Goal: Task Accomplishment & Management: Manage account settings

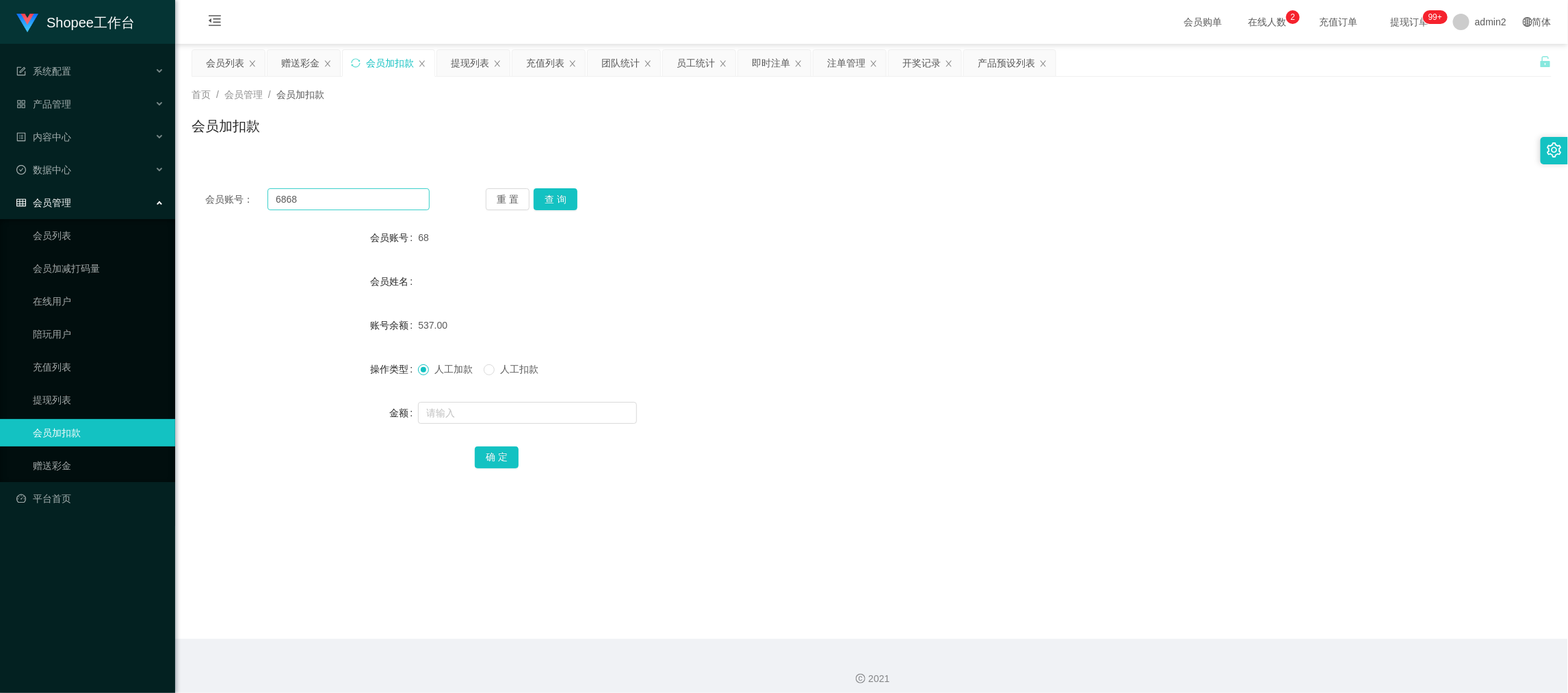
click at [396, 207] on input "6868" at bounding box center [348, 199] width 162 height 22
type input "68"
click at [576, 191] on div "重 置 查 询" at bounding box center [598, 199] width 224 height 22
click at [554, 197] on button "查 询" at bounding box center [555, 199] width 44 height 22
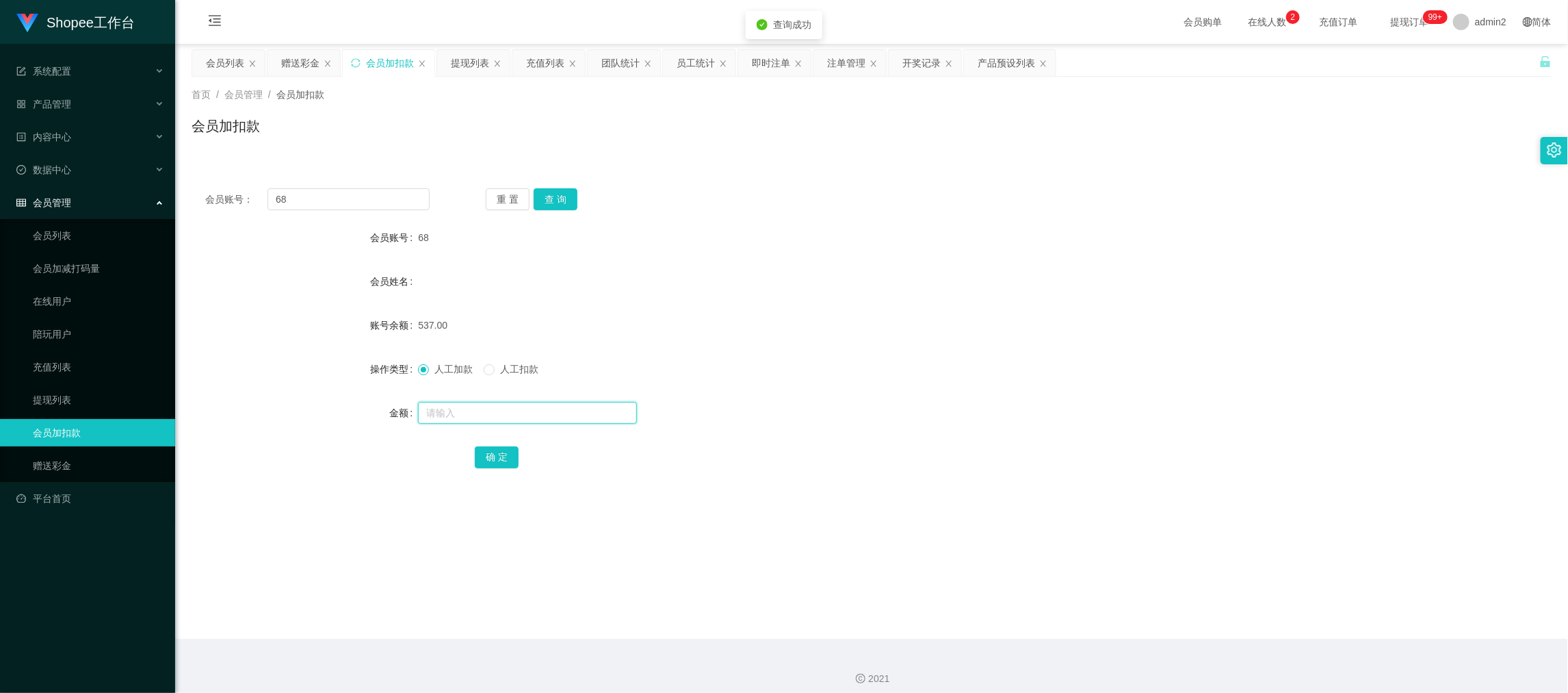
click at [592, 409] on input "text" at bounding box center [527, 412] width 219 height 22
type input "492"
click at [493, 454] on button "确 定" at bounding box center [496, 457] width 44 height 22
click at [922, 323] on div "537.00" at bounding box center [814, 325] width 793 height 28
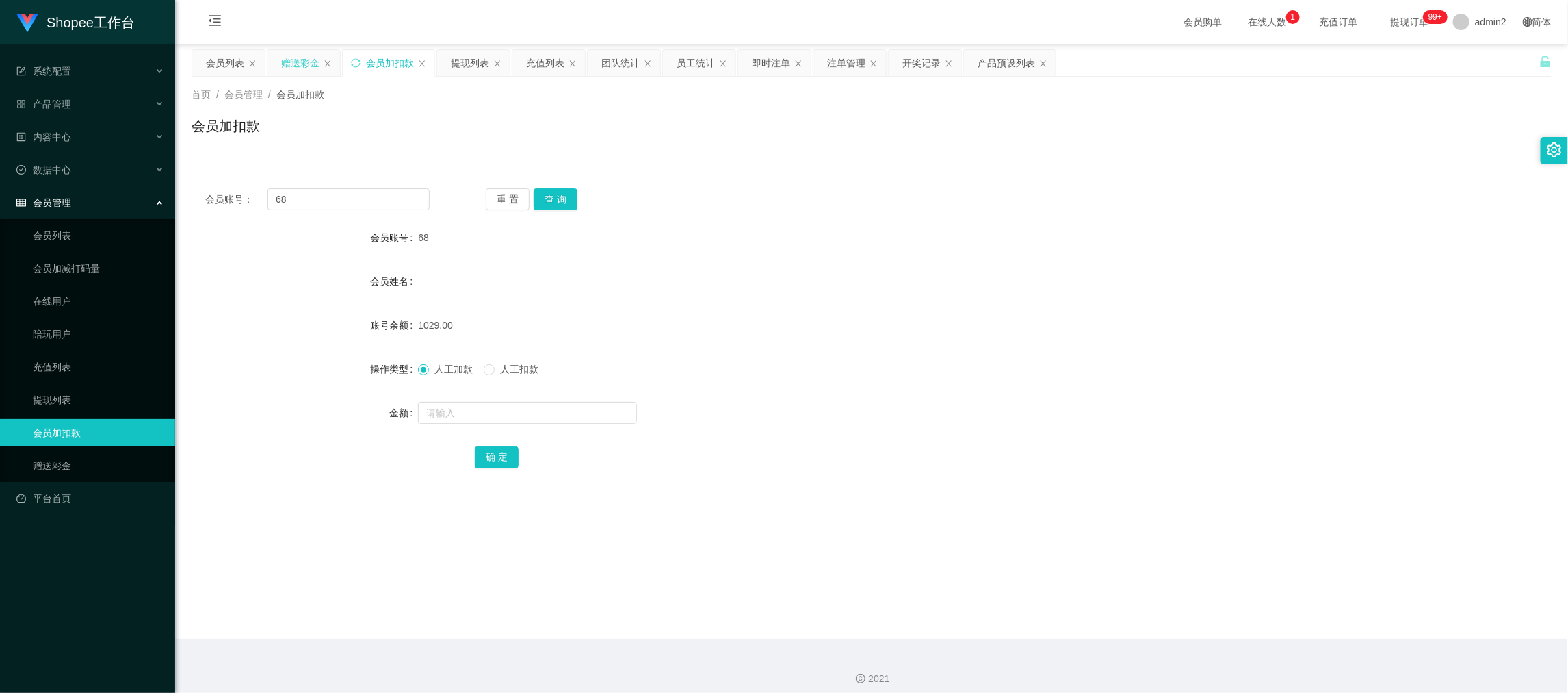
click at [308, 65] on div "赠送彩金" at bounding box center [300, 63] width 39 height 26
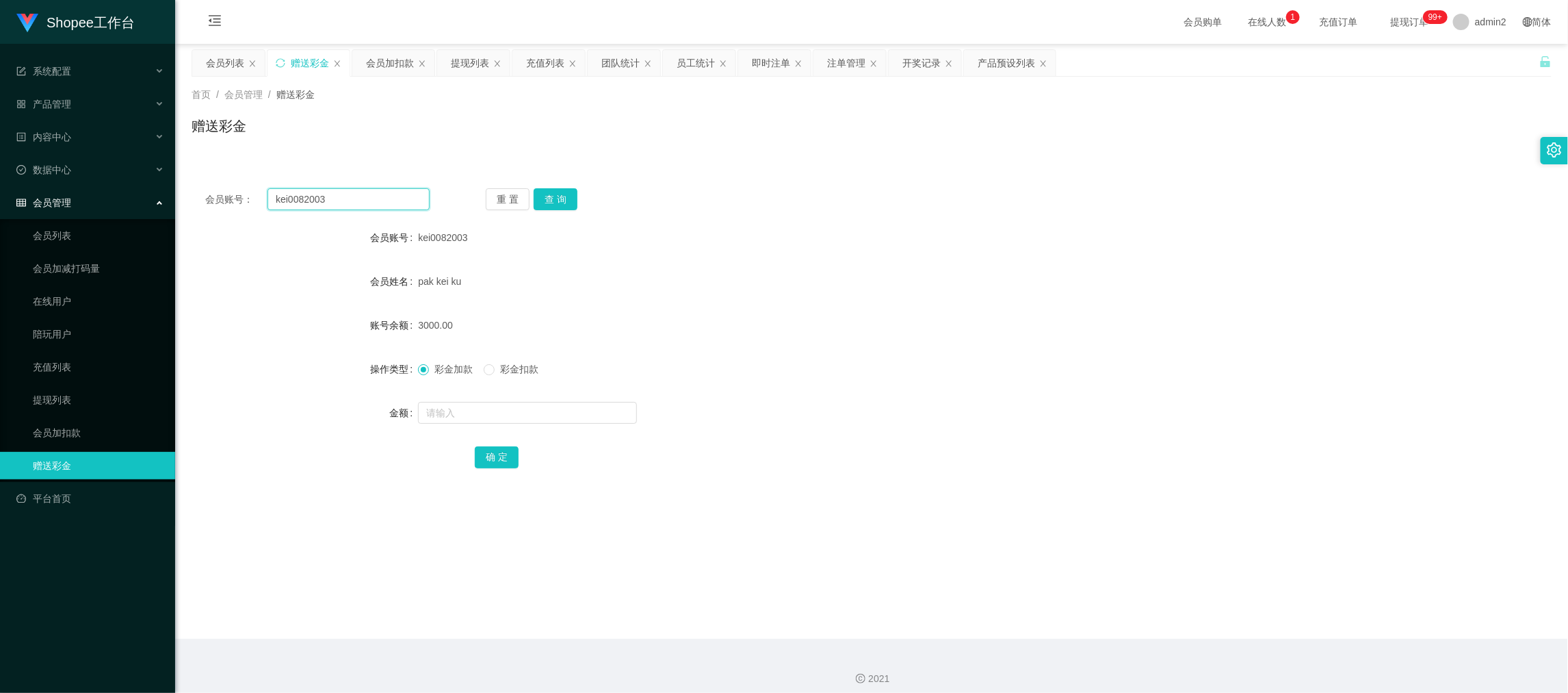
click at [377, 204] on input "kei0082003" at bounding box center [348, 199] width 162 height 22
paste input "Yauzzy"
type input "Yauzzy"
click at [525, 198] on button "重 置" at bounding box center [507, 199] width 44 height 22
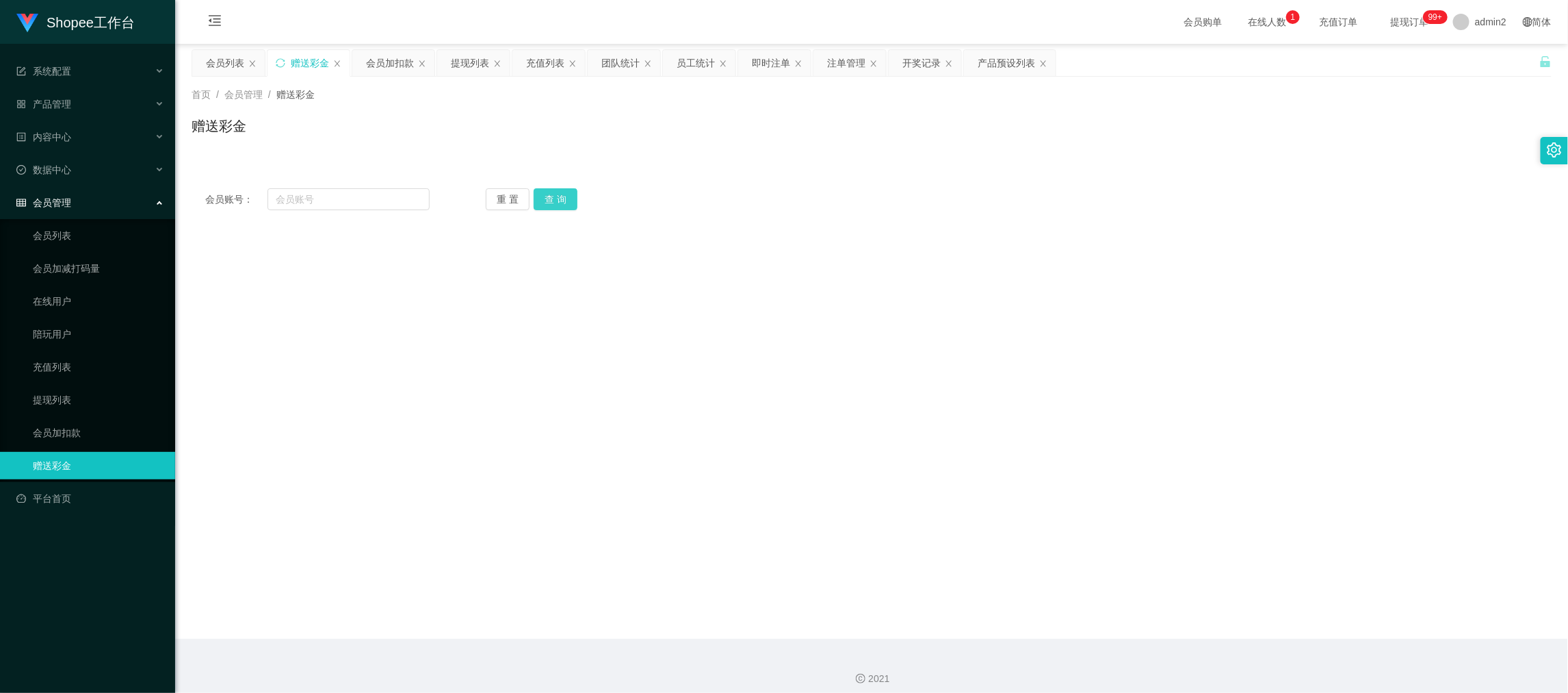
click at [556, 204] on button "查 询" at bounding box center [555, 199] width 44 height 22
click at [347, 204] on input "text" at bounding box center [348, 199] width 162 height 22
paste input "Yauzzy"
type input "Yauzzy"
click at [547, 201] on button "查 询" at bounding box center [555, 199] width 44 height 22
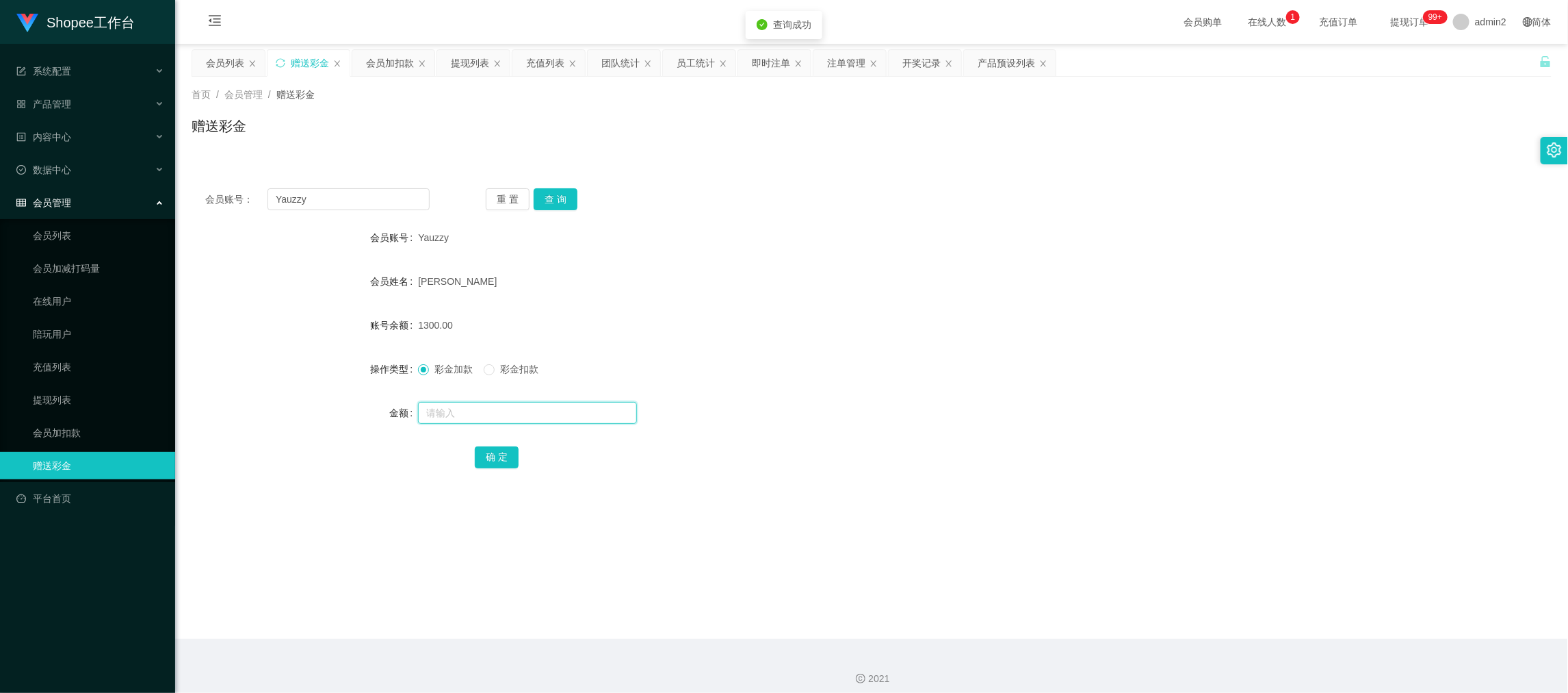
click at [573, 407] on input "text" at bounding box center [527, 412] width 219 height 22
click at [573, 407] on input "5" at bounding box center [527, 412] width 219 height 22
type input "0"
type input "5000"
click at [498, 456] on button "确 定" at bounding box center [496, 457] width 44 height 22
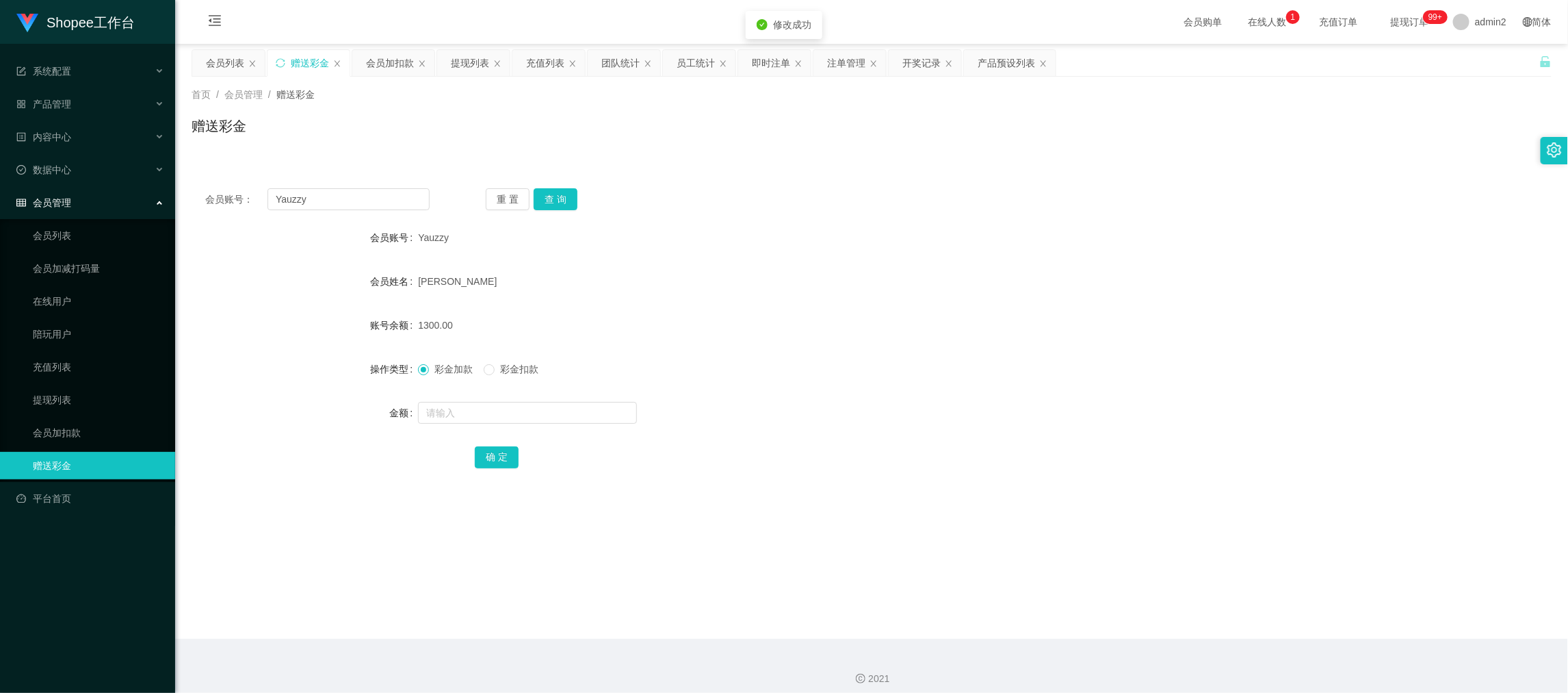
click at [886, 415] on div at bounding box center [814, 412] width 793 height 28
click at [912, 620] on main "关闭左侧 关闭右侧 关闭其它 刷新页面 会员列表 赠送彩金 会员加扣款 提现列表 充值列表 团队统计 员工统计 即时注单 注单管理 开奖记录 产品预设列表 首…" at bounding box center [871, 341] width 1392 height 594
click at [215, 60] on div "会员列表" at bounding box center [225, 63] width 39 height 26
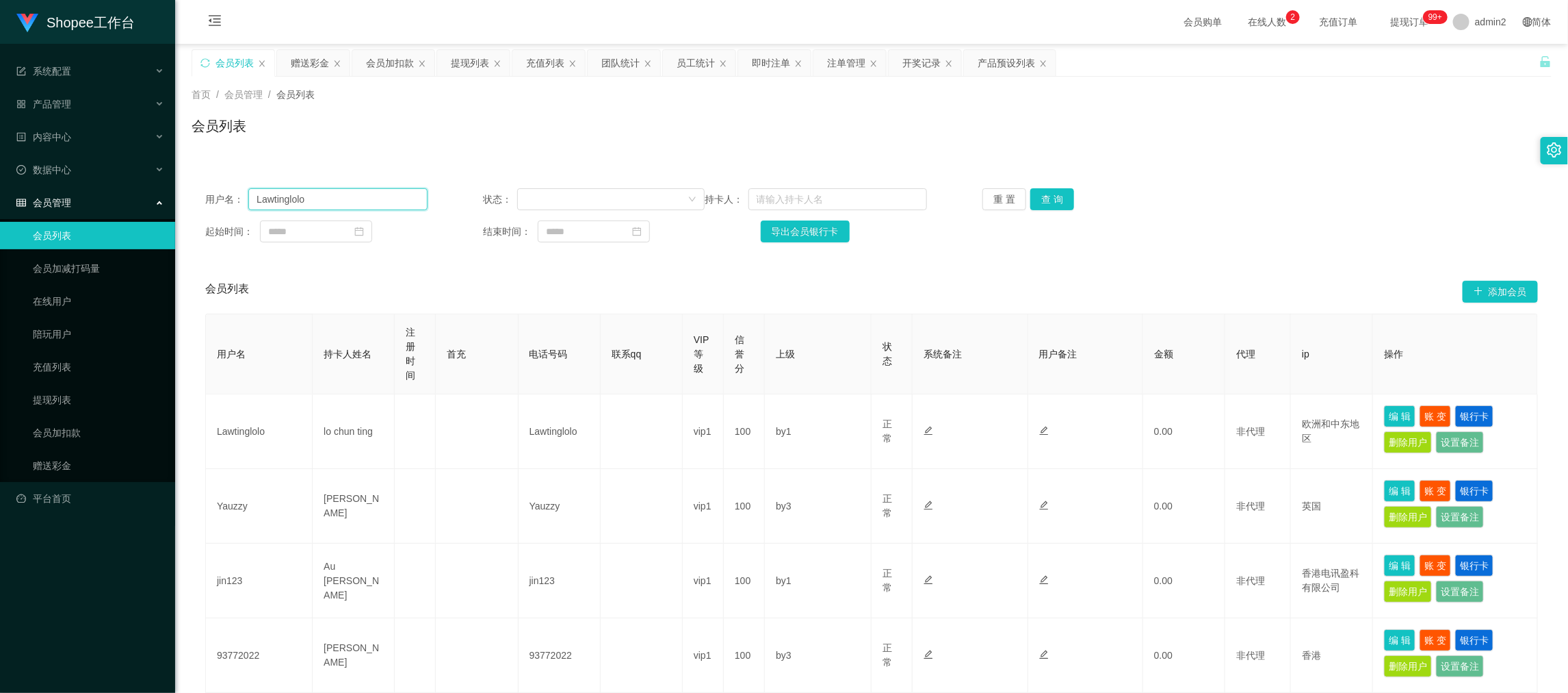
click at [325, 200] on input "Lawtinglolo" at bounding box center [337, 199] width 178 height 22
click at [326, 201] on input "Lawtinglolo" at bounding box center [337, 199] width 178 height 22
paste input "Yauzzy"
type input "Yauzzy"
drag, startPoint x: 1045, startPoint y: 201, endPoint x: 1138, endPoint y: 267, distance: 114.0
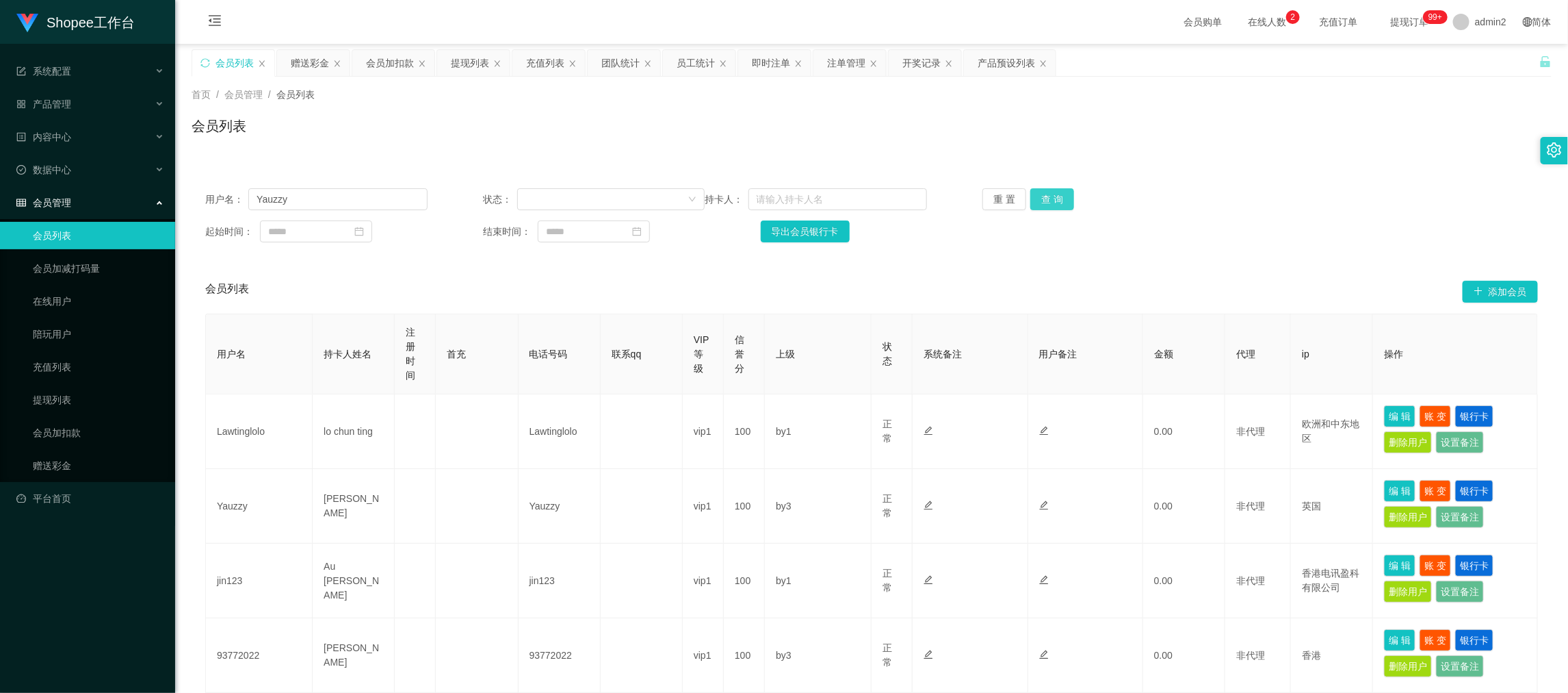
click at [1045, 201] on button "查 询" at bounding box center [1052, 199] width 44 height 22
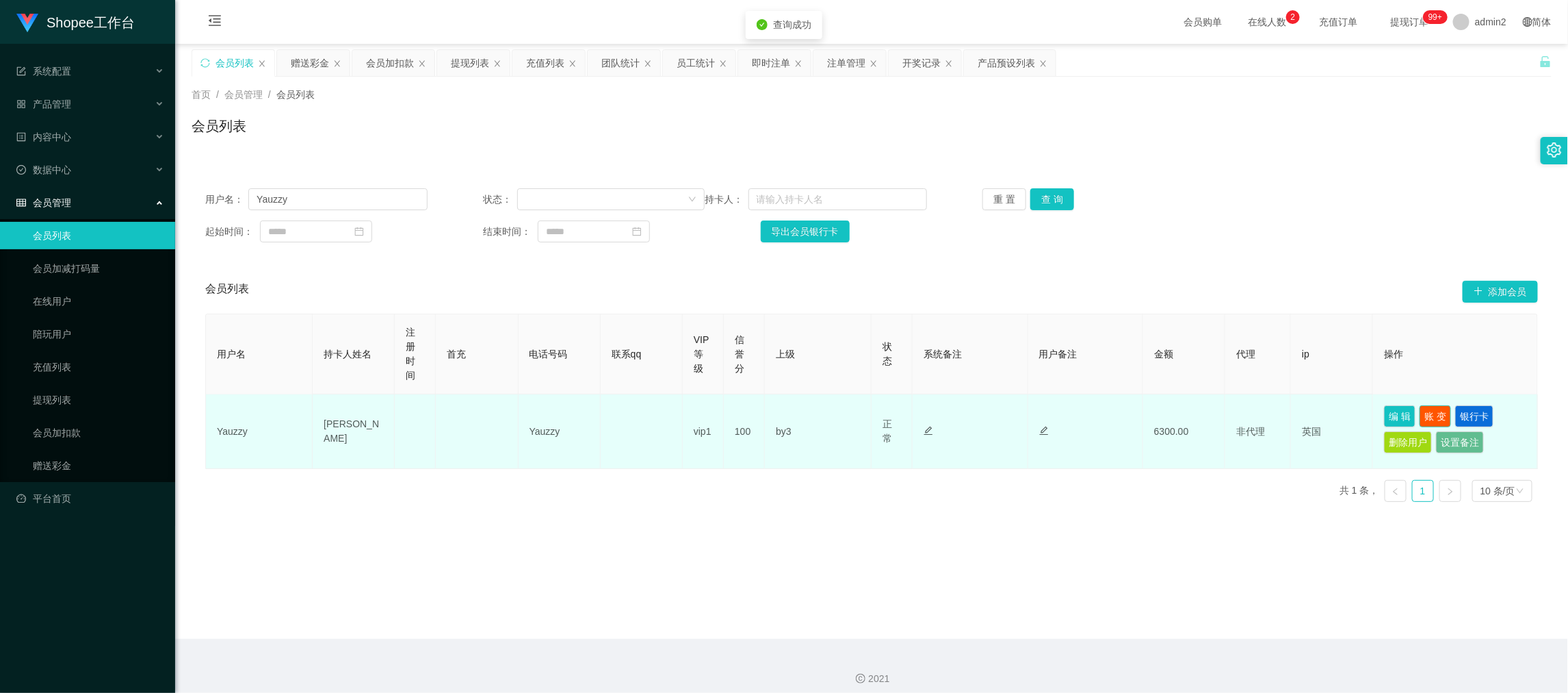
click at [1421, 412] on button "账 变" at bounding box center [1434, 416] width 31 height 22
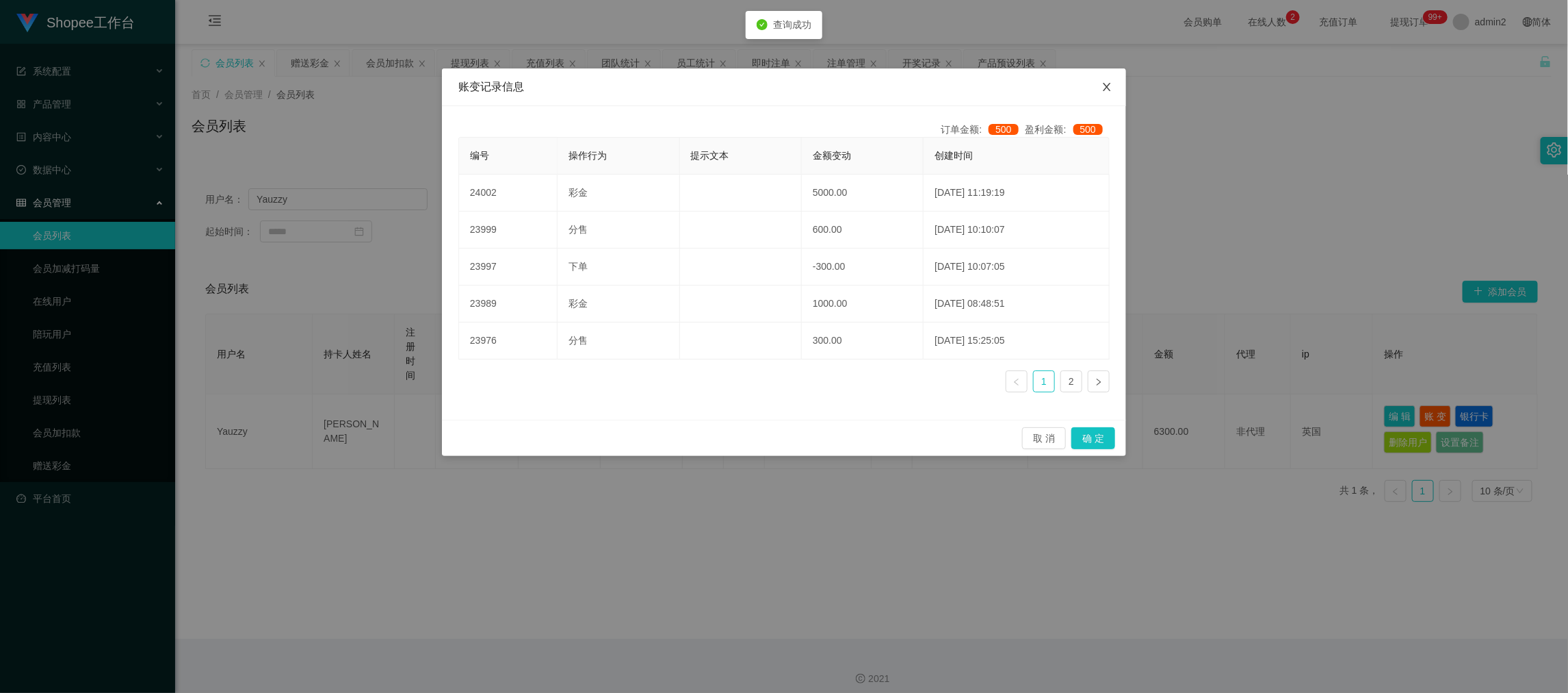
click at [1104, 87] on icon "图标: close" at bounding box center [1107, 87] width 11 height 11
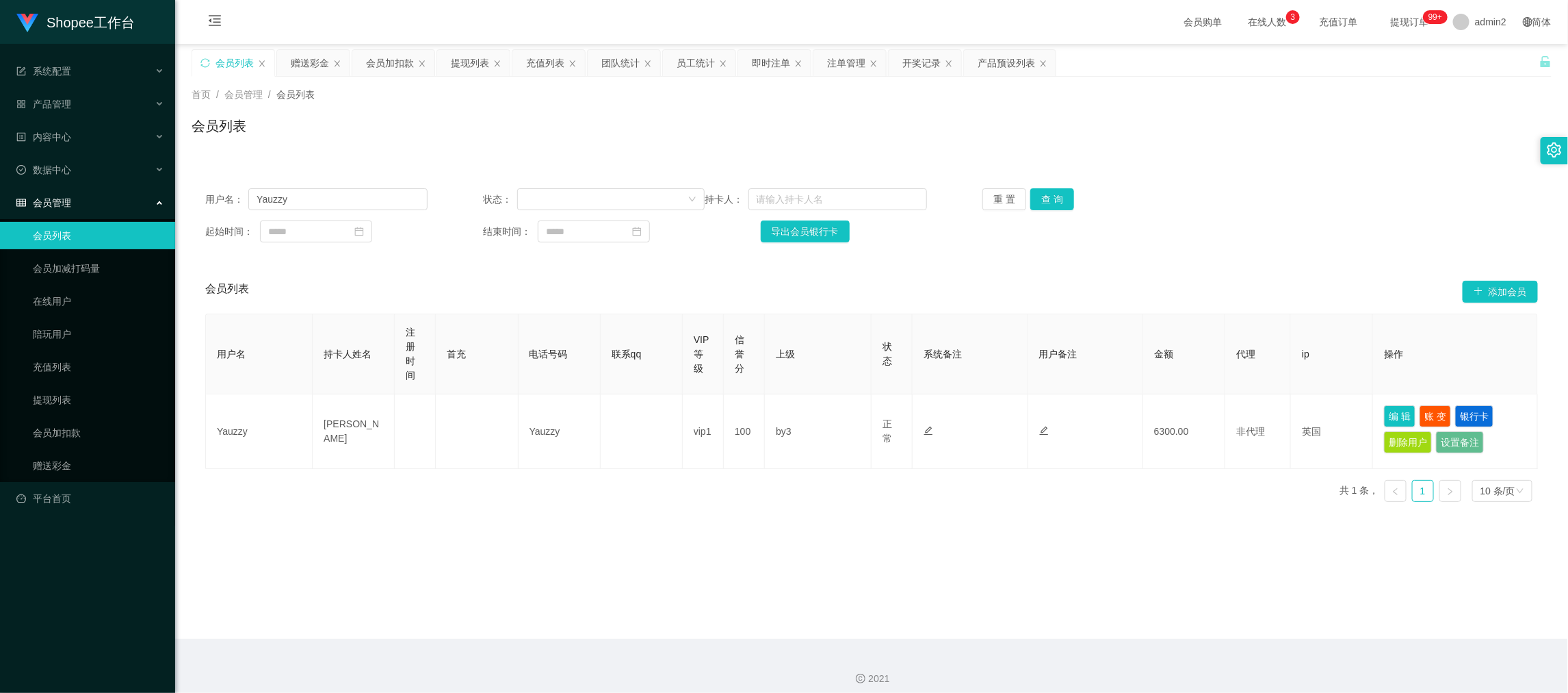
drag, startPoint x: 1251, startPoint y: 610, endPoint x: 1205, endPoint y: 574, distance: 58.4
click at [1251, 610] on main "关闭左侧 关闭右侧 关闭其它 刷新页面 会员列表 赠送彩金 会员加扣款 提现列表 充值列表 团队统计 员工统计 即时注单 注单管理 开奖记录 产品预设列表 首…" at bounding box center [871, 341] width 1392 height 594
click at [309, 62] on div "赠送彩金" at bounding box center [309, 63] width 39 height 26
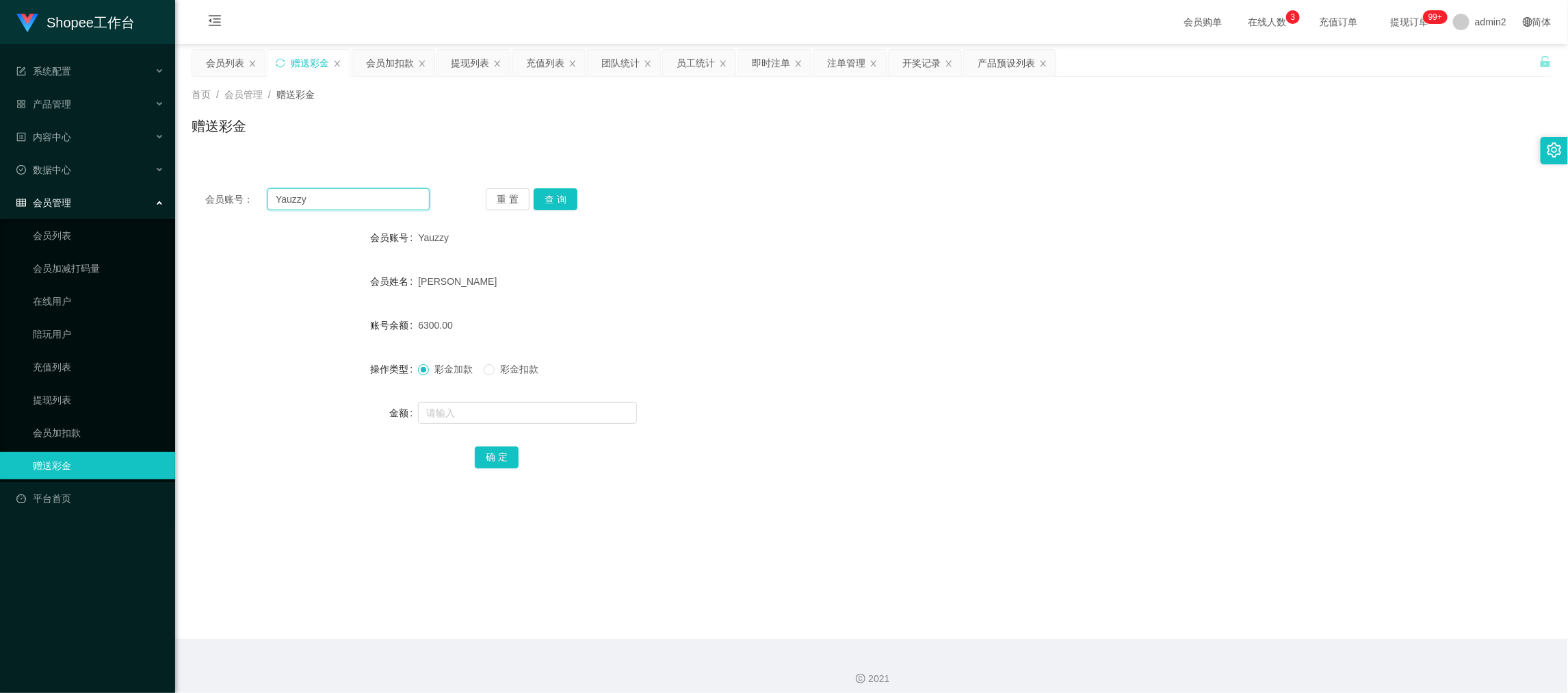
click at [360, 199] on input "Yauzzy" at bounding box center [348, 199] width 162 height 22
drag, startPoint x: 360, startPoint y: 199, endPoint x: 505, endPoint y: 199, distance: 145.0
click at [361, 199] on input "Yauzzy" at bounding box center [348, 199] width 162 height 22
click at [574, 189] on div "重 置 查 询" at bounding box center [598, 199] width 224 height 22
click at [563, 200] on button "查 询" at bounding box center [555, 199] width 44 height 22
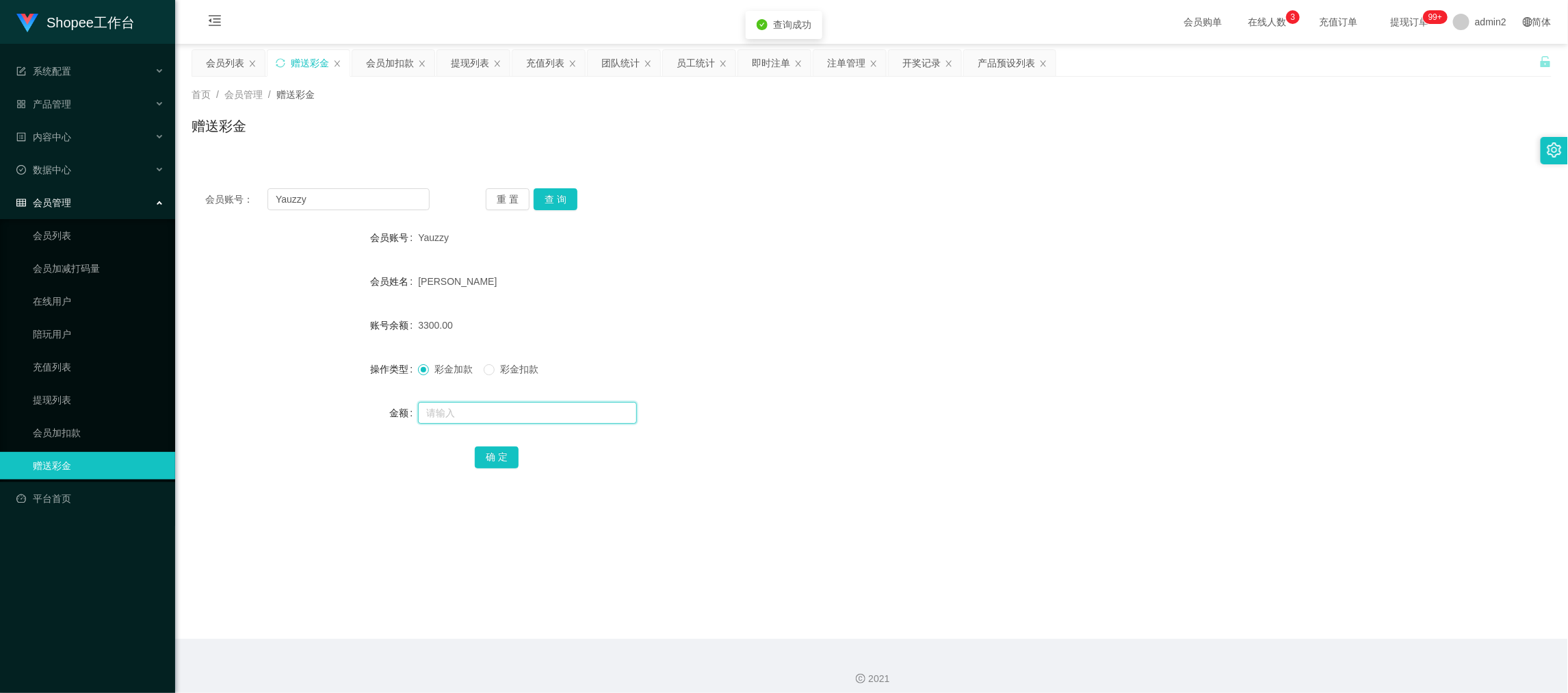
click at [573, 411] on input "text" at bounding box center [527, 412] width 219 height 22
type input "3000"
drag, startPoint x: 490, startPoint y: 456, endPoint x: 556, endPoint y: 451, distance: 66.2
click at [490, 456] on button "确 定" at bounding box center [496, 457] width 44 height 22
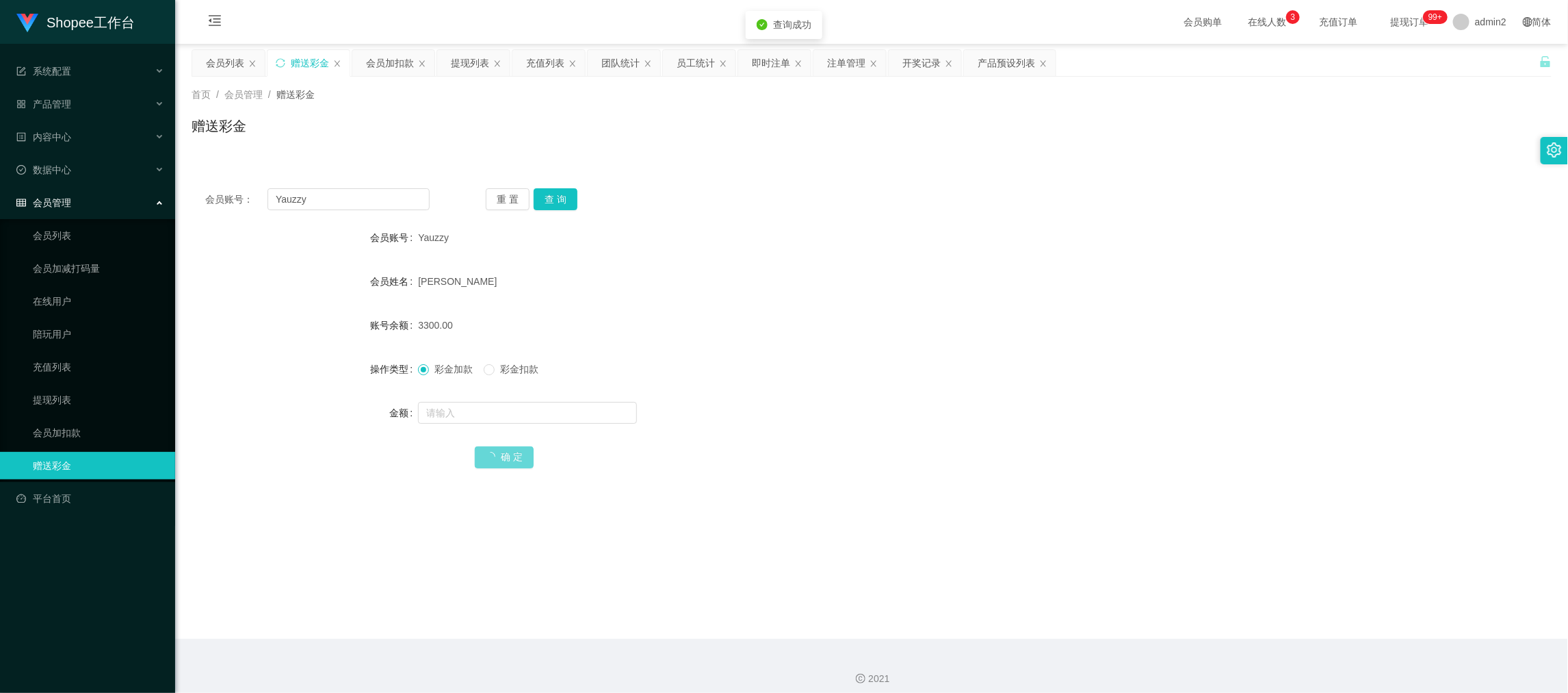
click at [815, 406] on div at bounding box center [814, 412] width 793 height 28
drag, startPoint x: 1172, startPoint y: 620, endPoint x: 738, endPoint y: 359, distance: 506.4
click at [1167, 614] on main "关闭左侧 关闭右侧 关闭其它 刷新页面 会员列表 赠送彩金 会员加扣款 提现列表 充值列表 团队统计 员工统计 即时注单 注单管理 开奖记录 产品预设列表 首…" at bounding box center [871, 341] width 1392 height 594
click at [493, 415] on input "text" at bounding box center [527, 412] width 219 height 22
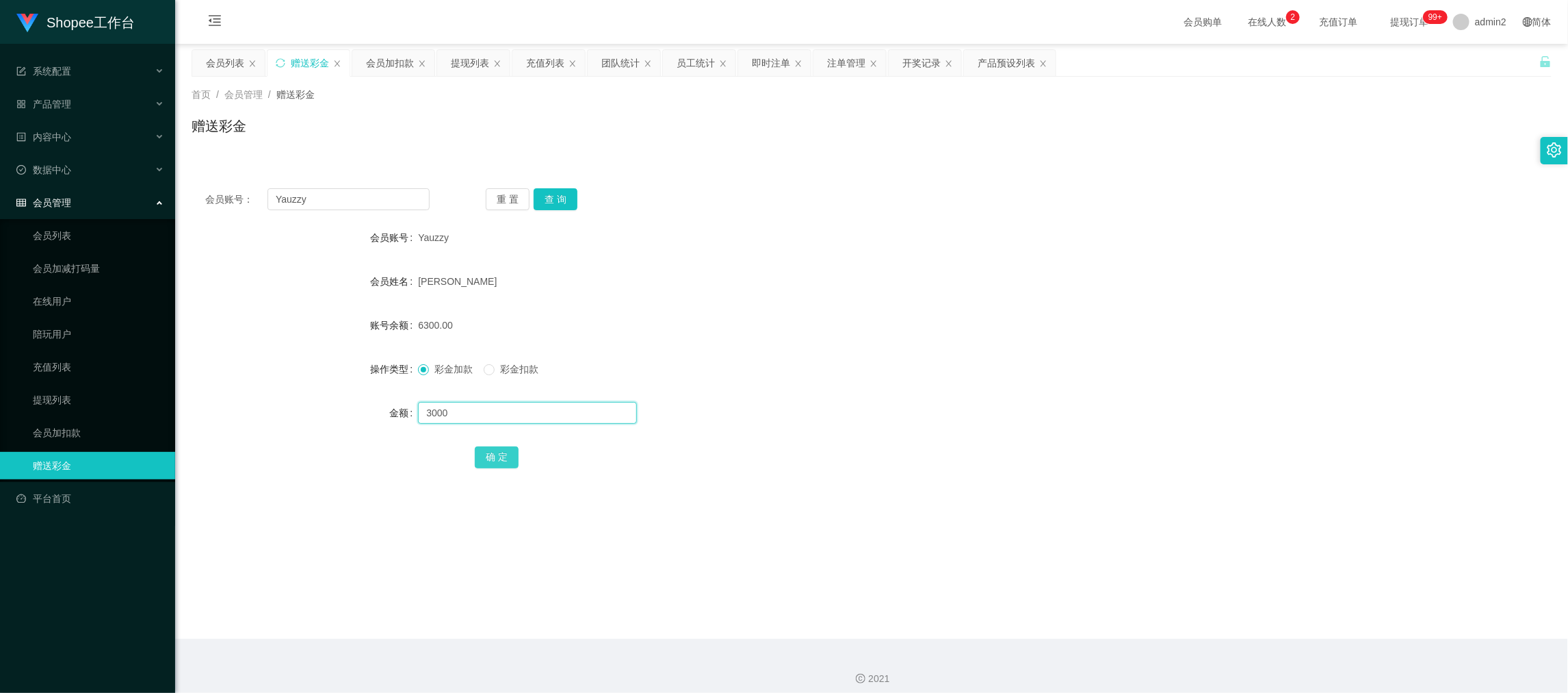
type input "3000"
drag, startPoint x: 494, startPoint y: 456, endPoint x: 530, endPoint y: 453, distance: 36.1
click at [494, 456] on button "确 定" at bounding box center [496, 457] width 44 height 22
click at [892, 415] on div at bounding box center [814, 412] width 793 height 28
drag, startPoint x: 1186, startPoint y: 649, endPoint x: 692, endPoint y: 302, distance: 603.7
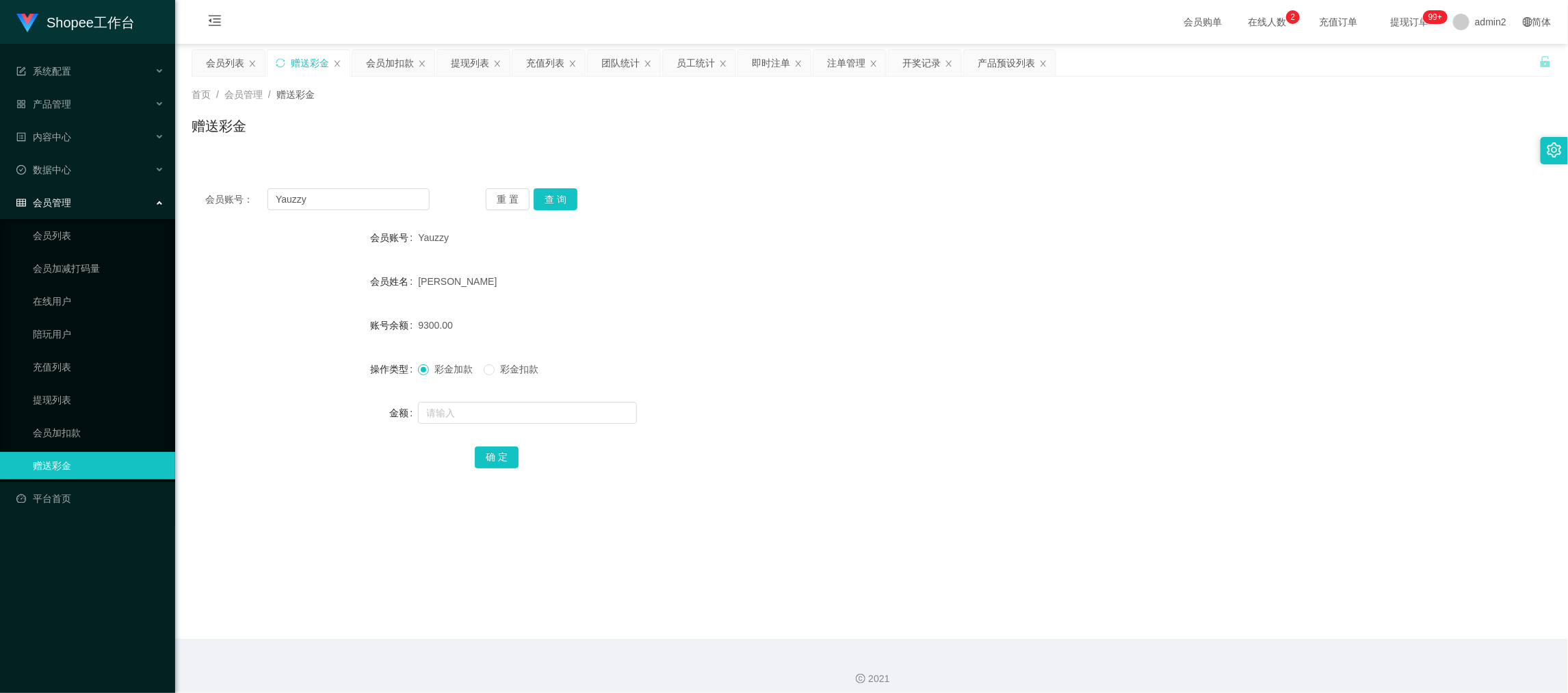
click at [1181, 641] on div "2021" at bounding box center [871, 670] width 1392 height 64
click at [371, 57] on div "会员加扣款" at bounding box center [389, 63] width 47 height 26
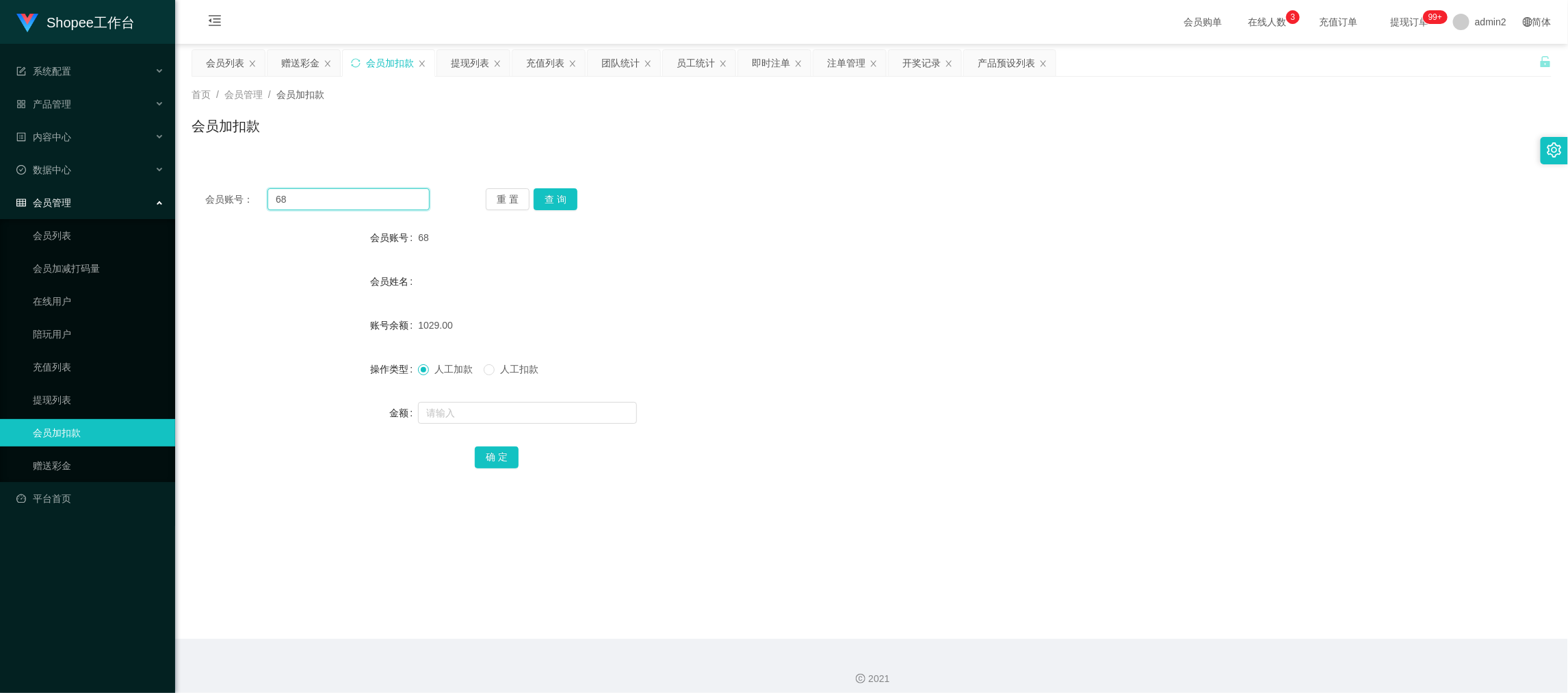
click at [373, 201] on input "68" at bounding box center [348, 199] width 162 height 22
drag, startPoint x: 373, startPoint y: 201, endPoint x: 444, endPoint y: 207, distance: 71.3
click at [373, 201] on input "68" at bounding box center [348, 199] width 162 height 22
paste input "22"
type input "22"
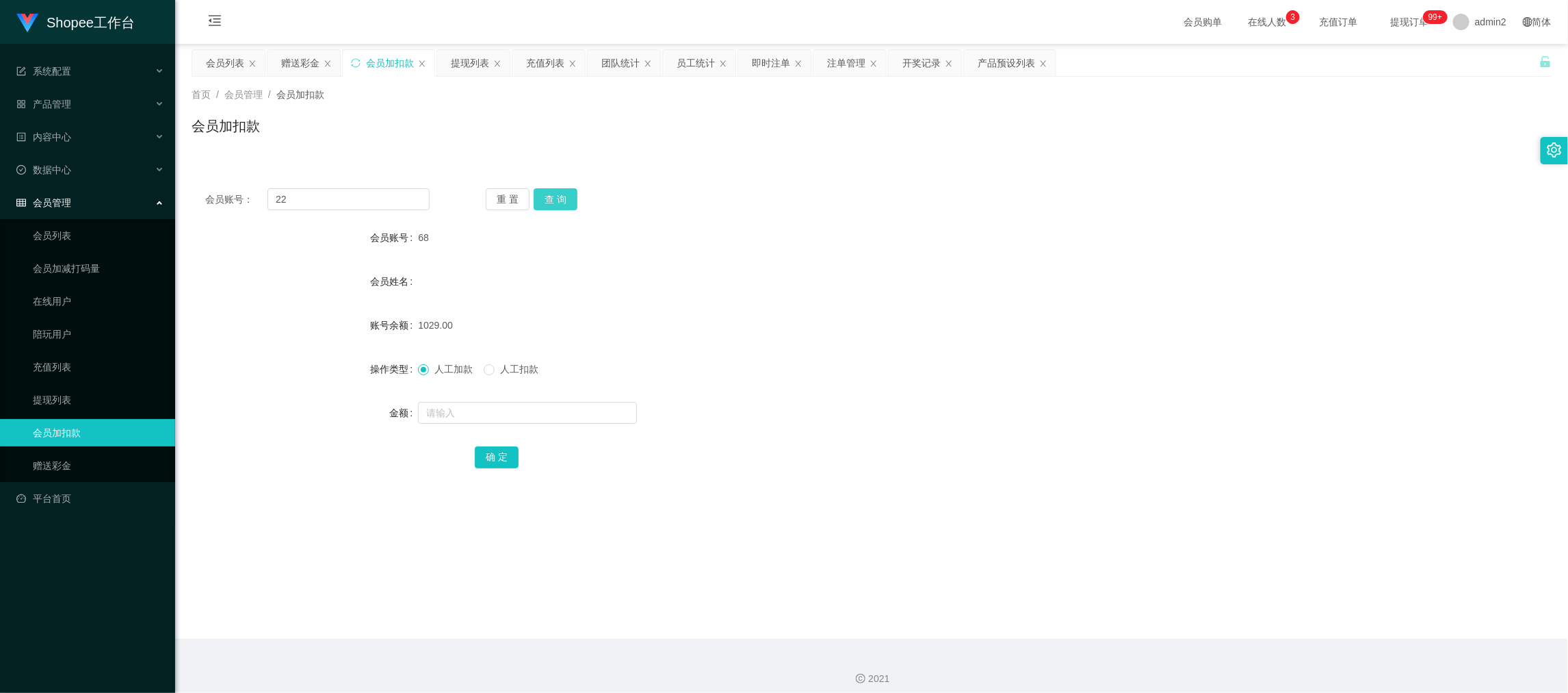
click at [554, 197] on button "查 询" at bounding box center [555, 199] width 44 height 22
click at [511, 410] on input "text" at bounding box center [527, 412] width 219 height 22
type input "12"
drag, startPoint x: 494, startPoint y: 461, endPoint x: 508, endPoint y: 453, distance: 16.1
click at [494, 462] on button "确 定" at bounding box center [496, 457] width 44 height 22
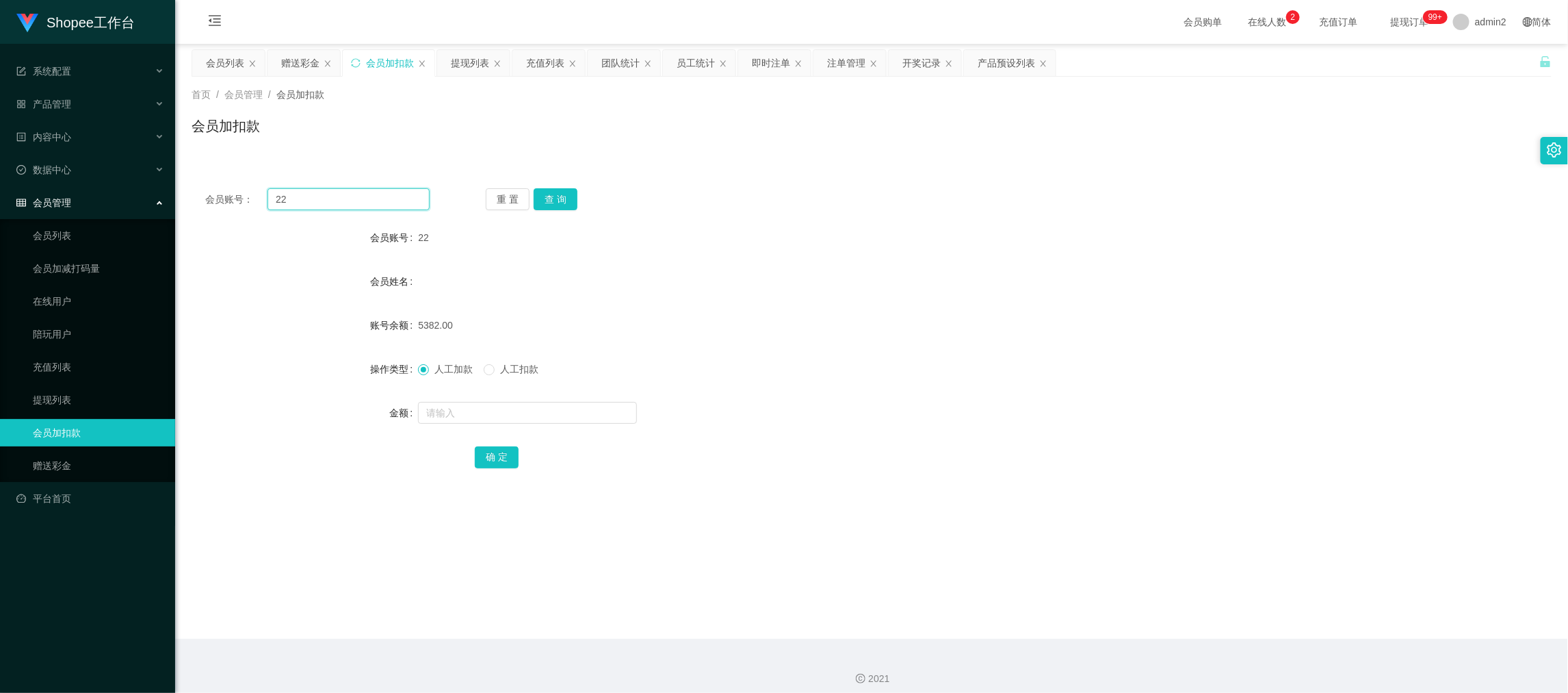
click at [371, 199] on input "22" at bounding box center [348, 199] width 162 height 22
drag, startPoint x: 371, startPoint y: 199, endPoint x: 401, endPoint y: 201, distance: 30.1
click at [374, 199] on input "22" at bounding box center [348, 199] width 162 height 22
paste input "98"
type input "98"
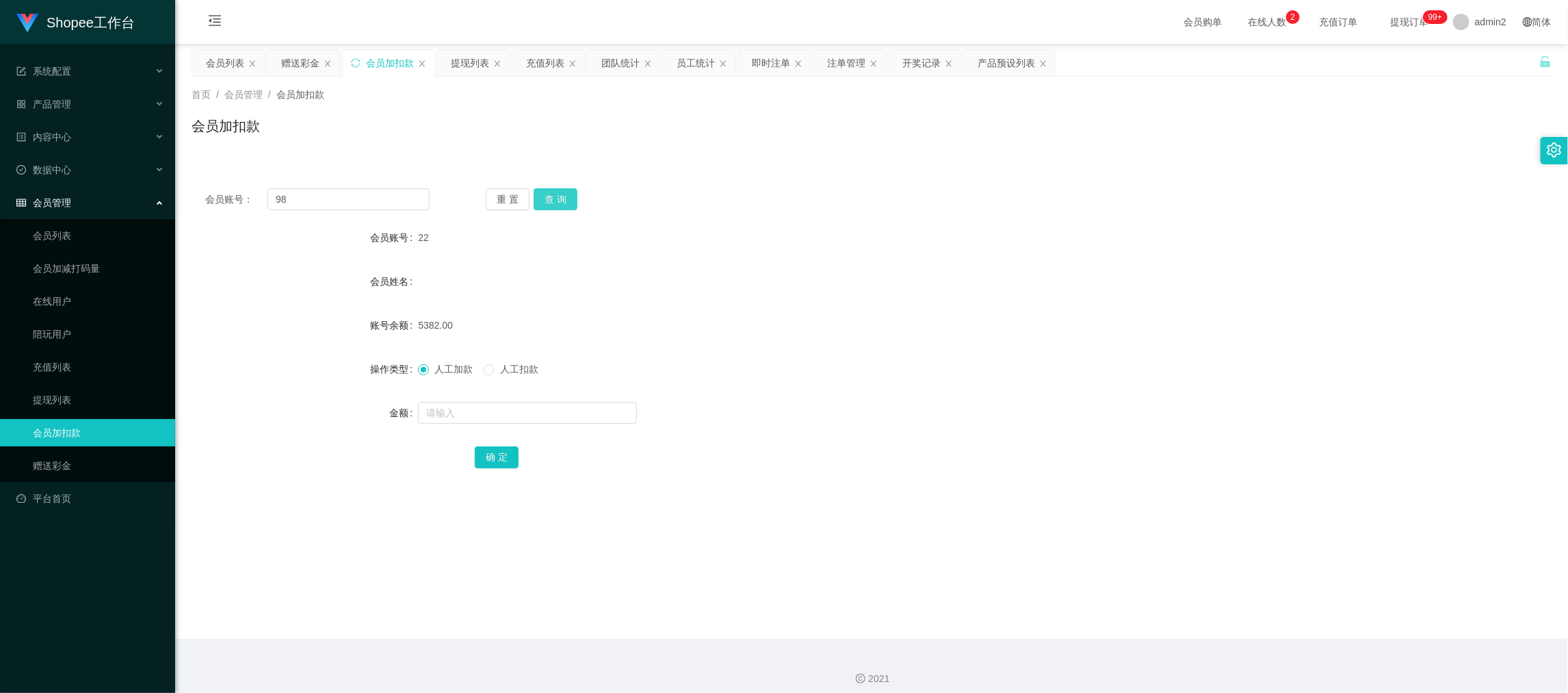
drag, startPoint x: 555, startPoint y: 196, endPoint x: 558, endPoint y: 209, distance: 13.3
click at [556, 196] on button "查 询" at bounding box center [555, 199] width 44 height 22
click at [587, 416] on input "text" at bounding box center [527, 412] width 219 height 22
type input "11"
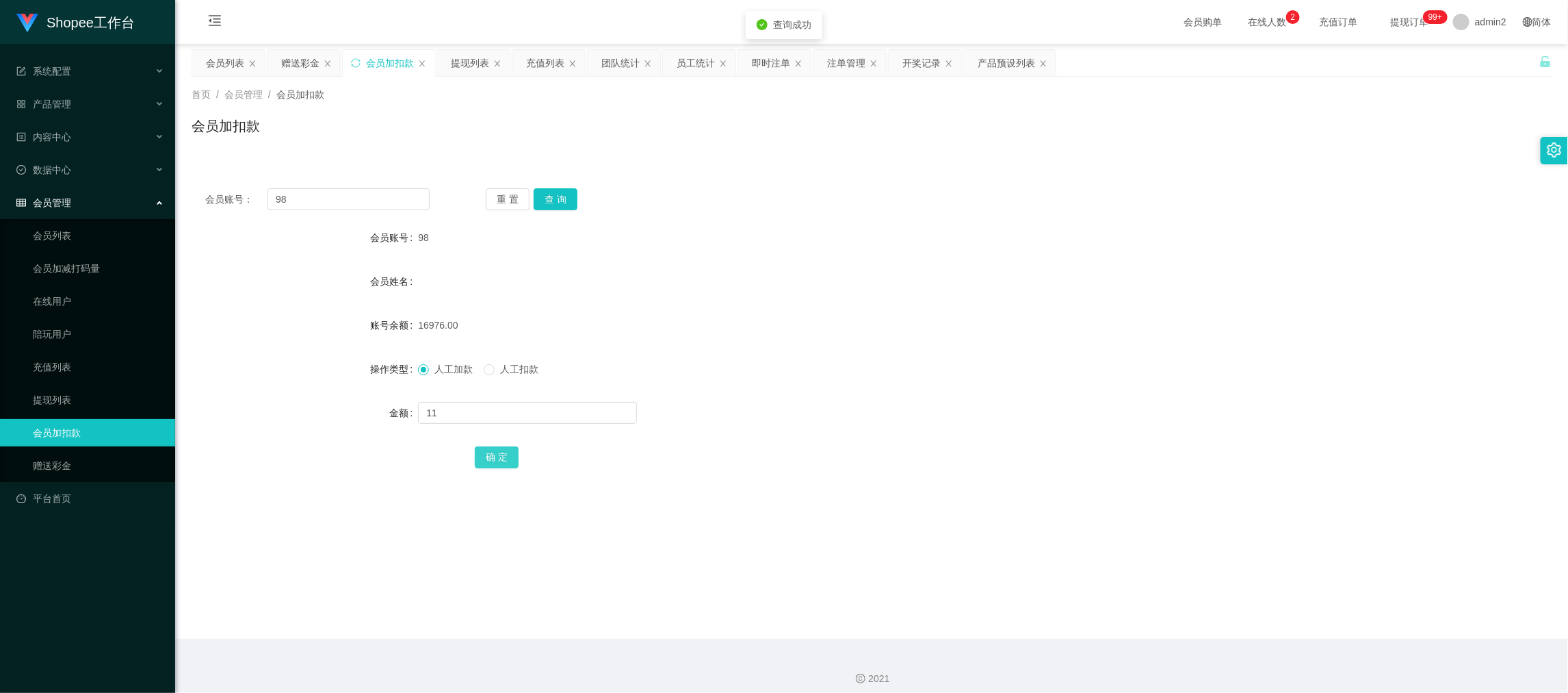
drag, startPoint x: 495, startPoint y: 455, endPoint x: 536, endPoint y: 444, distance: 42.4
click at [495, 455] on button "确 定" at bounding box center [496, 457] width 44 height 22
drag, startPoint x: 1209, startPoint y: 602, endPoint x: 596, endPoint y: 271, distance: 696.7
click at [1201, 592] on main "关闭左侧 关闭右侧 关闭其它 刷新页面 会员列表 赠送彩金 会员加扣款 提现列表 充值列表 团队统计 员工统计 即时注单 注单管理 开奖记录 产品预设列表 首…" at bounding box center [871, 341] width 1392 height 594
click at [288, 58] on div "赠送彩金" at bounding box center [300, 63] width 39 height 26
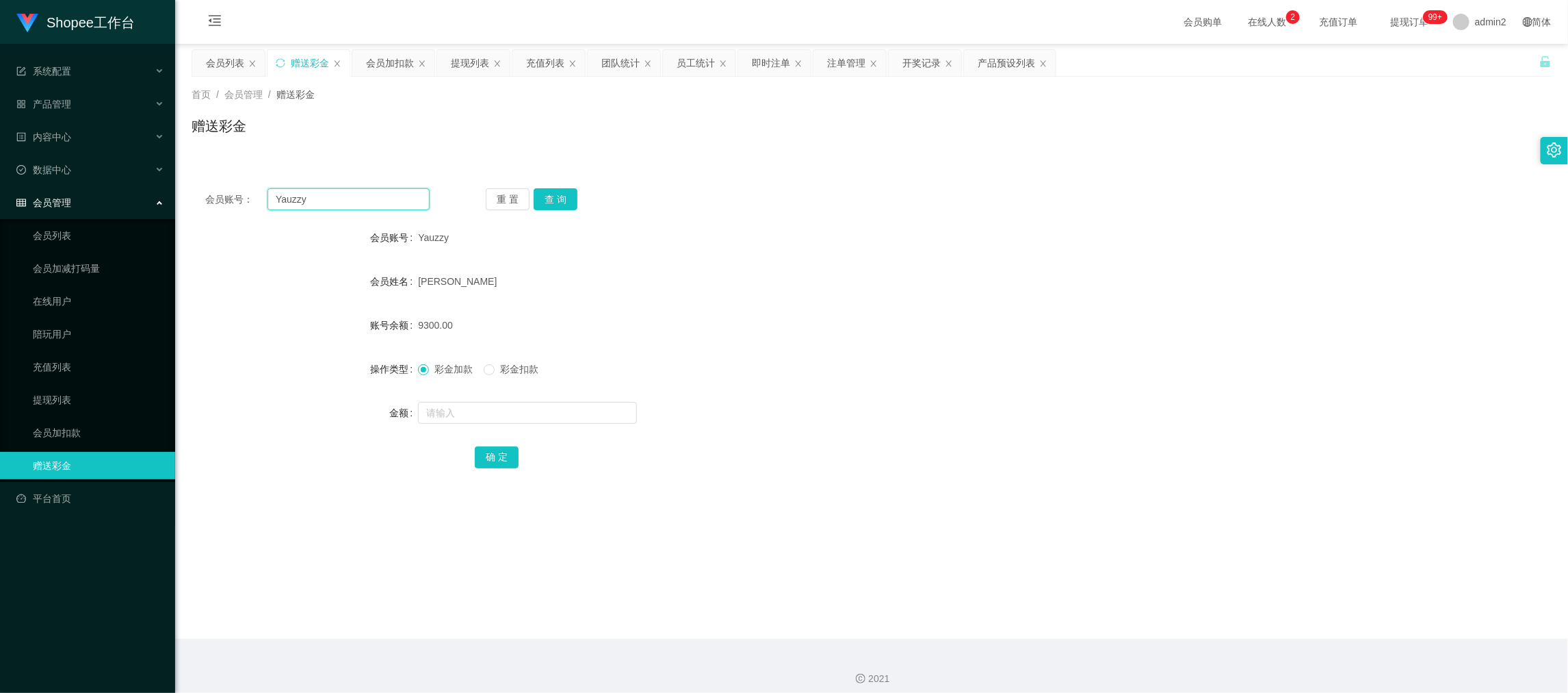
click at [366, 198] on input "Yauzzy" at bounding box center [348, 199] width 162 height 22
drag, startPoint x: 366, startPoint y: 198, endPoint x: 375, endPoint y: 198, distance: 9.0
click at [366, 198] on input "Yauzzy" at bounding box center [348, 199] width 162 height 22
paste input "sammy999"
type input "sammy999"
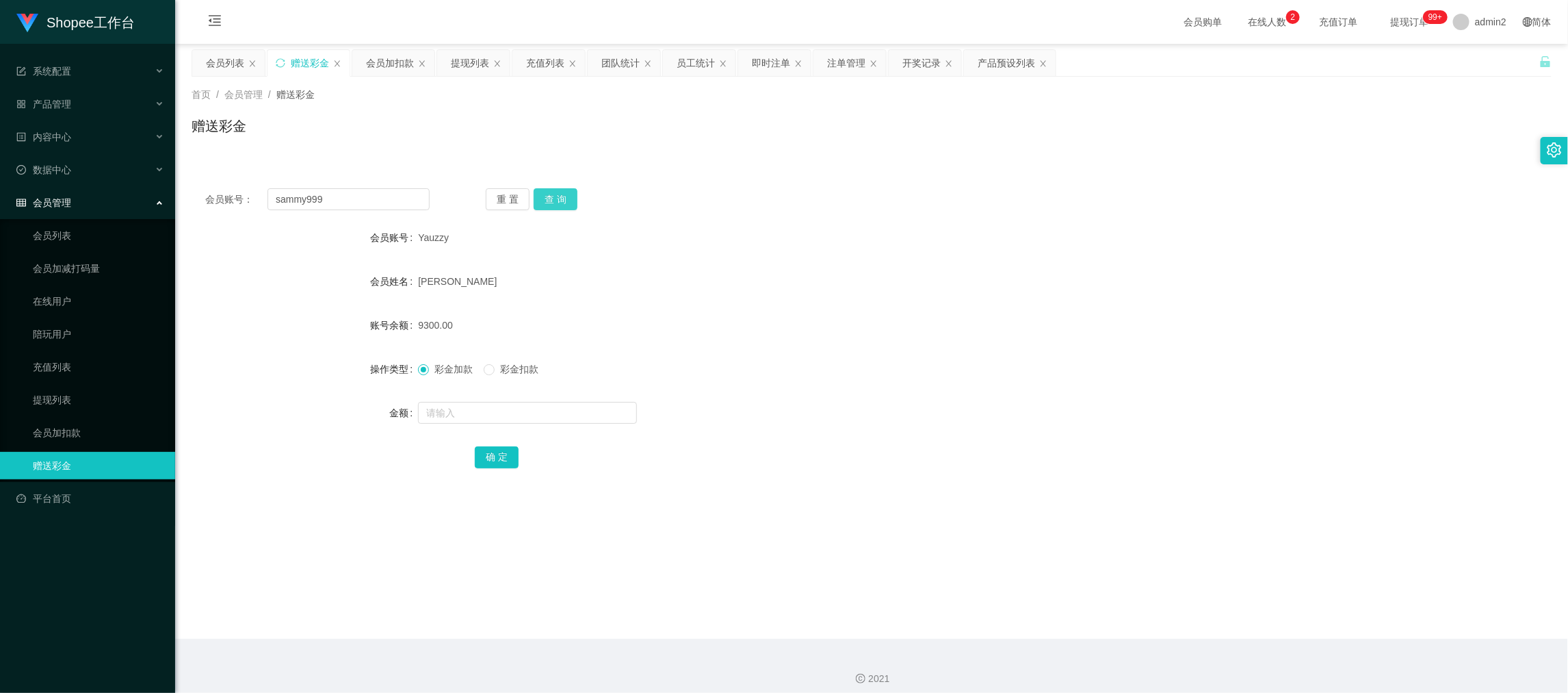
click at [561, 195] on button "查 询" at bounding box center [555, 199] width 44 height 22
click at [585, 399] on div at bounding box center [814, 412] width 793 height 28
click at [514, 404] on input "text" at bounding box center [527, 412] width 219 height 22
type input "100"
drag, startPoint x: 483, startPoint y: 449, endPoint x: 531, endPoint y: 440, distance: 48.8
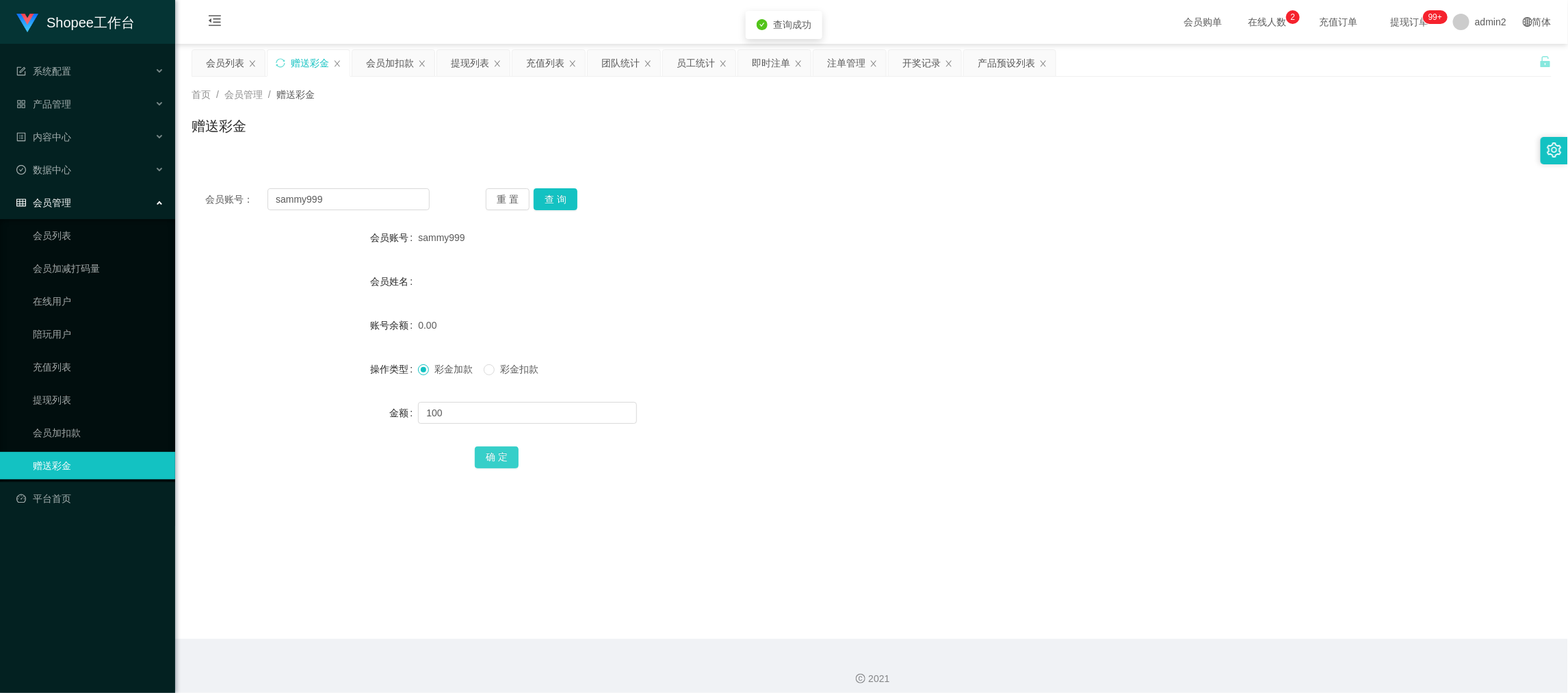
click at [483, 450] on button "确 定" at bounding box center [496, 457] width 44 height 22
click at [830, 360] on div "彩金加款 彩金扣款" at bounding box center [814, 368] width 793 height 28
drag, startPoint x: 1160, startPoint y: 597, endPoint x: 978, endPoint y: 500, distance: 206.2
click at [1159, 597] on main "关闭左侧 关闭右侧 关闭其它 刷新页面 会员列表 赠送彩金 会员加扣款 提现列表 充值列表 团队统计 员工统计 即时注单 注单管理 开奖记录 产品预设列表 首…" at bounding box center [871, 341] width 1392 height 594
click at [393, 62] on div "会员加扣款" at bounding box center [389, 63] width 47 height 26
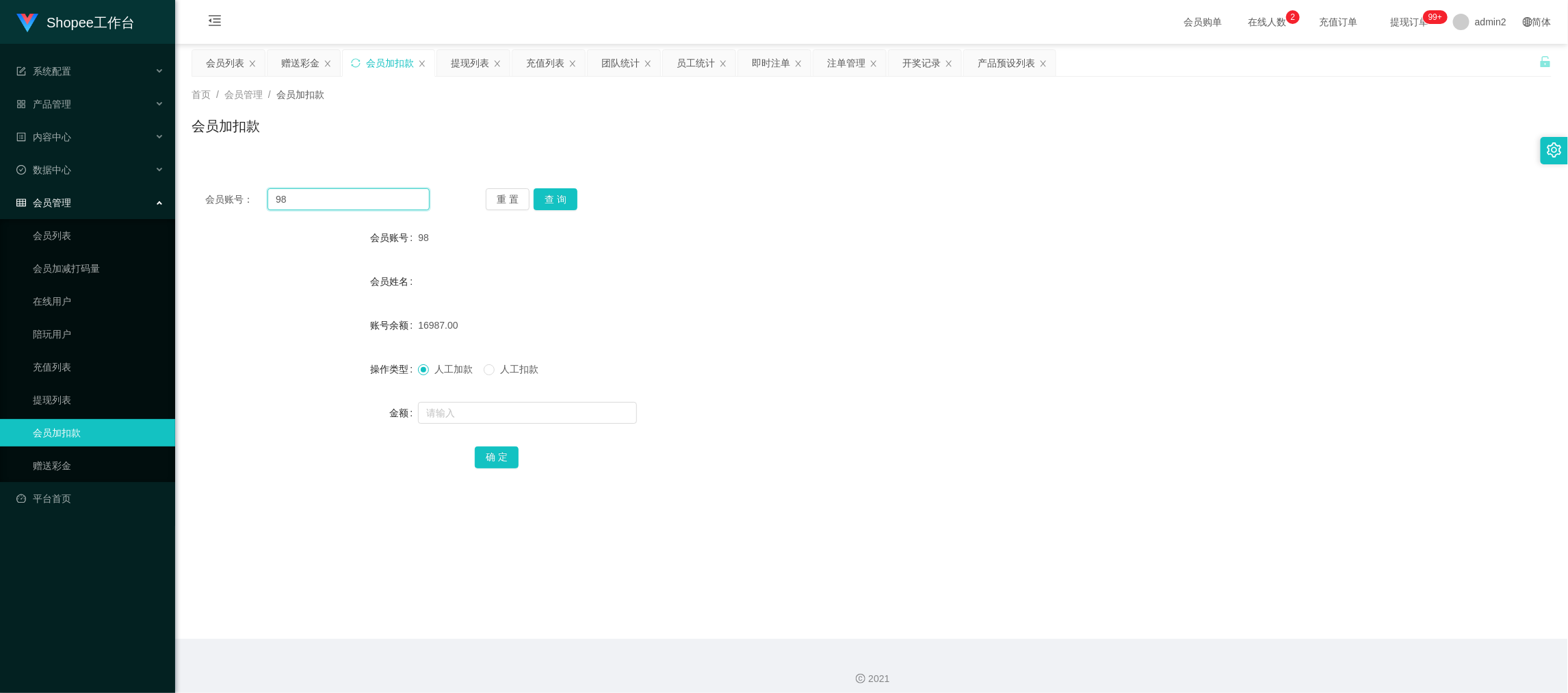
click at [375, 201] on input "98" at bounding box center [348, 199] width 162 height 22
paste input "22"
type input "22"
click at [546, 200] on button "查 询" at bounding box center [555, 199] width 44 height 22
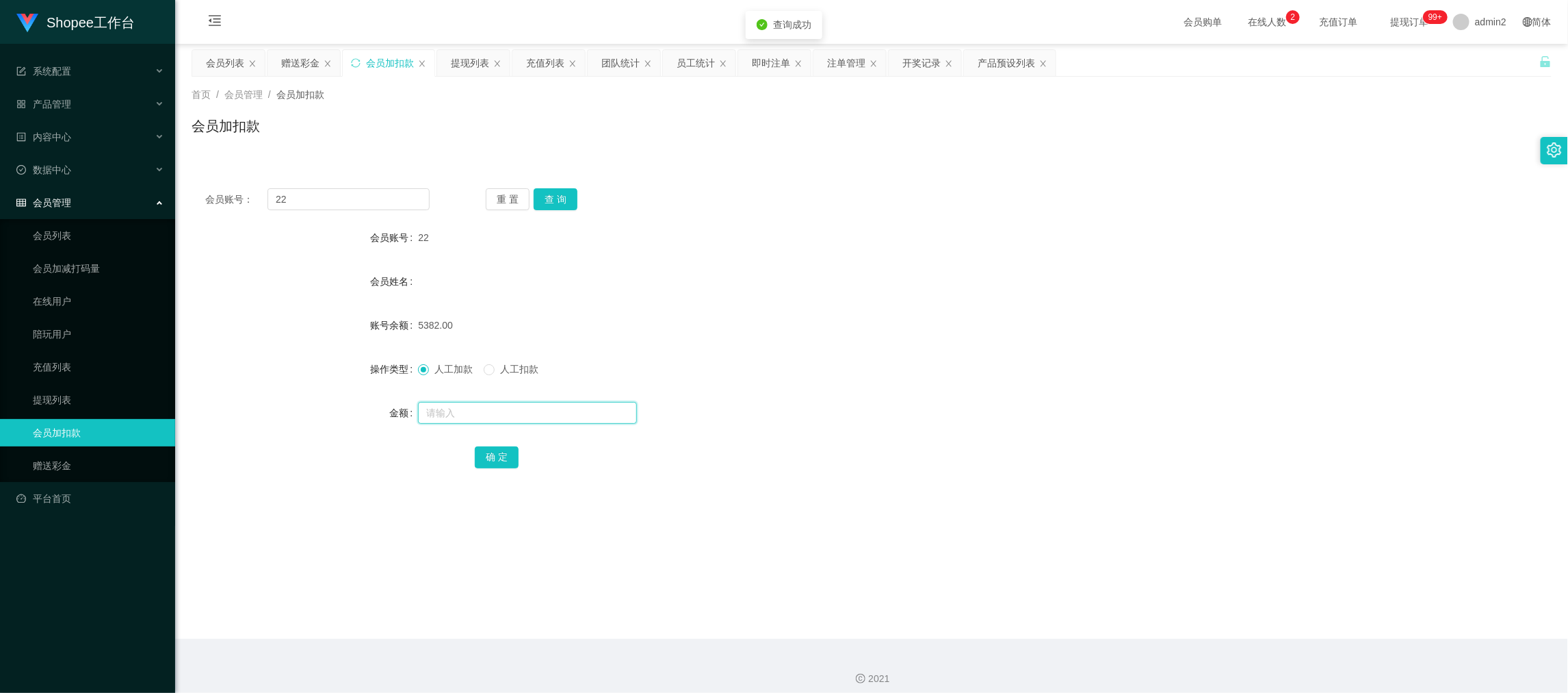
click at [594, 407] on input "text" at bounding box center [527, 412] width 219 height 22
type input "11"
click at [504, 464] on button "确 定" at bounding box center [496, 457] width 44 height 22
click at [360, 196] on input "22" at bounding box center [348, 199] width 162 height 22
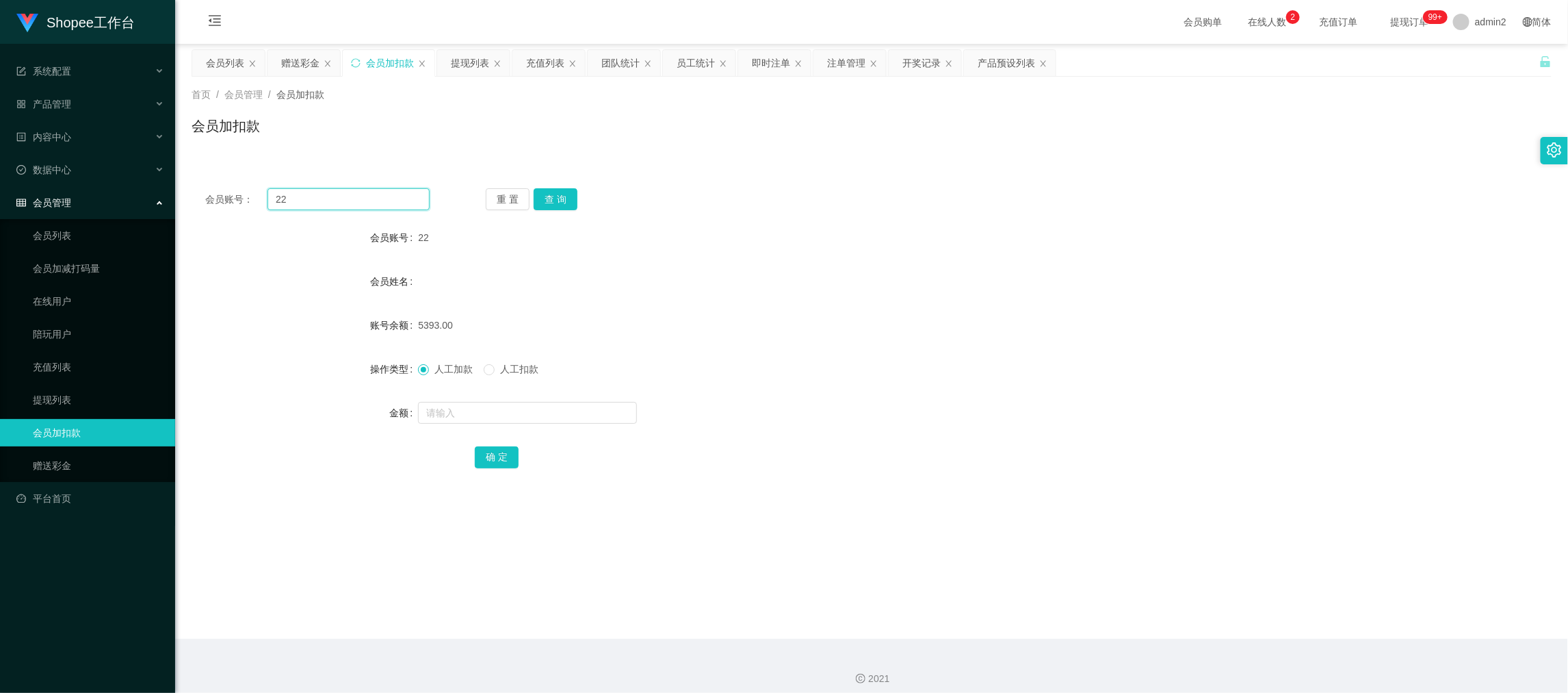
click at [360, 196] on input "22" at bounding box center [348, 199] width 162 height 22
paste input "888"
type input "888"
click at [560, 199] on button "查 询" at bounding box center [555, 199] width 44 height 22
click at [611, 411] on input "text" at bounding box center [527, 412] width 219 height 22
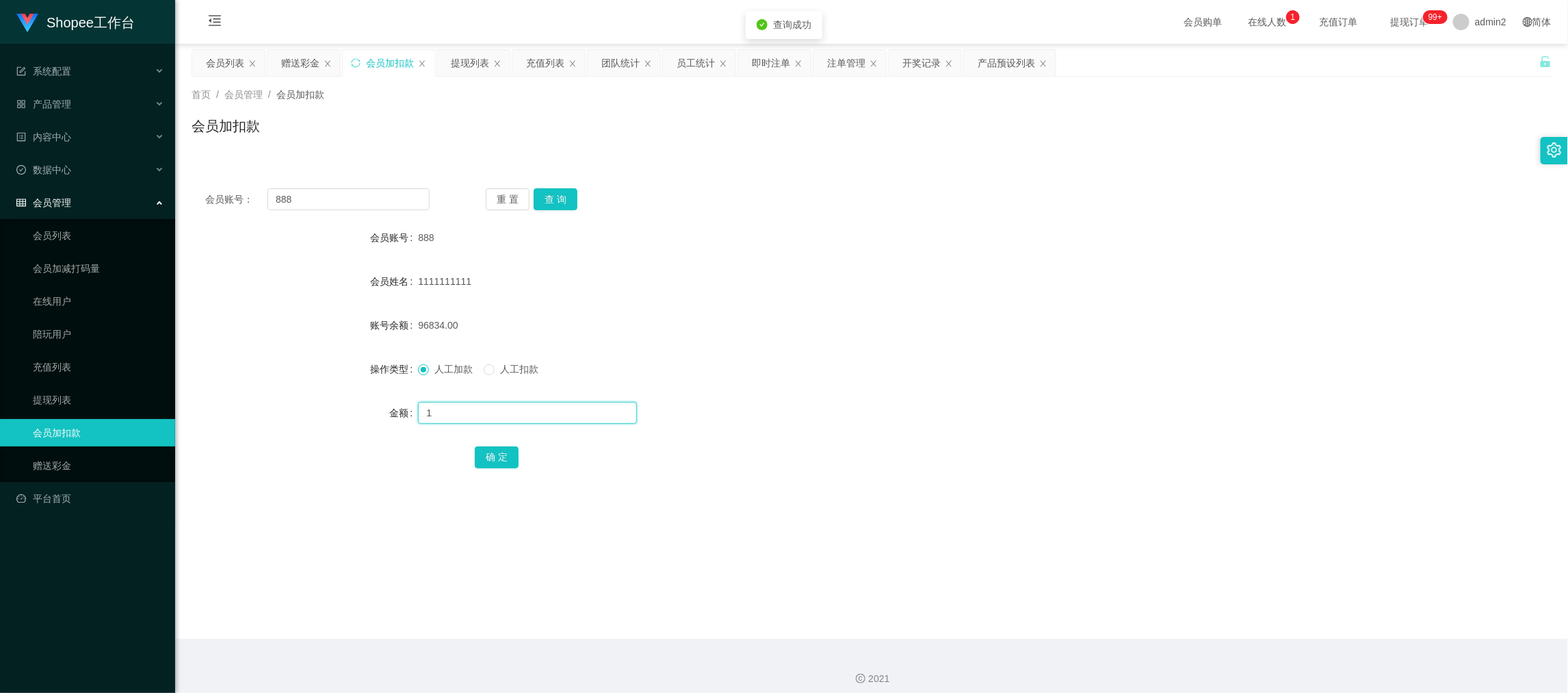
click at [611, 409] on input "1" at bounding box center [527, 412] width 219 height 22
type input "12"
click at [495, 446] on button "确 定" at bounding box center [496, 457] width 44 height 22
click at [967, 359] on div "人工加款 人工扣款" at bounding box center [814, 368] width 793 height 28
drag, startPoint x: 1204, startPoint y: 596, endPoint x: 1196, endPoint y: 591, distance: 9.4
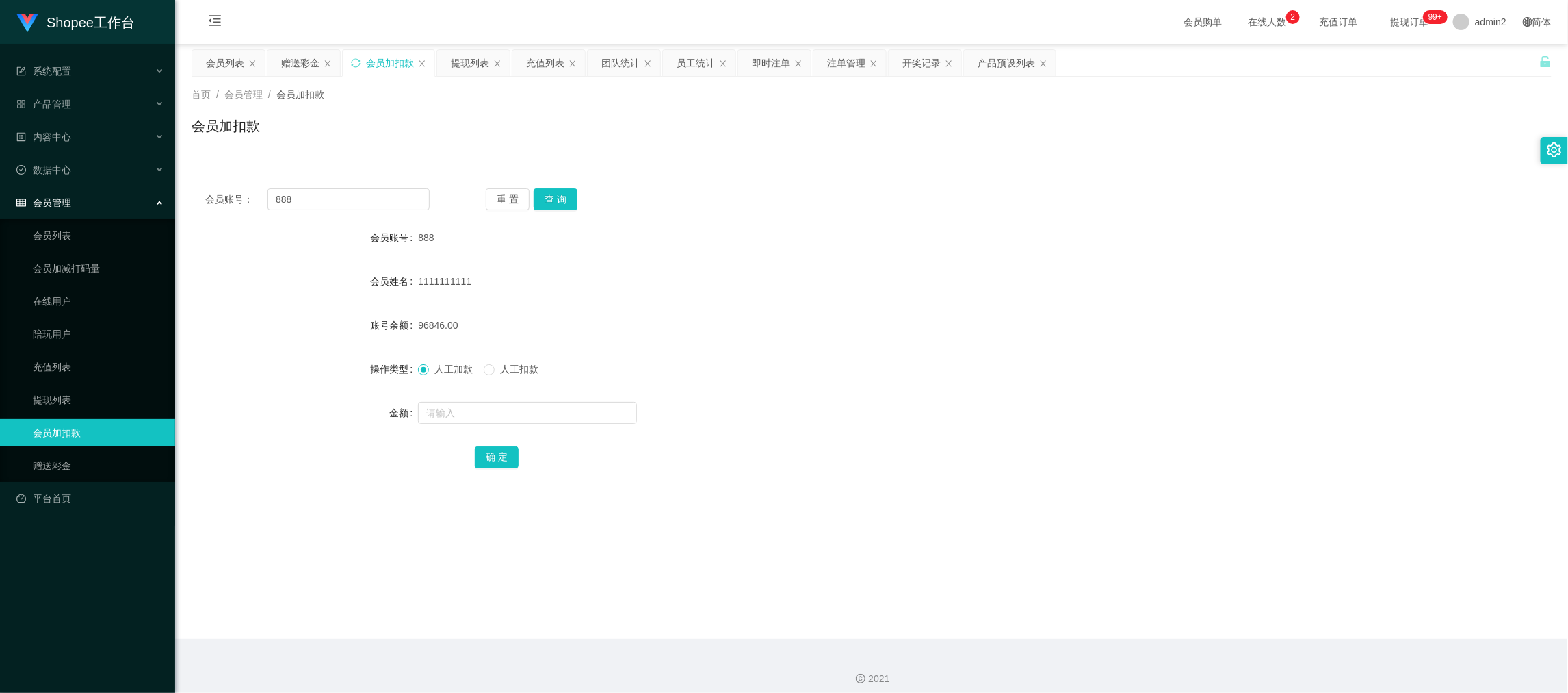
click at [1204, 596] on main "关闭左侧 关闭右侧 关闭其它 刷新页面 会员列表 赠送彩金 会员加扣款 提现列表 充值列表 团队统计 员工统计 即时注单 注单管理 开奖记录 产品预设列表 首…" at bounding box center [871, 341] width 1392 height 594
click at [306, 65] on div "赠送彩金" at bounding box center [300, 63] width 39 height 26
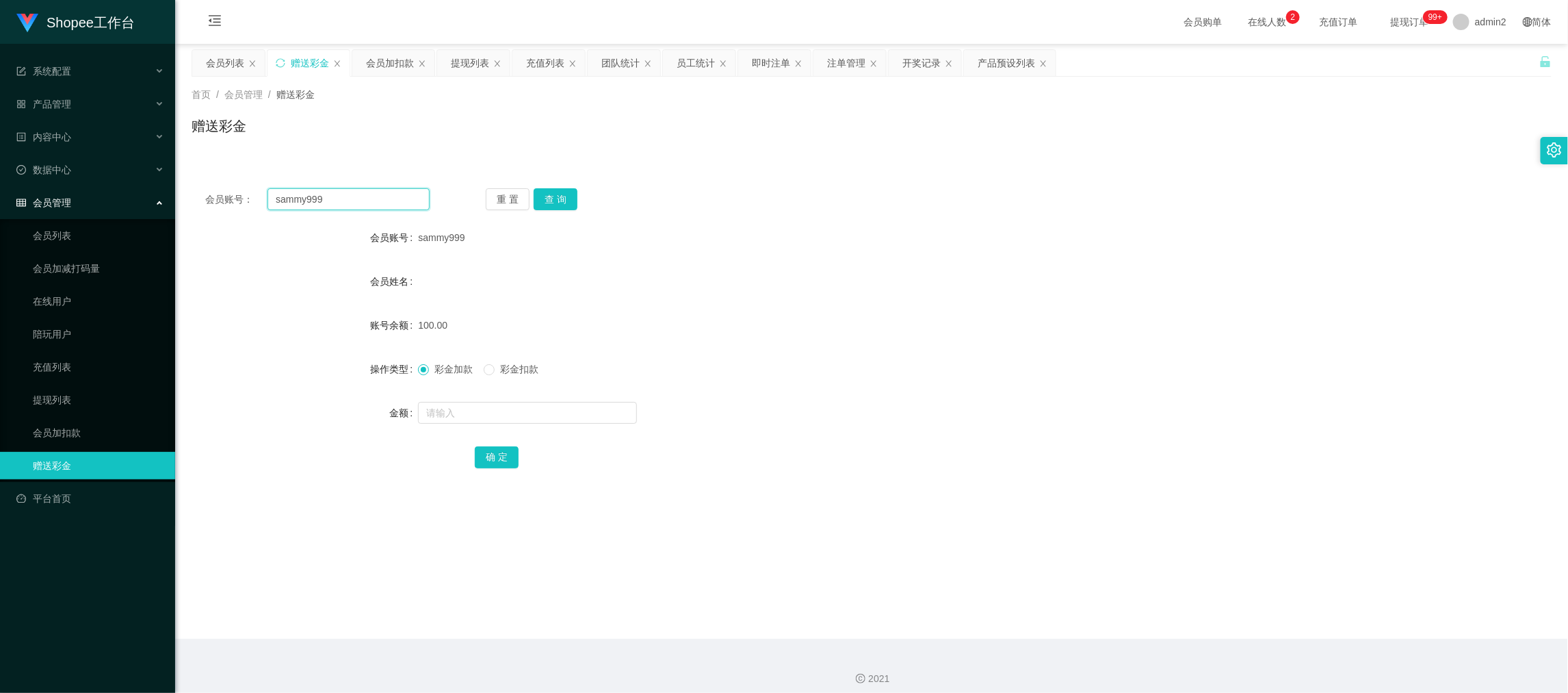
click at [384, 201] on input "sammy999" at bounding box center [348, 199] width 162 height 22
paste input "windyip1118"
type input "windyip1118"
click at [533, 195] on button "查 询" at bounding box center [555, 199] width 44 height 22
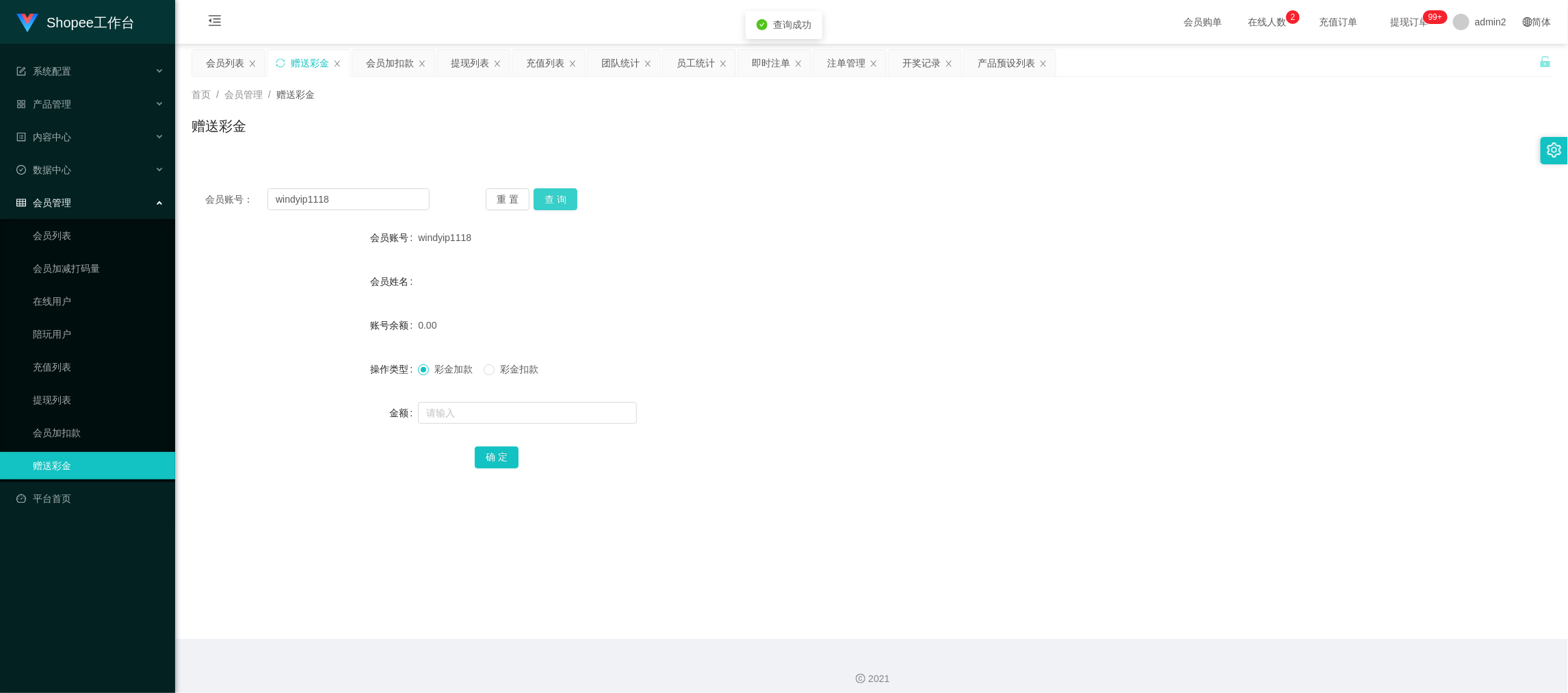
click at [558, 201] on button "查 询" at bounding box center [555, 199] width 44 height 22
click at [617, 411] on input "text" at bounding box center [527, 412] width 219 height 22
click at [617, 411] on input "1" at bounding box center [527, 412] width 219 height 22
type input "100"
click at [503, 451] on button "确 定" at bounding box center [496, 457] width 44 height 22
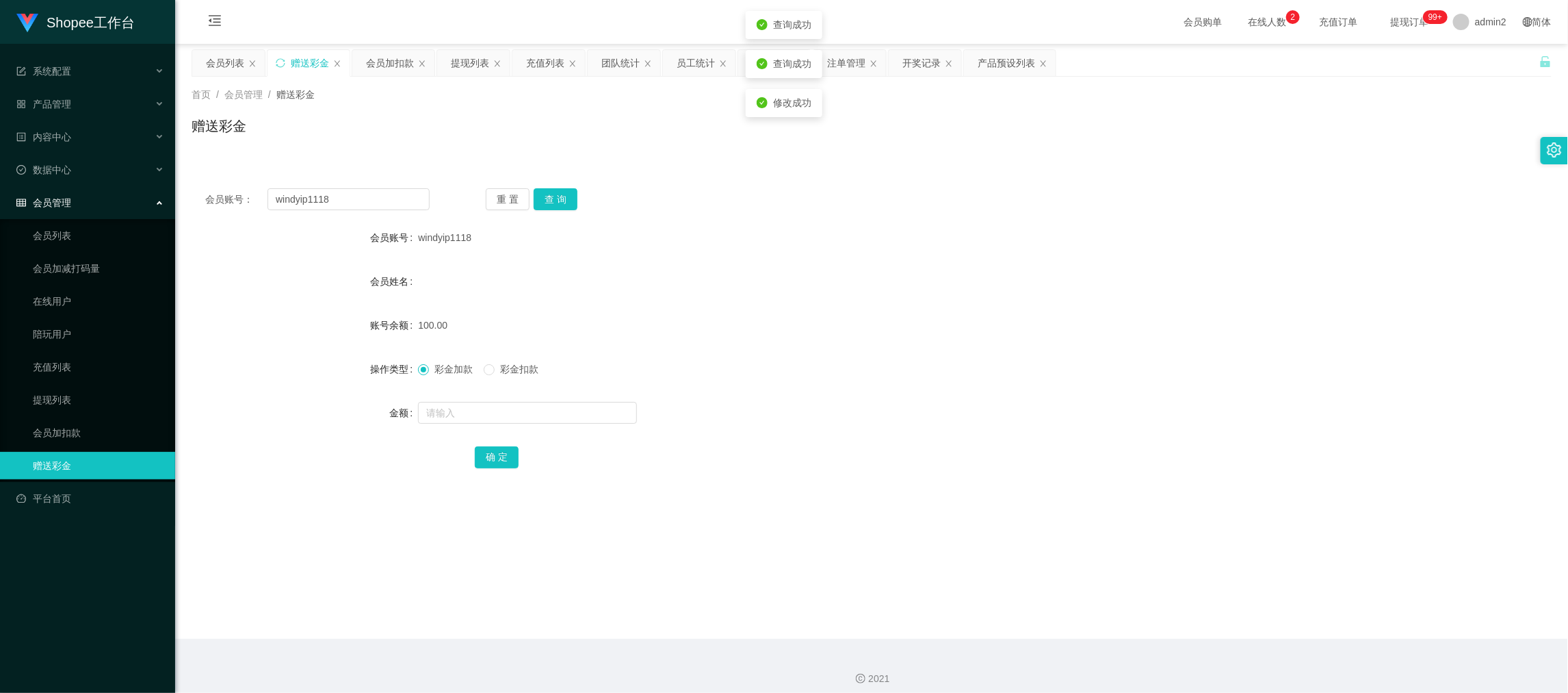
click at [892, 380] on div "彩金加款 彩金扣款" at bounding box center [814, 368] width 793 height 28
drag, startPoint x: 1246, startPoint y: 609, endPoint x: 1238, endPoint y: 601, distance: 11.3
click at [1246, 609] on main "关闭左侧 关闭右侧 关闭其它 刷新页面 会员列表 赠送彩金 会员加扣款 提现列表 充值列表 团队统计 员工统计 即时注单 注单管理 开奖记录 产品预设列表 首…" at bounding box center [871, 341] width 1392 height 594
click at [369, 190] on input "windyip1118" at bounding box center [348, 199] width 162 height 22
click at [369, 192] on input "windyip1118" at bounding box center [348, 199] width 162 height 22
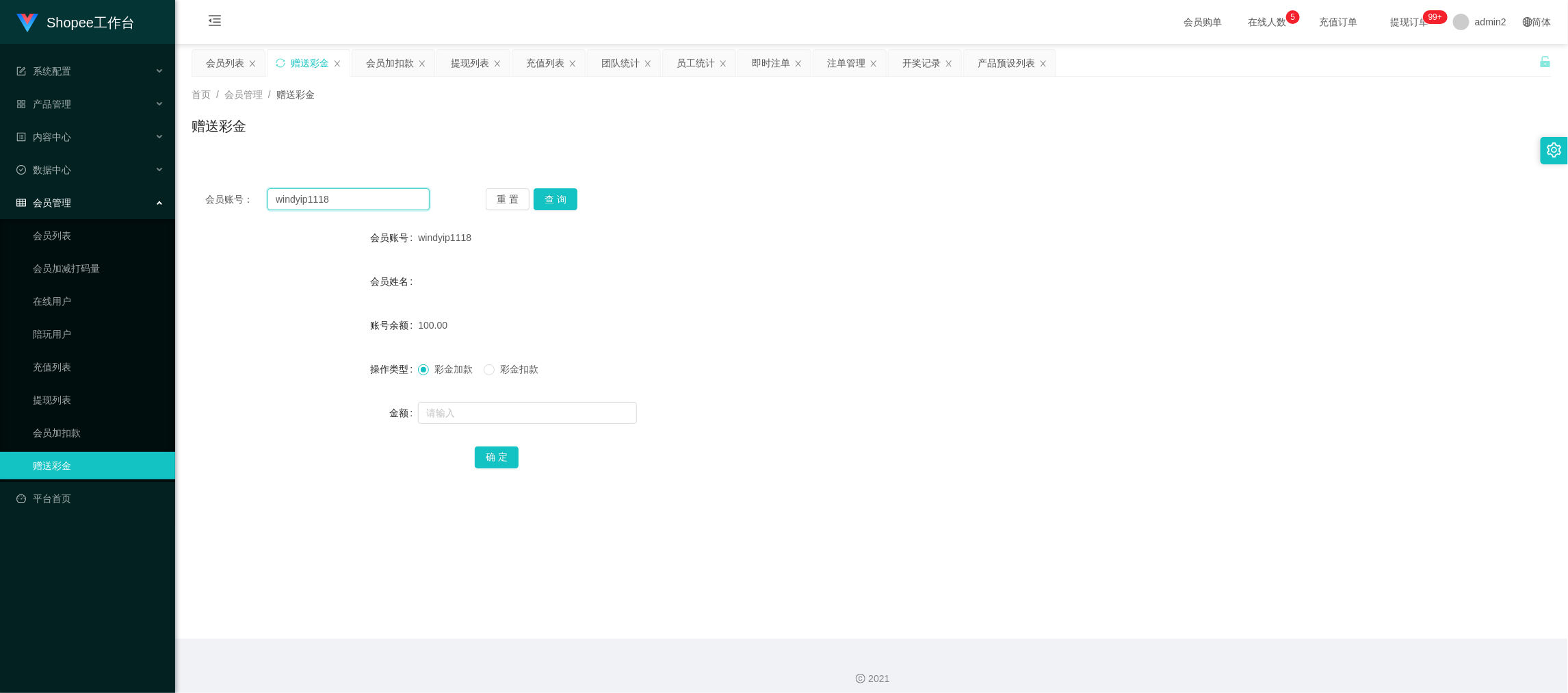
click at [369, 192] on input "windyip1118" at bounding box center [348, 199] width 162 height 22
paste input "Wong0325"
type input "Wong0325"
click at [547, 195] on button "查 询" at bounding box center [555, 199] width 44 height 22
click at [558, 414] on input "text" at bounding box center [527, 412] width 219 height 22
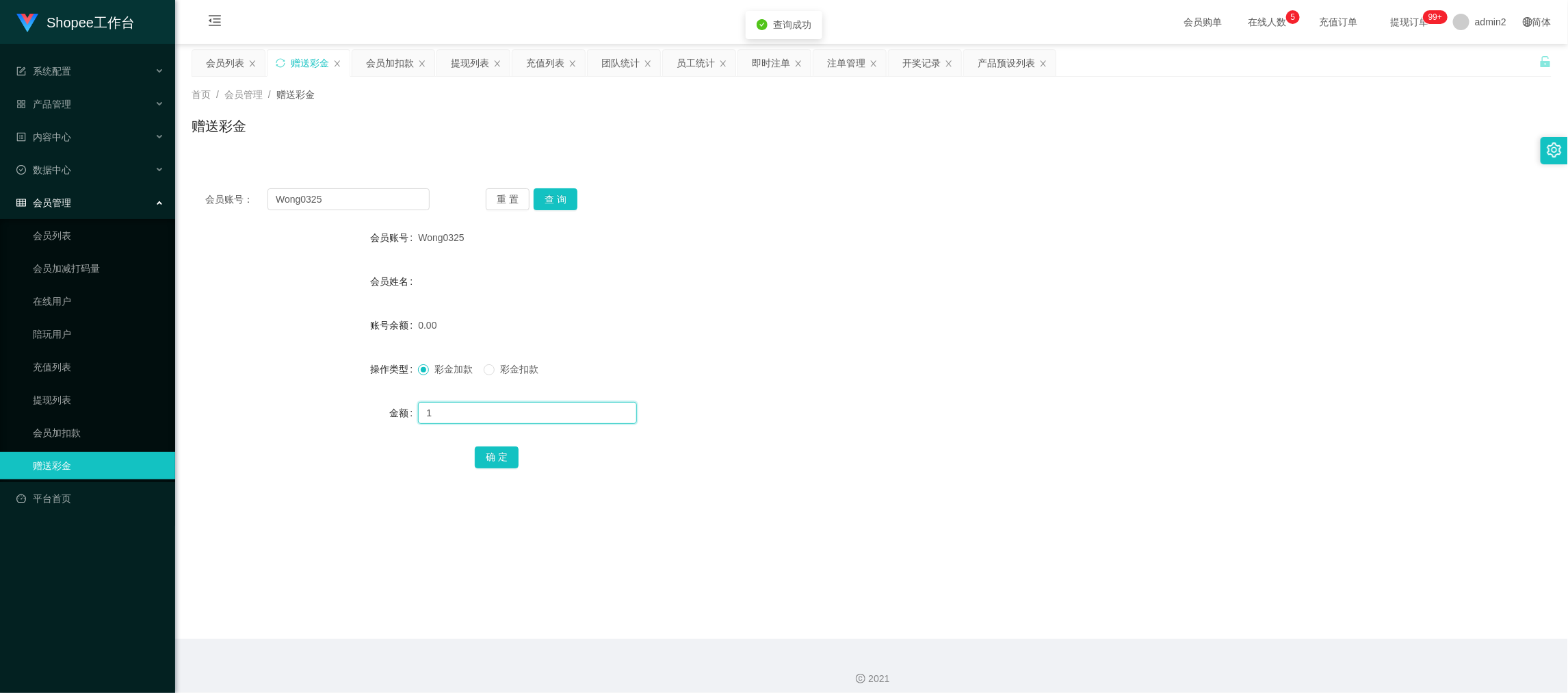
click at [558, 414] on input "1" at bounding box center [527, 412] width 219 height 22
type input "100"
drag, startPoint x: 502, startPoint y: 459, endPoint x: 511, endPoint y: 455, distance: 9.8
click at [502, 459] on button "确 定" at bounding box center [496, 457] width 44 height 22
click at [917, 381] on div "彩金加款 彩金扣款" at bounding box center [814, 368] width 793 height 28
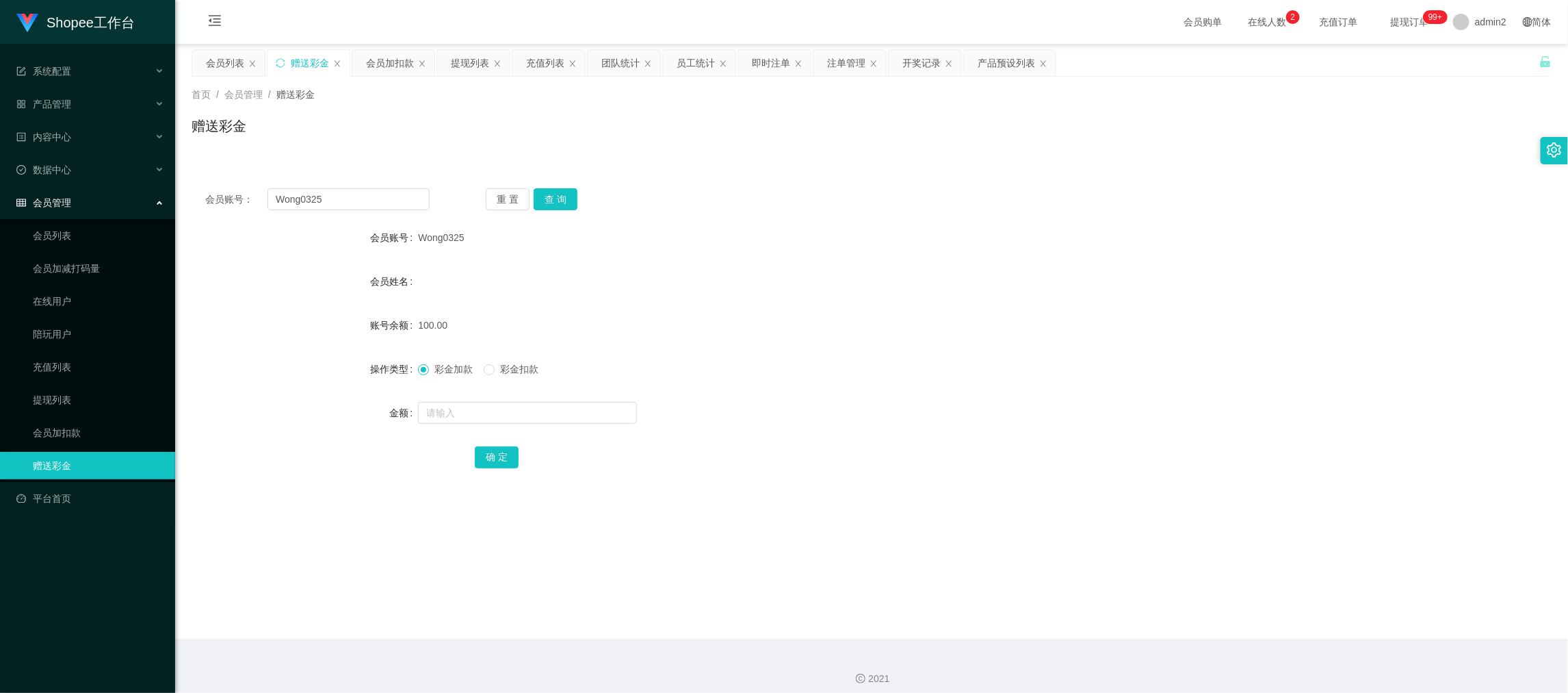
drag, startPoint x: 1020, startPoint y: 610, endPoint x: 806, endPoint y: 455, distance: 264.2
click at [1020, 610] on main "关闭左侧 关闭右侧 关闭其它 刷新页面 会员列表 赠送彩金 会员加扣款 提现列表 充值列表 团队统计 员工统计 即时注单 注单管理 开奖记录 产品预设列表 首…" at bounding box center [871, 341] width 1392 height 594
click at [398, 57] on div "会员加扣款" at bounding box center [389, 63] width 47 height 26
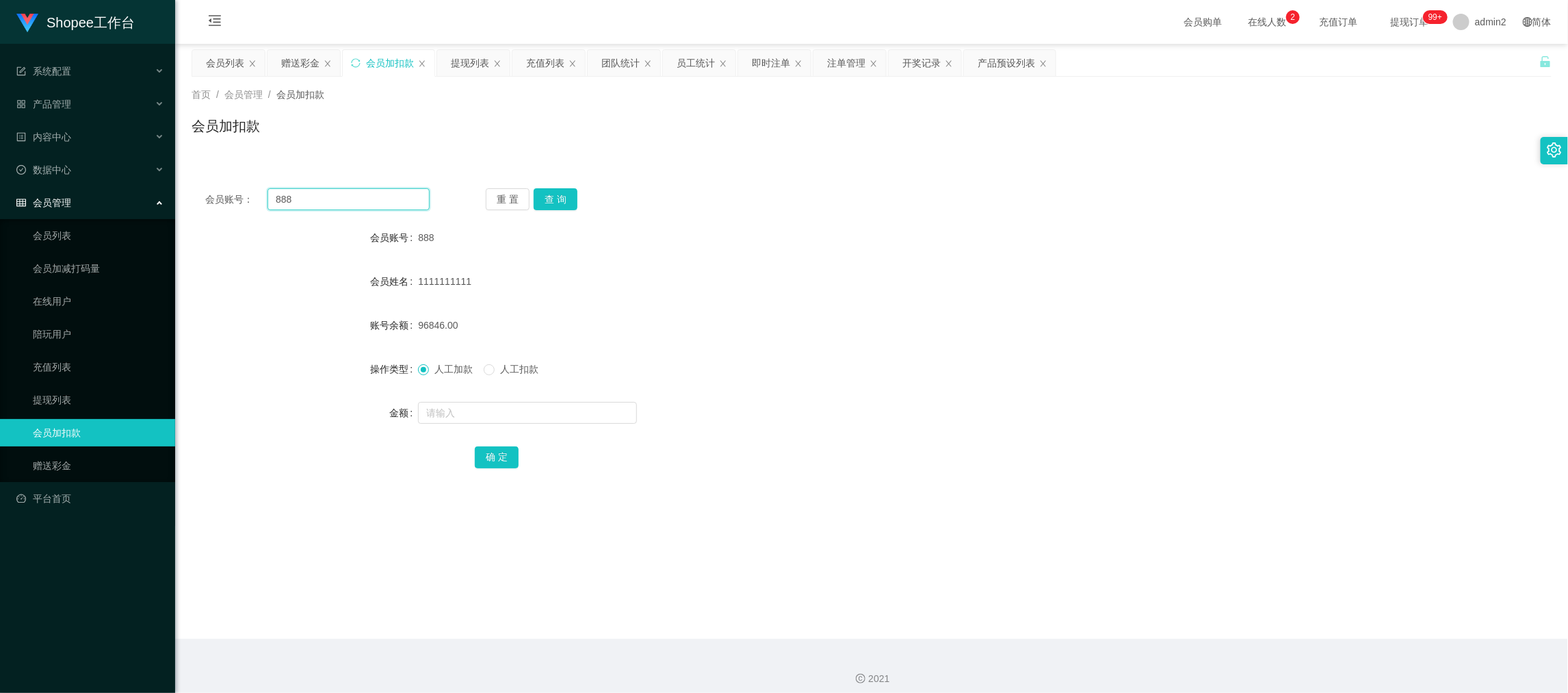
click at [364, 196] on input "888" at bounding box center [348, 199] width 162 height 22
paste input "7777"
type input "7777"
click at [558, 201] on button "查 询" at bounding box center [555, 199] width 44 height 22
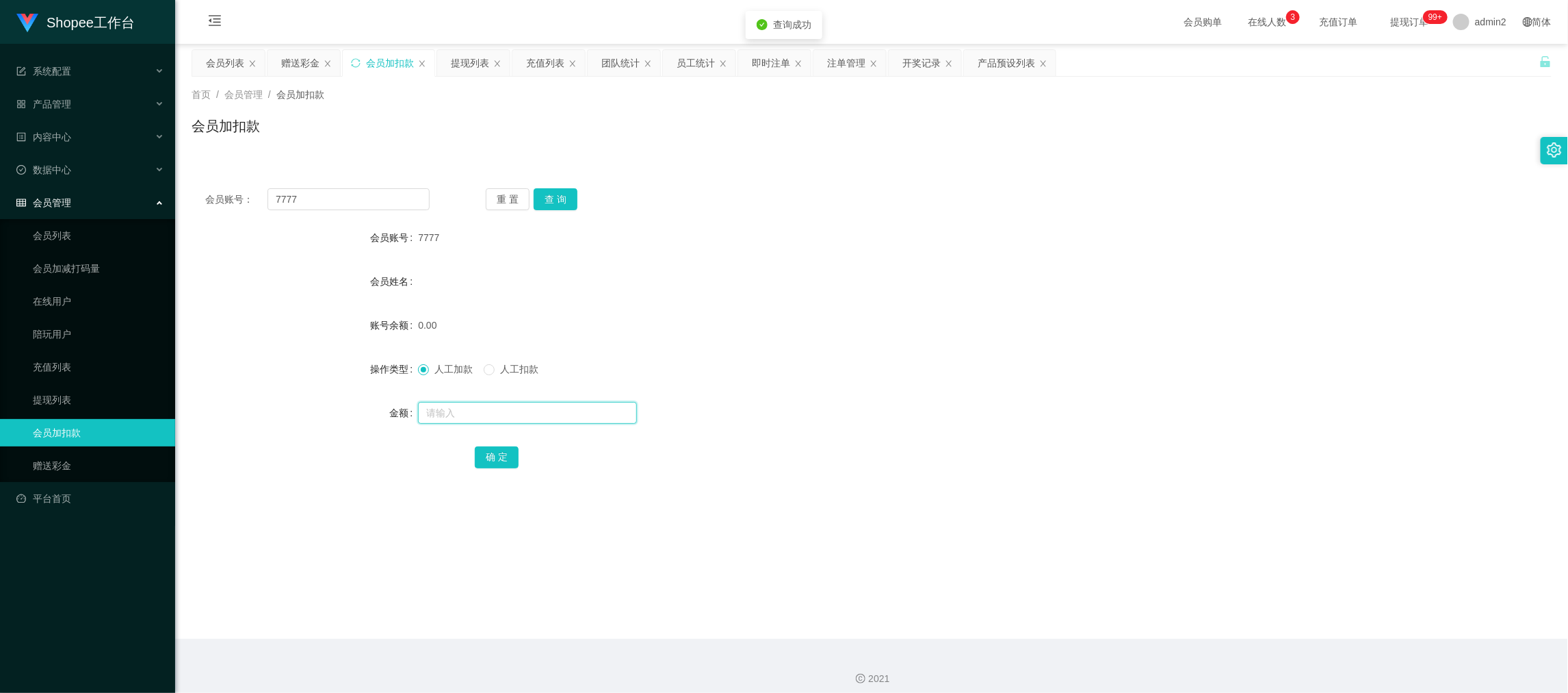
click at [587, 413] on input "text" at bounding box center [527, 412] width 219 height 22
click at [531, 413] on input "text" at bounding box center [527, 412] width 219 height 22
type input "11"
drag, startPoint x: 504, startPoint y: 453, endPoint x: 549, endPoint y: 444, distance: 45.9
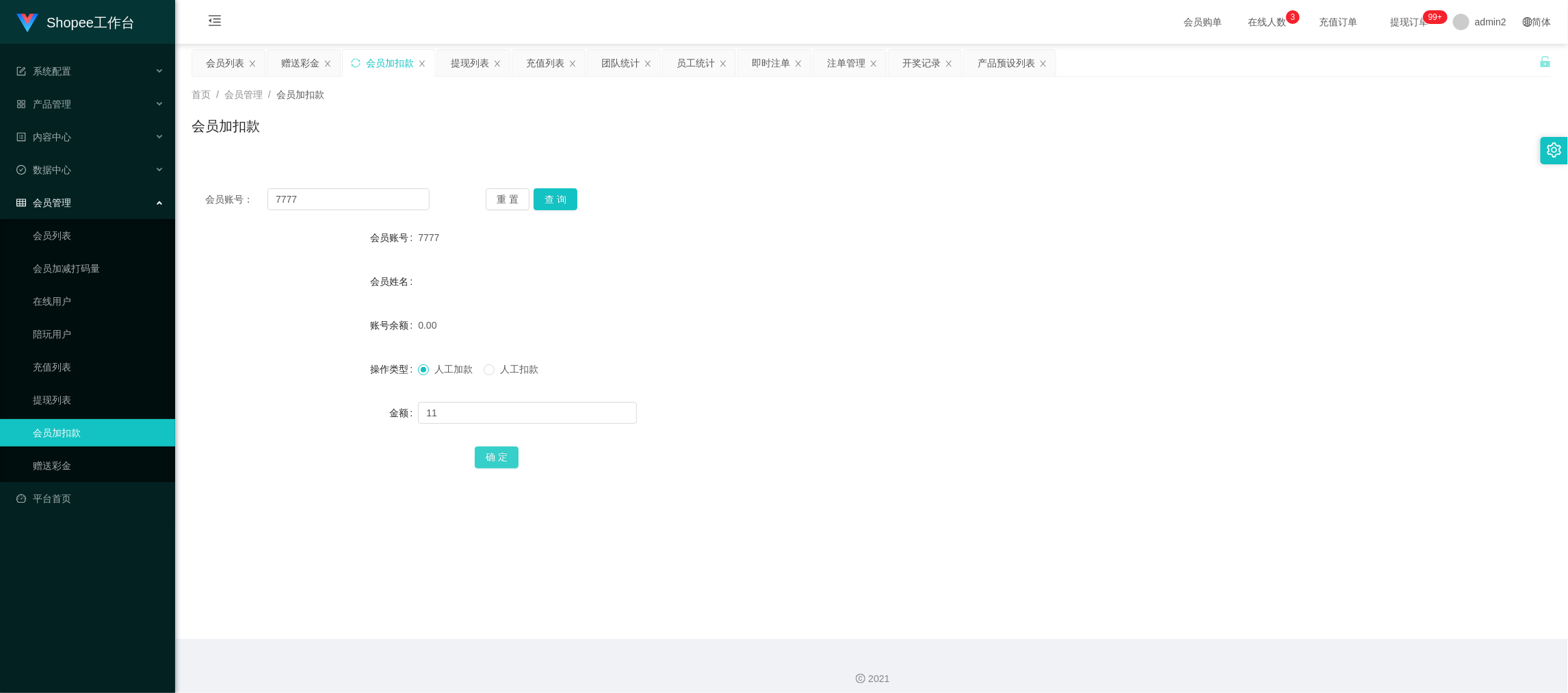
click at [504, 454] on button "确 定" at bounding box center [496, 457] width 44 height 22
click at [917, 344] on form "会员账号 7777 会员姓名 账号余额 0.00 操作类型 人工加款 人工扣款 金额 确 定" at bounding box center [872, 347] width 1360 height 247
click at [372, 200] on input "7777" at bounding box center [348, 199] width 162 height 22
paste input "lb123"
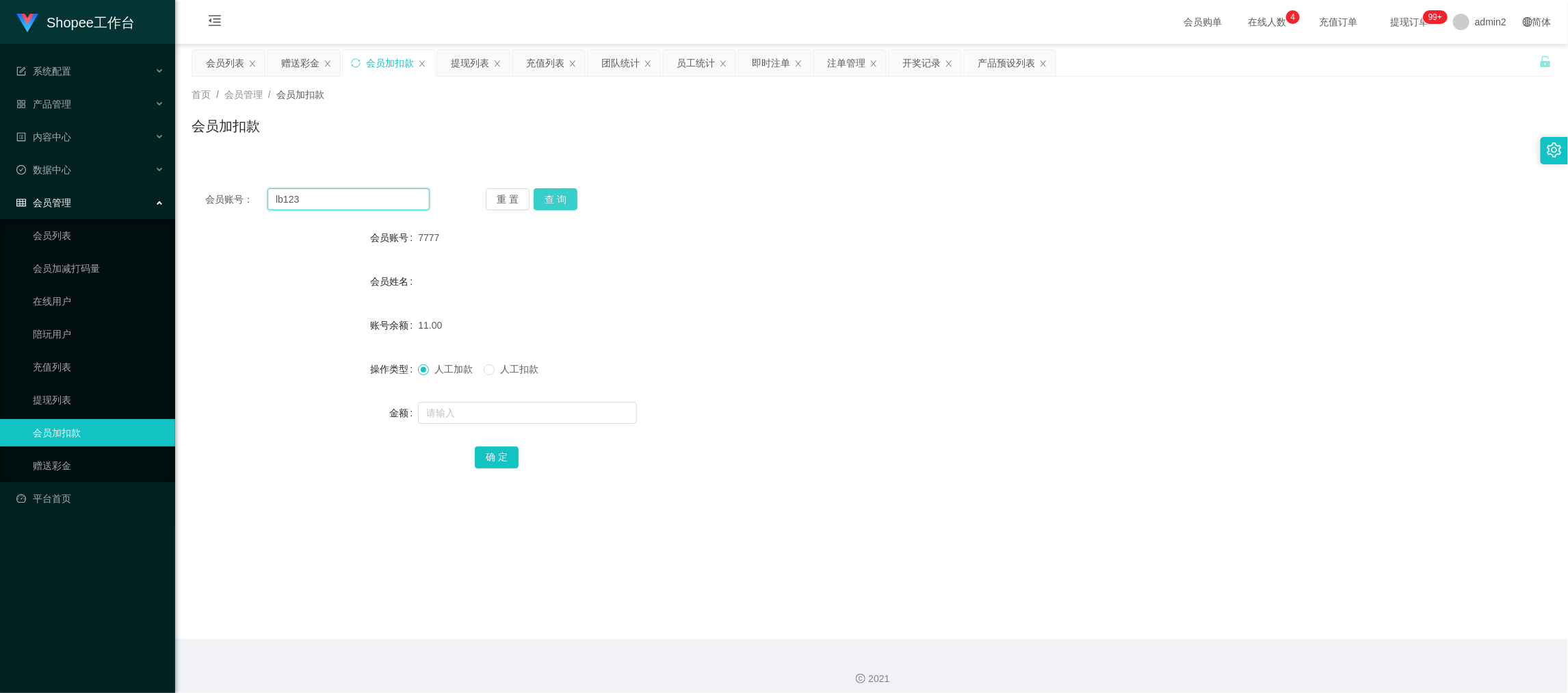
type input "lb123"
click at [553, 200] on button "查 询" at bounding box center [555, 199] width 44 height 22
click at [607, 412] on input "text" at bounding box center [527, 412] width 219 height 22
type input "12"
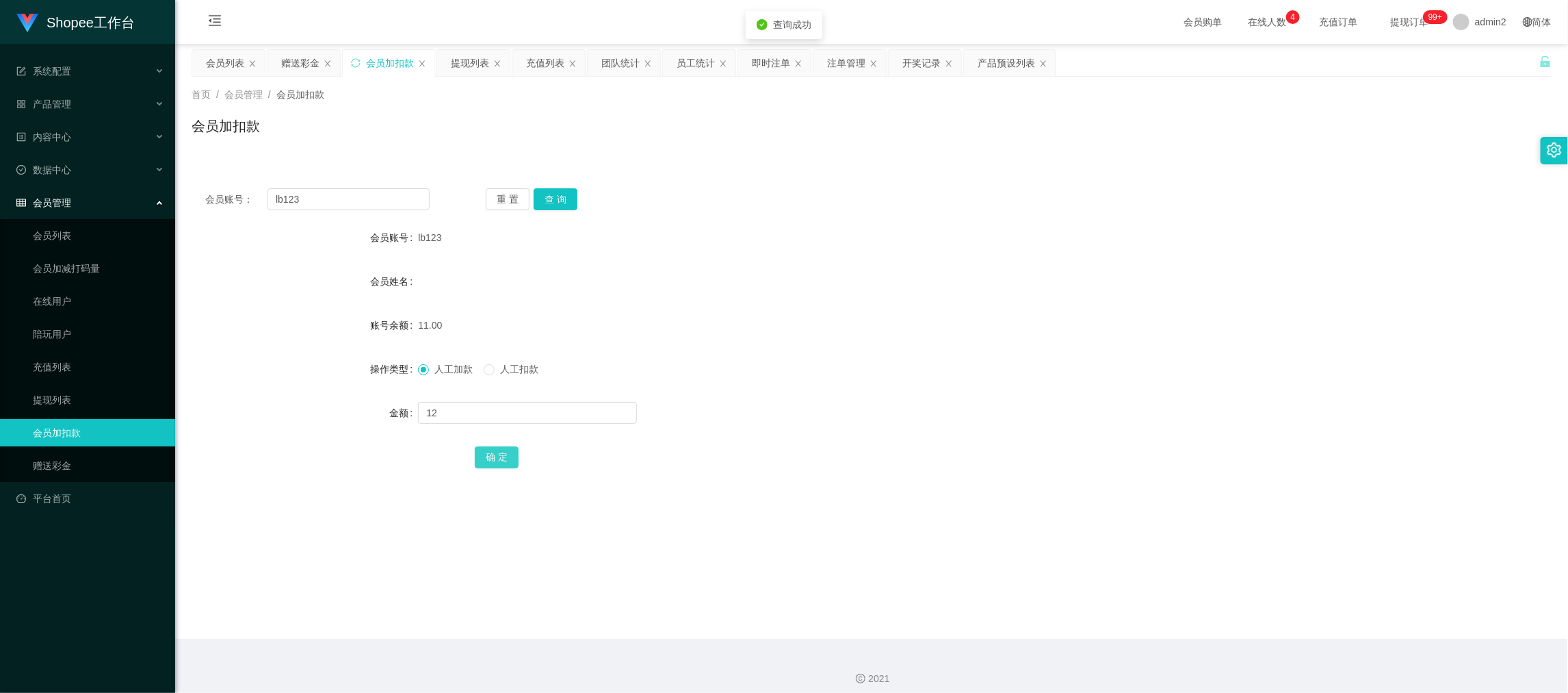
click at [487, 455] on button "确 定" at bounding box center [496, 457] width 44 height 22
click at [954, 401] on div "12" at bounding box center [814, 412] width 793 height 28
click at [299, 64] on div "赠送彩金" at bounding box center [300, 63] width 39 height 26
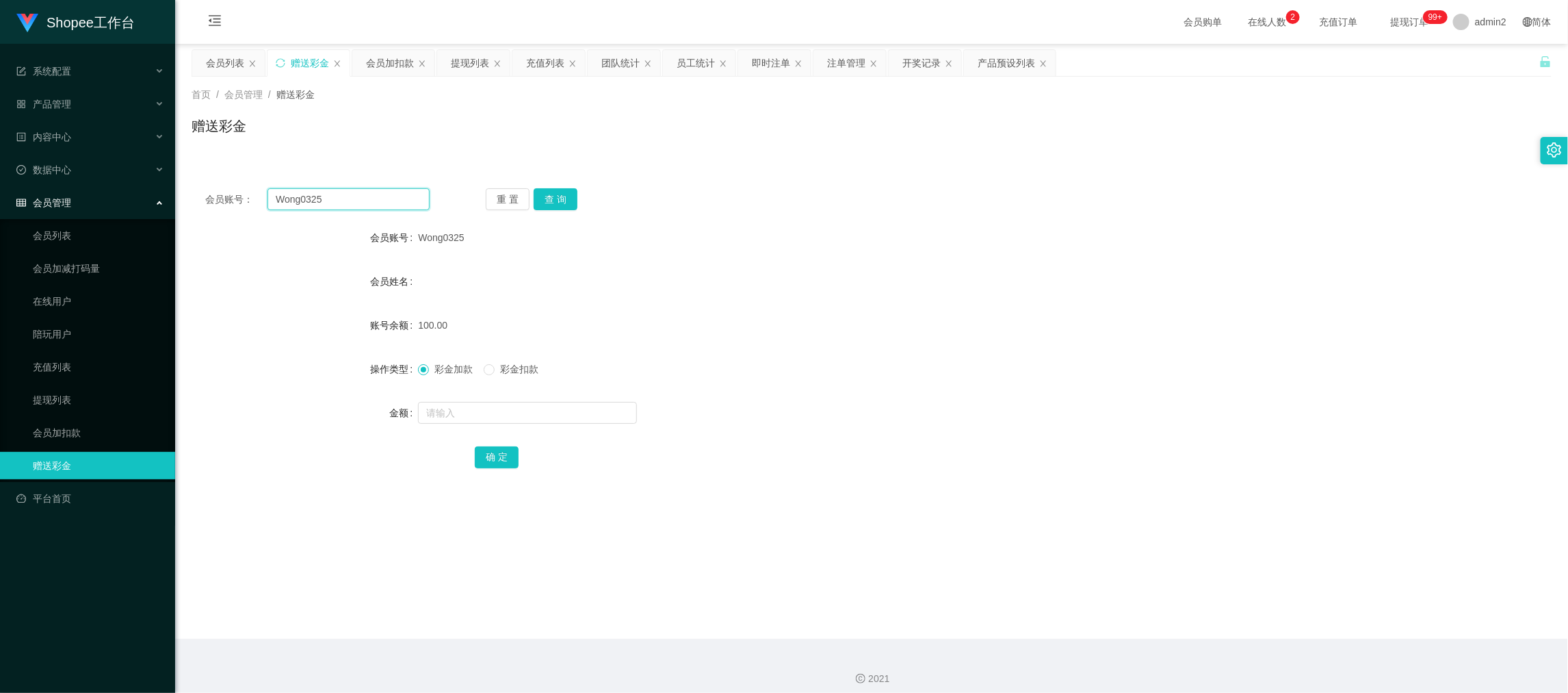
click at [352, 195] on input "Wong0325" at bounding box center [348, 199] width 162 height 22
paste input "AB12306"
type input "AB12306"
click at [562, 191] on button "查 询" at bounding box center [555, 199] width 44 height 22
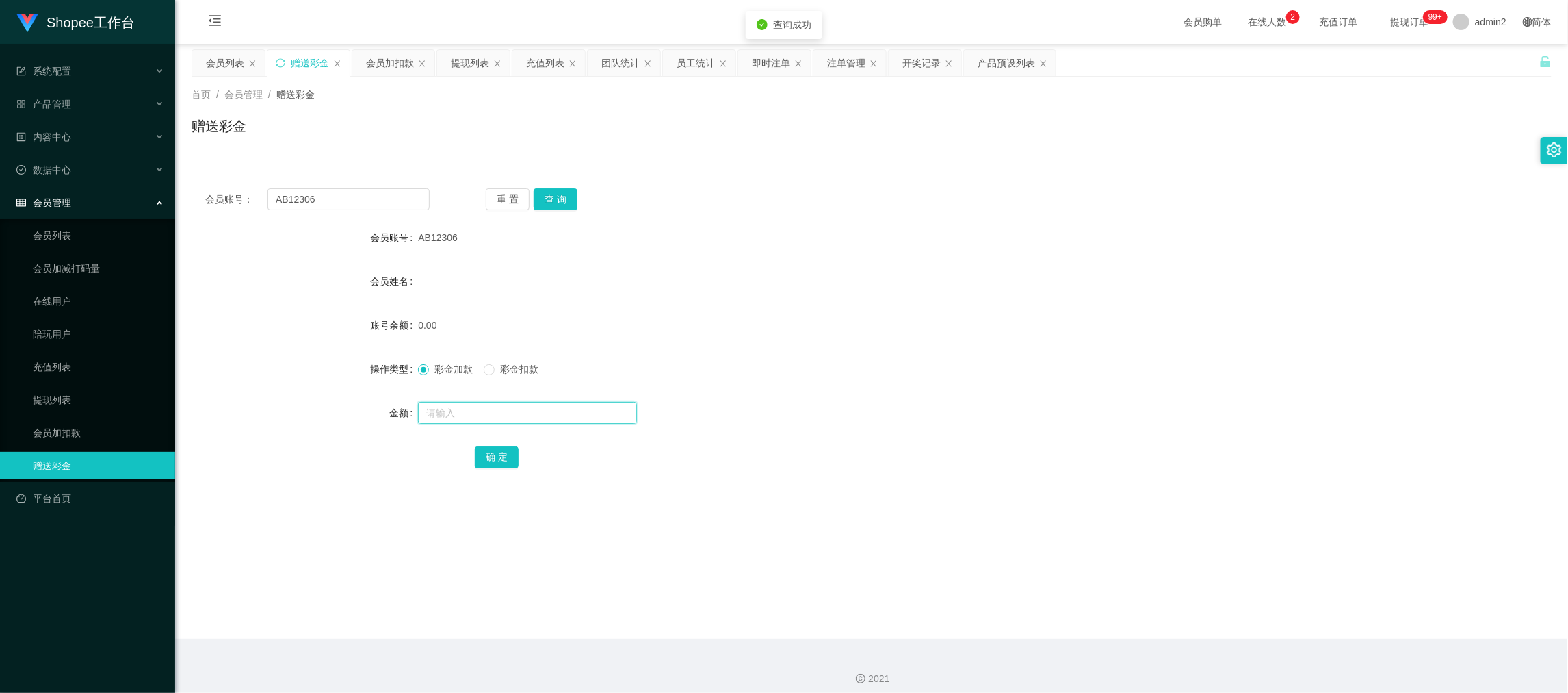
click at [576, 415] on input "text" at bounding box center [527, 412] width 219 height 22
type input "100"
click at [499, 453] on button "确 定" at bounding box center [496, 457] width 44 height 22
click at [867, 345] on form "会员账号 AB12306 会员姓名 账号余额 0.00 操作类型 彩金加款 彩金扣款 金额 确 定" at bounding box center [872, 347] width 1360 height 247
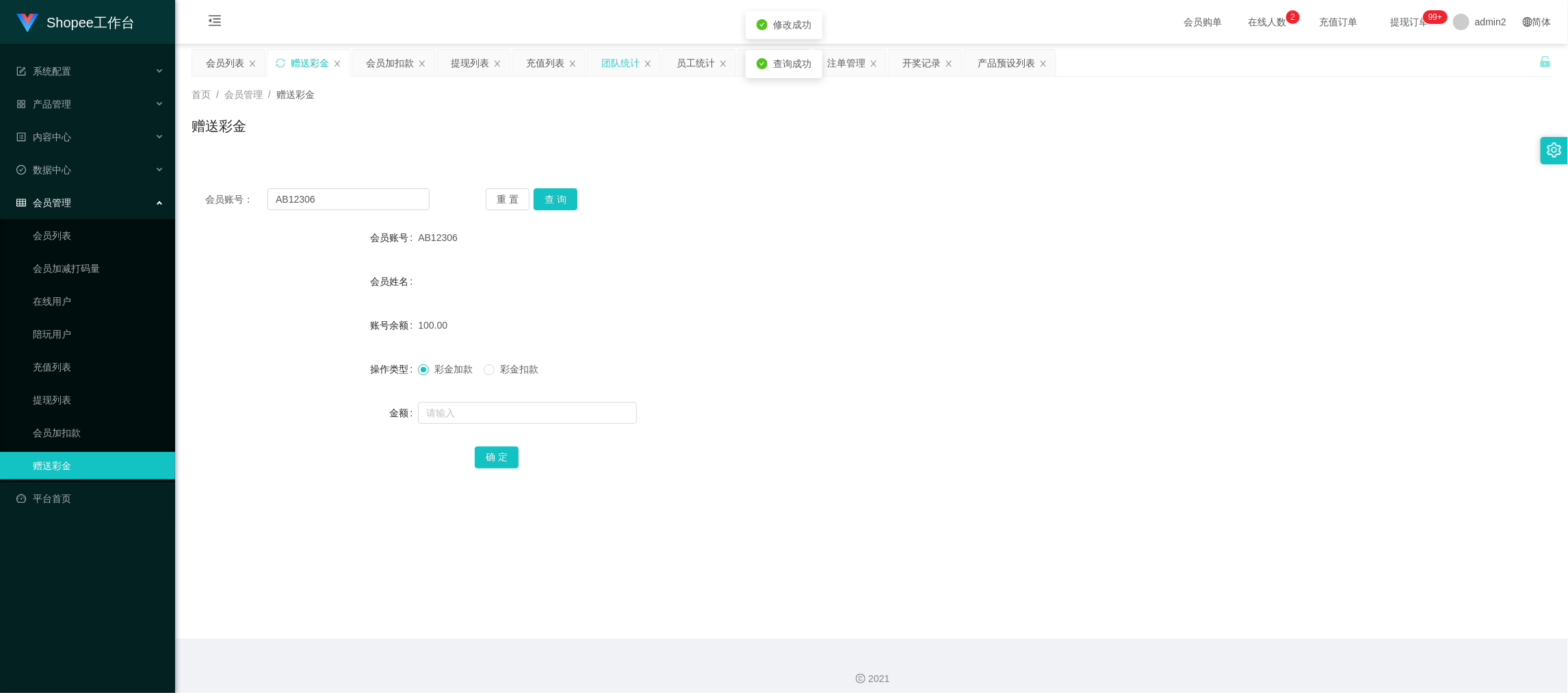
click at [607, 64] on div "团队统计" at bounding box center [620, 63] width 39 height 26
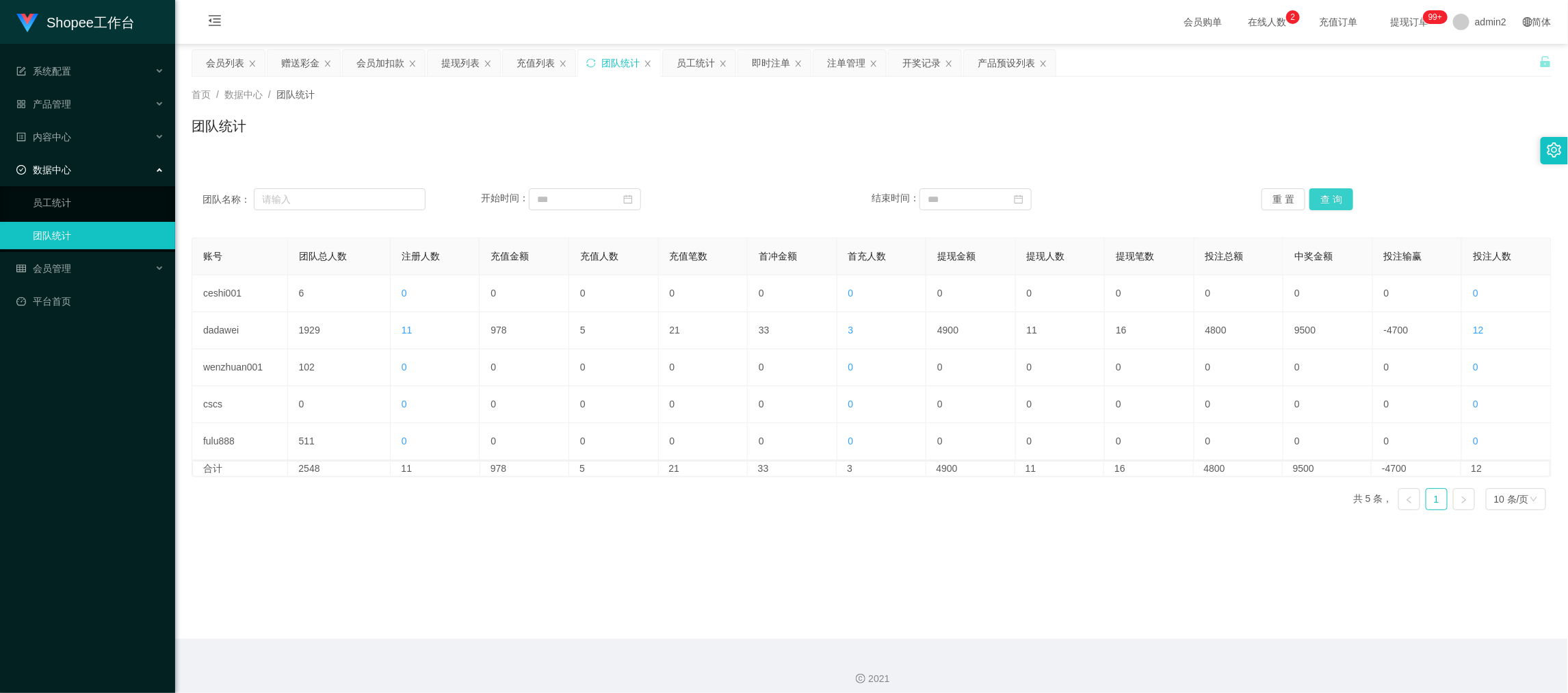
click at [1337, 199] on button "查 询" at bounding box center [1331, 199] width 44 height 22
click at [311, 73] on div "赠送彩金" at bounding box center [300, 63] width 39 height 26
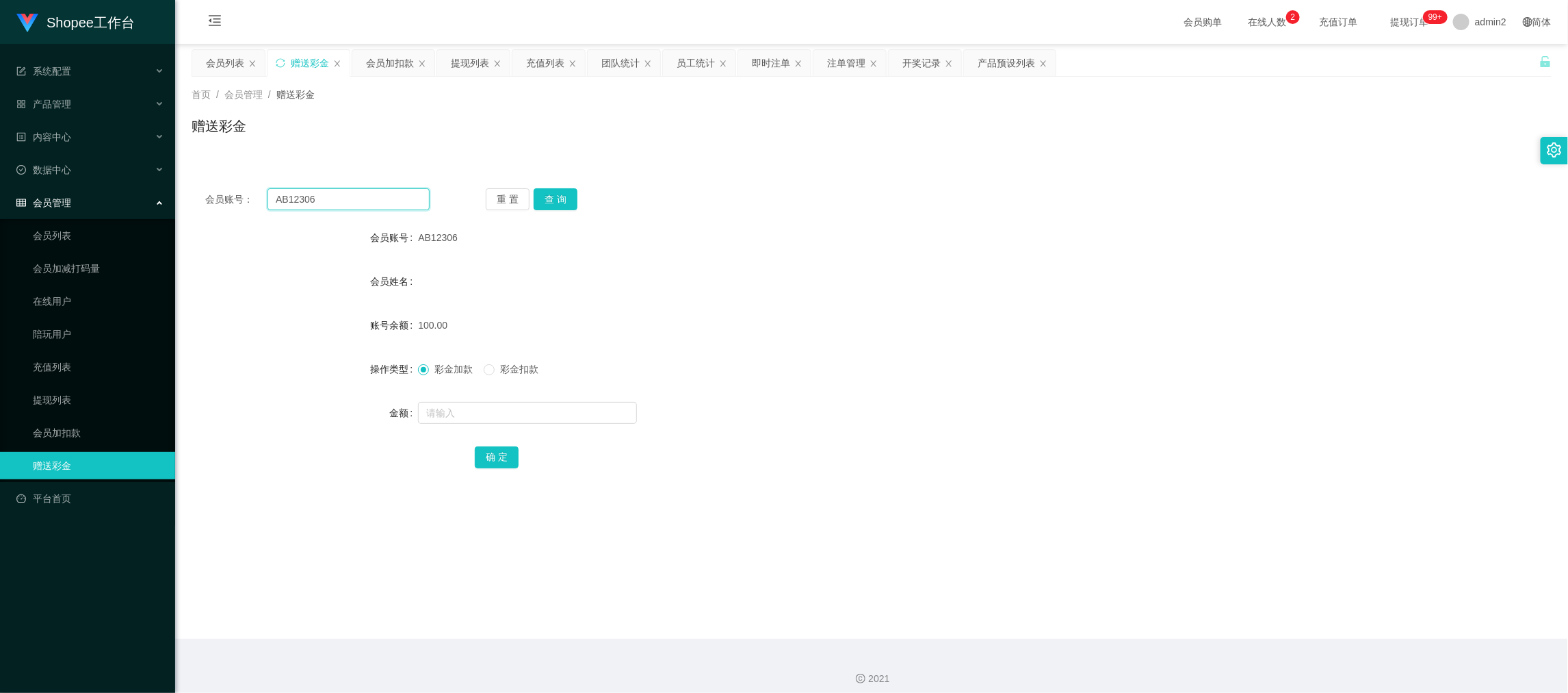
click at [347, 199] on input "AB12306" at bounding box center [348, 199] width 162 height 22
paste input "Fsyfsyfsy"
type input "Fsyfsyfsy"
drag, startPoint x: 559, startPoint y: 197, endPoint x: 559, endPoint y: 212, distance: 15.0
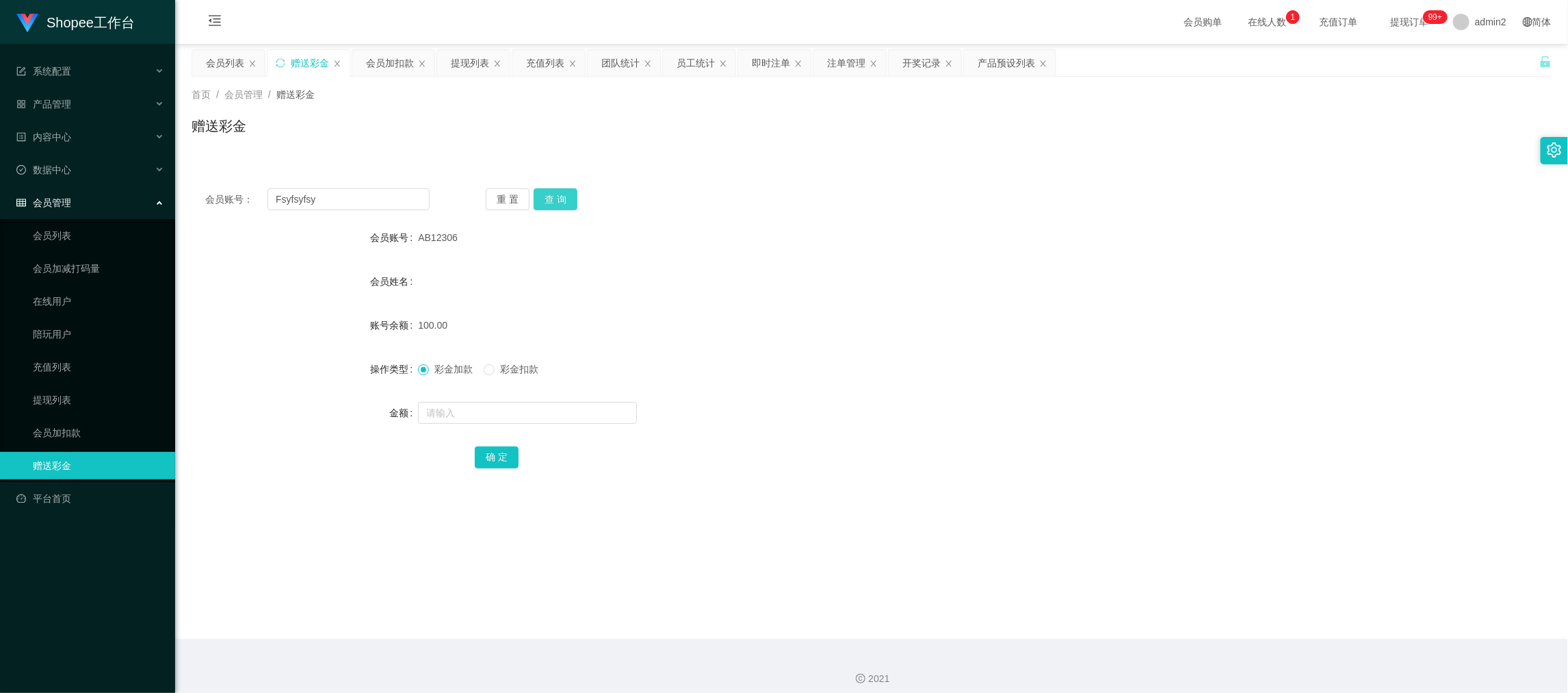
click at [559, 197] on button "查 询" at bounding box center [555, 199] width 44 height 22
click at [585, 413] on input "text" at bounding box center [527, 412] width 219 height 22
type input "100"
click at [489, 452] on button "确 定" at bounding box center [496, 457] width 44 height 22
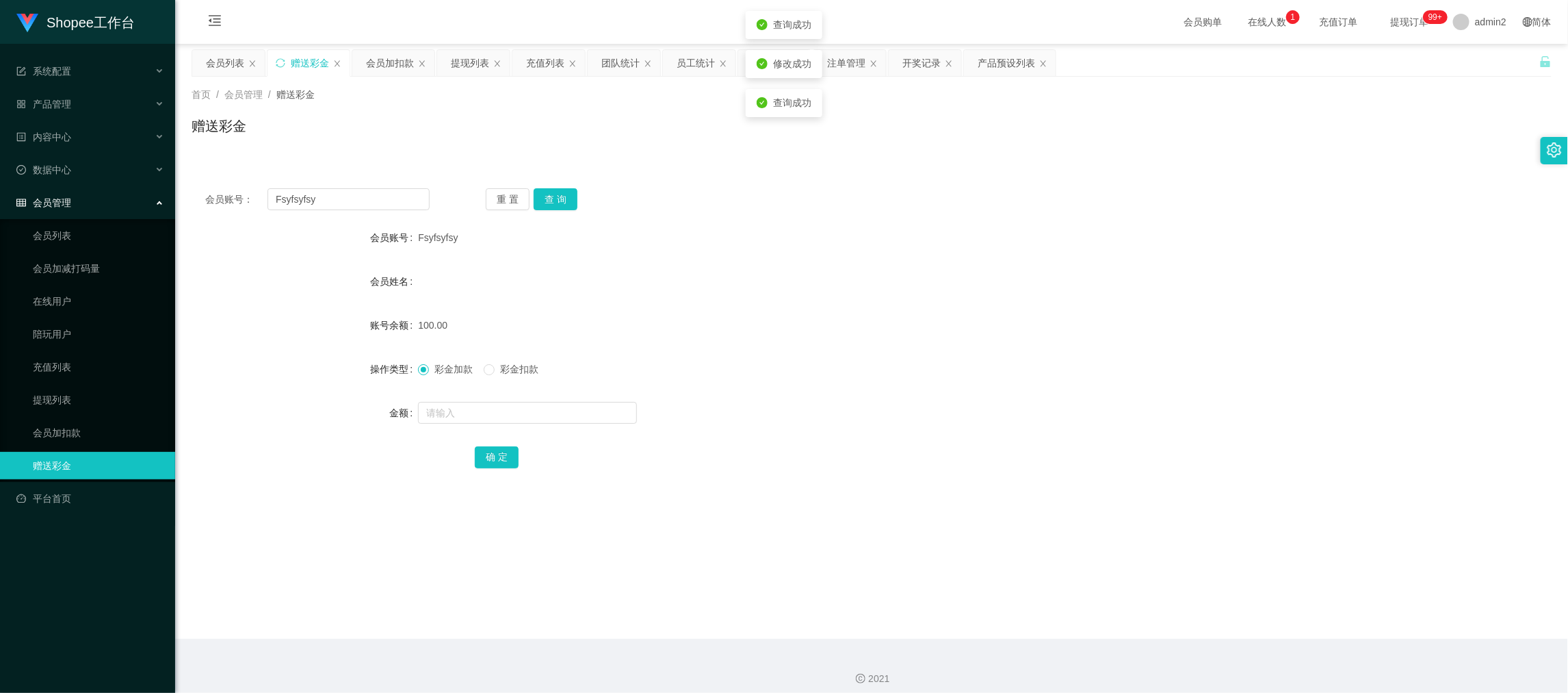
drag, startPoint x: 929, startPoint y: 373, endPoint x: 900, endPoint y: 363, distance: 30.7
click at [930, 373] on div "彩金加款 彩金扣款" at bounding box center [814, 368] width 793 height 28
click at [394, 56] on div "会员加扣款" at bounding box center [389, 63] width 47 height 26
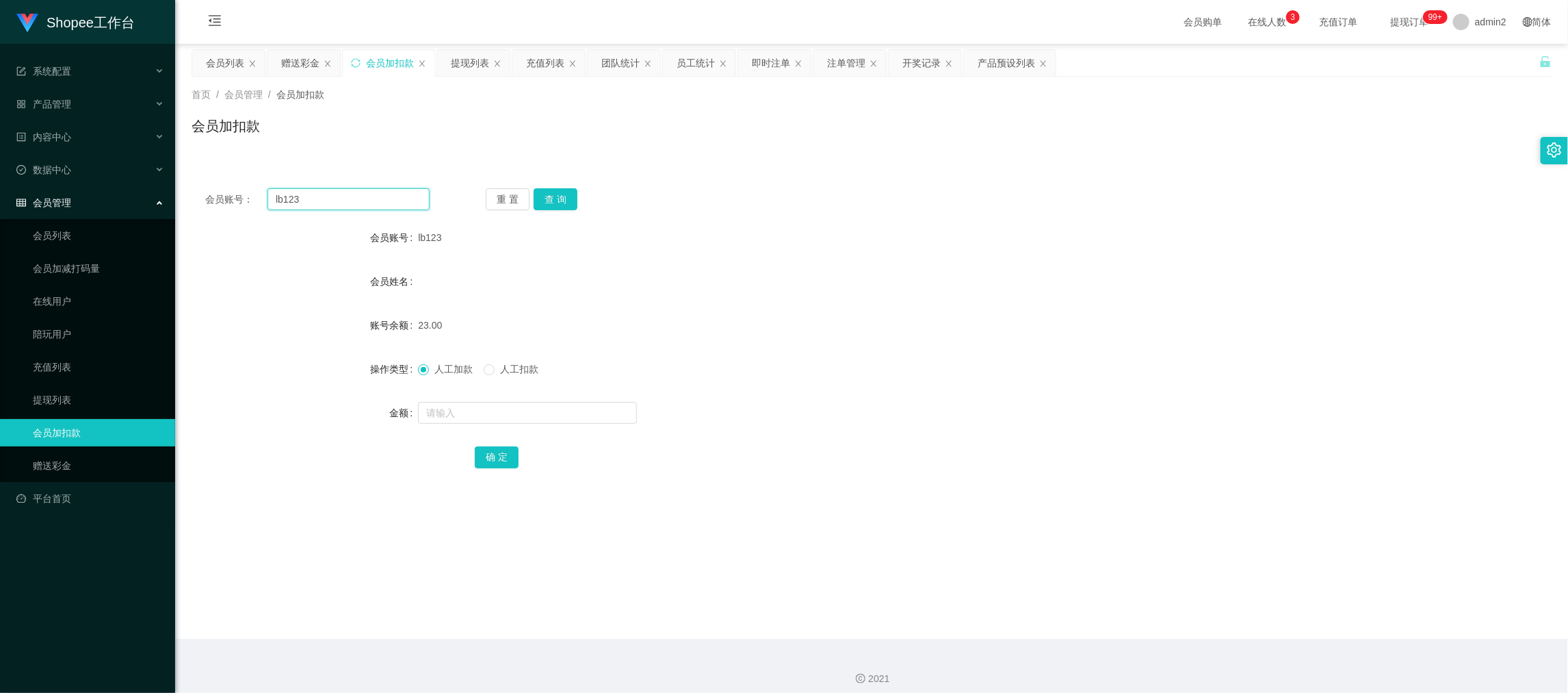
click at [372, 195] on input "lb123" at bounding box center [348, 199] width 162 height 22
paste input "444"
type input "444"
click at [574, 196] on button "查 询" at bounding box center [555, 199] width 44 height 22
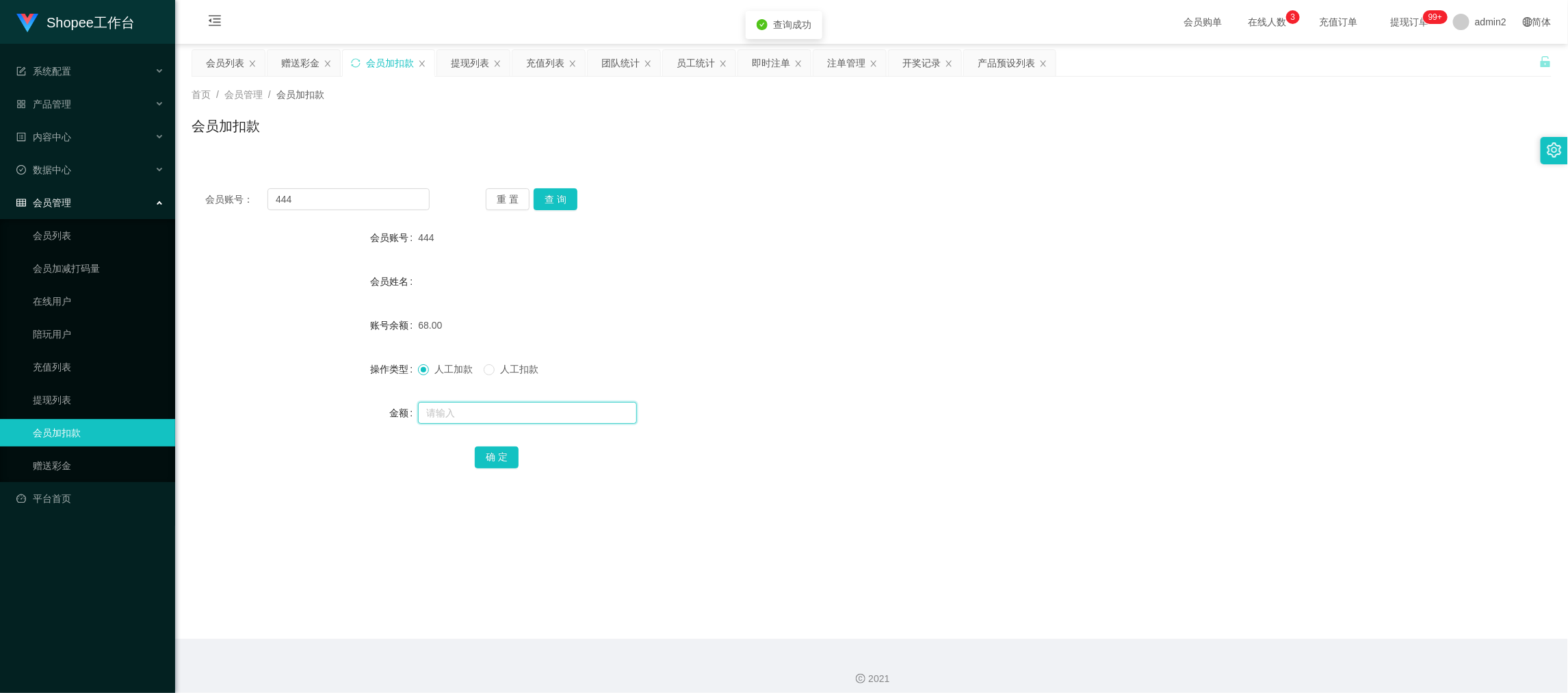
click at [591, 418] on input "text" at bounding box center [527, 412] width 219 height 22
type input "11"
drag, startPoint x: 493, startPoint y: 454, endPoint x: 539, endPoint y: 438, distance: 48.7
click at [493, 454] on button "确 定" at bounding box center [496, 457] width 44 height 22
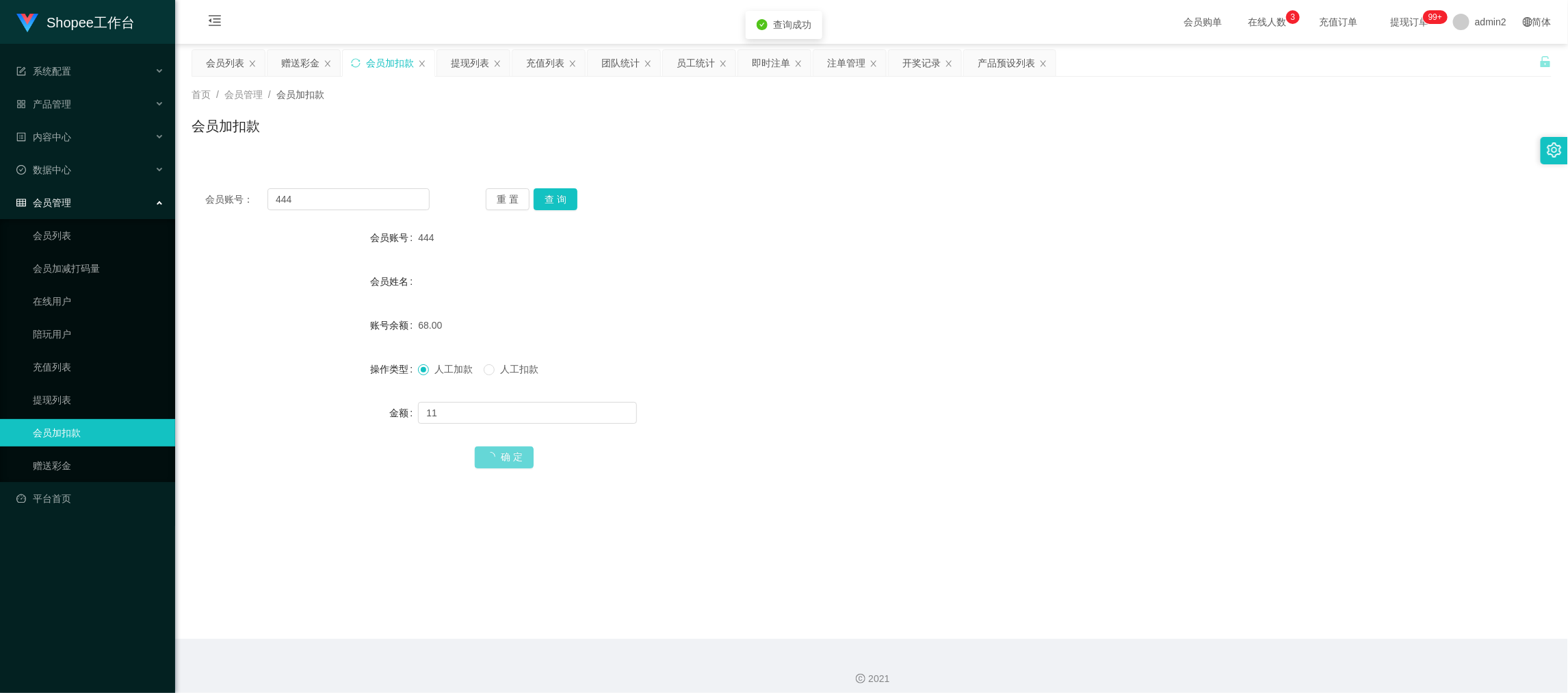
drag, startPoint x: 920, startPoint y: 325, endPoint x: 929, endPoint y: 325, distance: 9.0
click at [929, 325] on div "68.00" at bounding box center [814, 325] width 793 height 28
click at [348, 195] on input "444" at bounding box center [348, 199] width 162 height 22
paste input "lb123"
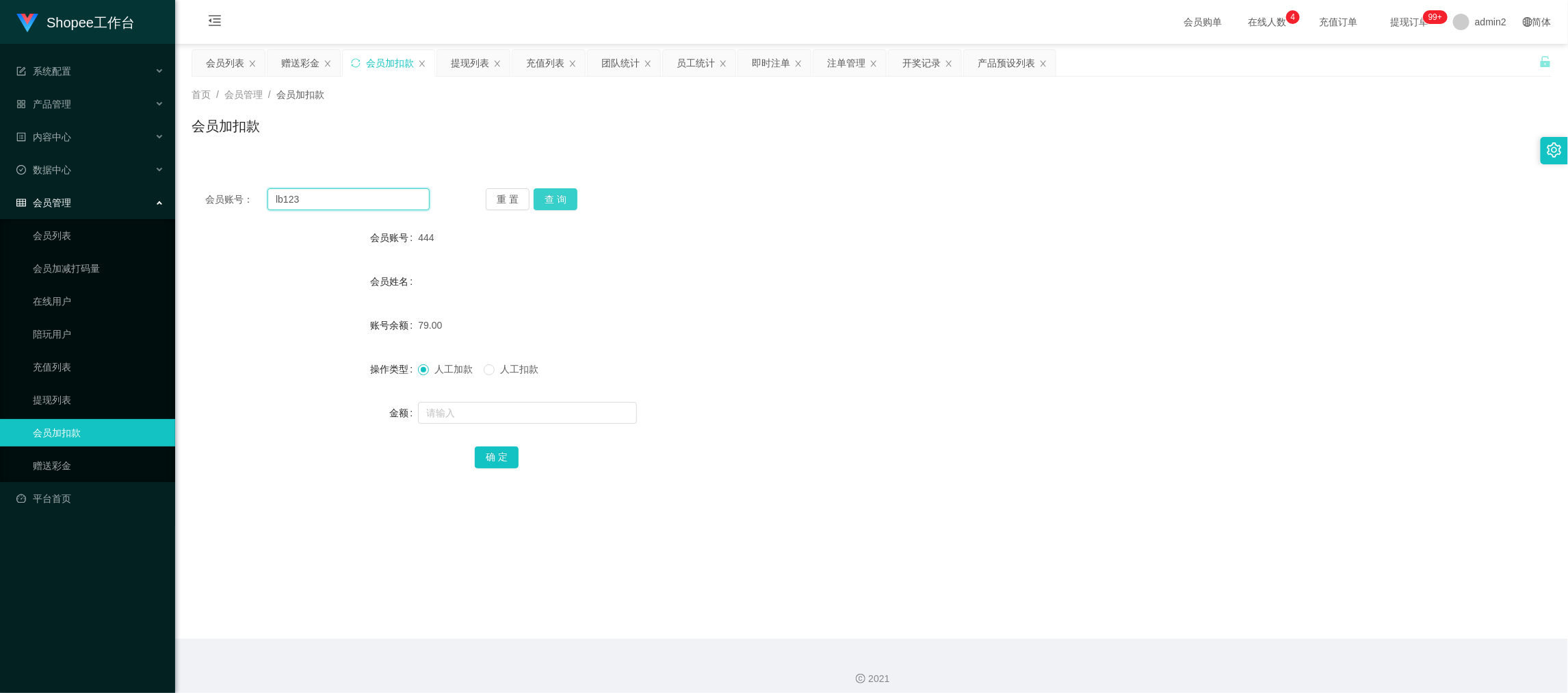
type input "lb123"
click at [554, 195] on button "查 询" at bounding box center [555, 199] width 44 height 22
click at [549, 399] on div at bounding box center [814, 412] width 793 height 28
click at [549, 414] on input "text" at bounding box center [527, 412] width 219 height 22
click at [549, 414] on input "1" at bounding box center [527, 412] width 219 height 22
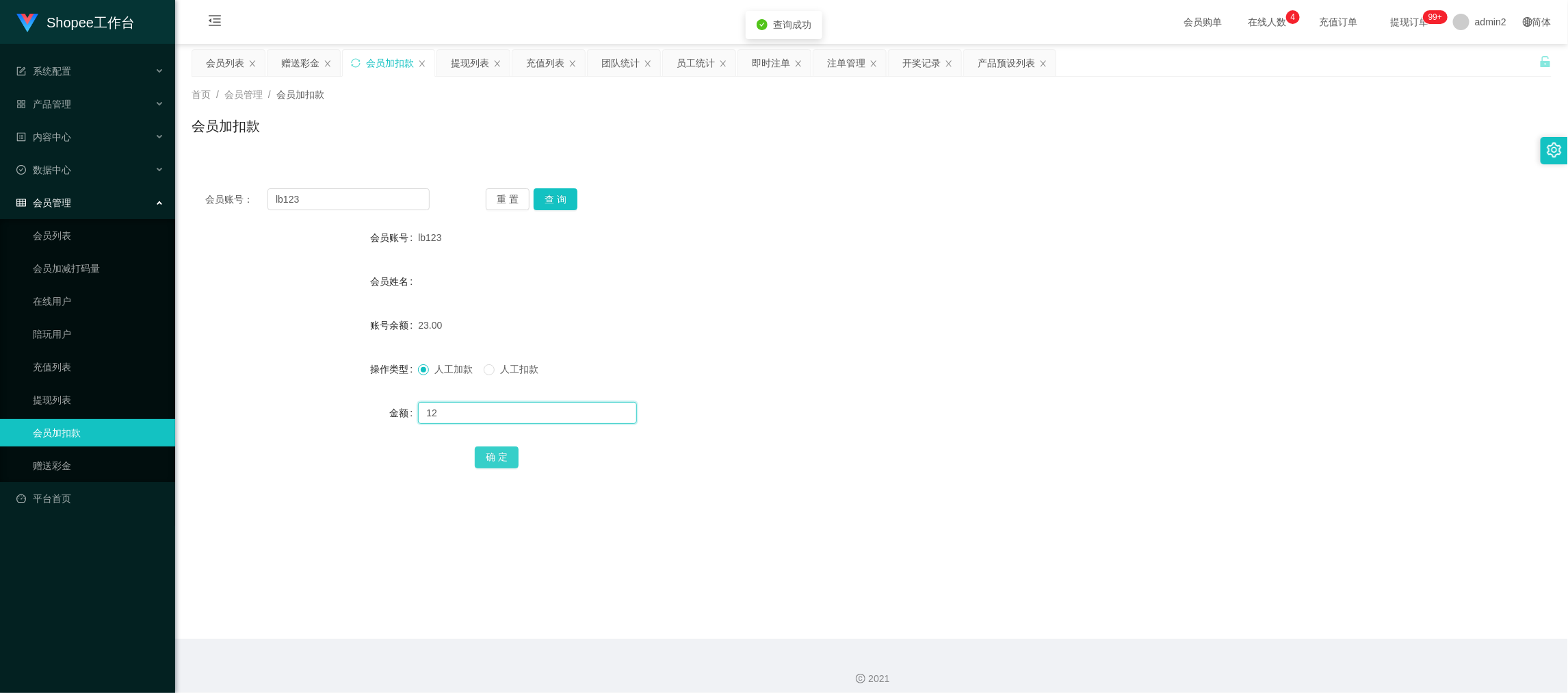
type input "12"
click at [502, 453] on button "确 定" at bounding box center [496, 457] width 44 height 22
click at [1229, 592] on main "关闭左侧 关闭右侧 关闭其它 刷新页面 会员列表 赠送彩金 会员加扣款 提现列表 充值列表 团队统计 员工统计 即时注单 注单管理 开奖记录 产品预设列表 首…" at bounding box center [871, 341] width 1392 height 594
click at [309, 58] on div "赠送彩金" at bounding box center [300, 63] width 39 height 26
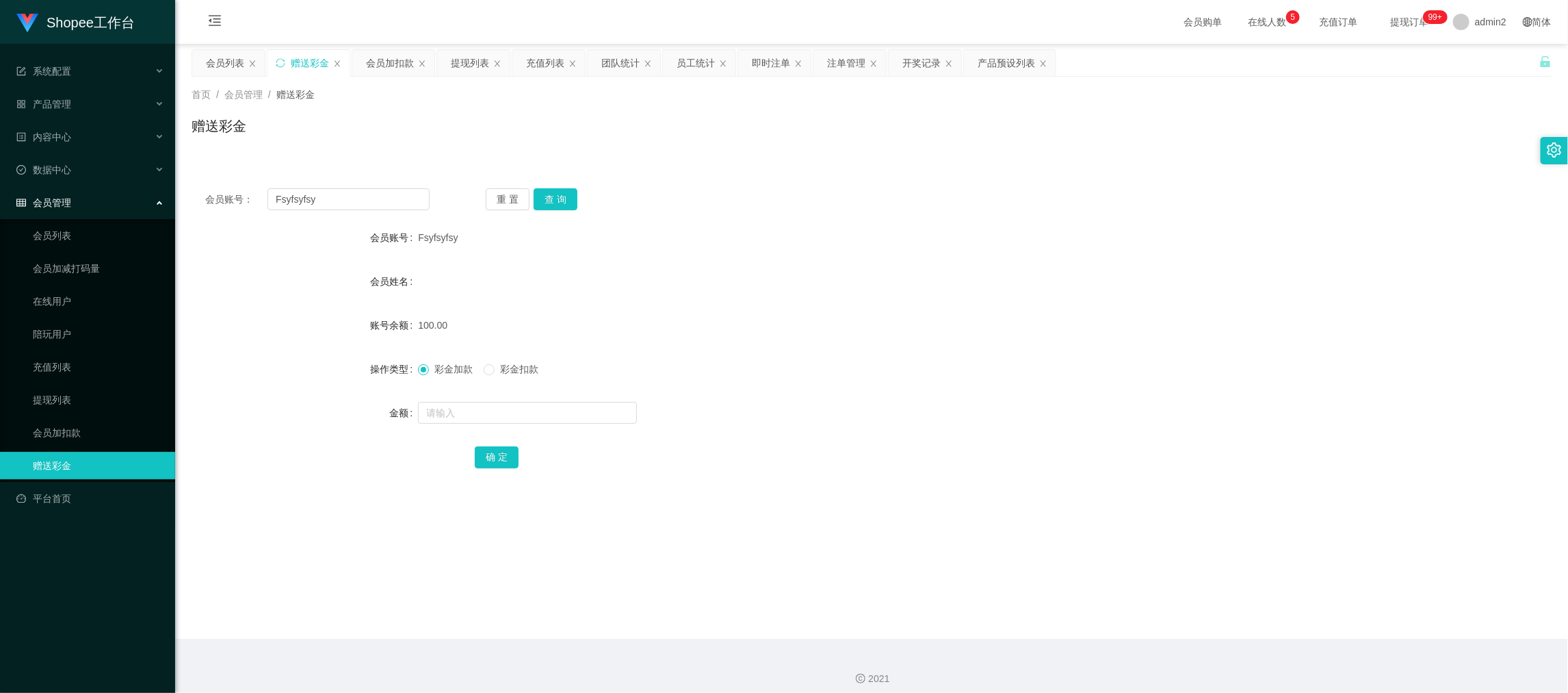
click at [369, 212] on div "会员账号： Fsyfsyfsy 重 置 查 询 会员账号 Fsyfsyfsy 会员姓名 账号余额 100.00 操作类型 彩金加款 彩金扣款 金额 确 定" at bounding box center [872, 337] width 1360 height 325
click at [374, 203] on input "Fsyfsyfsy" at bounding box center [348, 199] width 162 height 22
drag, startPoint x: 374, startPoint y: 203, endPoint x: 411, endPoint y: 208, distance: 37.3
click at [374, 203] on input "Fsyfsyfsy" at bounding box center [348, 199] width 162 height 22
paste input "m100m95"
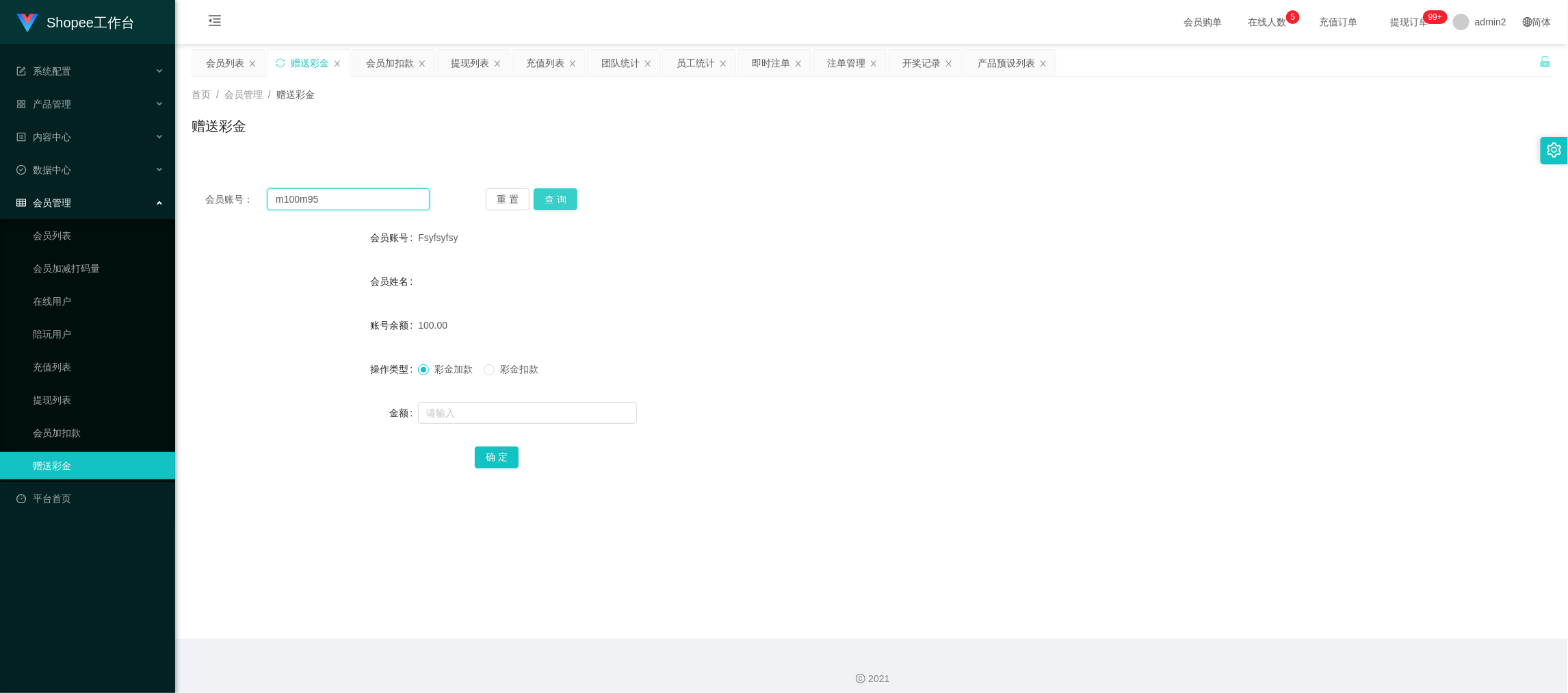
type input "m100m95"
click at [554, 188] on button "查 询" at bounding box center [555, 199] width 44 height 22
click at [570, 420] on input "text" at bounding box center [527, 412] width 219 height 22
click at [570, 414] on input "text" at bounding box center [527, 412] width 219 height 22
type input "100"
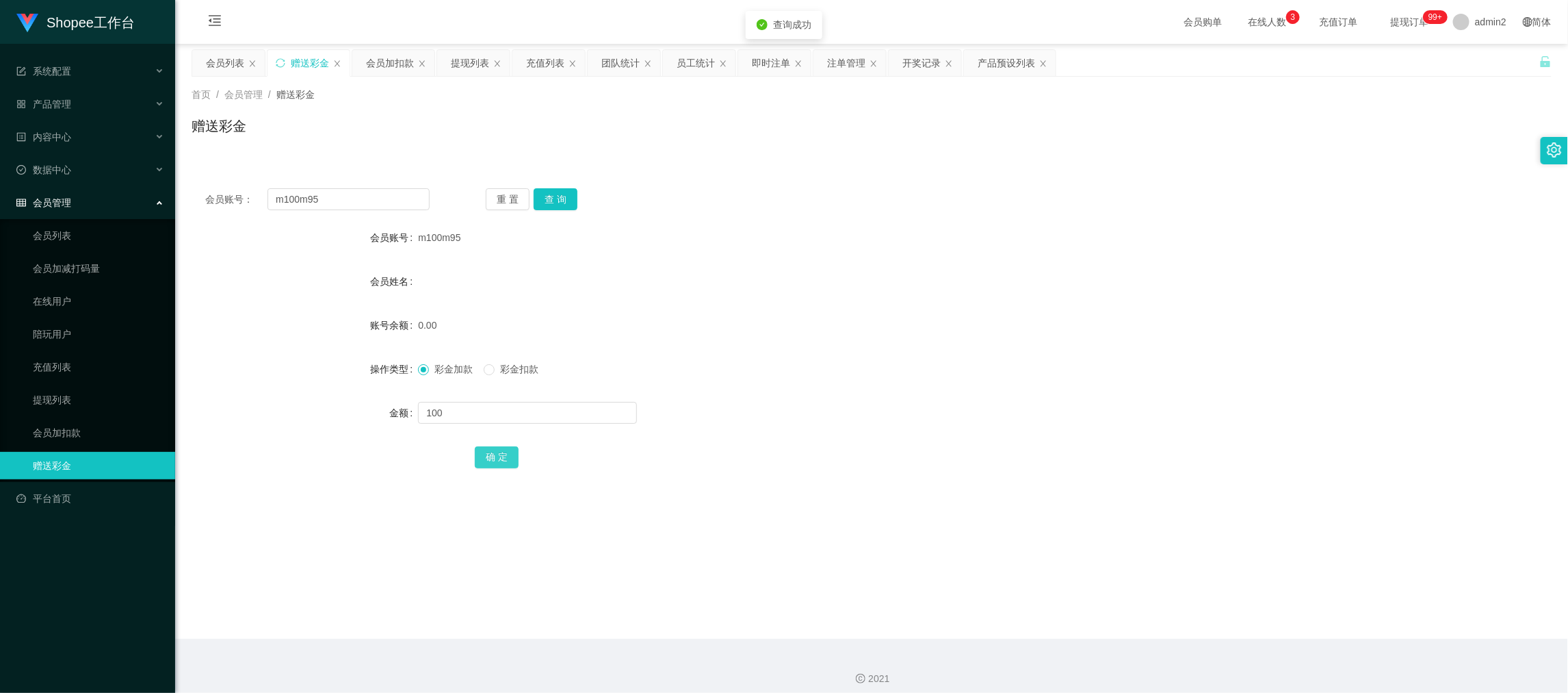
click at [500, 453] on button "确 定" at bounding box center [496, 457] width 44 height 22
click at [868, 359] on div "彩金加款 彩金扣款" at bounding box center [814, 368] width 793 height 28
drag, startPoint x: 1259, startPoint y: 615, endPoint x: 1097, endPoint y: 499, distance: 199.2
click at [1259, 615] on main "关闭左侧 关闭右侧 关闭其它 刷新页面 会员列表 赠送彩金 会员加扣款 提现列表 充值列表 团队统计 员工统计 即时注单 注单管理 开奖记录 产品预设列表 首…" at bounding box center [871, 341] width 1392 height 594
click at [344, 195] on input "m100m95" at bounding box center [348, 199] width 162 height 22
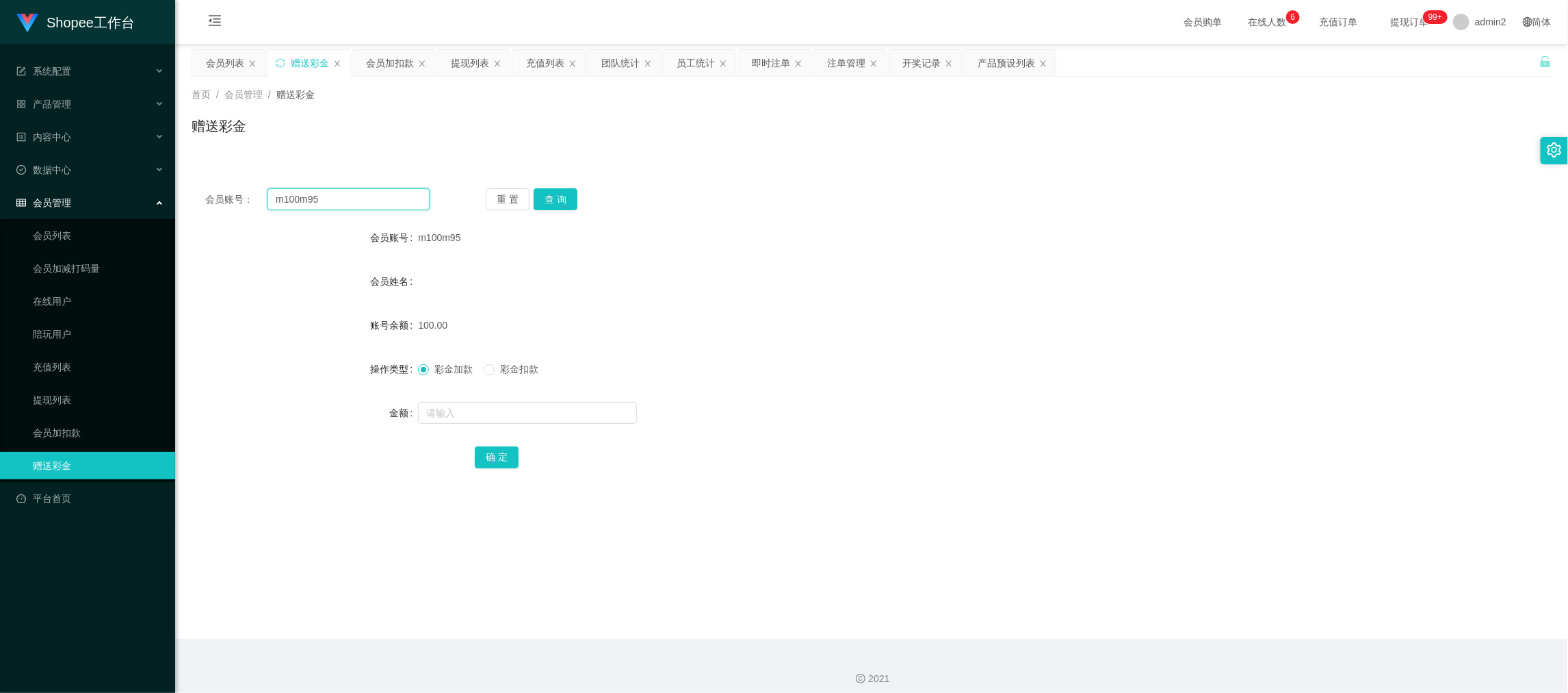
click at [344, 195] on input "m100m95" at bounding box center [348, 199] width 162 height 22
paste input "qwcwwai09"
type input "qwcwwai09"
click at [550, 195] on button "查 询" at bounding box center [555, 199] width 44 height 22
click at [607, 406] on input "text" at bounding box center [527, 412] width 219 height 22
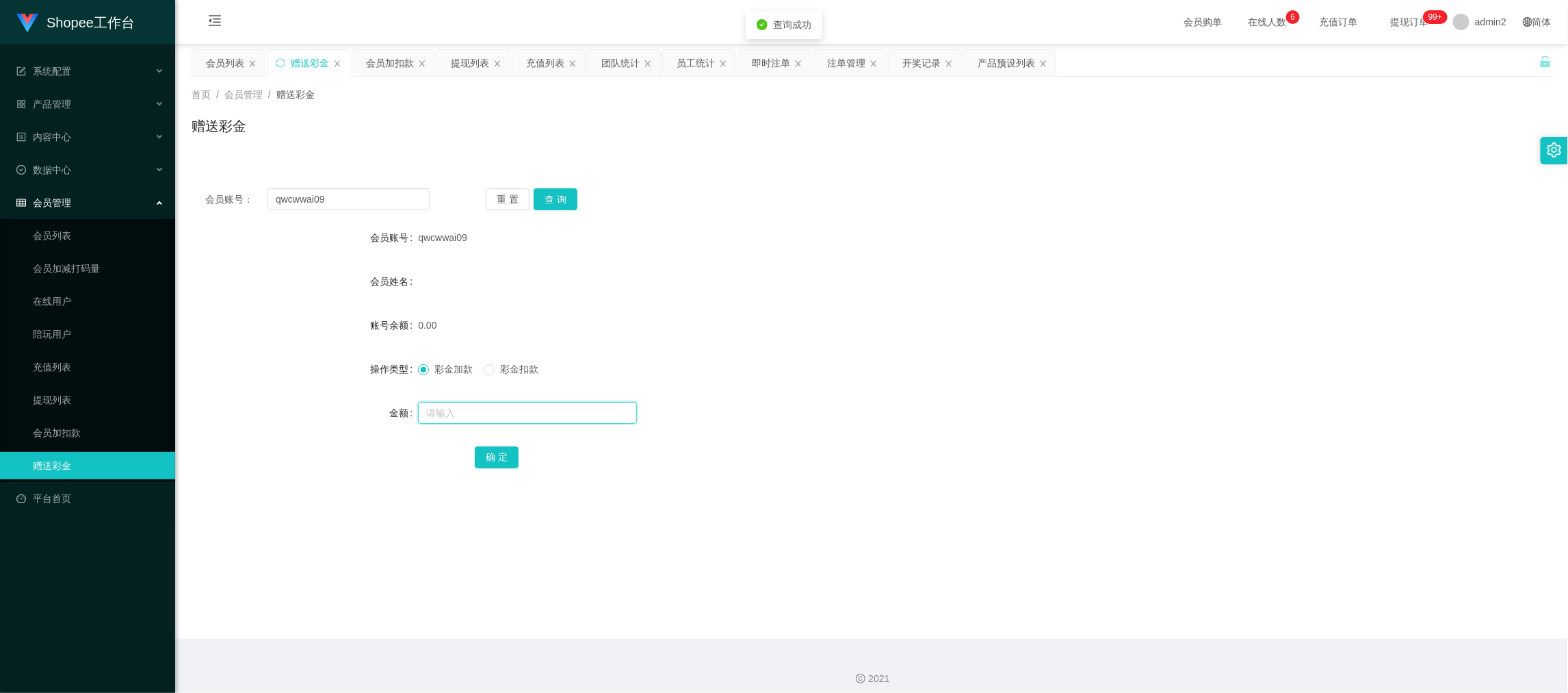
click at [607, 407] on input "text" at bounding box center [527, 412] width 219 height 22
type input "0"
type input "100"
drag, startPoint x: 481, startPoint y: 454, endPoint x: 507, endPoint y: 455, distance: 26.0
click at [481, 454] on button "确 定" at bounding box center [496, 457] width 44 height 22
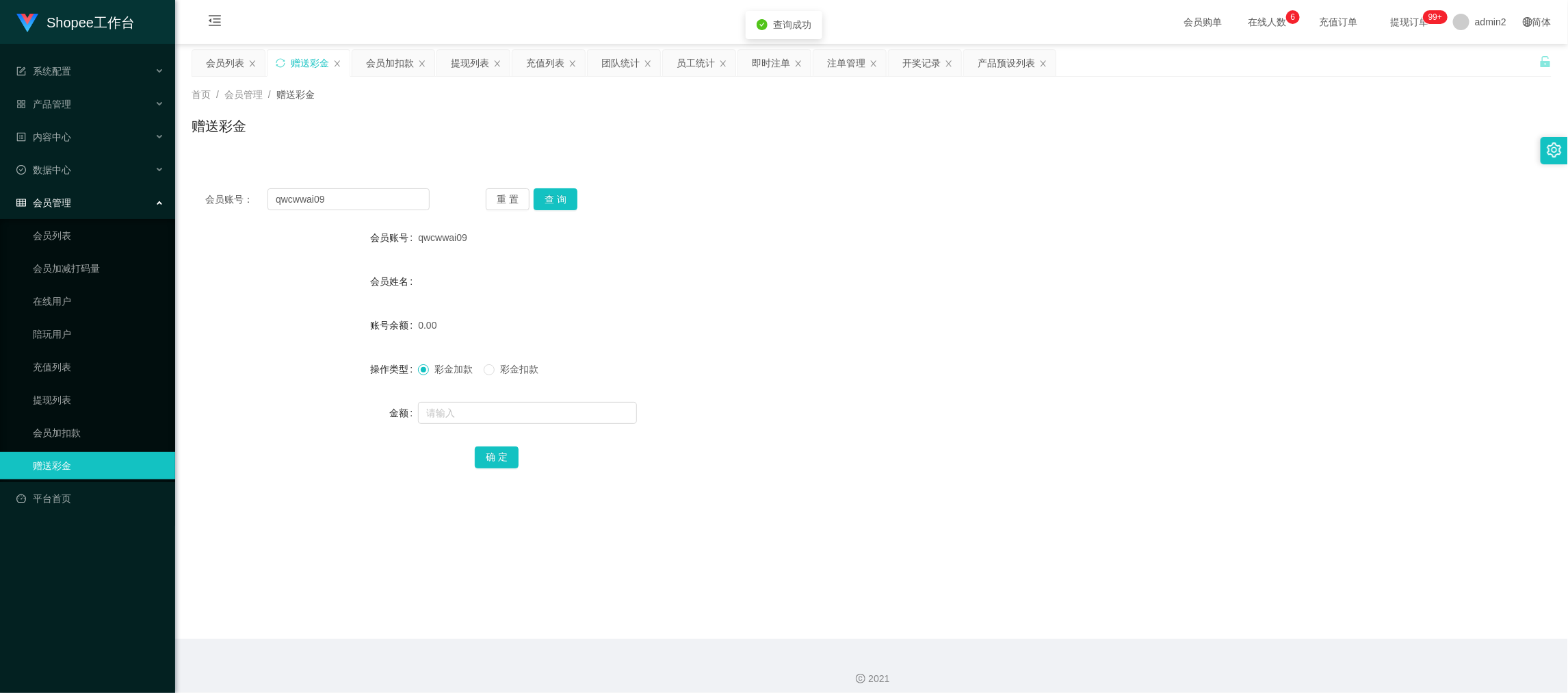
click at [831, 399] on div at bounding box center [814, 412] width 793 height 28
drag, startPoint x: 1256, startPoint y: 594, endPoint x: 943, endPoint y: 446, distance: 346.2
click at [1256, 594] on main "关闭左侧 关闭右侧 关闭其它 刷新页面 会员列表 赠送彩金 会员加扣款 提现列表 充值列表 团队统计 员工统计 即时注单 注单管理 开奖记录 产品预设列表 首…" at bounding box center [871, 341] width 1392 height 594
click at [344, 211] on div "会员账号： qwcwwai09 重 置 查 询 会员账号 qwcwwai09 会员姓名 账号余额 100.00 操作类型 彩金加款 彩金扣款 金额 确 定" at bounding box center [872, 337] width 1360 height 325
click at [355, 201] on input "qwcwwai09" at bounding box center [348, 199] width 162 height 22
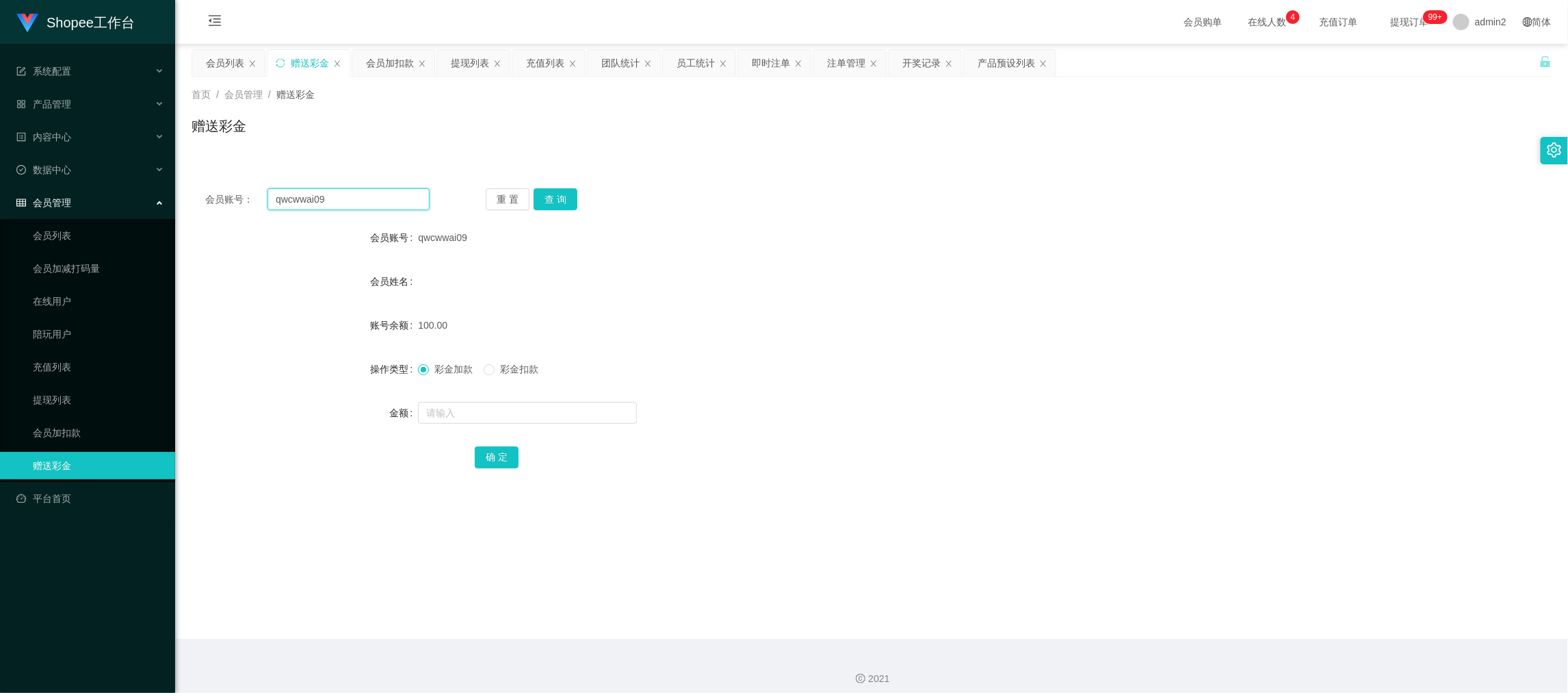
click at [355, 201] on input "qwcwwai09" at bounding box center [348, 199] width 162 height 22
paste input "tammyyao888"
type input "tammyyao888"
click at [573, 199] on button "查 询" at bounding box center [555, 199] width 44 height 22
click at [599, 413] on input "text" at bounding box center [527, 412] width 219 height 22
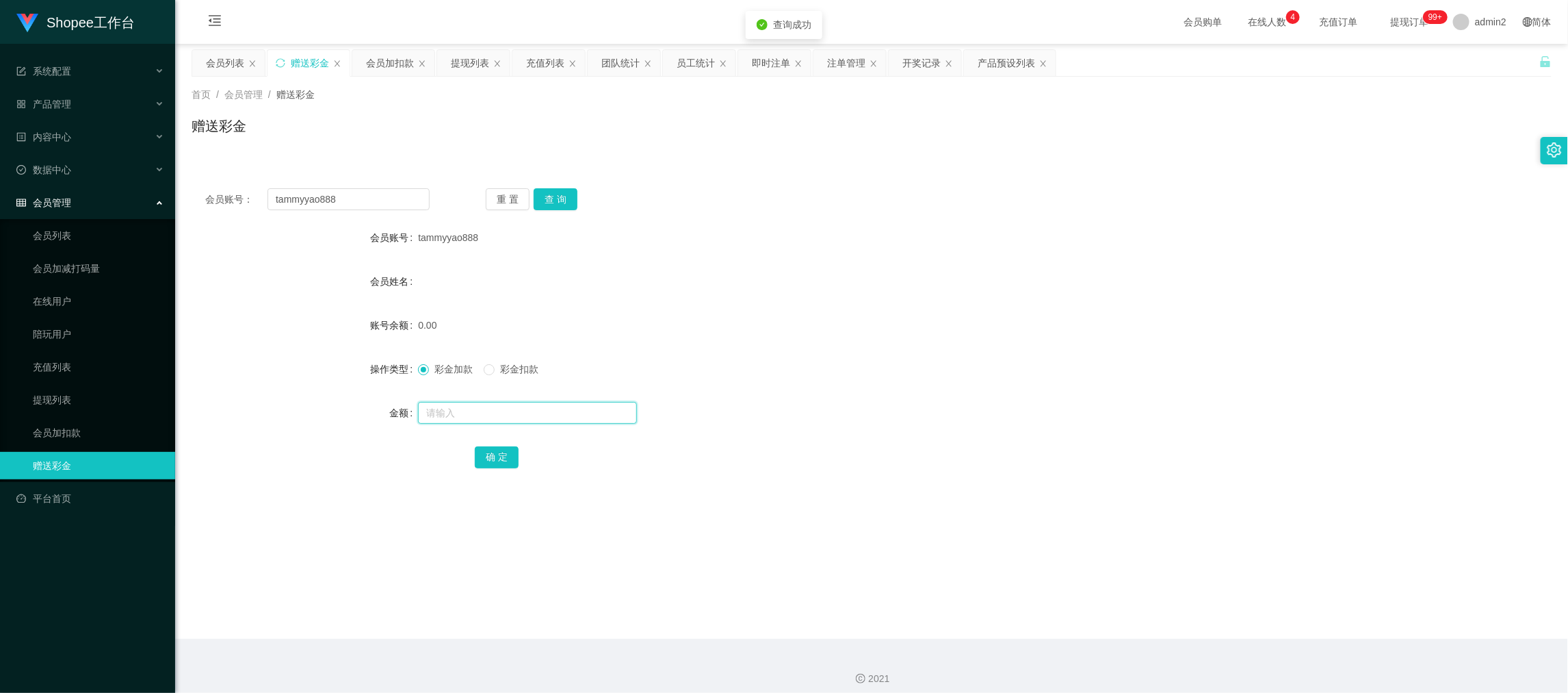
click at [599, 413] on input "text" at bounding box center [527, 412] width 219 height 22
type input "100"
click at [490, 451] on button "确 定" at bounding box center [496, 457] width 44 height 22
click at [843, 396] on form "会员账号 tammyyao888 会员姓名 账号余额 100.00 操作类型 彩金加款 彩金扣款 金额 确 定" at bounding box center [872, 347] width 1360 height 247
click at [1176, 588] on main "关闭左侧 关闭右侧 关闭其它 刷新页面 会员列表 赠送彩金 会员加扣款 提现列表 充值列表 团队统计 员工统计 即时注单 注单管理 开奖记录 产品预设列表 首…" at bounding box center [871, 341] width 1392 height 594
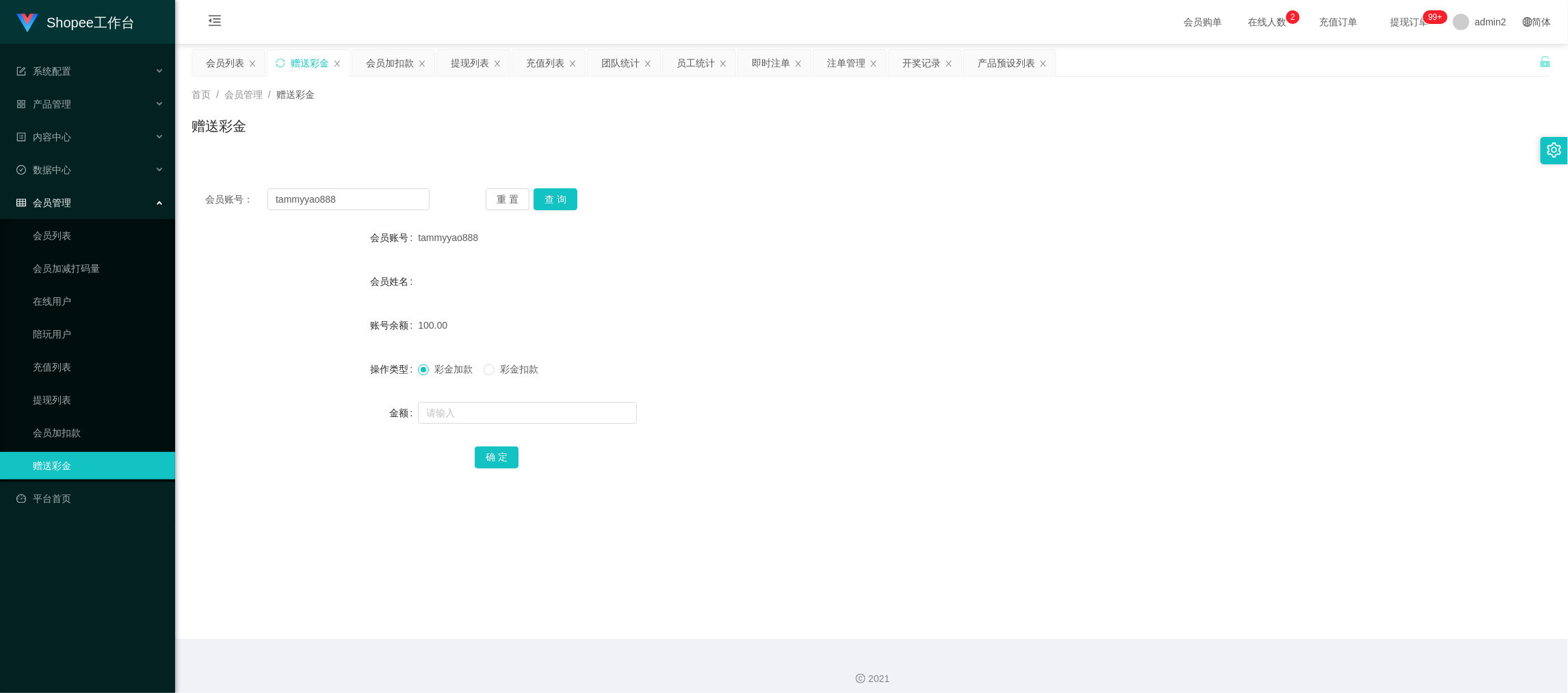
click at [394, 68] on div "会员加扣款" at bounding box center [389, 63] width 47 height 26
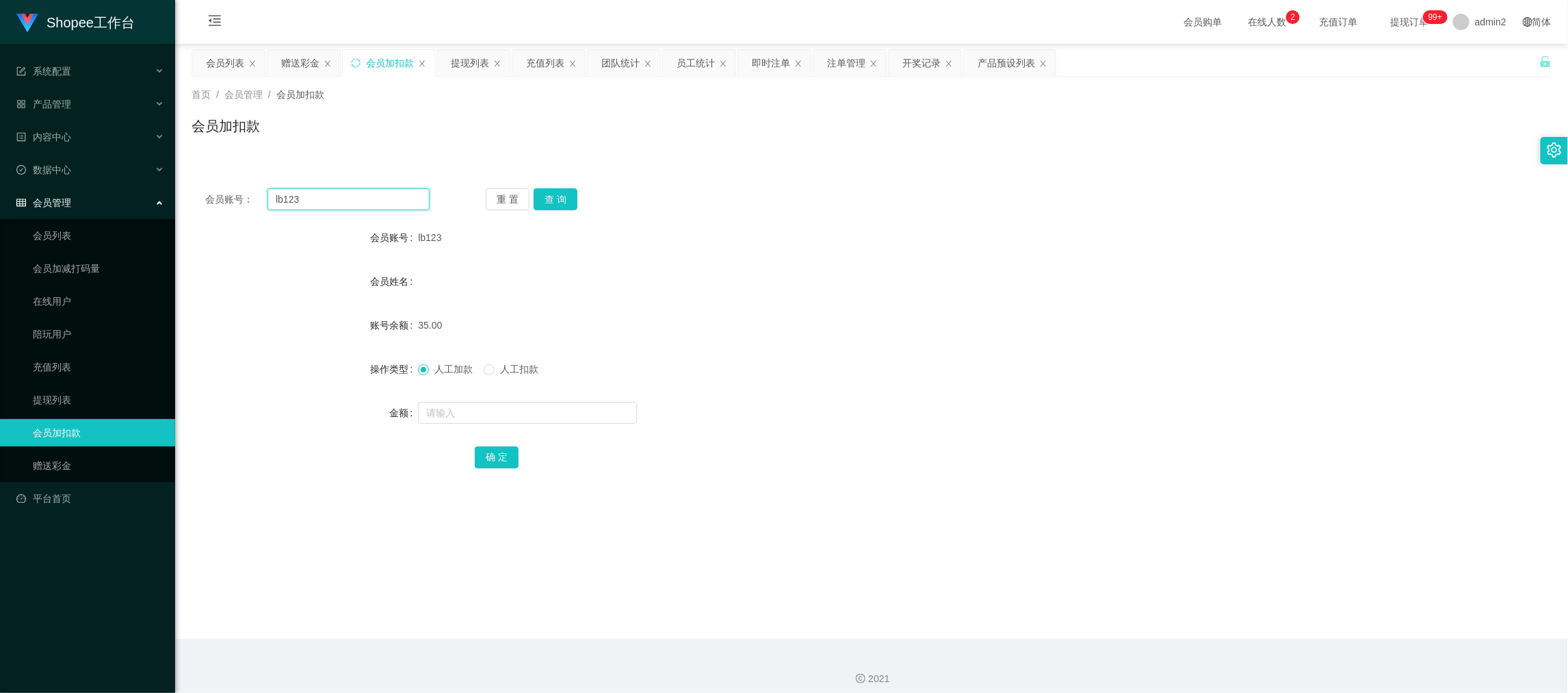
click at [389, 207] on input "lb123" at bounding box center [348, 199] width 162 height 22
paste input "68"
type input "68"
click at [573, 204] on button "查 询" at bounding box center [555, 199] width 44 height 22
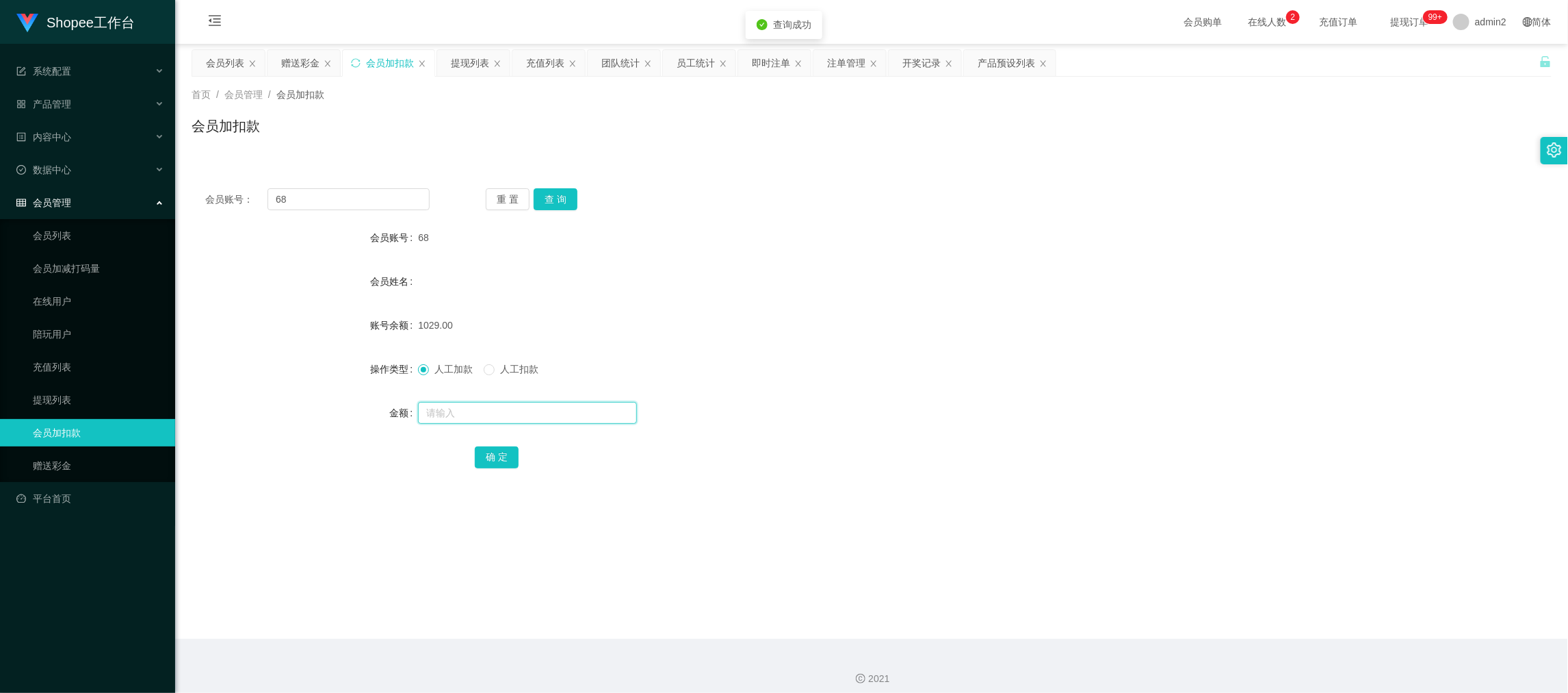
click at [600, 420] on input "text" at bounding box center [527, 412] width 219 height 22
type input "11"
drag, startPoint x: 498, startPoint y: 458, endPoint x: 530, endPoint y: 446, distance: 34.2
click at [498, 457] on button "确 定" at bounding box center [496, 457] width 44 height 22
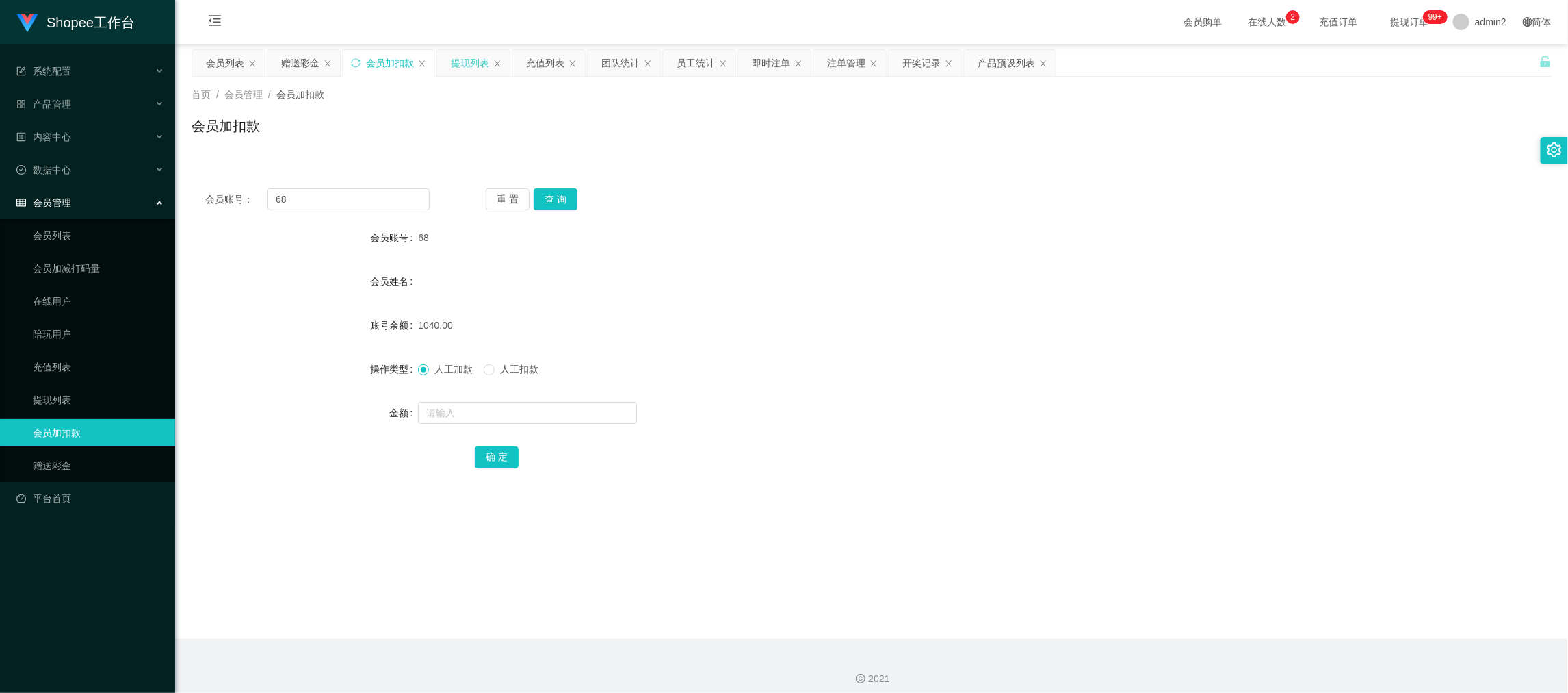
click at [451, 60] on div "提现列表" at bounding box center [470, 63] width 39 height 26
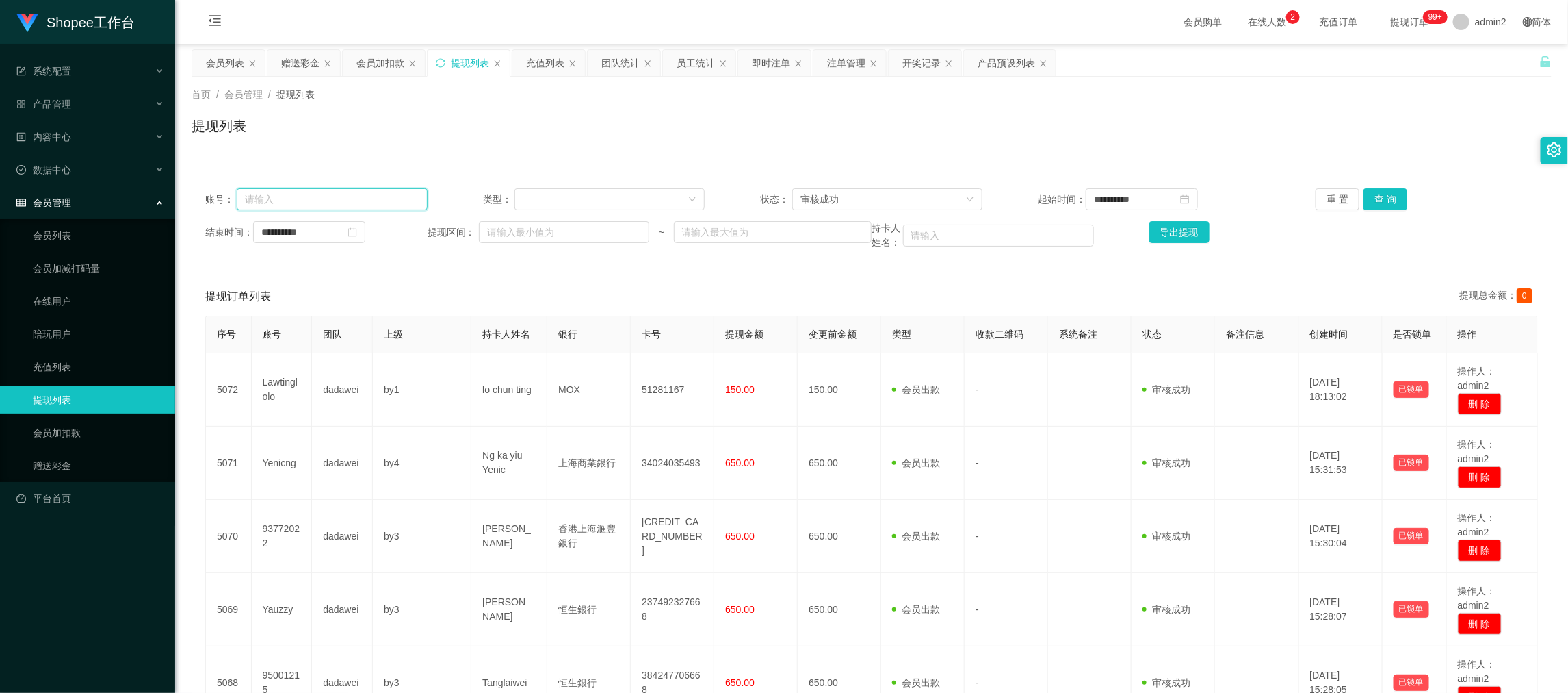
click at [386, 199] on input "text" at bounding box center [332, 199] width 191 height 22
drag, startPoint x: 386, startPoint y: 199, endPoint x: 470, endPoint y: 199, distance: 84.0
click at [386, 199] on input "text" at bounding box center [332, 199] width 191 height 22
paste input "sammy999"
type input "sammy999"
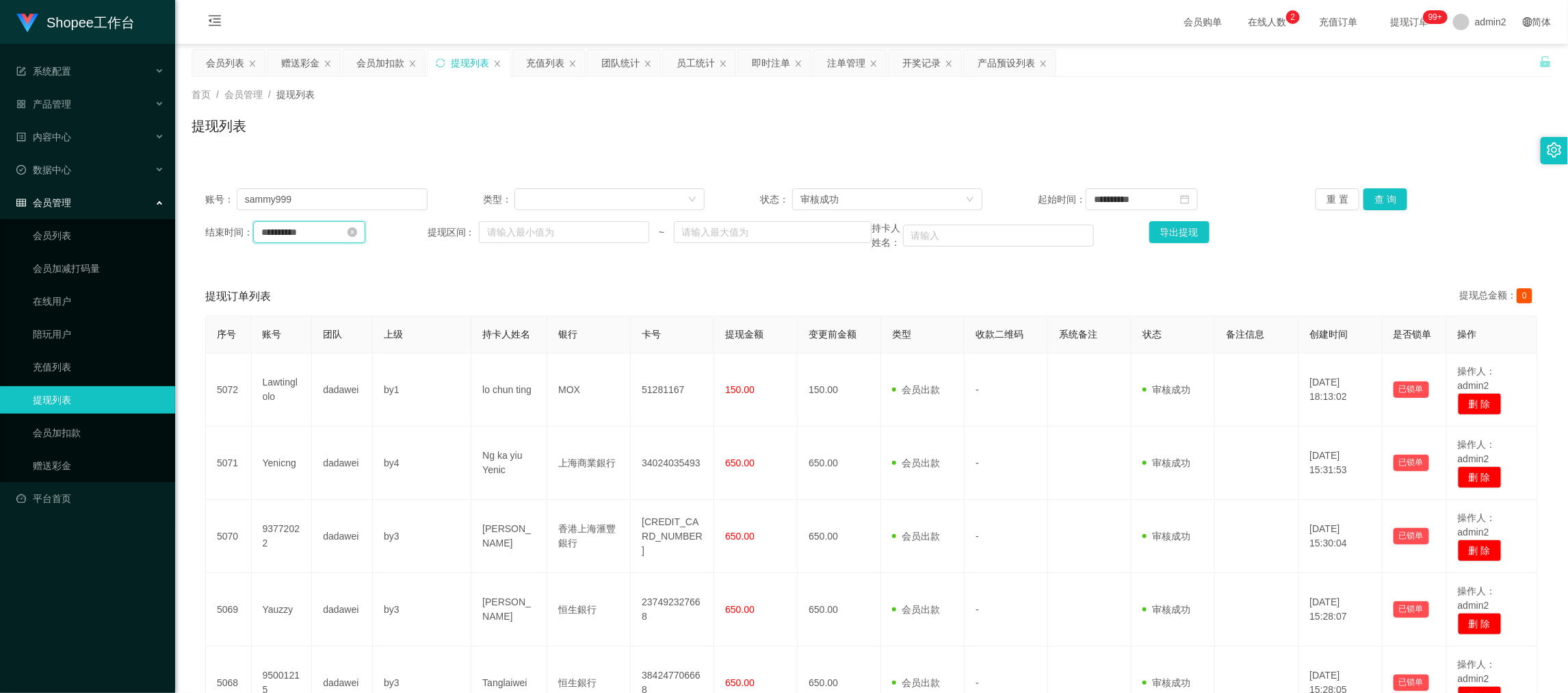
click at [325, 236] on input "**********" at bounding box center [308, 232] width 112 height 22
click at [350, 441] on link "今天" at bounding box center [348, 438] width 19 height 26
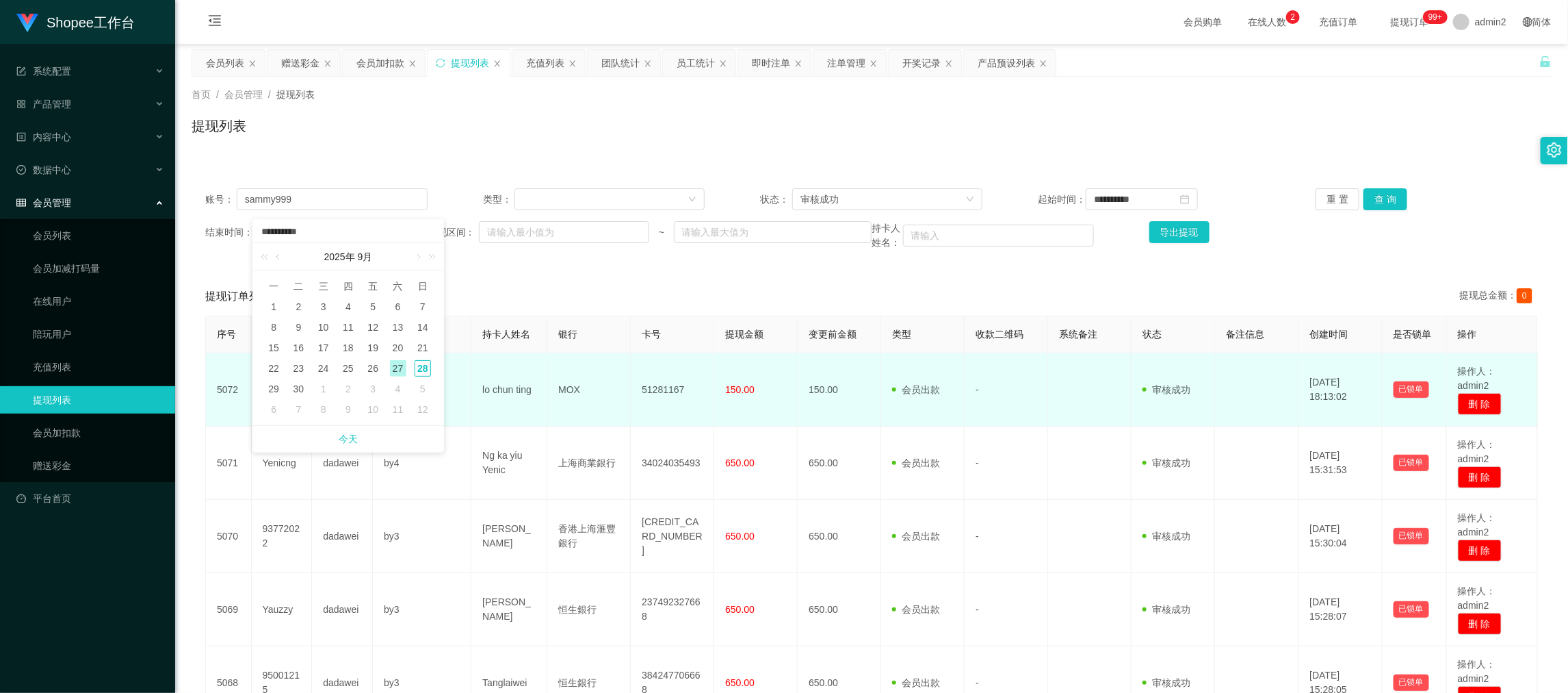
type input "**********"
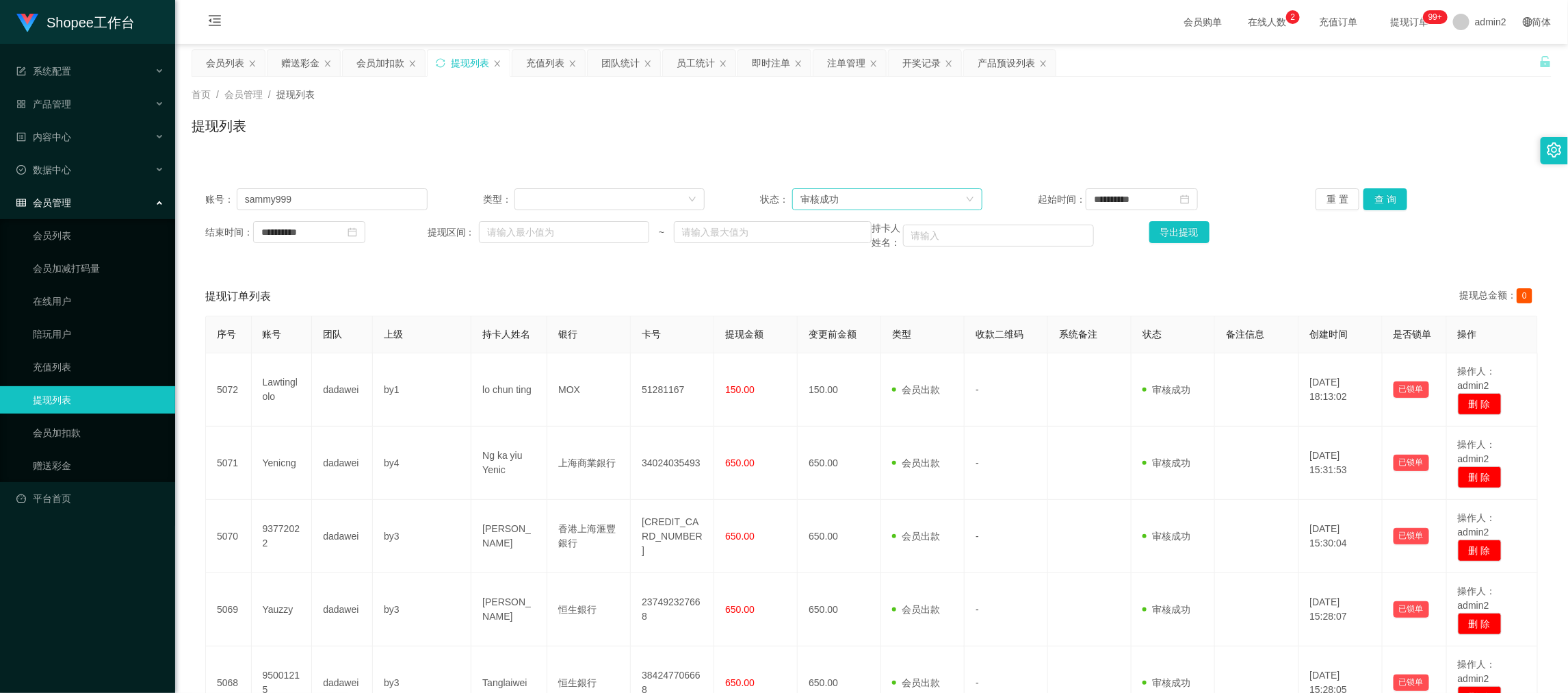
click at [870, 200] on div "审核成功" at bounding box center [883, 199] width 165 height 21
click at [861, 220] on li "等待审核" at bounding box center [882, 226] width 189 height 22
click at [1117, 198] on input "**********" at bounding box center [1141, 199] width 112 height 22
click at [1189, 403] on span "今天" at bounding box center [1175, 405] width 174 height 26
click at [1160, 399] on span "今天" at bounding box center [1175, 405] width 174 height 26
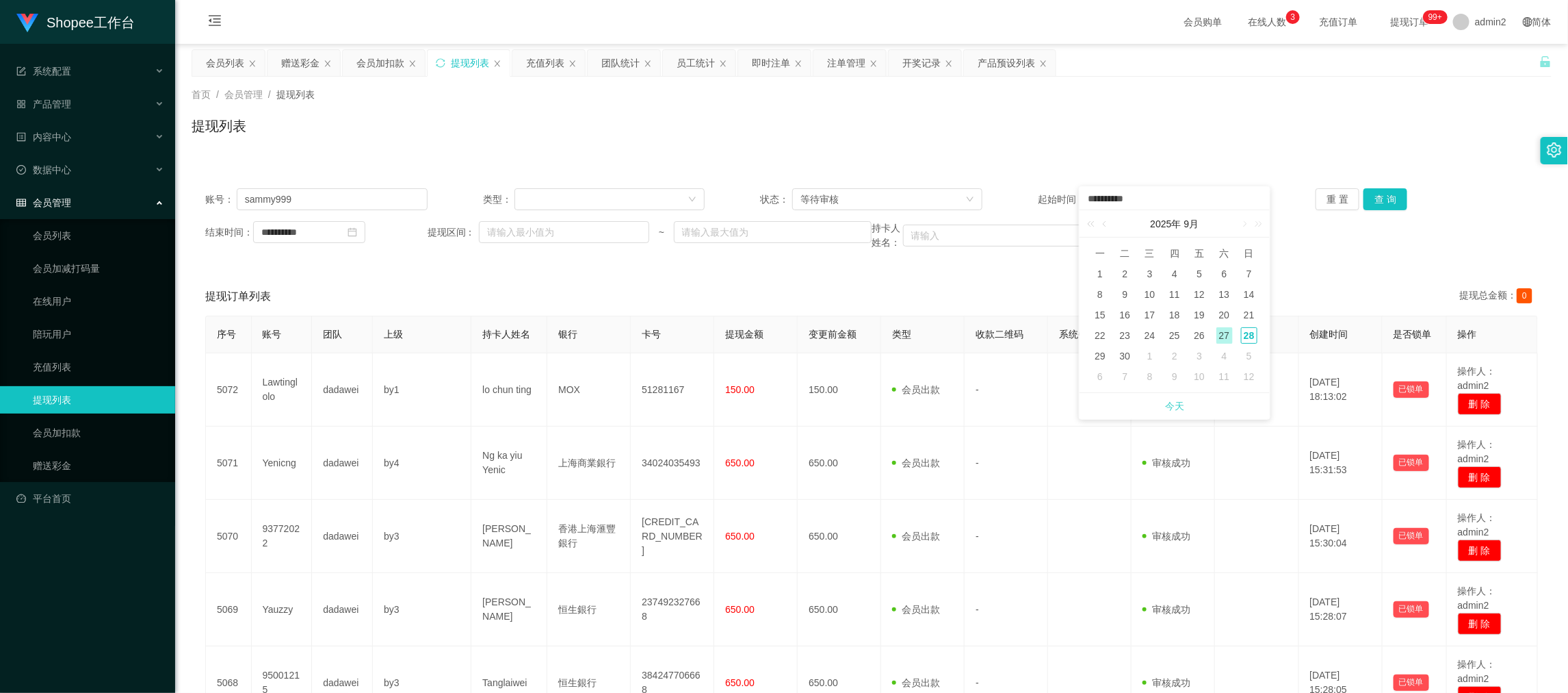
click at [1167, 403] on link "今天" at bounding box center [1174, 405] width 19 height 26
type input "**********"
click at [1383, 192] on button "查 询" at bounding box center [1384, 199] width 44 height 22
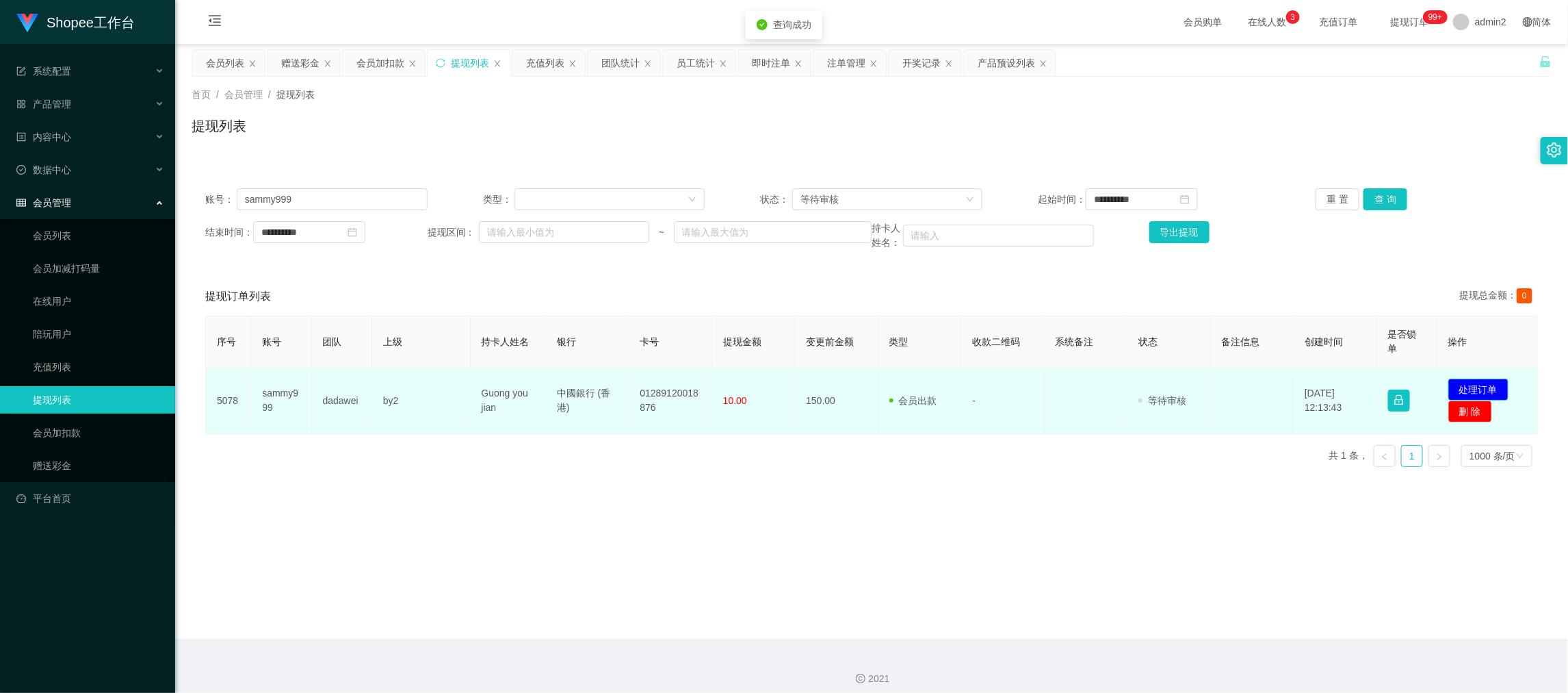
click at [1467, 385] on button "处理订单" at bounding box center [1478, 389] width 60 height 22
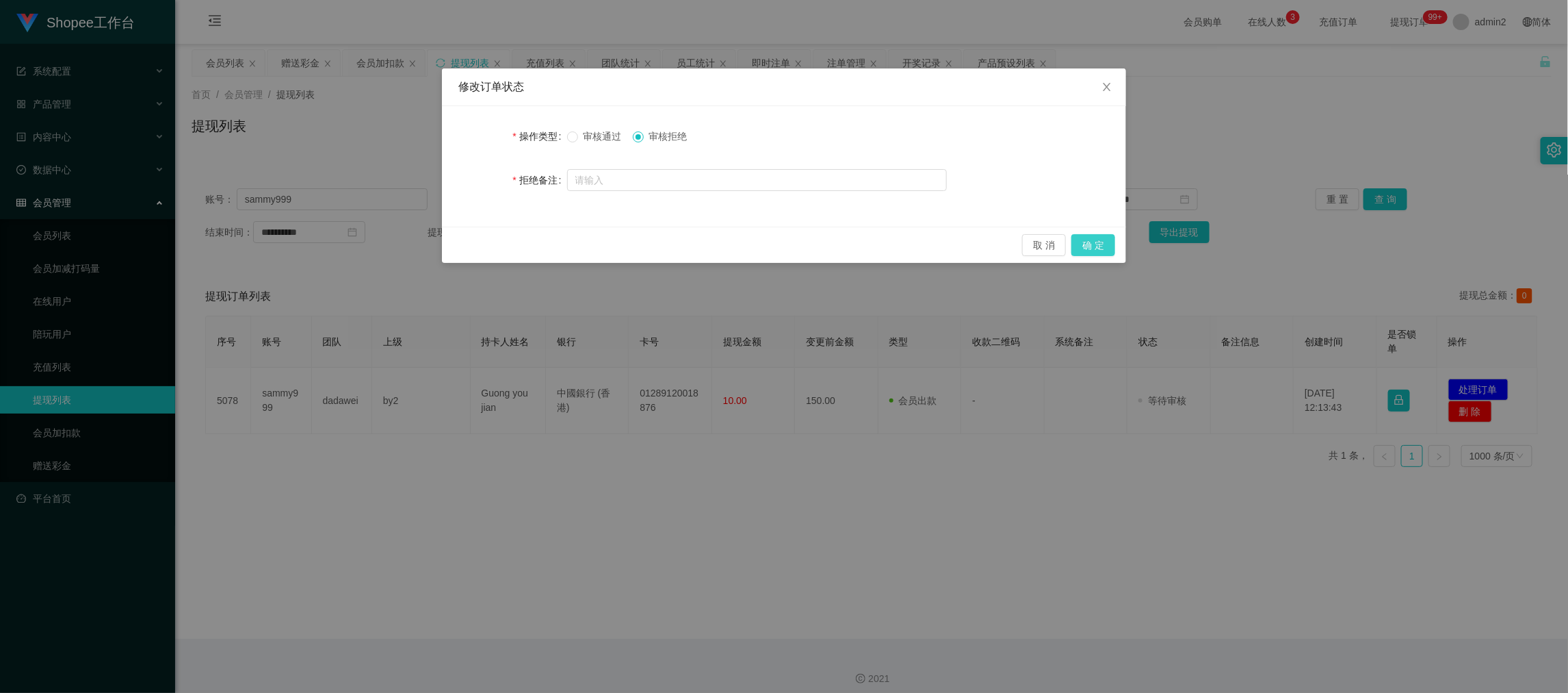
click at [1091, 242] on button "确 定" at bounding box center [1092, 245] width 44 height 22
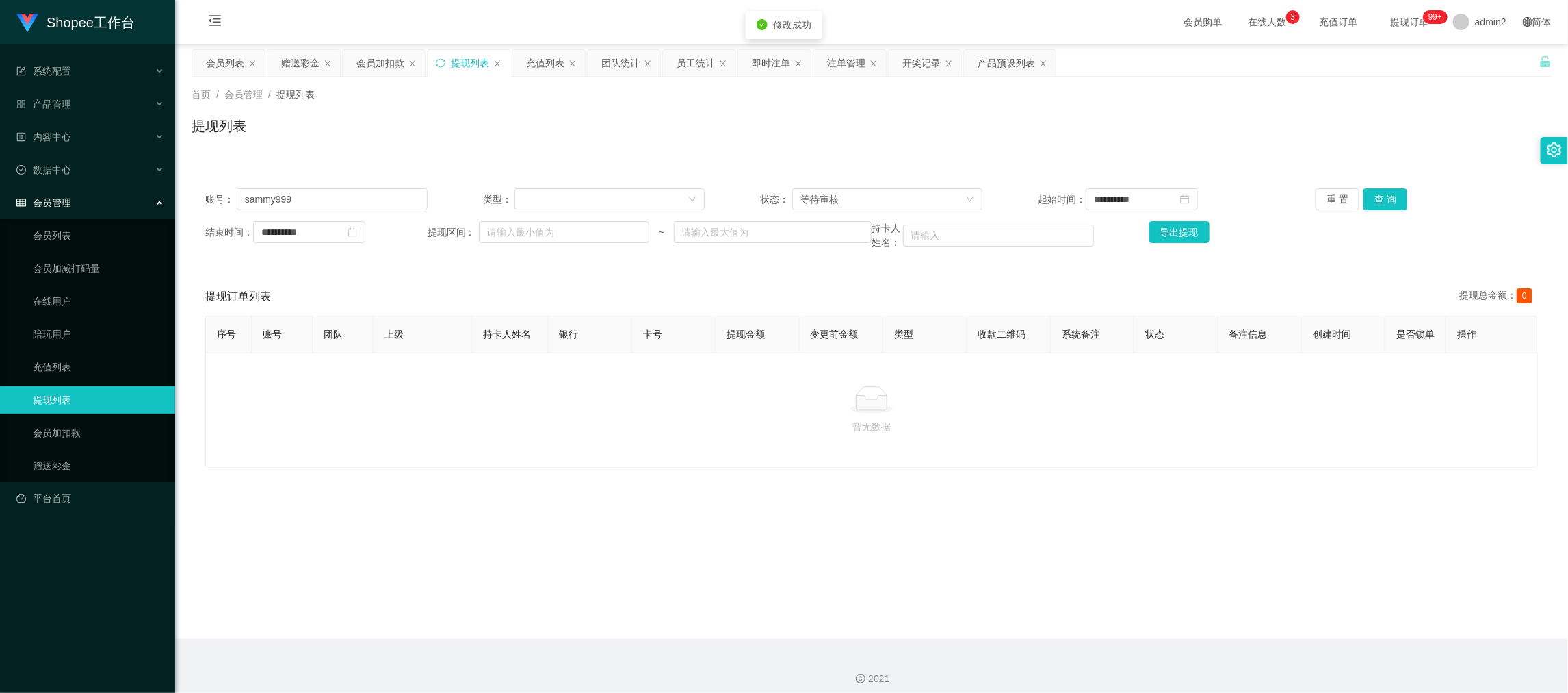
click at [958, 516] on main "**********" at bounding box center [871, 341] width 1392 height 594
click at [1210, 619] on main "**********" at bounding box center [871, 341] width 1392 height 594
click at [375, 197] on input "sammy999" at bounding box center [332, 199] width 191 height 22
paste input "Wong0325"
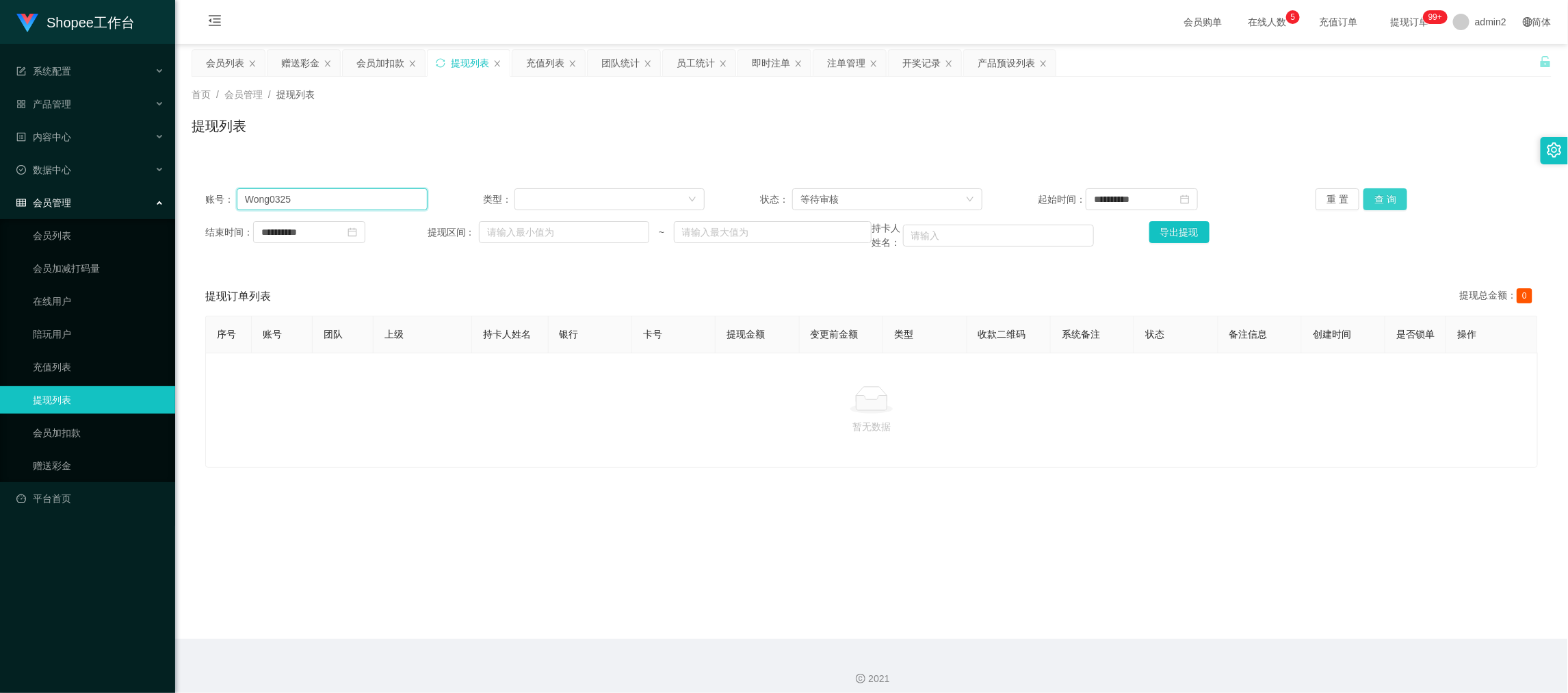
type input "Wong0325"
click at [1363, 201] on button "查 询" at bounding box center [1384, 199] width 44 height 22
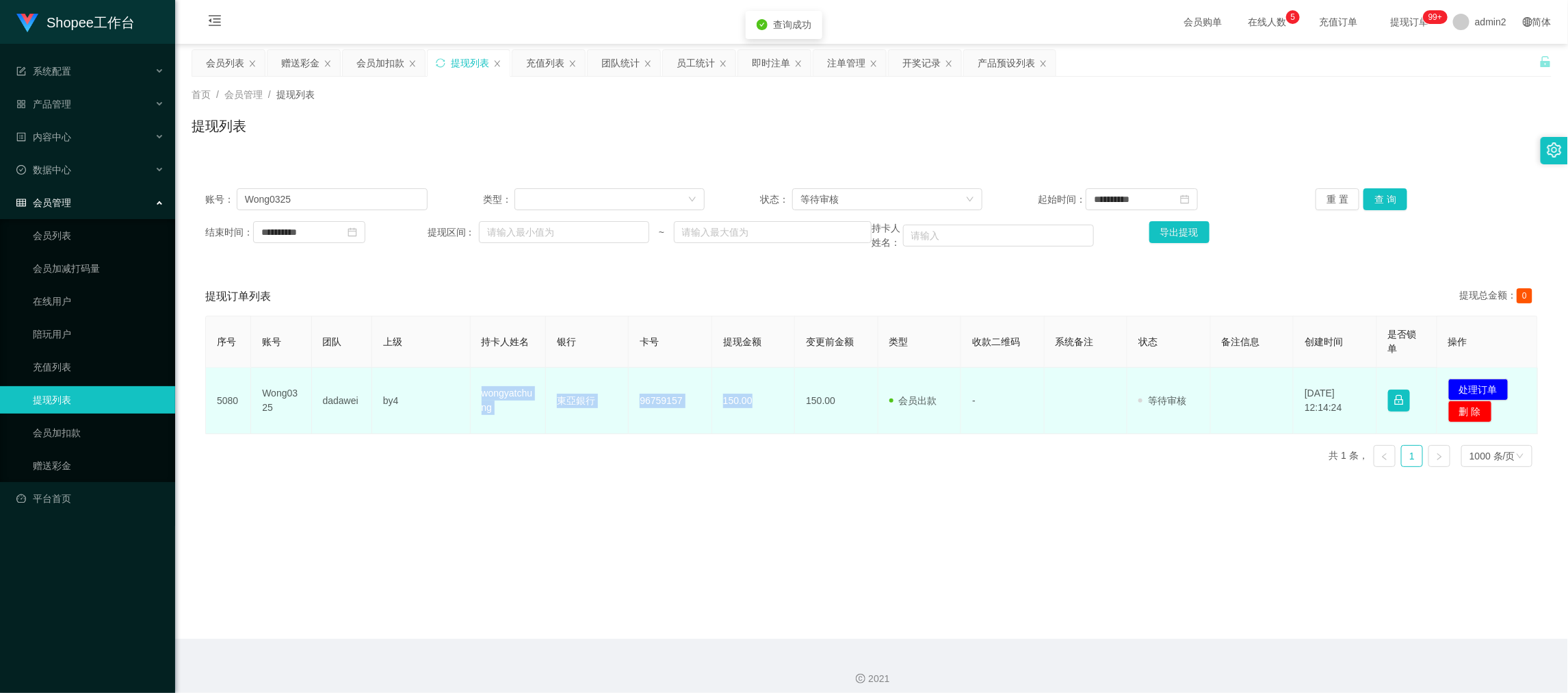
drag, startPoint x: 557, startPoint y: 409, endPoint x: 1045, endPoint y: 409, distance: 488.0
click at [772, 409] on tr "5080 Wong0325 dadawei by4 wongyatchung 東亞銀行 [FINANCIAL_ID] 150.00 150.00 会员出款 人…" at bounding box center [872, 401] width 1331 height 66
copy tr "wongyatchung 東亞銀行 [FINANCIAL_ID] 150.00"
click at [1468, 385] on button "处理订单" at bounding box center [1478, 389] width 60 height 22
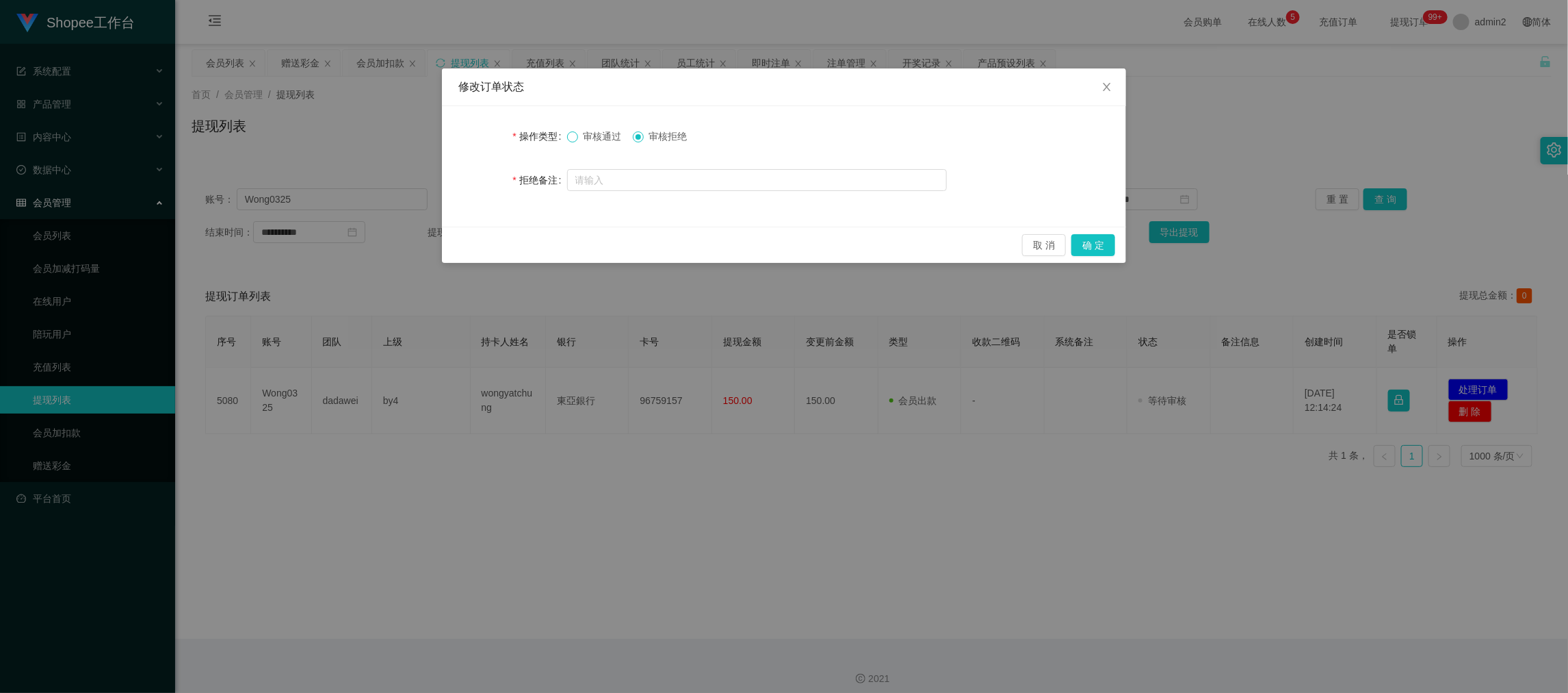
click at [570, 141] on span at bounding box center [573, 137] width 11 height 11
click at [1099, 242] on button "确 定" at bounding box center [1092, 245] width 44 height 22
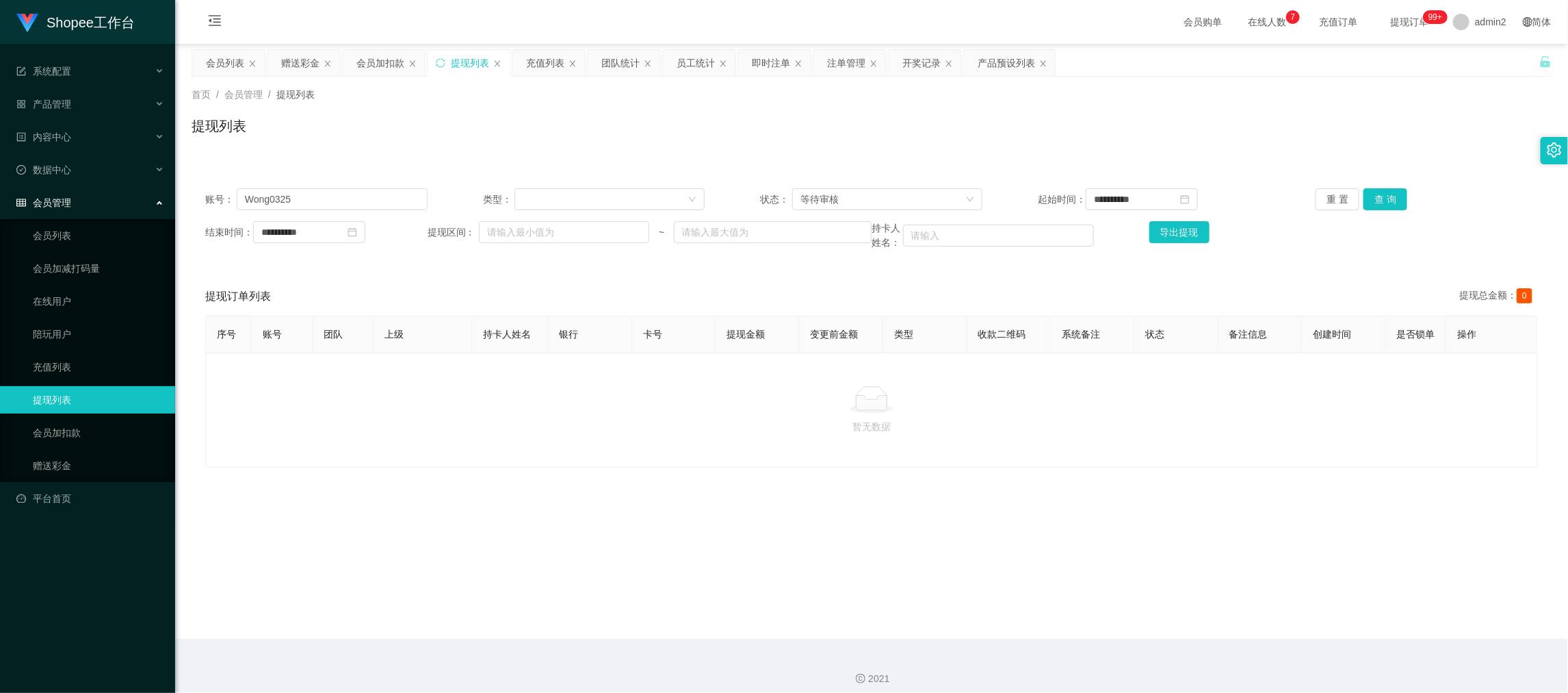
drag, startPoint x: 1210, startPoint y: 609, endPoint x: 1180, endPoint y: 597, distance: 32.3
click at [1207, 608] on main "**********" at bounding box center [871, 341] width 1392 height 594
click at [356, 189] on input "Wong0325" at bounding box center [332, 199] width 191 height 22
drag, startPoint x: 356, startPoint y: 189, endPoint x: 802, endPoint y: 201, distance: 446.2
click at [356, 190] on input "Wong0325" at bounding box center [332, 199] width 191 height 22
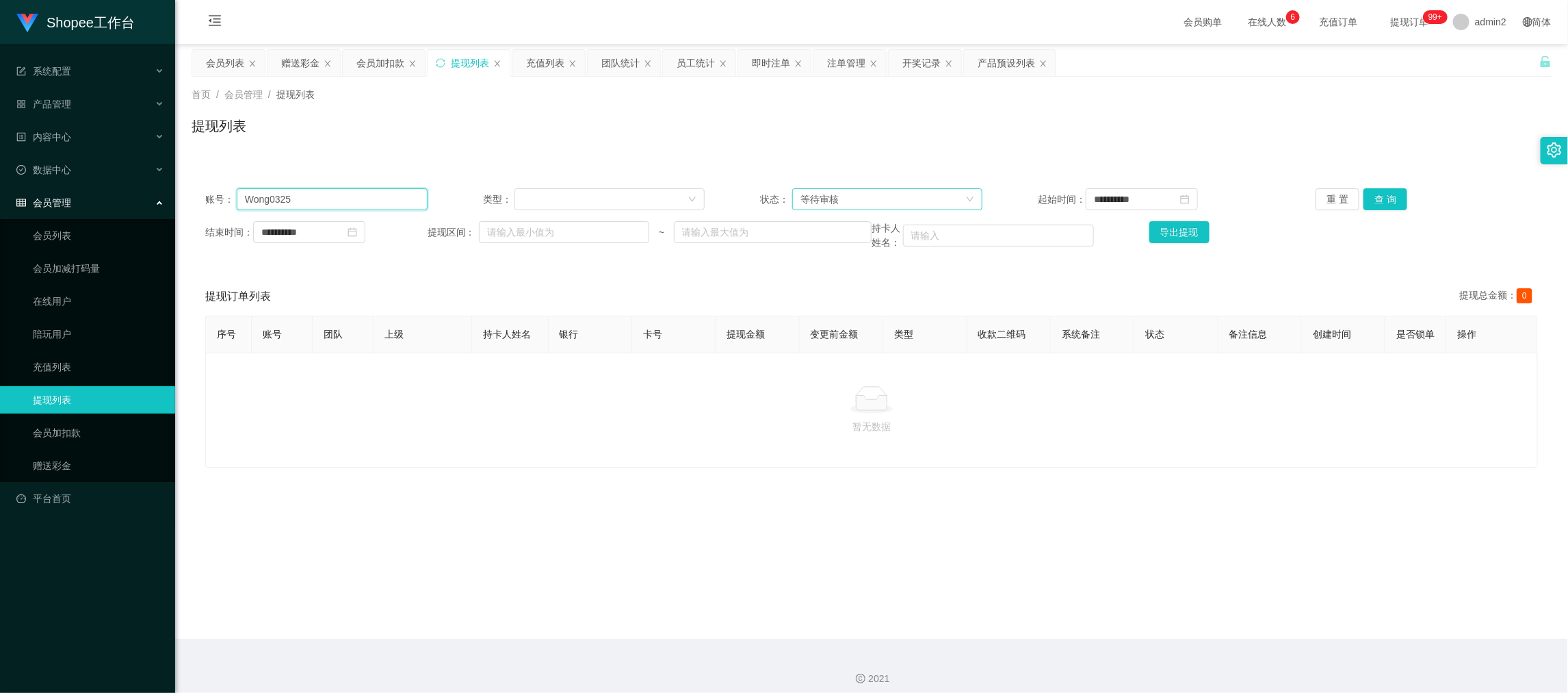
paste input "windyip1118"
type input "windyip1118"
click at [1391, 191] on button "查 询" at bounding box center [1384, 199] width 44 height 22
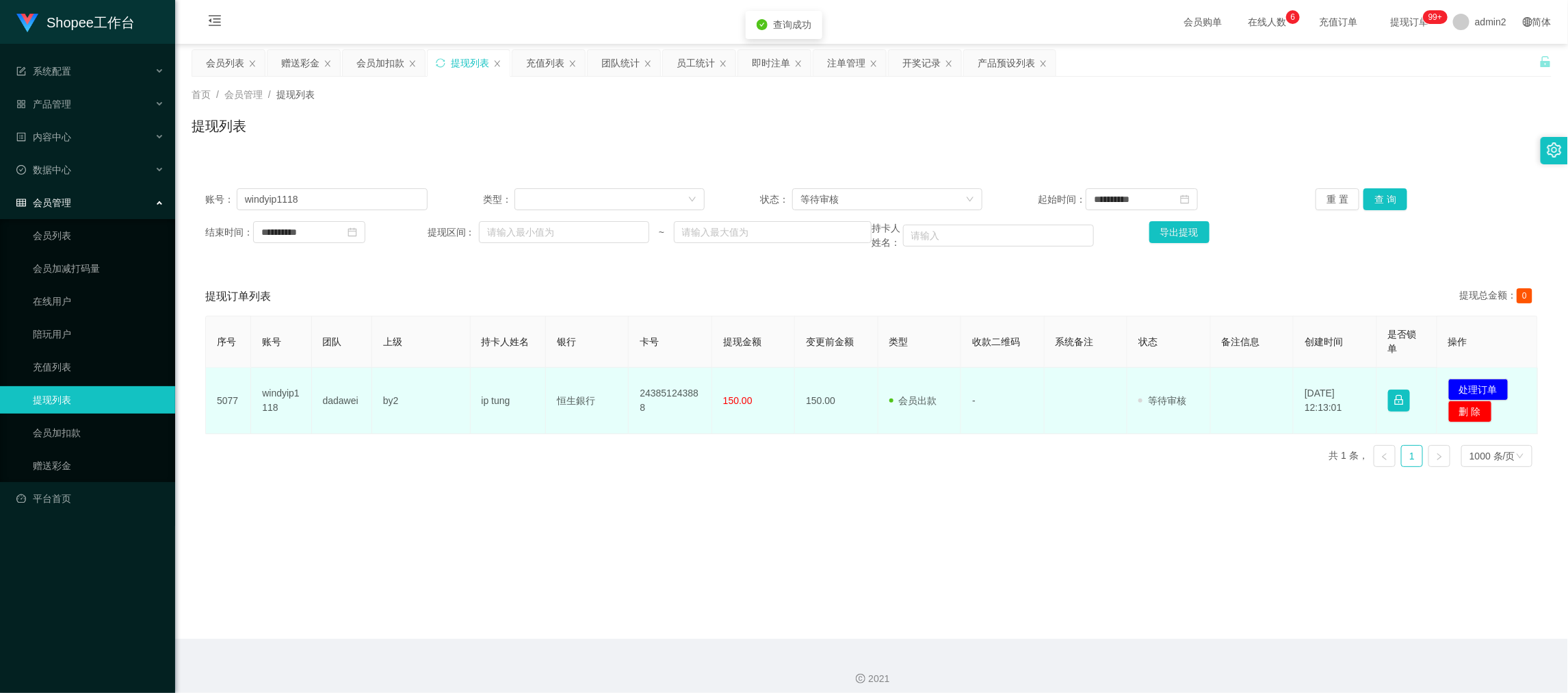
drag, startPoint x: 605, startPoint y: 496, endPoint x: 495, endPoint y: 432, distance: 127.3
click at [599, 490] on main "**********" at bounding box center [871, 341] width 1392 height 594
drag, startPoint x: 460, startPoint y: 386, endPoint x: 768, endPoint y: 415, distance: 309.4
click at [768, 415] on tr "5077 windyip1118 dadawei by2 ip tung 恒生銀行 243851243888 150.00 150.00 会员出款 人工取款 …" at bounding box center [872, 401] width 1331 height 66
copy tr "ip tung 恒生銀行 243851243888 150.00"
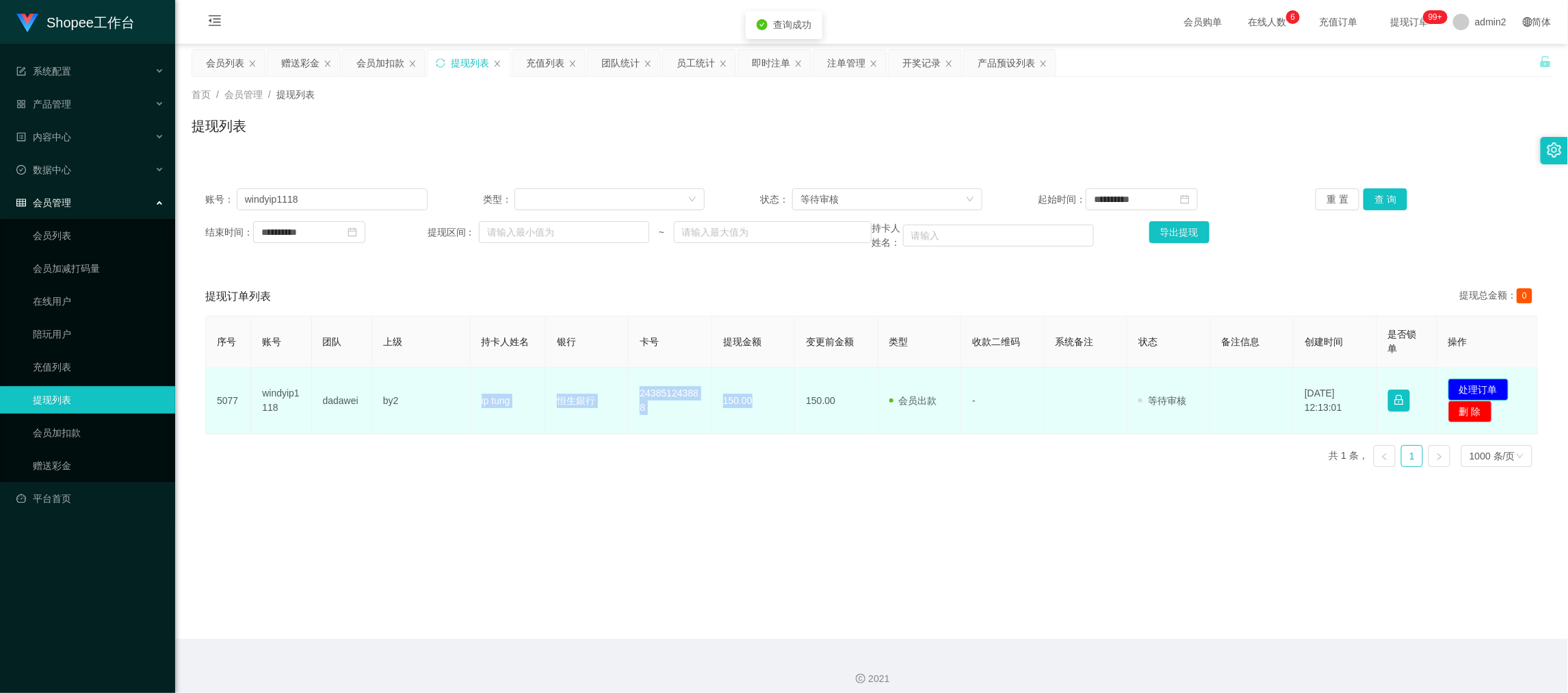
click at [1489, 383] on button "处理订单" at bounding box center [1478, 389] width 60 height 22
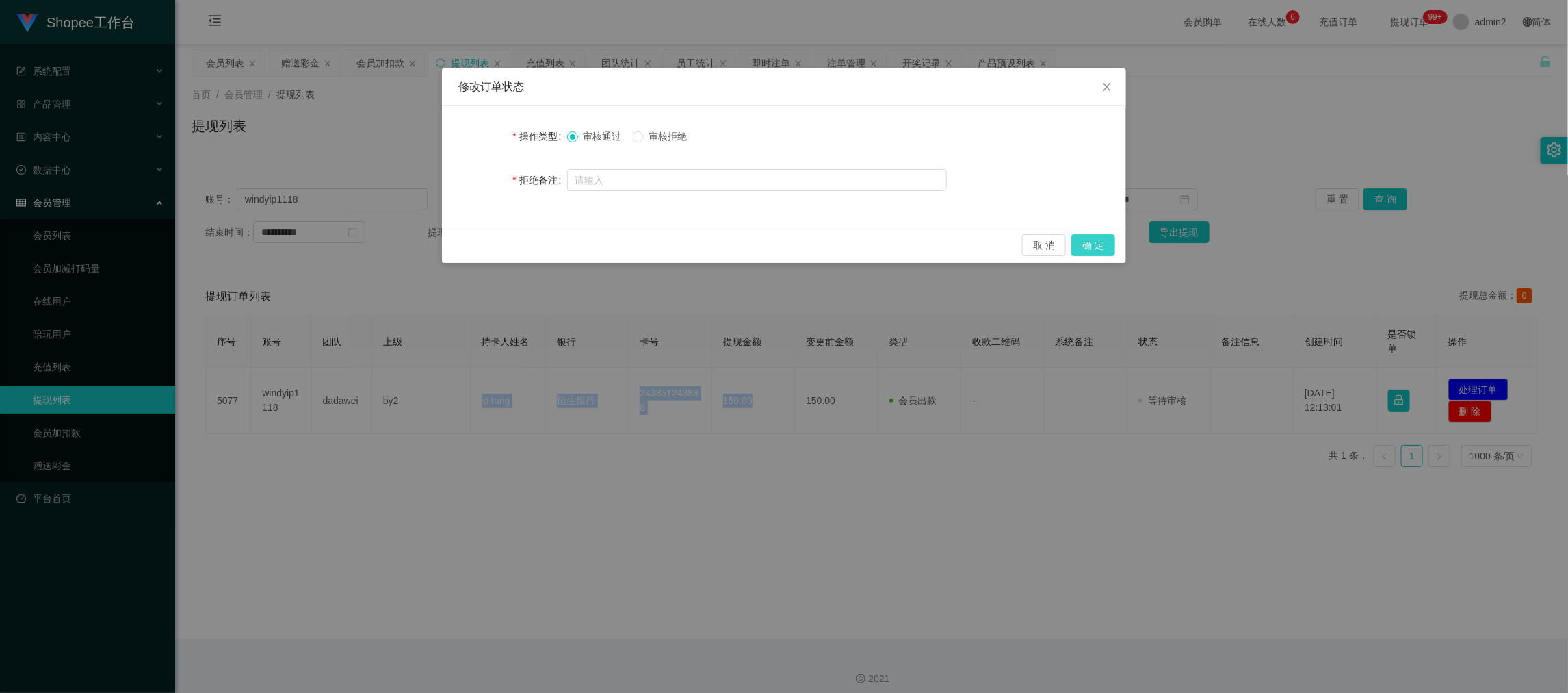
click at [1095, 252] on button "确 定" at bounding box center [1092, 245] width 44 height 22
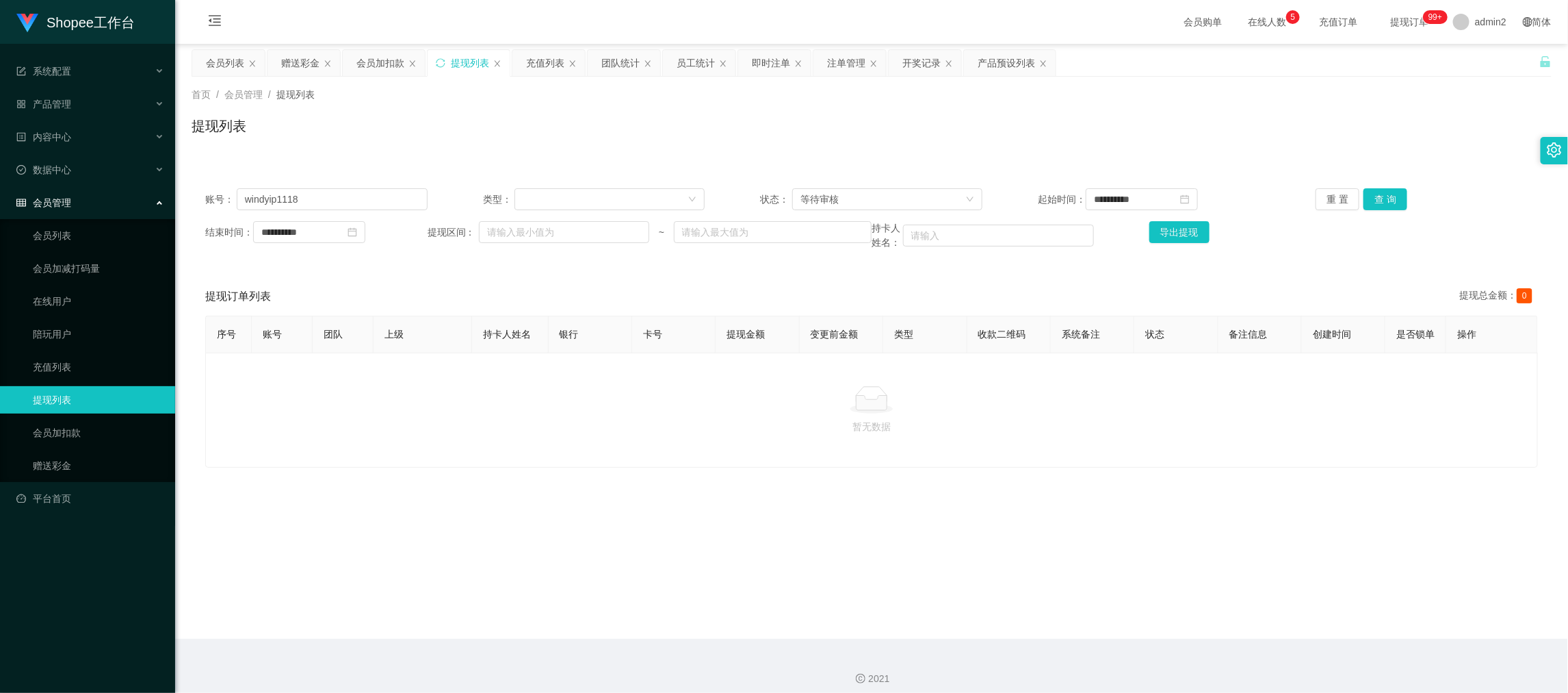
drag, startPoint x: 1205, startPoint y: 611, endPoint x: 857, endPoint y: 356, distance: 431.4
click at [1204, 611] on main "**********" at bounding box center [871, 341] width 1392 height 594
click at [368, 204] on input "windyip1118" at bounding box center [332, 199] width 191 height 22
paste input "sammy999"
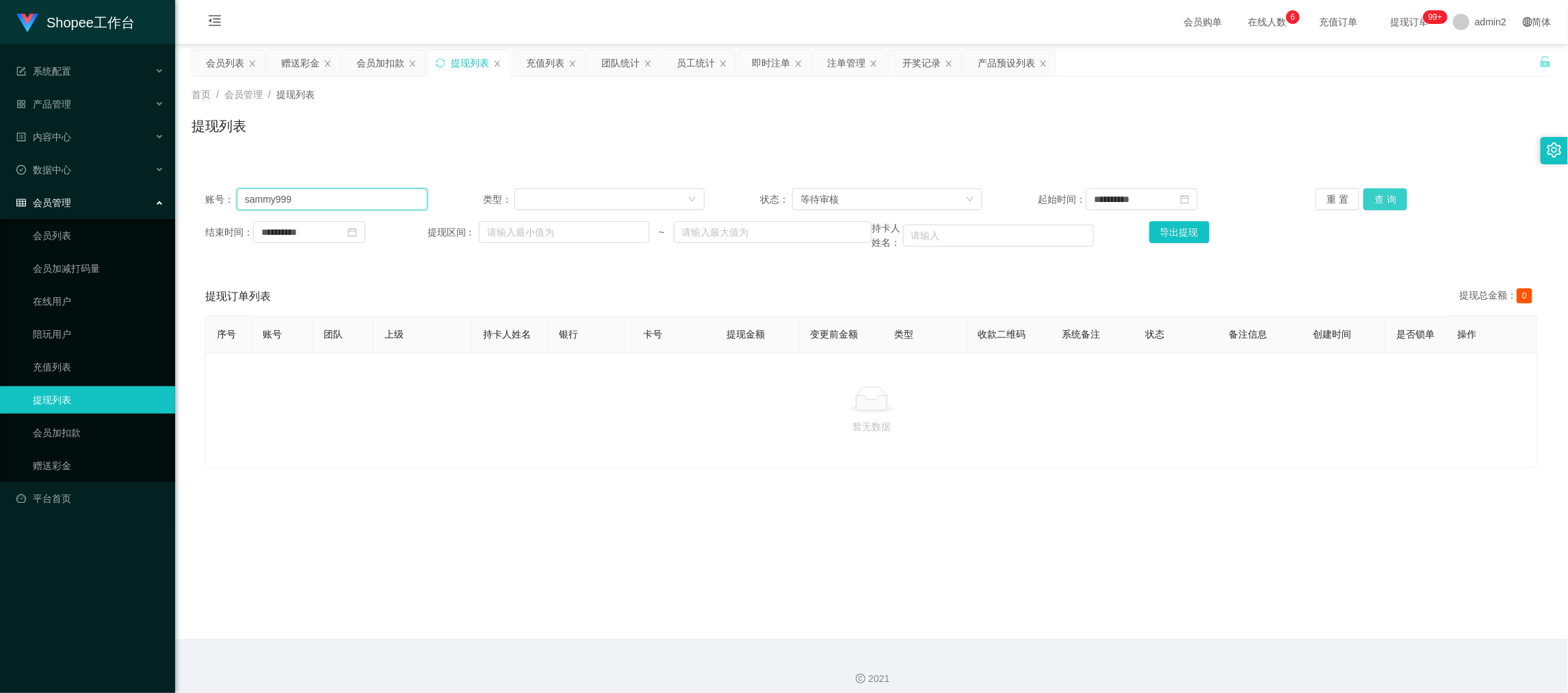
type input "sammy999"
click at [1366, 193] on button "查 询" at bounding box center [1384, 199] width 44 height 22
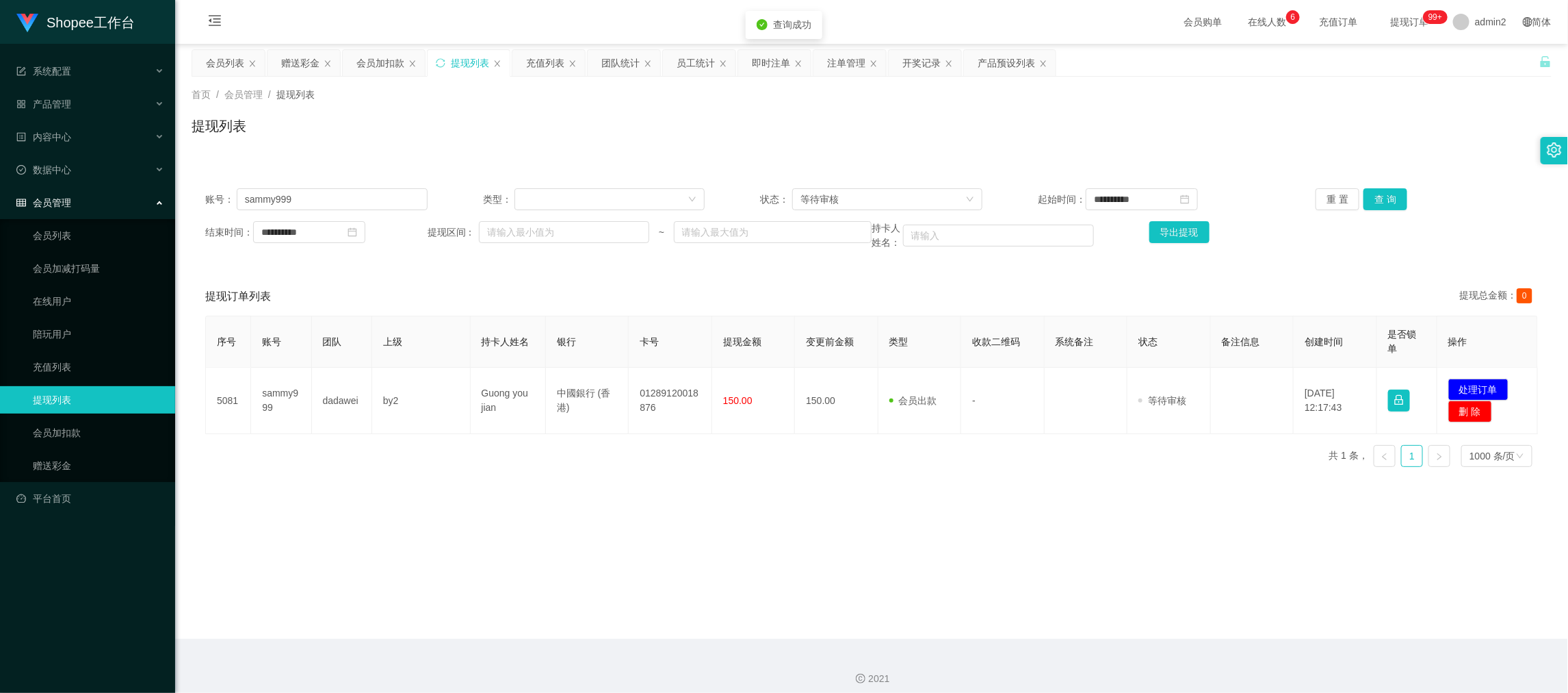
click at [789, 493] on main "**********" at bounding box center [871, 341] width 1392 height 594
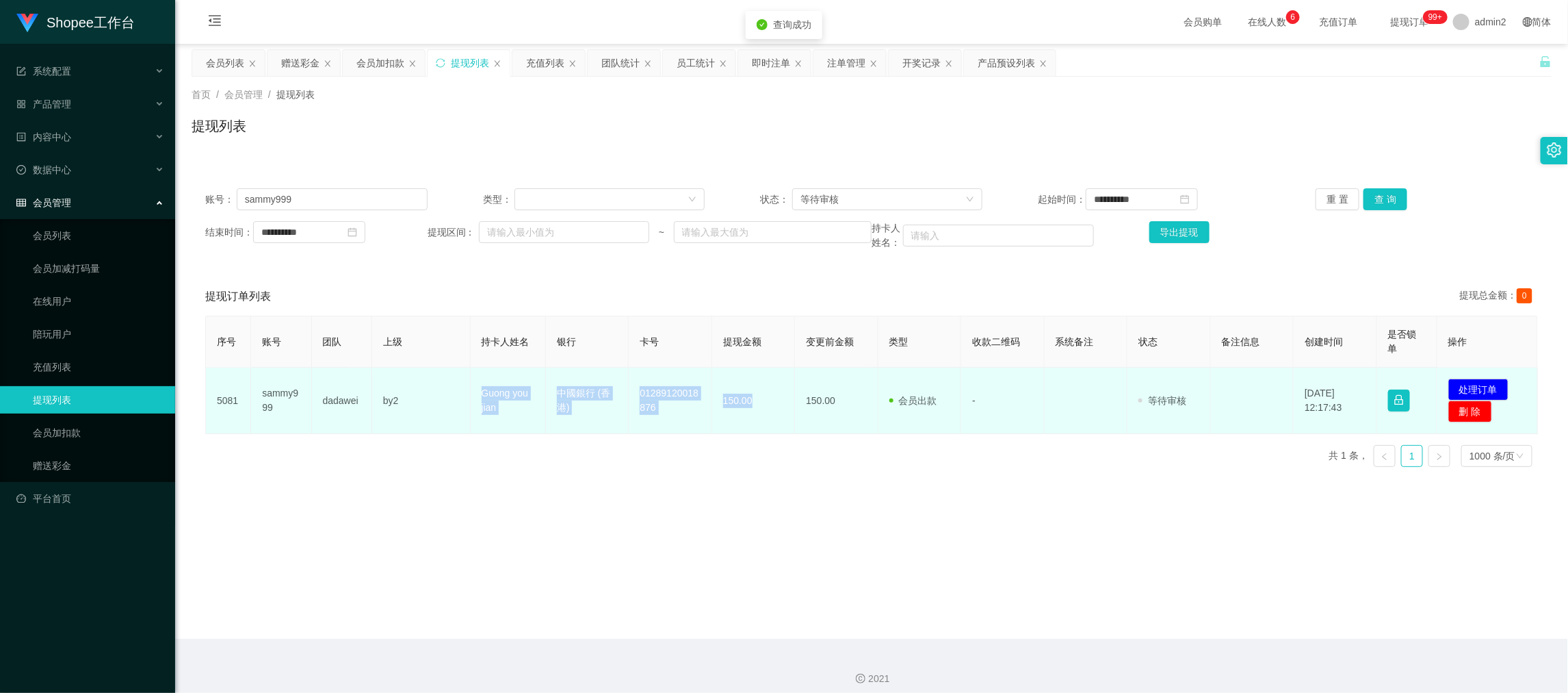
drag, startPoint x: 455, startPoint y: 393, endPoint x: 771, endPoint y: 413, distance: 316.6
click at [771, 413] on tr "5081 sammy999 dadawei by2 Guong you jian 中國銀行 (香港) 01289120018876 150.00 150.00…" at bounding box center [872, 401] width 1331 height 66
copy tr "Guong you jian 中國銀行 (香港) 01289120018876 150.00"
click at [1461, 385] on button "处理订单" at bounding box center [1478, 389] width 60 height 22
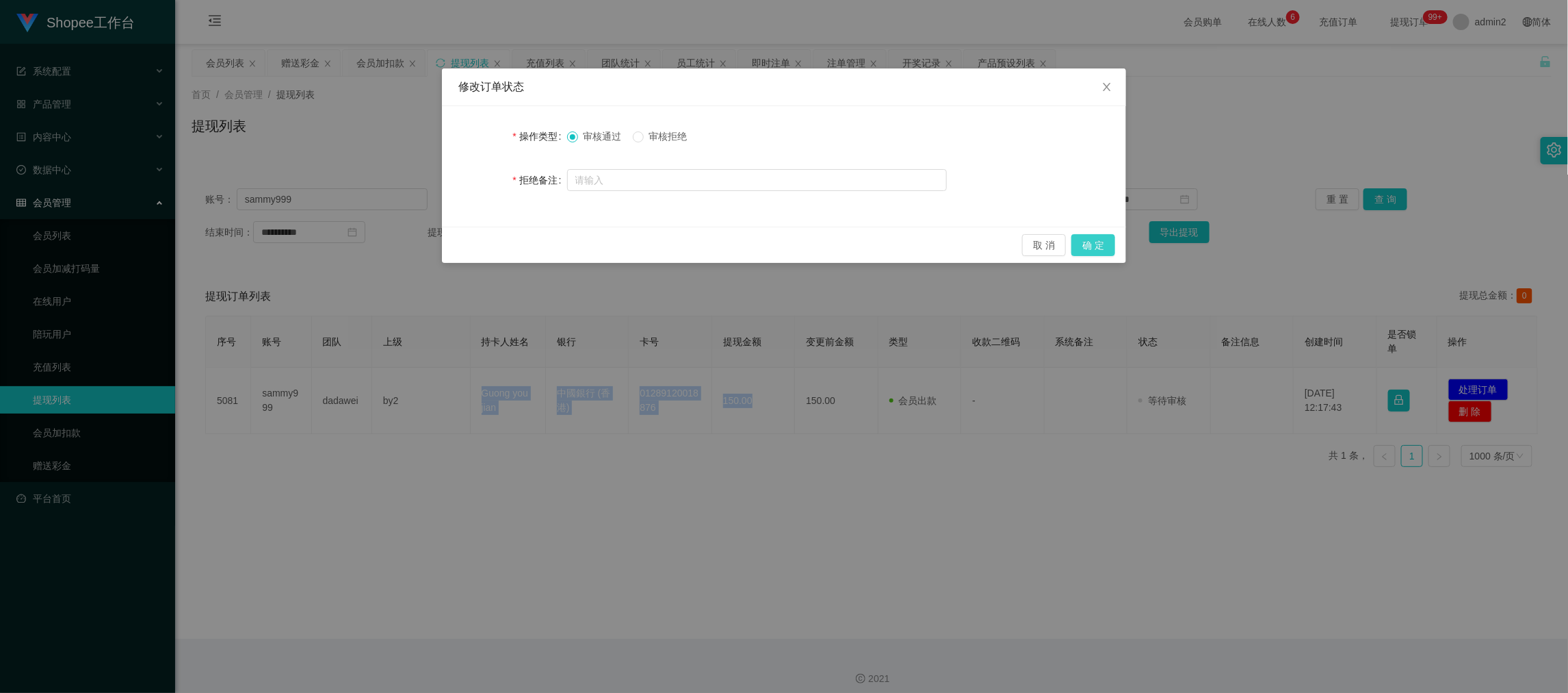
click at [1097, 241] on button "确 定" at bounding box center [1092, 245] width 44 height 22
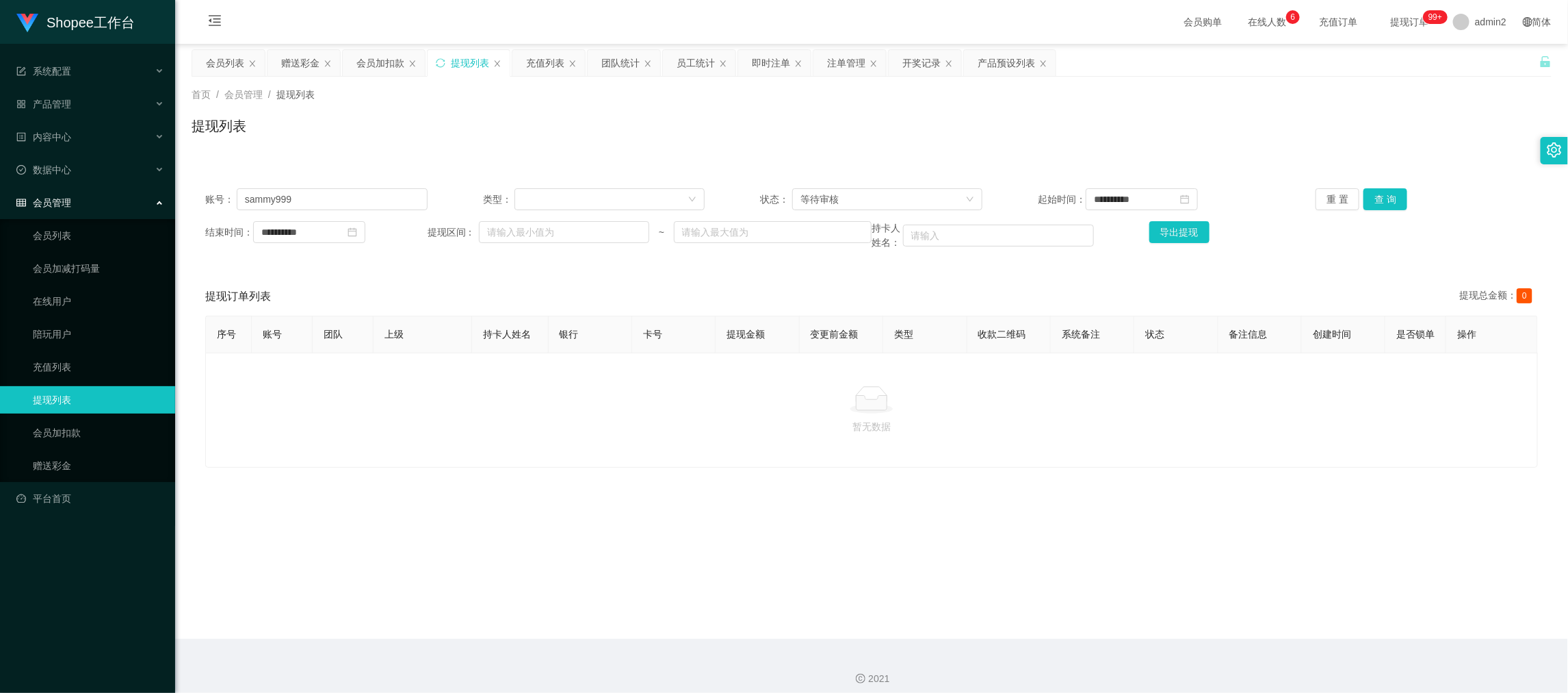
drag, startPoint x: 686, startPoint y: 459, endPoint x: 556, endPoint y: 348, distance: 170.9
click at [684, 455] on div "暂无数据" at bounding box center [871, 410] width 1332 height 115
click at [384, 204] on input "sammy999" at bounding box center [332, 199] width 191 height 22
paste input "AB12306"
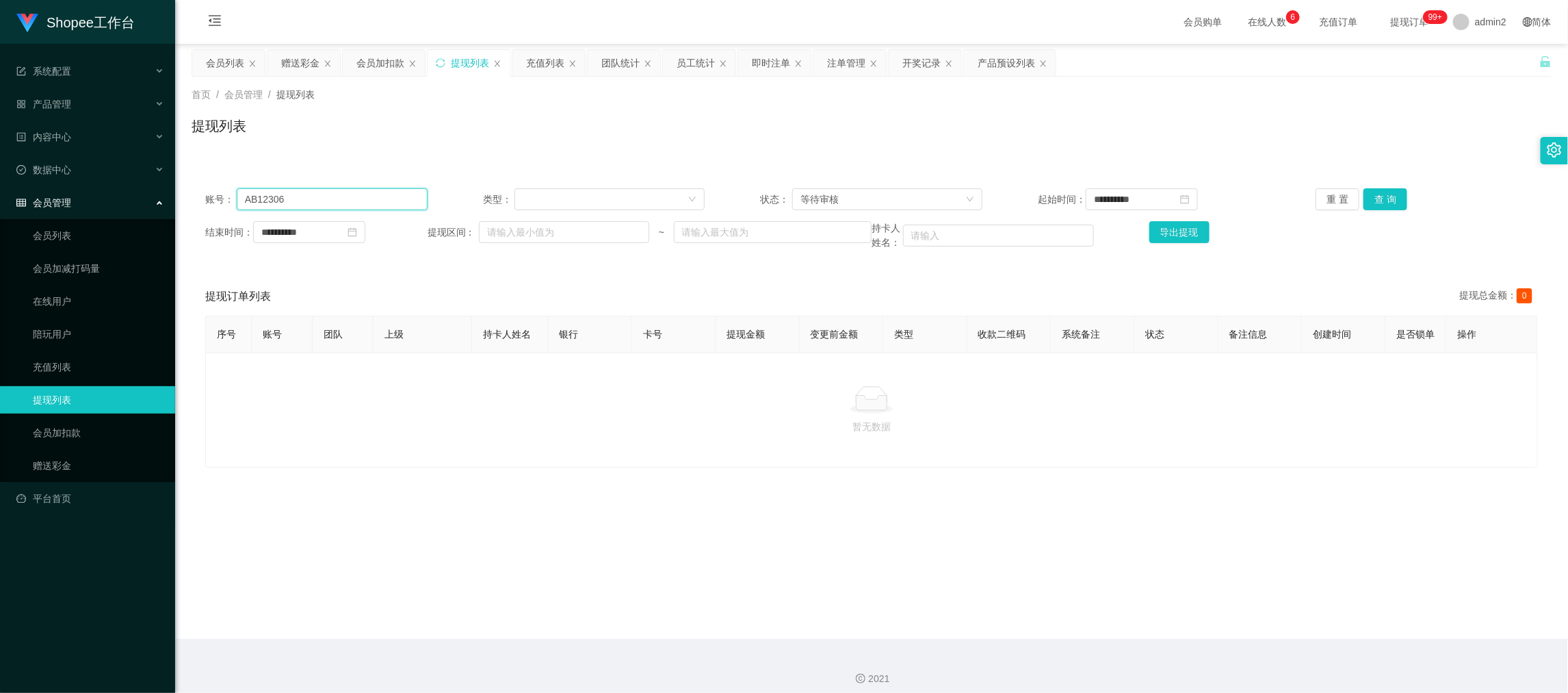
type input "AB12306"
click at [1379, 198] on button "查 询" at bounding box center [1384, 199] width 44 height 22
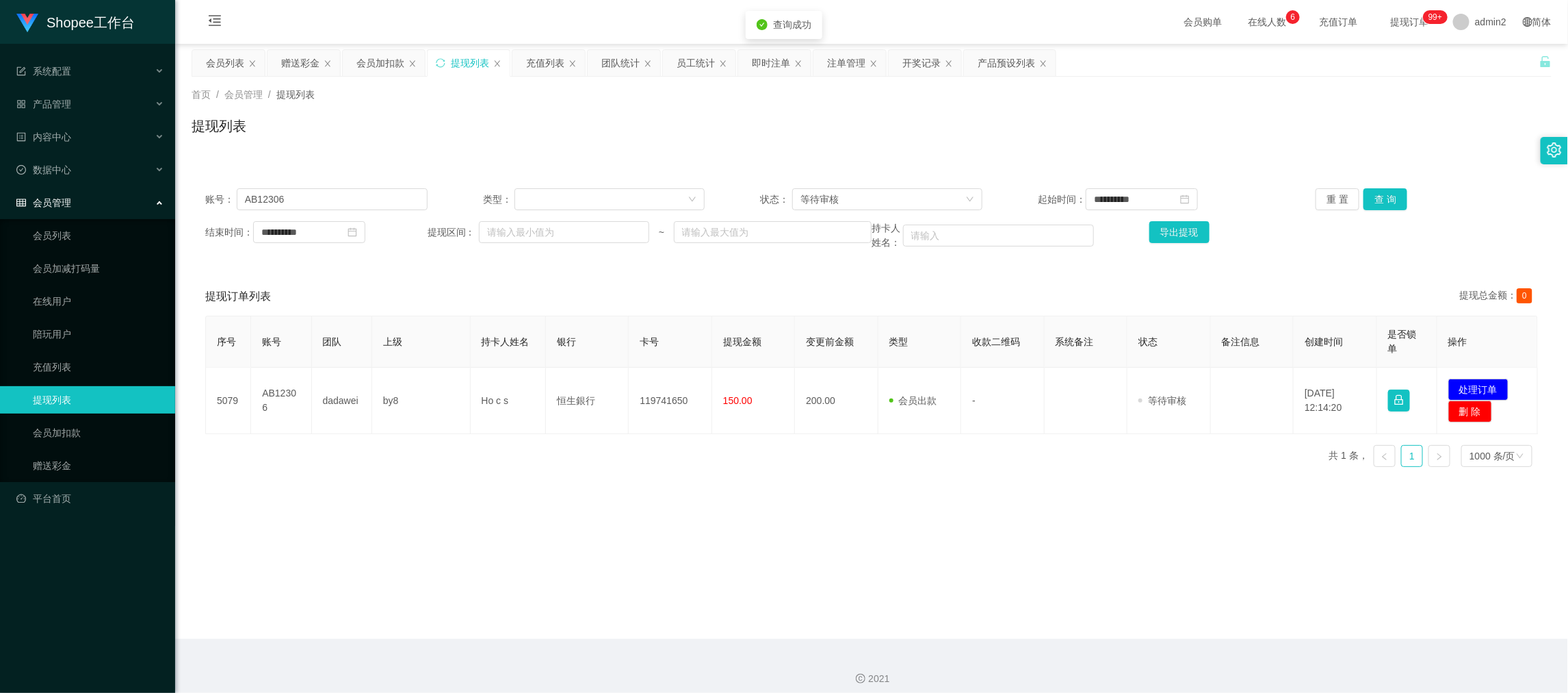
drag, startPoint x: 582, startPoint y: 473, endPoint x: 502, endPoint y: 441, distance: 86.2
click at [569, 471] on div "序号 账号 团队 上级 持卡人姓名 银行 卡号 提现金额 变更前金额 类型 收款二维码 系统备注 状态 备注信息 创建时间 是否锁单 操作 5079 AB12…" at bounding box center [871, 396] width 1332 height 162
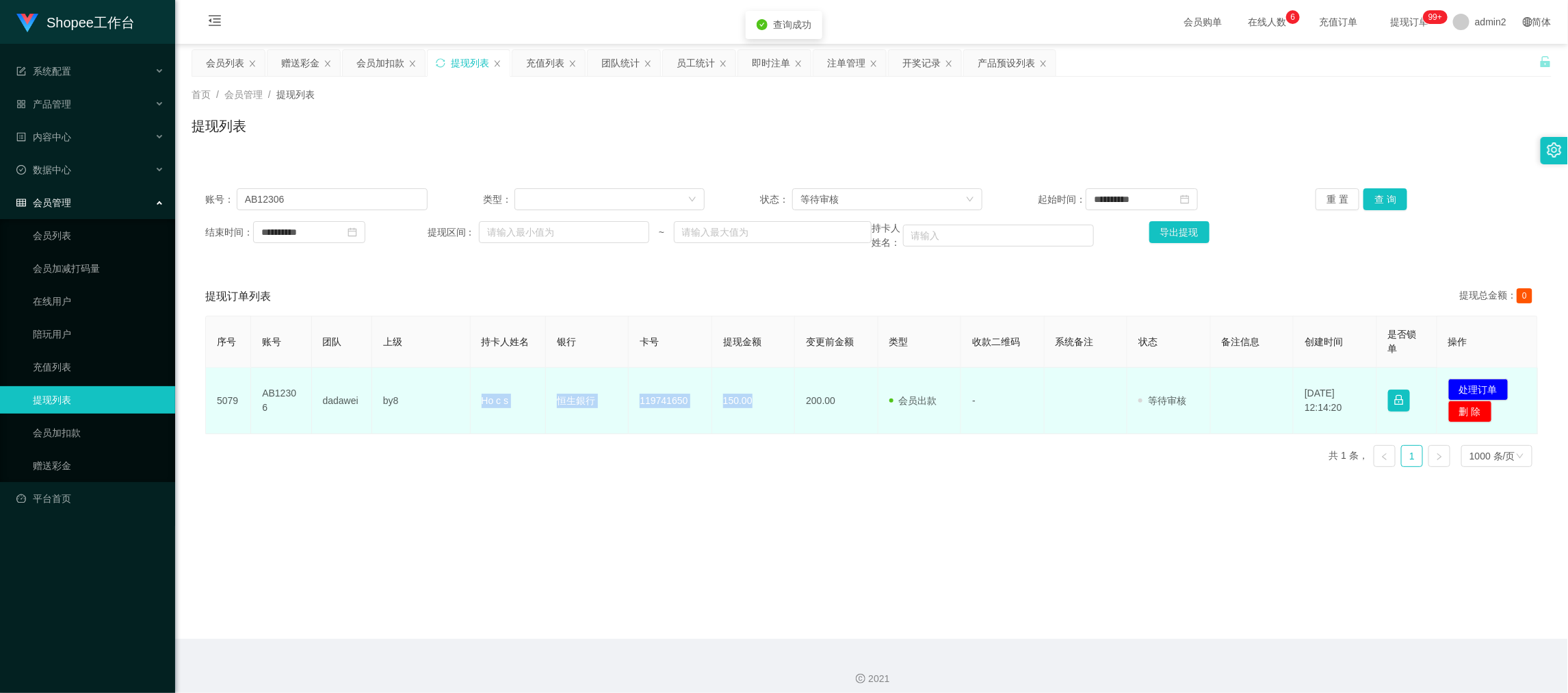
drag, startPoint x: 470, startPoint y: 398, endPoint x: 762, endPoint y: 409, distance: 292.2
click at [762, 409] on tr "5079 AB12306 dadawei by8 Ho c s 恒生銀行 119741650 150.00 200.00 会员出款 人工取款 - 审核驳回 审…" at bounding box center [872, 401] width 1331 height 66
copy tr "Ho c s 恒生銀行 119741650 150.00"
click at [1467, 379] on button "处理订单" at bounding box center [1478, 389] width 60 height 22
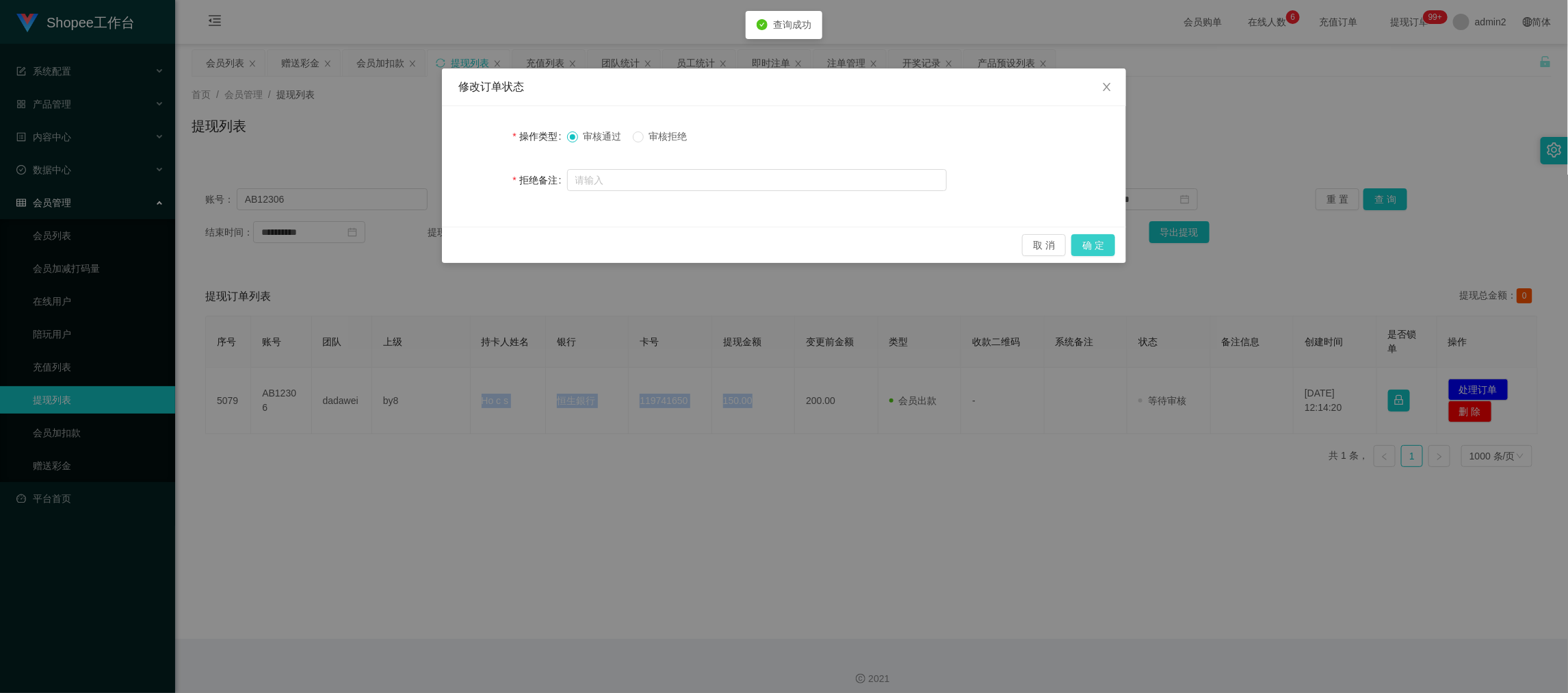
click at [1094, 247] on button "确 定" at bounding box center [1092, 245] width 44 height 22
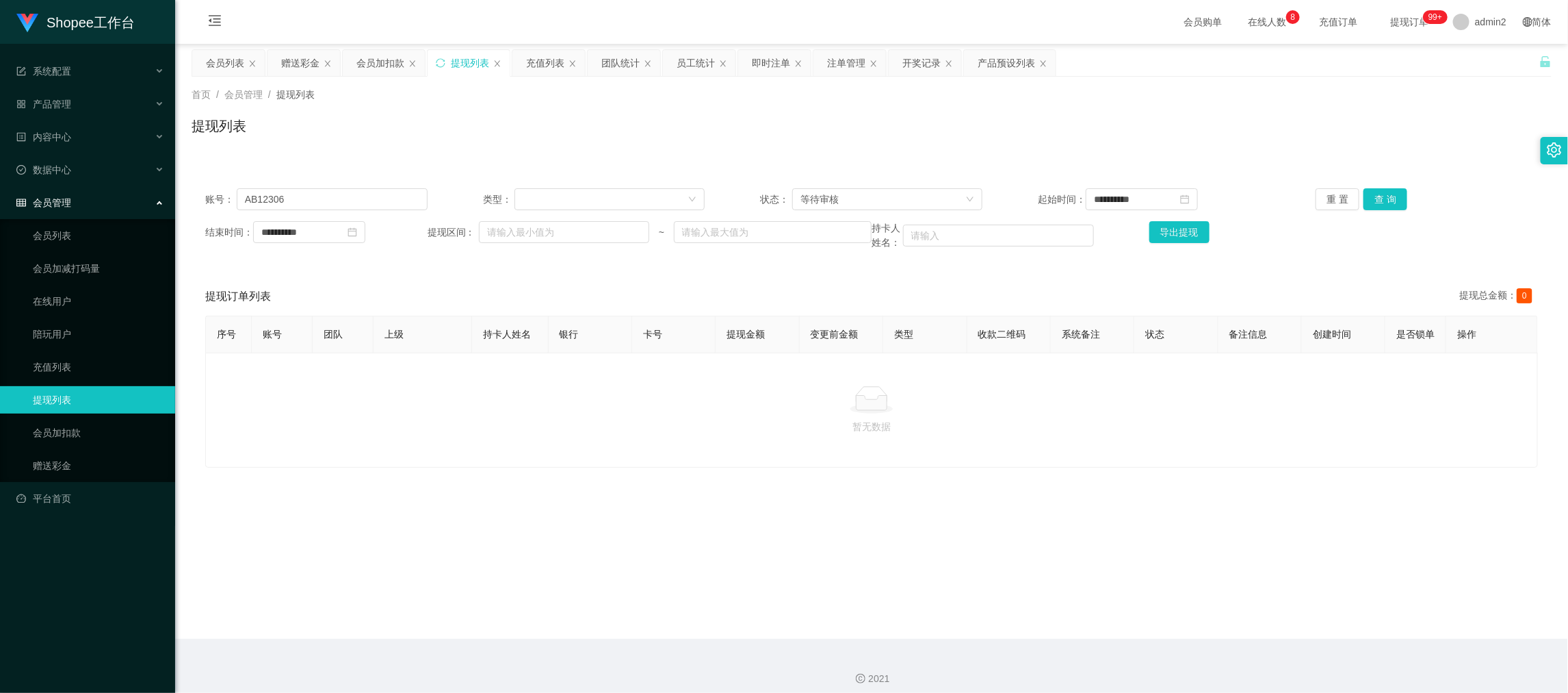
drag, startPoint x: 1204, startPoint y: 628, endPoint x: 944, endPoint y: 476, distance: 301.2
click at [1204, 628] on main "**********" at bounding box center [871, 341] width 1392 height 594
click at [297, 68] on div "赠送彩金" at bounding box center [300, 63] width 39 height 26
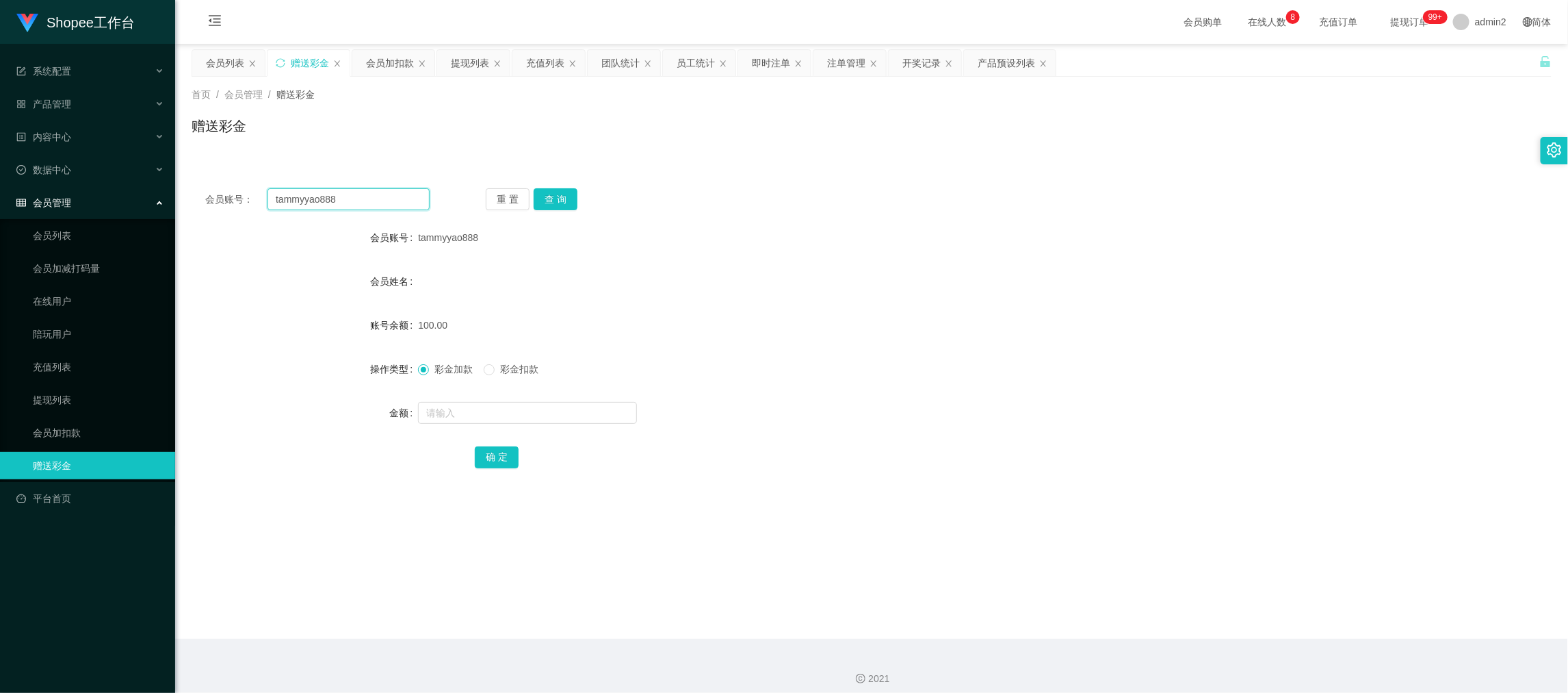
click at [373, 197] on input "tammyyao888" at bounding box center [348, 199] width 162 height 22
paste input "AB12306"
type input "AB12306"
click at [557, 193] on button "查 询" at bounding box center [555, 199] width 44 height 22
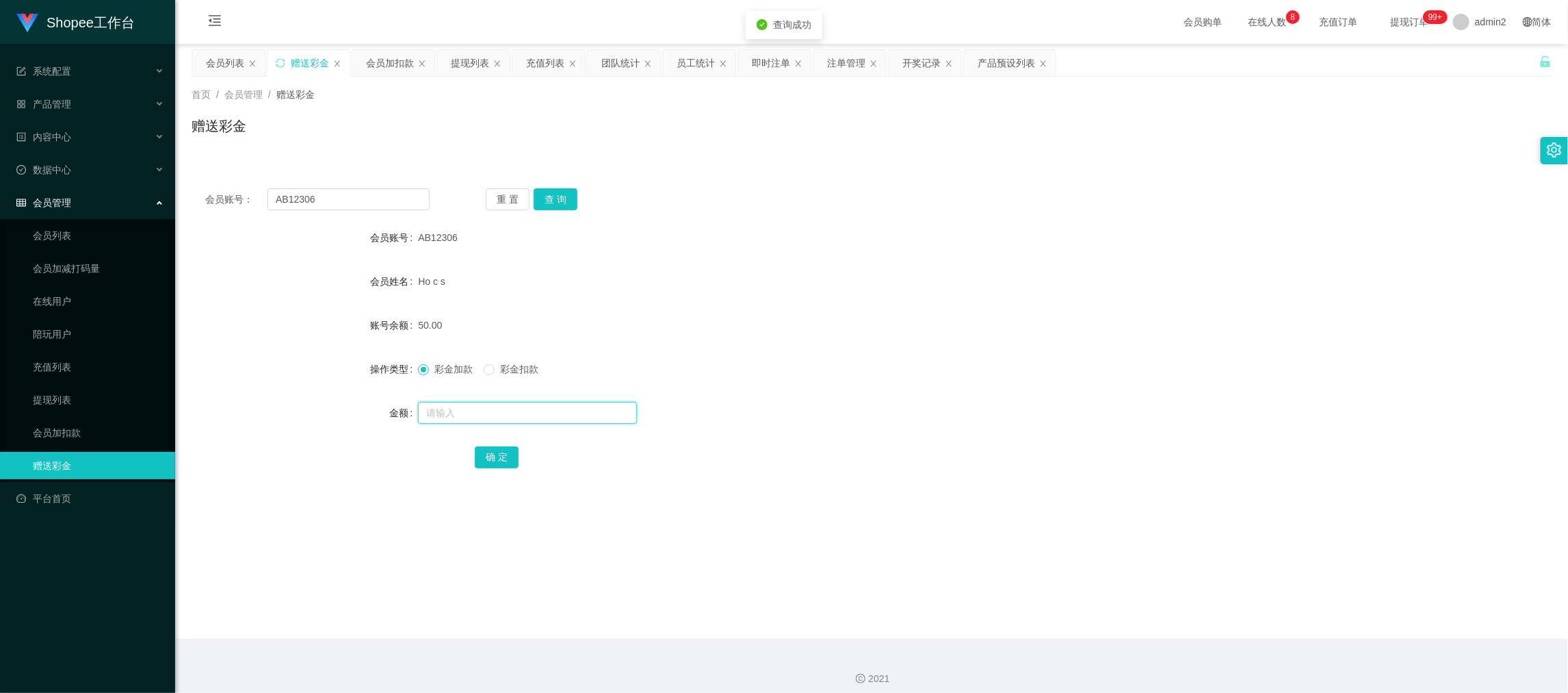
click at [571, 407] on input "text" at bounding box center [527, 412] width 219 height 22
type input "50"
click at [493, 377] on div "彩金加款 彩金扣款" at bounding box center [814, 368] width 793 height 28
click at [497, 450] on button "确 定" at bounding box center [496, 457] width 44 height 22
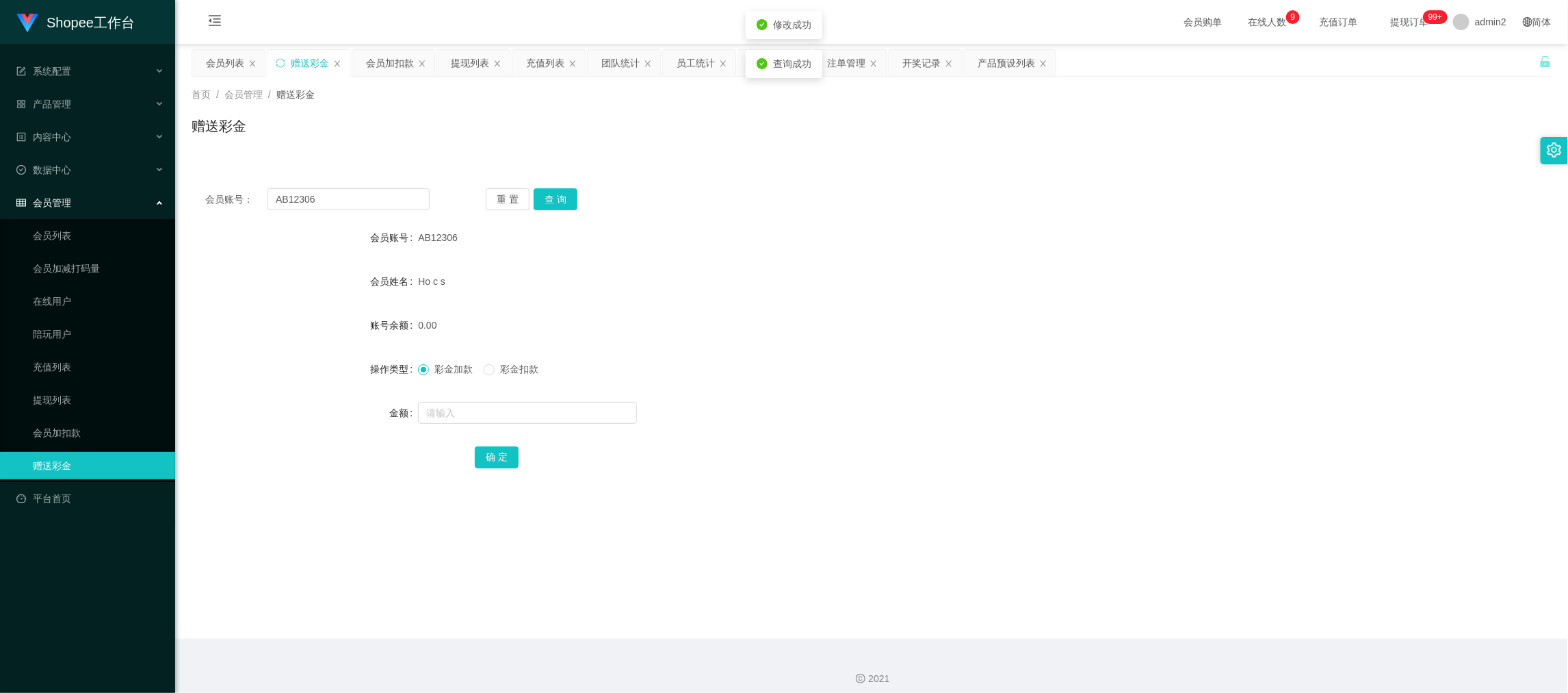
drag, startPoint x: 830, startPoint y: 364, endPoint x: 840, endPoint y: 363, distance: 10.0
click at [840, 363] on div "彩金加款 彩金扣款" at bounding box center [814, 368] width 793 height 28
click at [1055, 622] on main "关闭左侧 关闭右侧 关闭其它 刷新页面 会员列表 赠送彩金 会员加扣款 提现列表 充值列表 团队统计 员工统计 即时注单 注单管理 开奖记录 产品预设列表 首…" at bounding box center [871, 341] width 1392 height 594
click at [225, 58] on div "会员列表" at bounding box center [225, 63] width 39 height 26
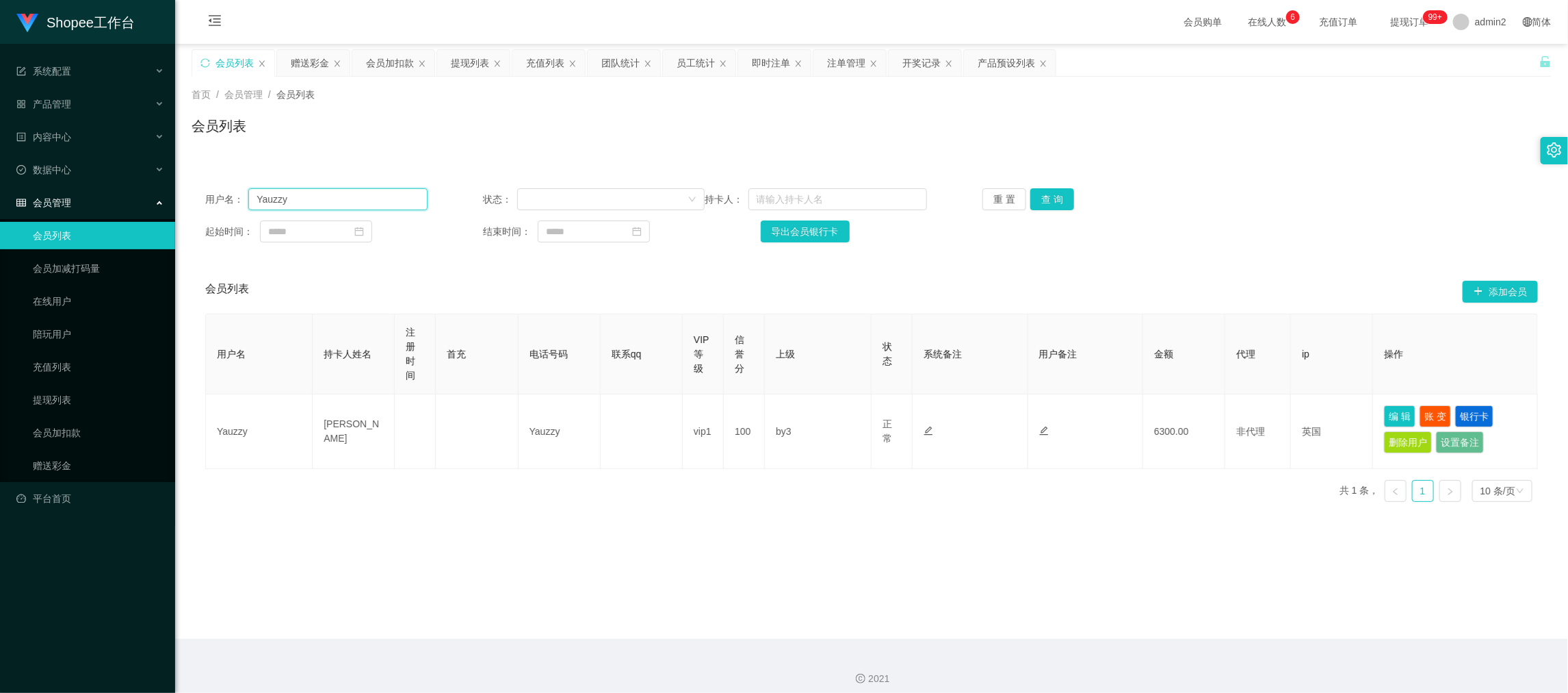
click at [354, 192] on input "Yauzzy" at bounding box center [337, 199] width 178 height 22
paste input "sammy999"
type input "sammy999"
click at [1051, 198] on button "查 询" at bounding box center [1052, 199] width 44 height 22
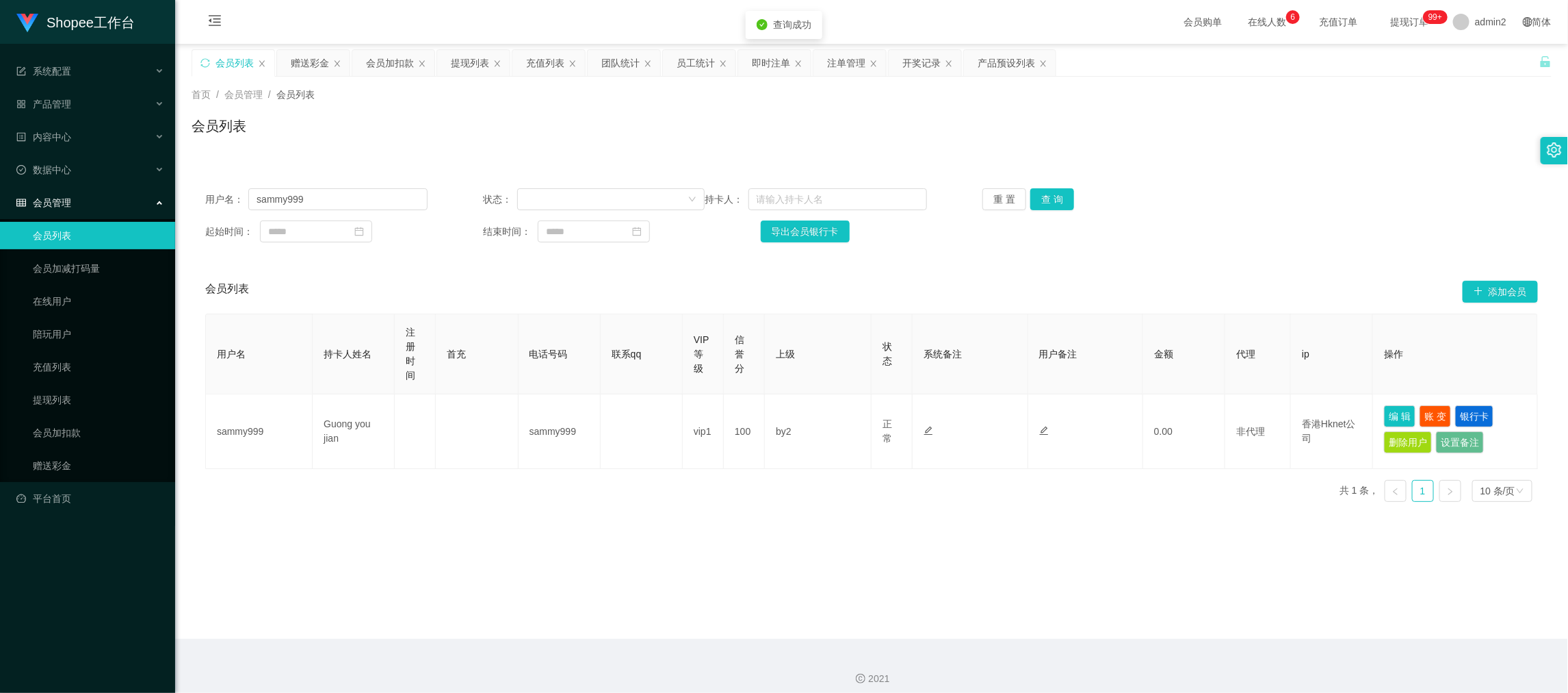
click at [746, 532] on main "关闭左侧 关闭右侧 关闭其它 刷新页面 会员列表 赠送彩金 会员加扣款 提现列表 充值列表 团队统计 员工统计 即时注单 注单管理 开奖记录 产品预设列表 首…" at bounding box center [871, 341] width 1392 height 594
drag, startPoint x: 1256, startPoint y: 595, endPoint x: 801, endPoint y: 351, distance: 516.3
click at [1256, 595] on main "关闭左侧 关闭右侧 关闭其它 刷新页面 会员列表 赠送彩金 会员加扣款 提现列表 充值列表 团队统计 员工统计 即时注单 注单管理 开奖记录 产品预设列表 首…" at bounding box center [871, 341] width 1392 height 594
click at [453, 64] on div "提现列表" at bounding box center [470, 63] width 39 height 26
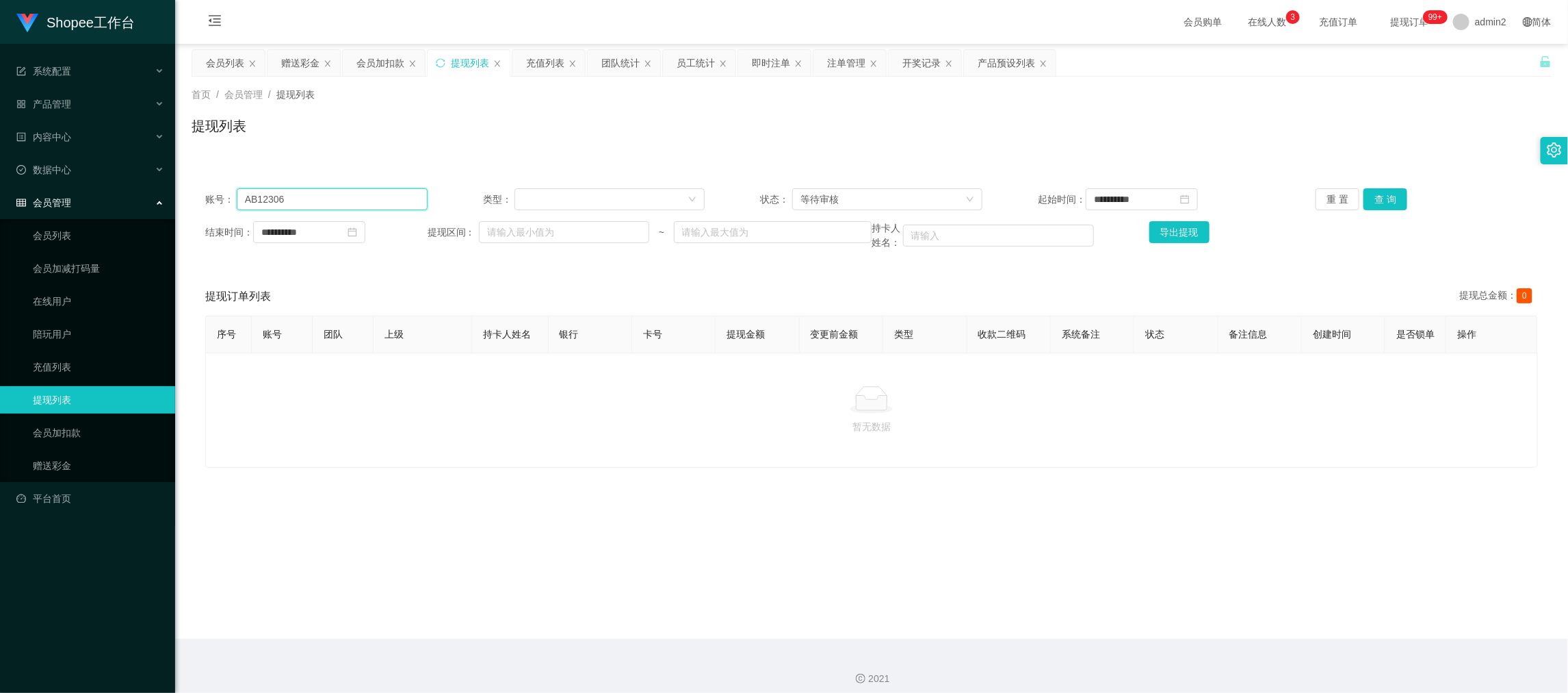
click at [394, 199] on input "AB12306" at bounding box center [332, 199] width 191 height 22
paste input "Fsyfsyfsy"
type input "Fsyfsyfsy"
click at [1363, 198] on button "查 询" at bounding box center [1384, 199] width 44 height 22
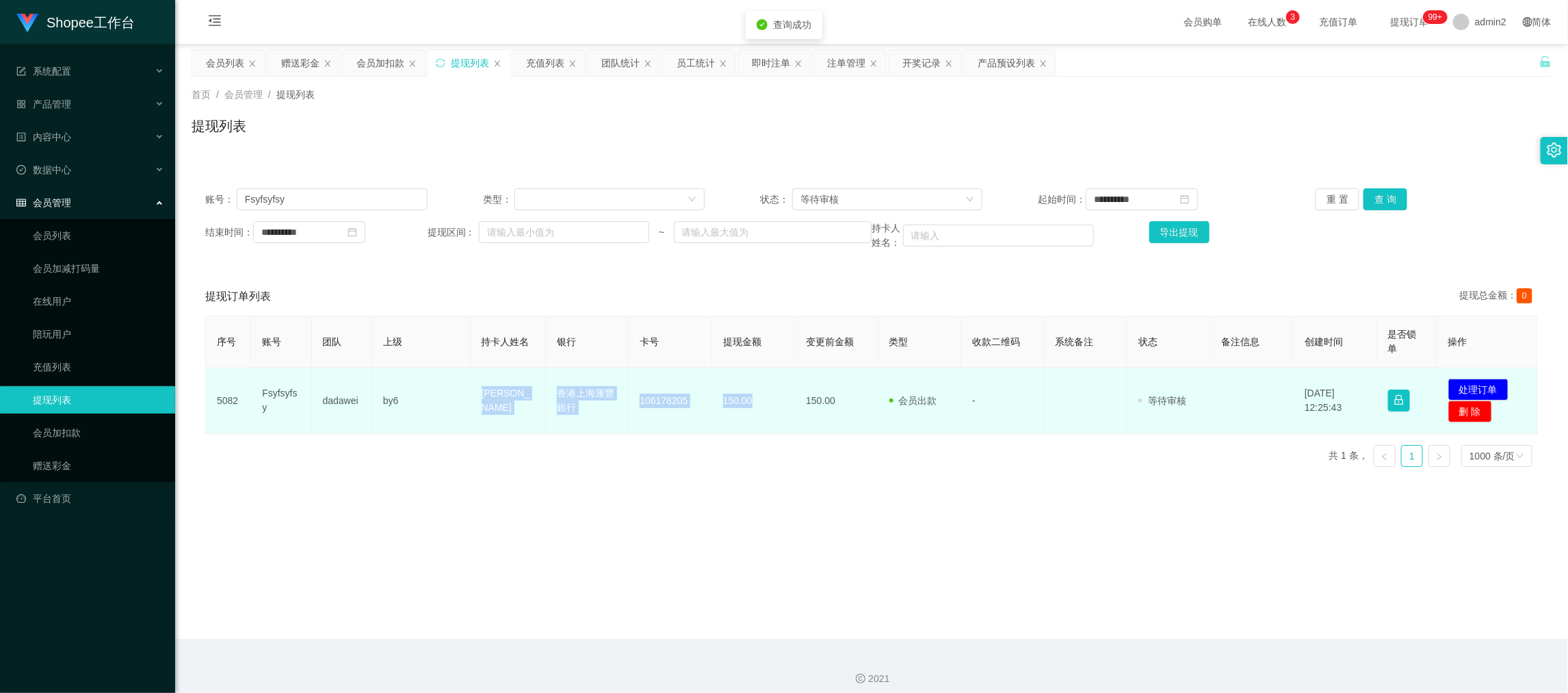
drag, startPoint x: 481, startPoint y: 397, endPoint x: 760, endPoint y: 409, distance: 279.3
click at [760, 409] on tr "5082 Fsyfsyfsy dadawei by6 Fung shun yin 香港上海滙豐銀行 106178205 150.00 150.00 会员出款 …" at bounding box center [872, 401] width 1331 height 66
copy tr "Fung shun yin 香港上海滙豐銀行 106178205 150.00"
click at [1471, 386] on button "处理订单" at bounding box center [1478, 389] width 60 height 22
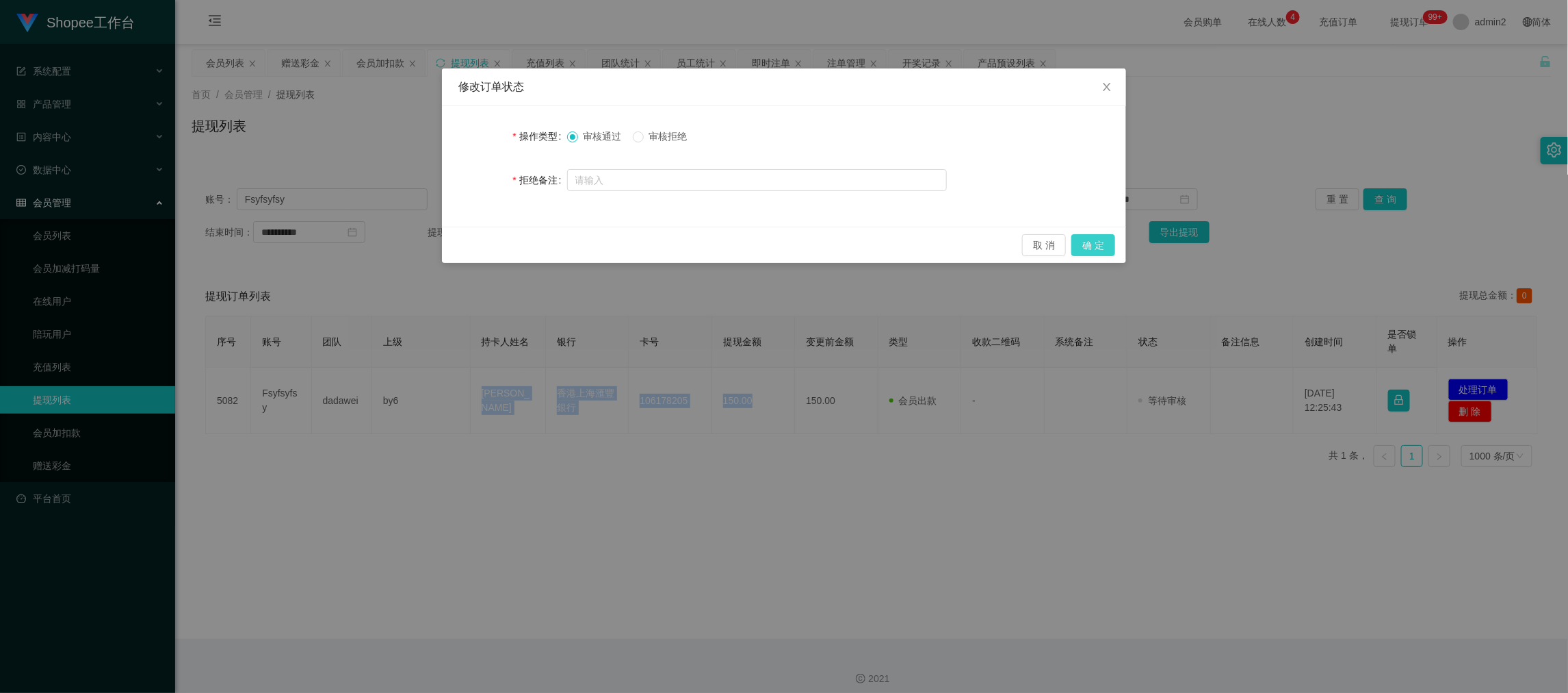
click at [1103, 245] on button "确 定" at bounding box center [1092, 245] width 44 height 22
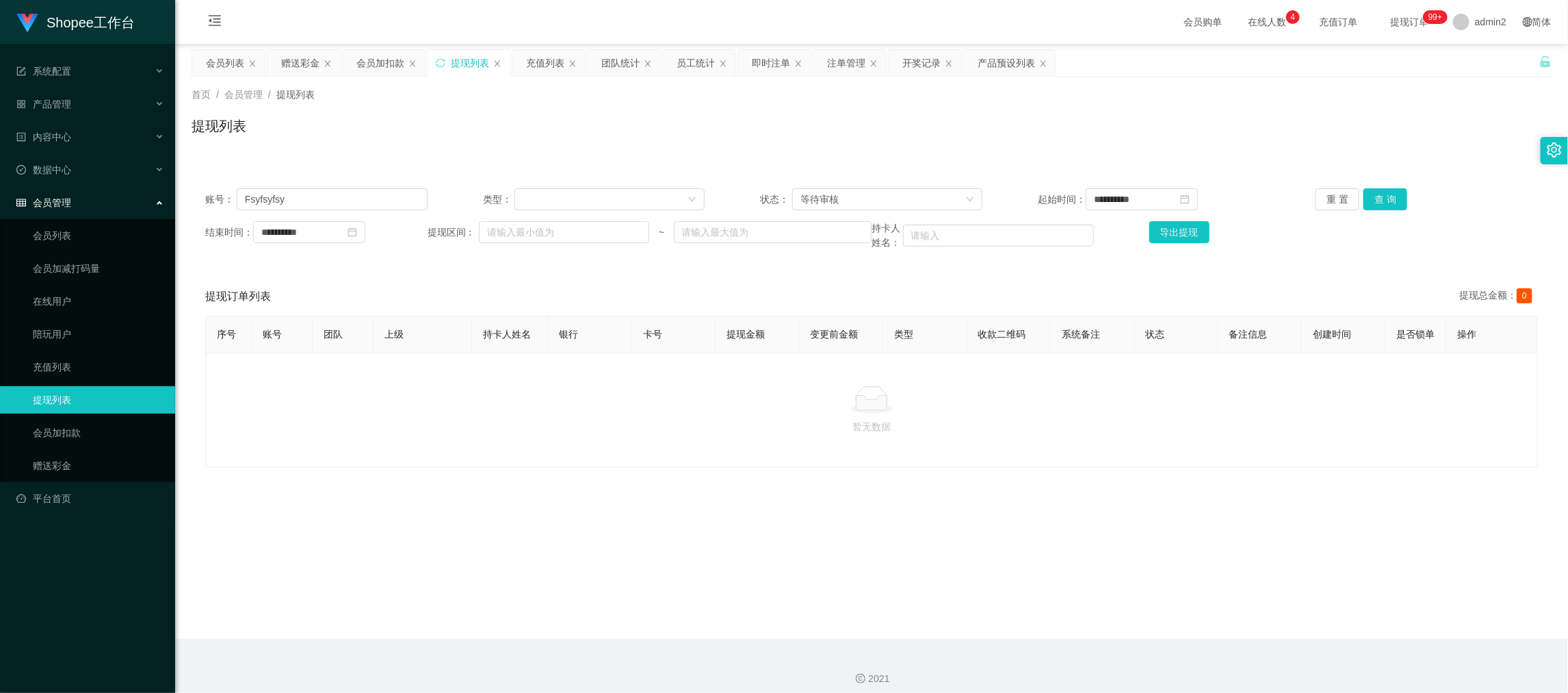
drag, startPoint x: 1270, startPoint y: 616, endPoint x: 1243, endPoint y: 593, distance: 35.5
click at [1270, 616] on main "**********" at bounding box center [871, 341] width 1392 height 594
click at [382, 61] on div "会员加扣款" at bounding box center [380, 63] width 47 height 26
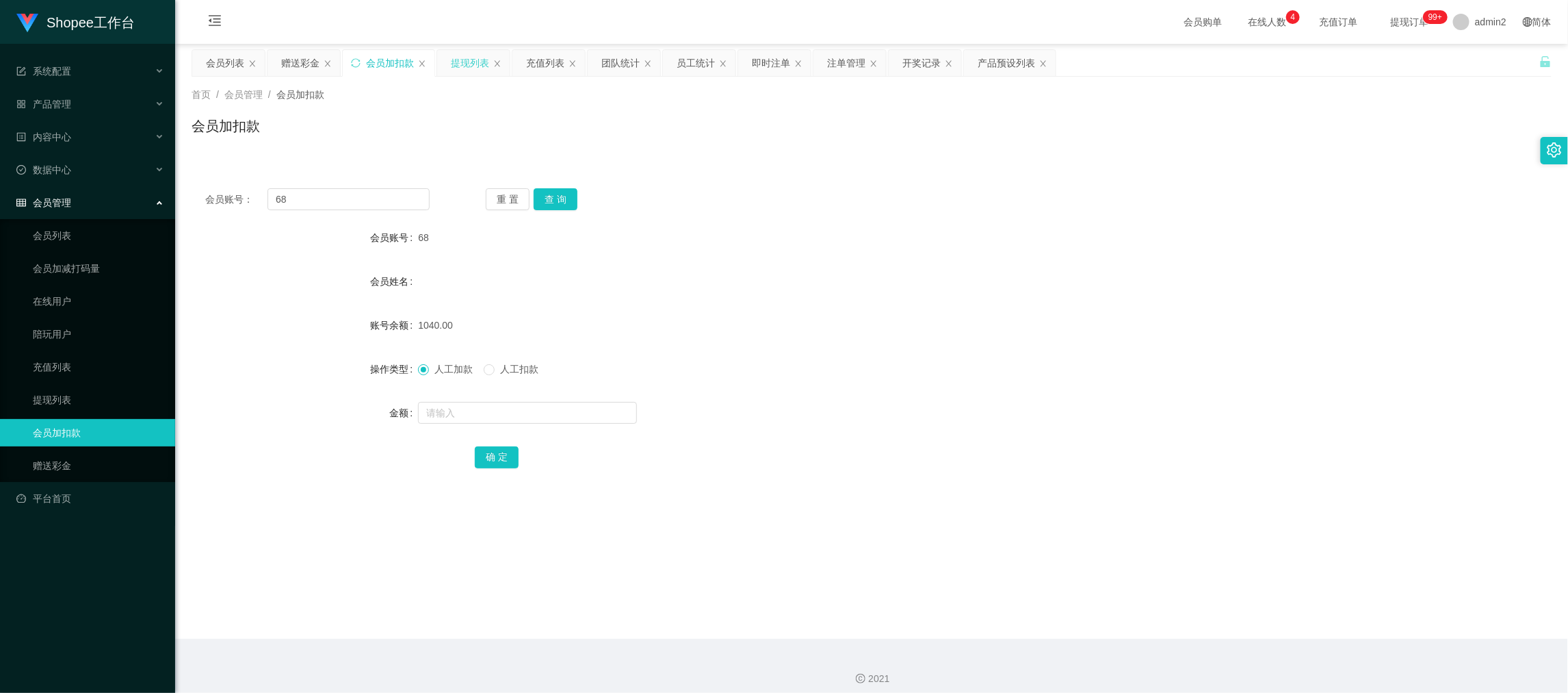
click at [487, 62] on div "提现列表" at bounding box center [470, 63] width 39 height 26
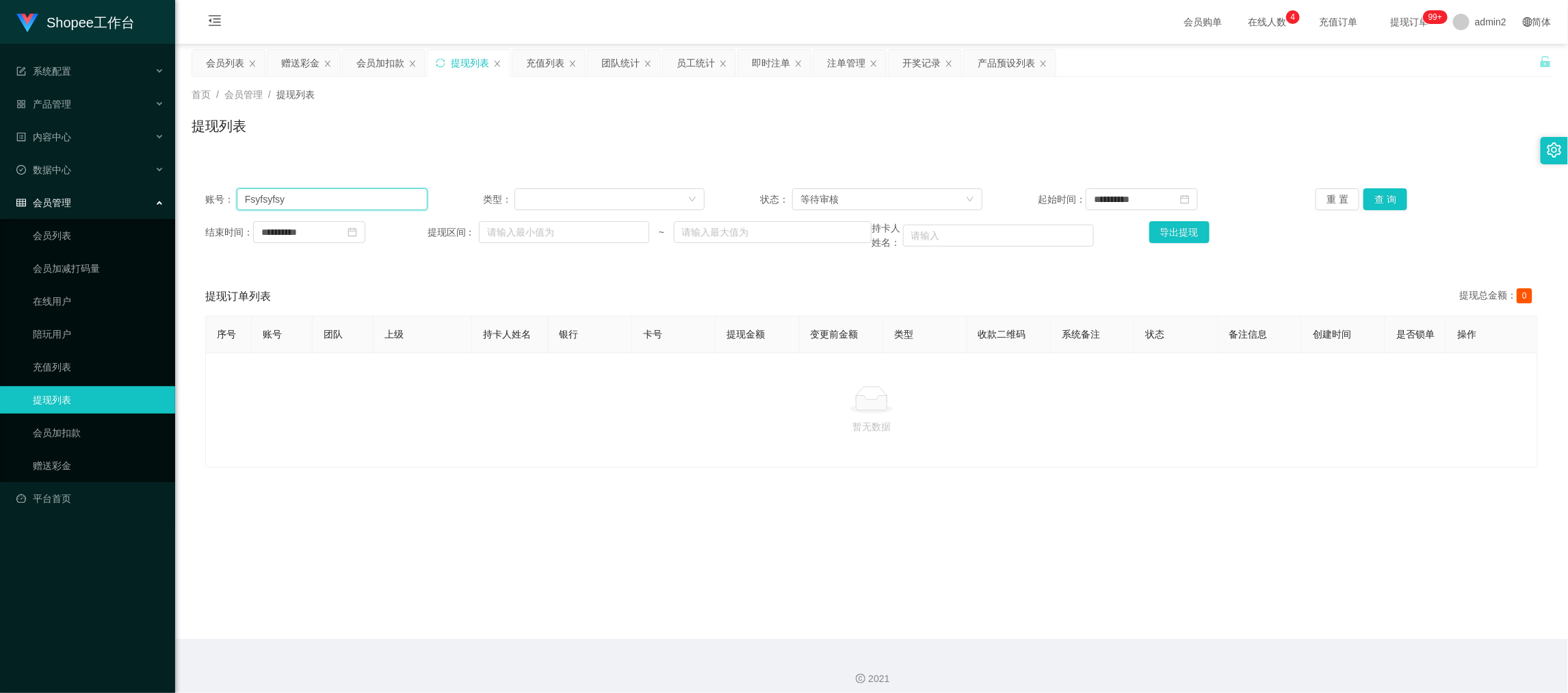
click at [333, 201] on input "Fsyfsyfsy" at bounding box center [332, 199] width 191 height 22
paste input "tammyyao888"
type input "tammyyao888"
click at [1380, 193] on button "查 询" at bounding box center [1384, 199] width 44 height 22
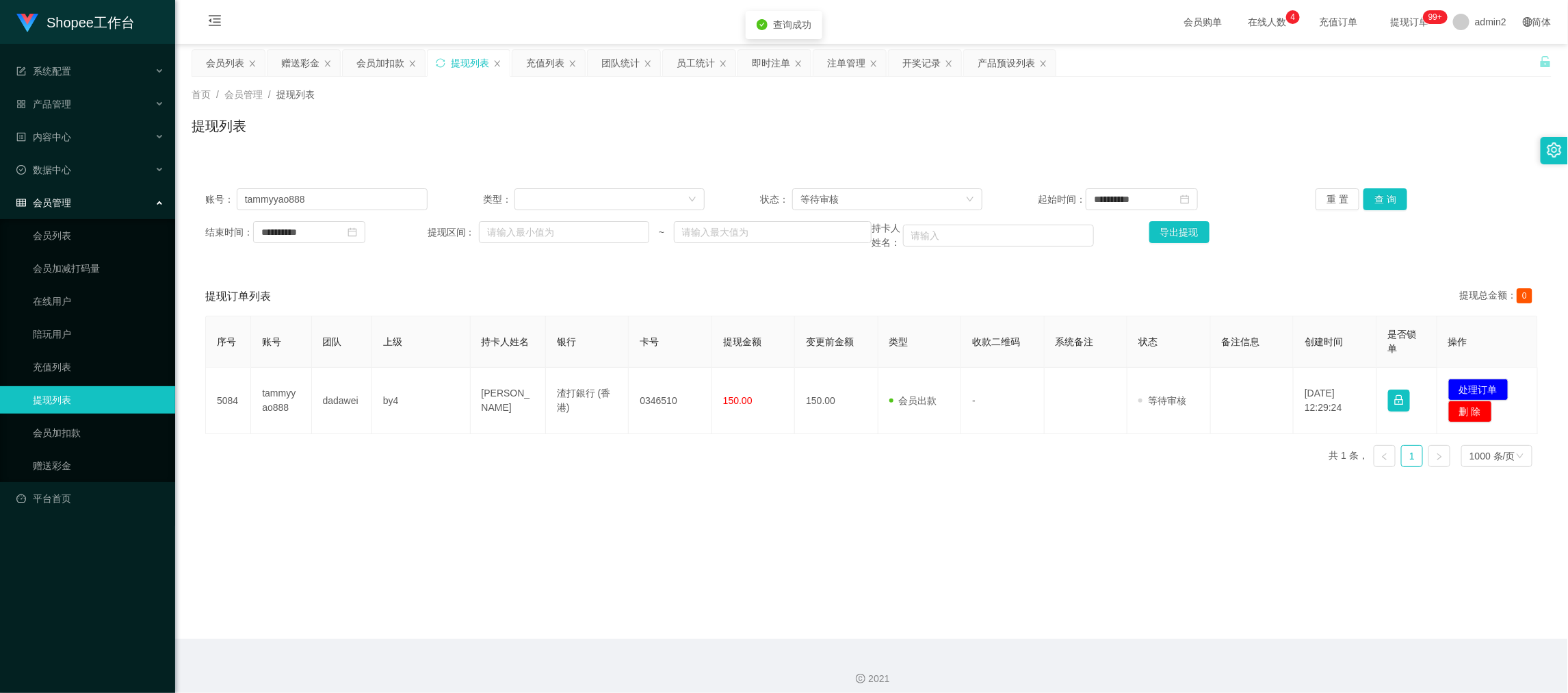
drag, startPoint x: 458, startPoint y: 456, endPoint x: 460, endPoint y: 439, distance: 17.1
click at [458, 453] on div "序号 账号 团队 上级 持卡人姓名 银行 卡号 提现金额 变更前金额 类型 收款二维码 系统备注 状态 备注信息 创建时间 是否锁单 操作 5084 tamm…" at bounding box center [871, 396] width 1332 height 162
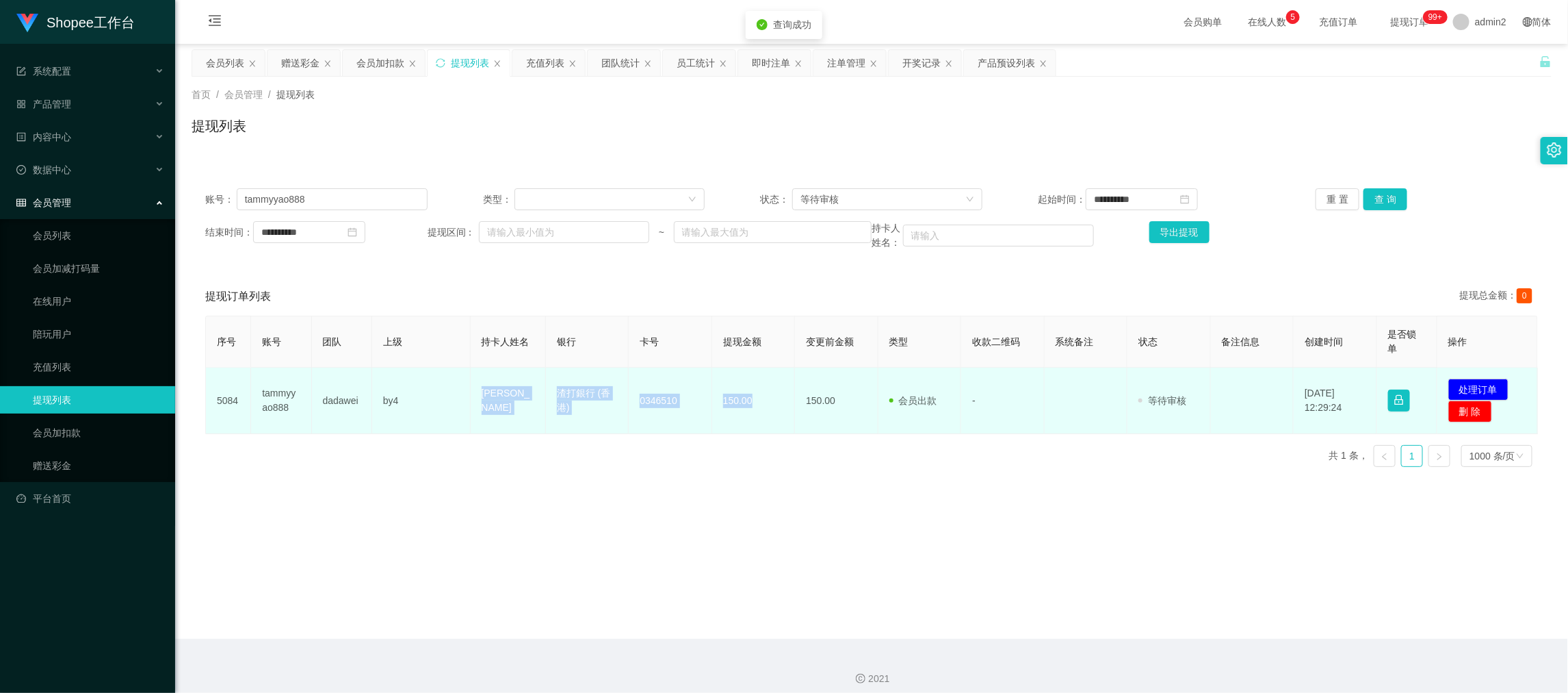
drag, startPoint x: 620, startPoint y: 419, endPoint x: 1214, endPoint y: 392, distance: 594.6
click at [762, 415] on tr "5084 tammyyao888 dadawei by4 [PERSON_NAME] 渣打銀行 (香港) [FINANCIAL_ID] 150.00 150.…" at bounding box center [872, 401] width 1331 height 66
copy tr "[PERSON_NAME] 渣打銀行 (香港) [FINANCIAL_ID] 150.00"
click at [1461, 377] on td "发起代付 处理订单 删 除" at bounding box center [1487, 401] width 100 height 66
click at [1462, 380] on button "处理订单" at bounding box center [1478, 389] width 60 height 22
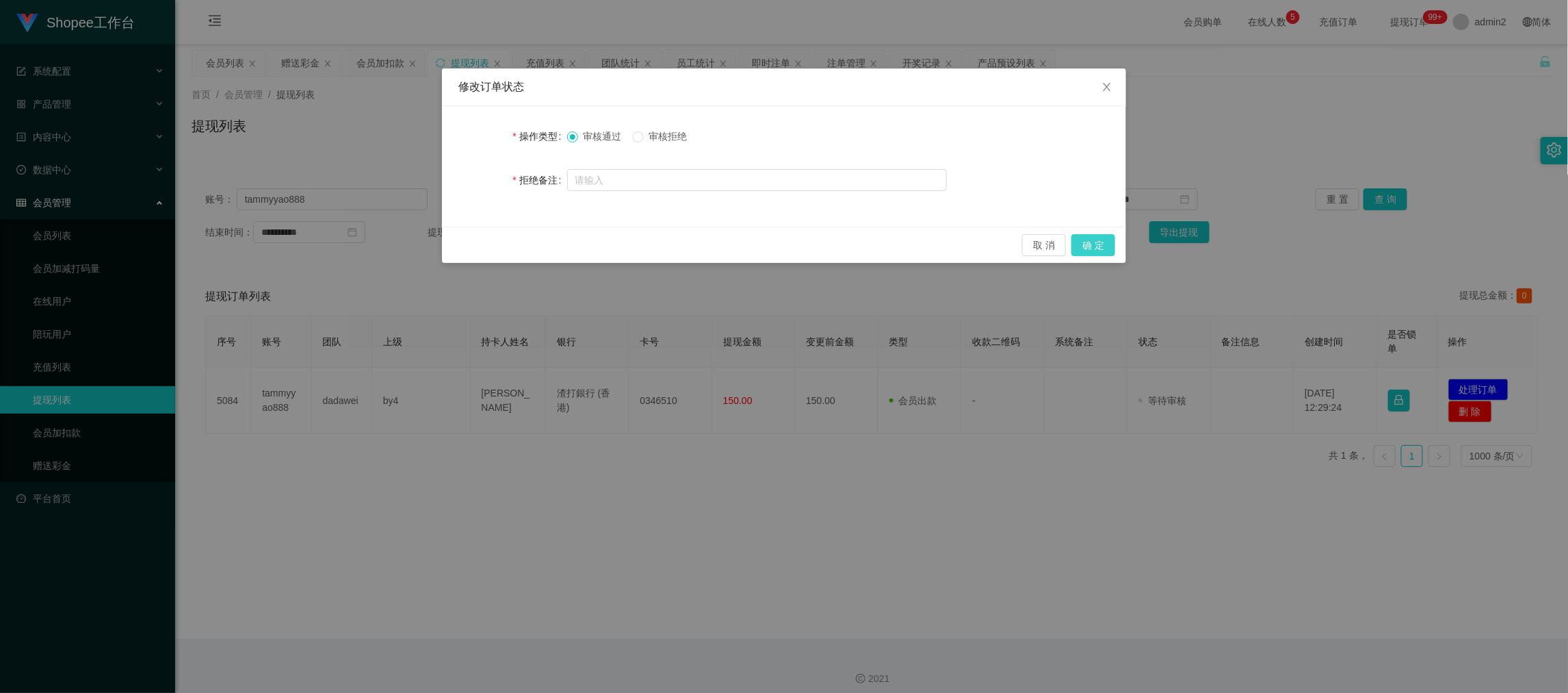
click at [1090, 242] on button "确 定" at bounding box center [1092, 245] width 44 height 22
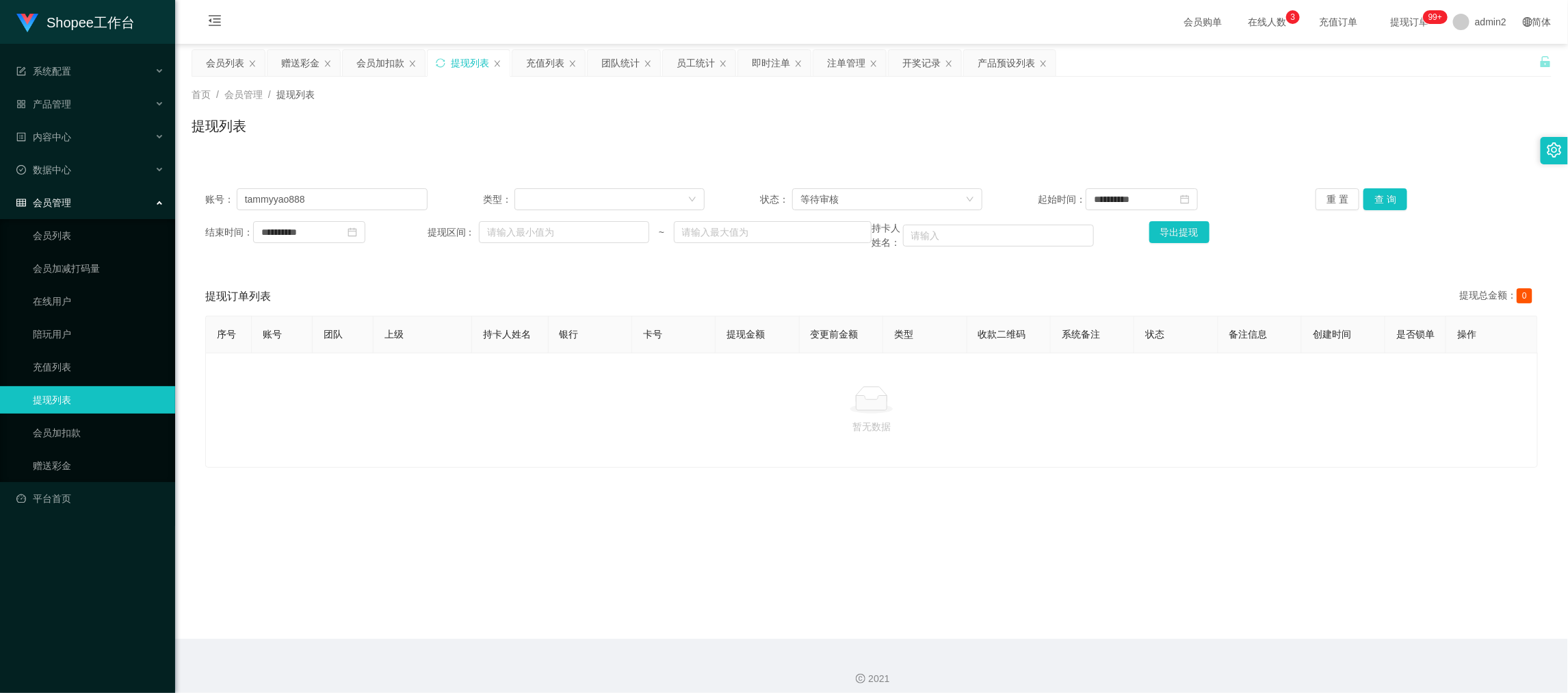
drag, startPoint x: 1233, startPoint y: 575, endPoint x: 990, endPoint y: 456, distance: 270.6
click at [1233, 575] on main "**********" at bounding box center [871, 341] width 1392 height 594
click at [368, 195] on input "tammyyao888" at bounding box center [332, 199] width 191 height 22
drag, startPoint x: 368, startPoint y: 195, endPoint x: 508, endPoint y: 195, distance: 140.0
click at [369, 195] on input "tammyyao888" at bounding box center [332, 199] width 191 height 22
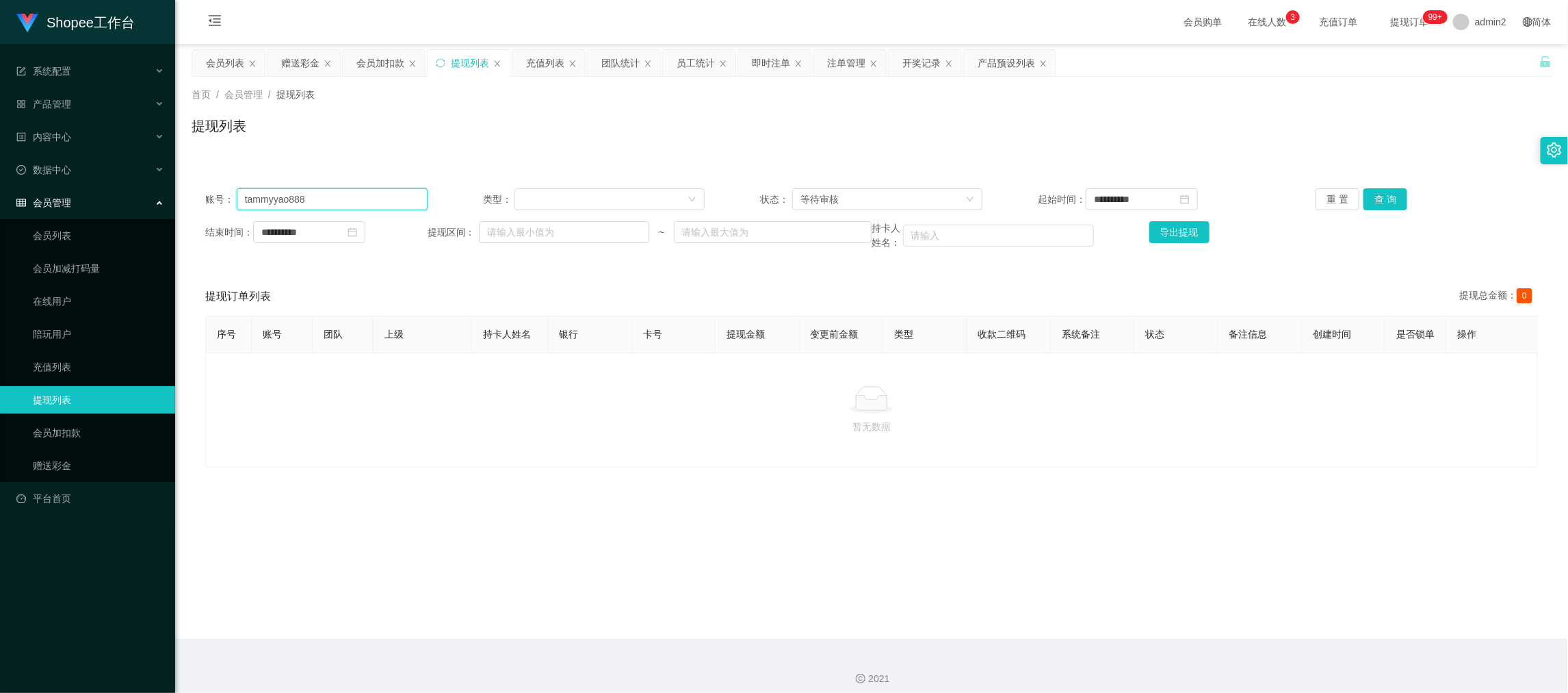
paste input "qwcwwai09"
type input "qwcwwai09"
click at [1386, 204] on button "查 询" at bounding box center [1384, 199] width 44 height 22
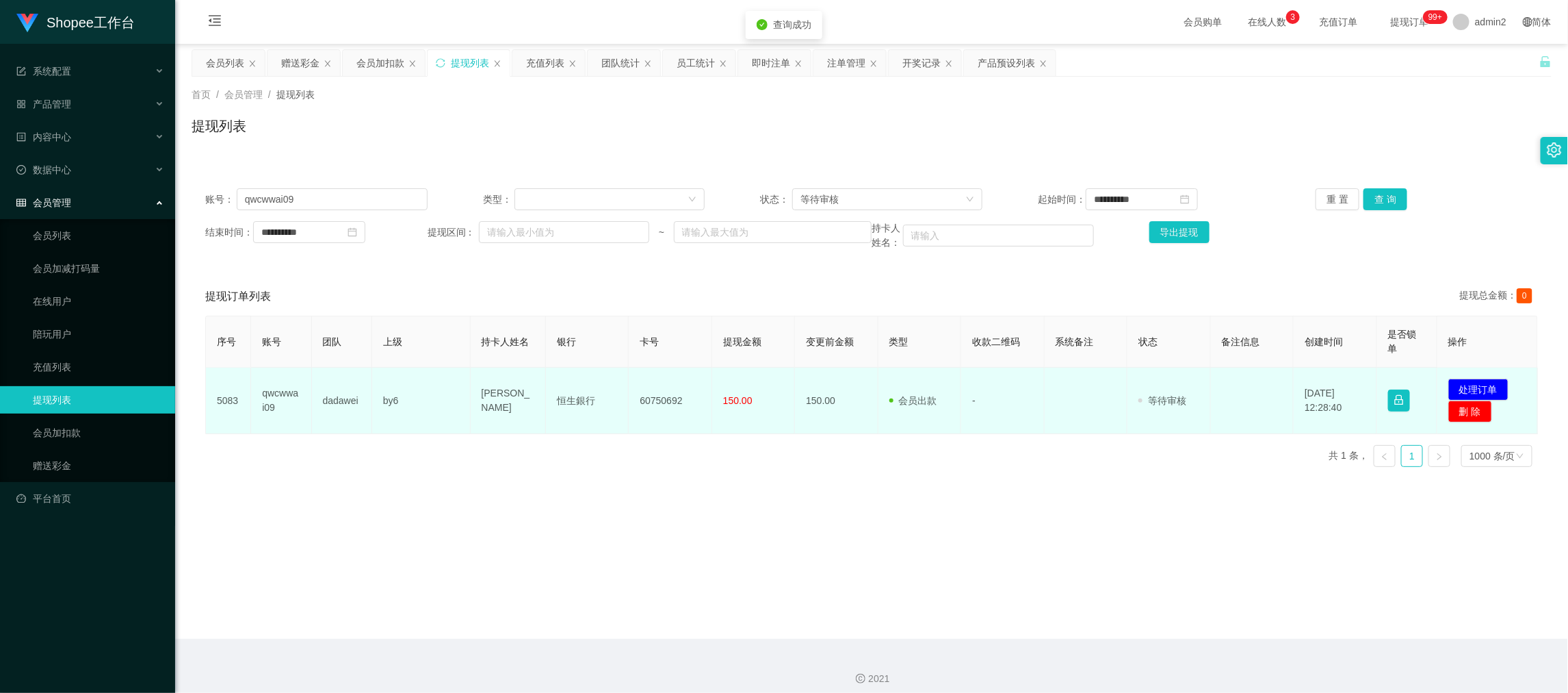
drag, startPoint x: 519, startPoint y: 446, endPoint x: 503, endPoint y: 434, distance: 20.0
click at [519, 446] on div "序号 账号 团队 上级 持卡人姓名 银行 卡号 提现金额 变更前金额 类型 收款二维码 系统备注 状态 备注信息 创建时间 是否锁单 操作 5083 qwcw…" at bounding box center [871, 396] width 1332 height 162
drag, startPoint x: 477, startPoint y: 389, endPoint x: 767, endPoint y: 405, distance: 290.4
click at [767, 405] on tr "5083 qwcwwai09 dadawei by6 [PERSON_NAME]銀行 [FINANCIAL_ID] 150.00 150.00 会员出款 人工…" at bounding box center [872, 401] width 1331 height 66
copy tr "[PERSON_NAME] [PERSON_NAME]銀行 [FINANCIAL_ID] 150.00"
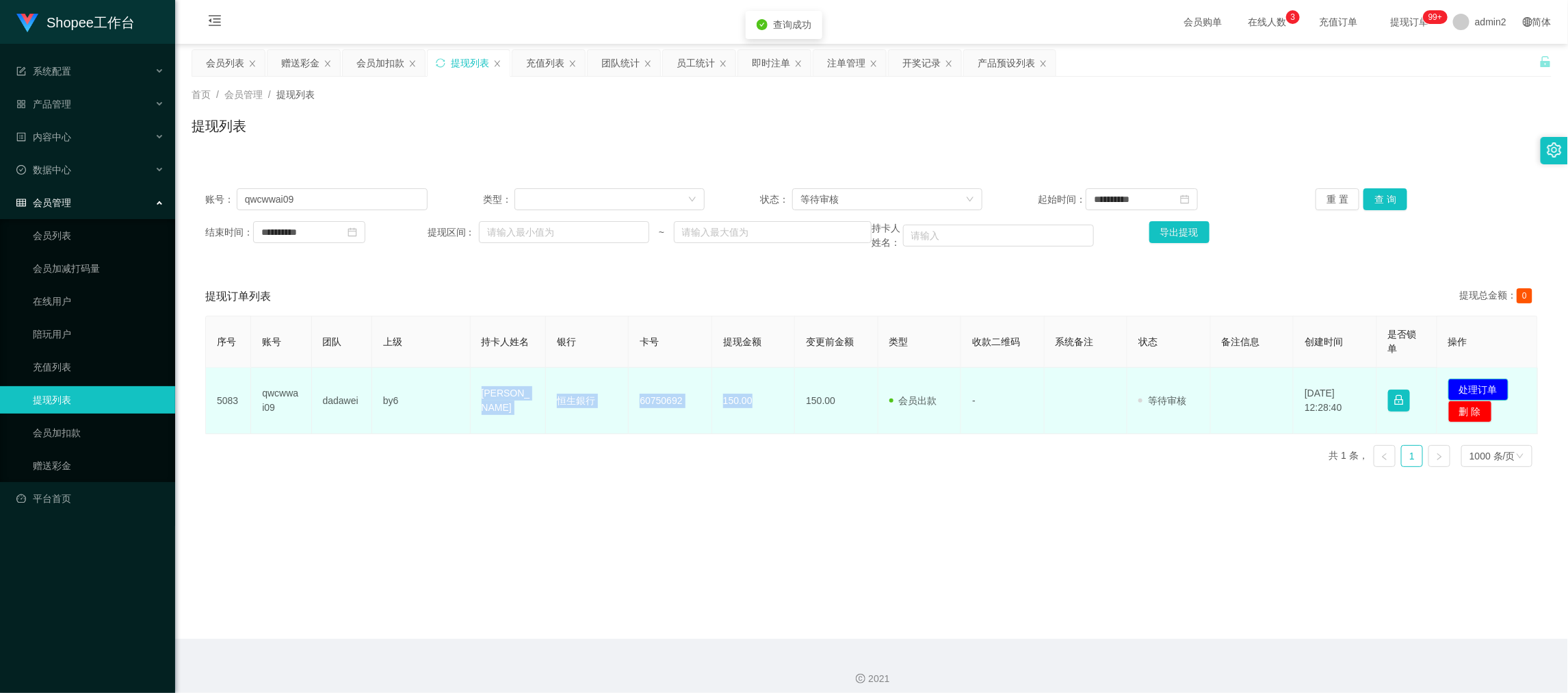
click at [1476, 383] on button "处理订单" at bounding box center [1478, 389] width 60 height 22
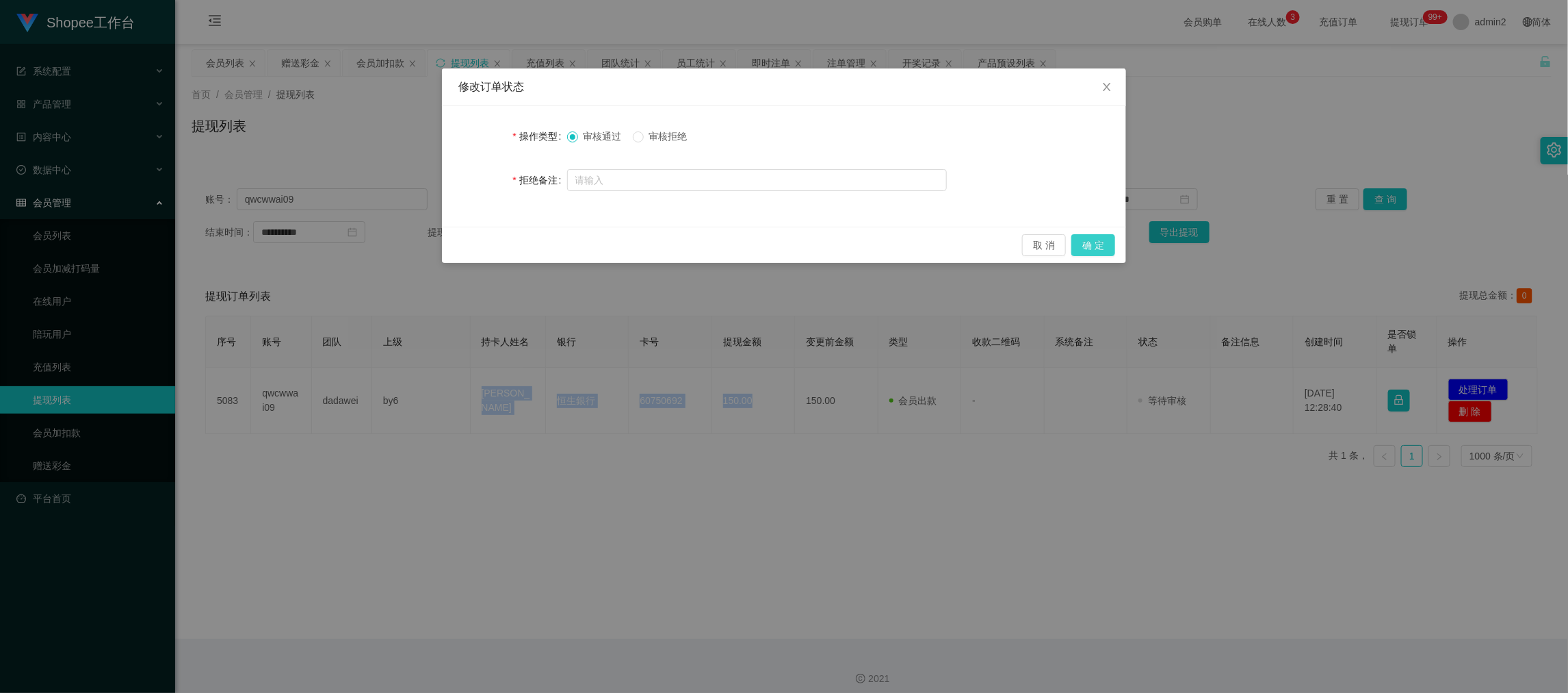
click at [1087, 236] on button "确 定" at bounding box center [1092, 245] width 44 height 22
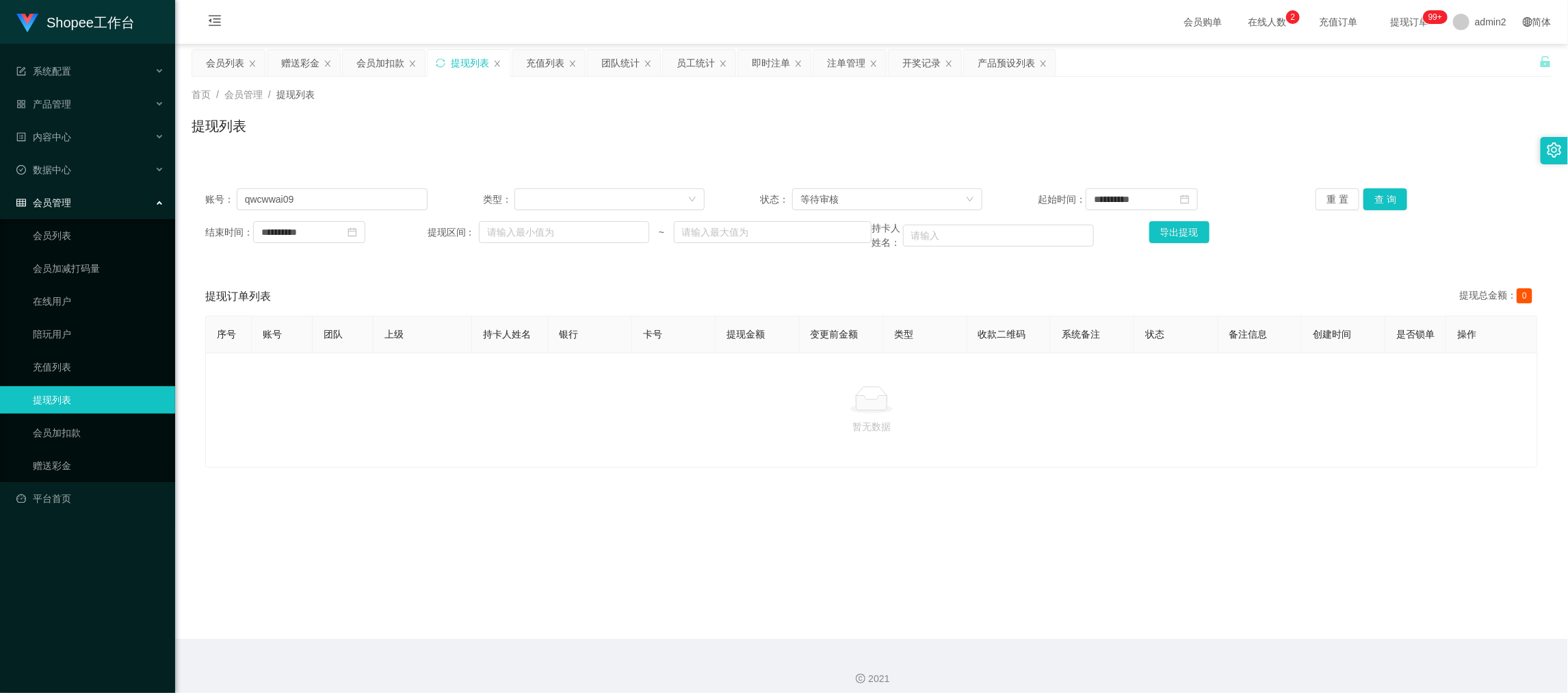
click at [1210, 583] on main "**********" at bounding box center [871, 341] width 1392 height 594
click at [385, 59] on div "会员加扣款" at bounding box center [380, 63] width 47 height 26
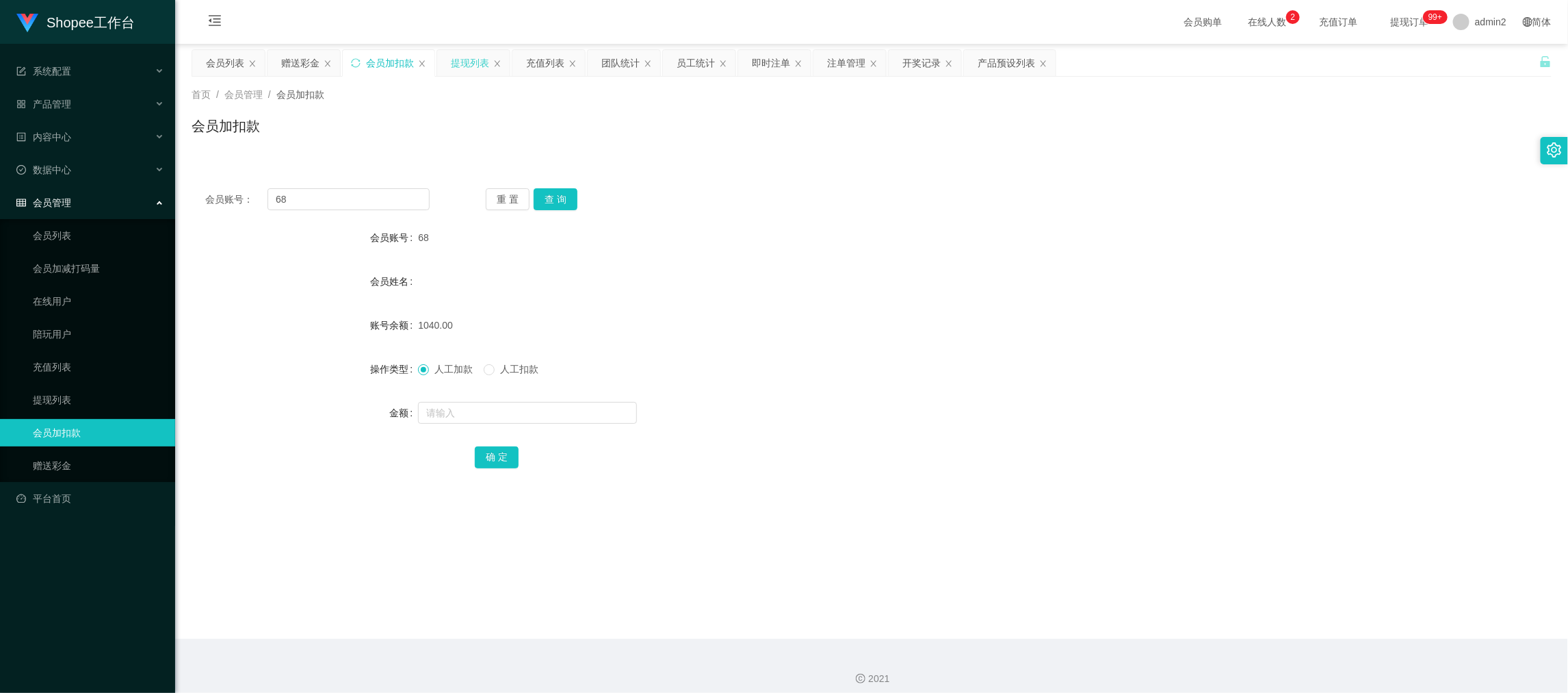
click at [473, 65] on div "提现列表" at bounding box center [470, 63] width 39 height 26
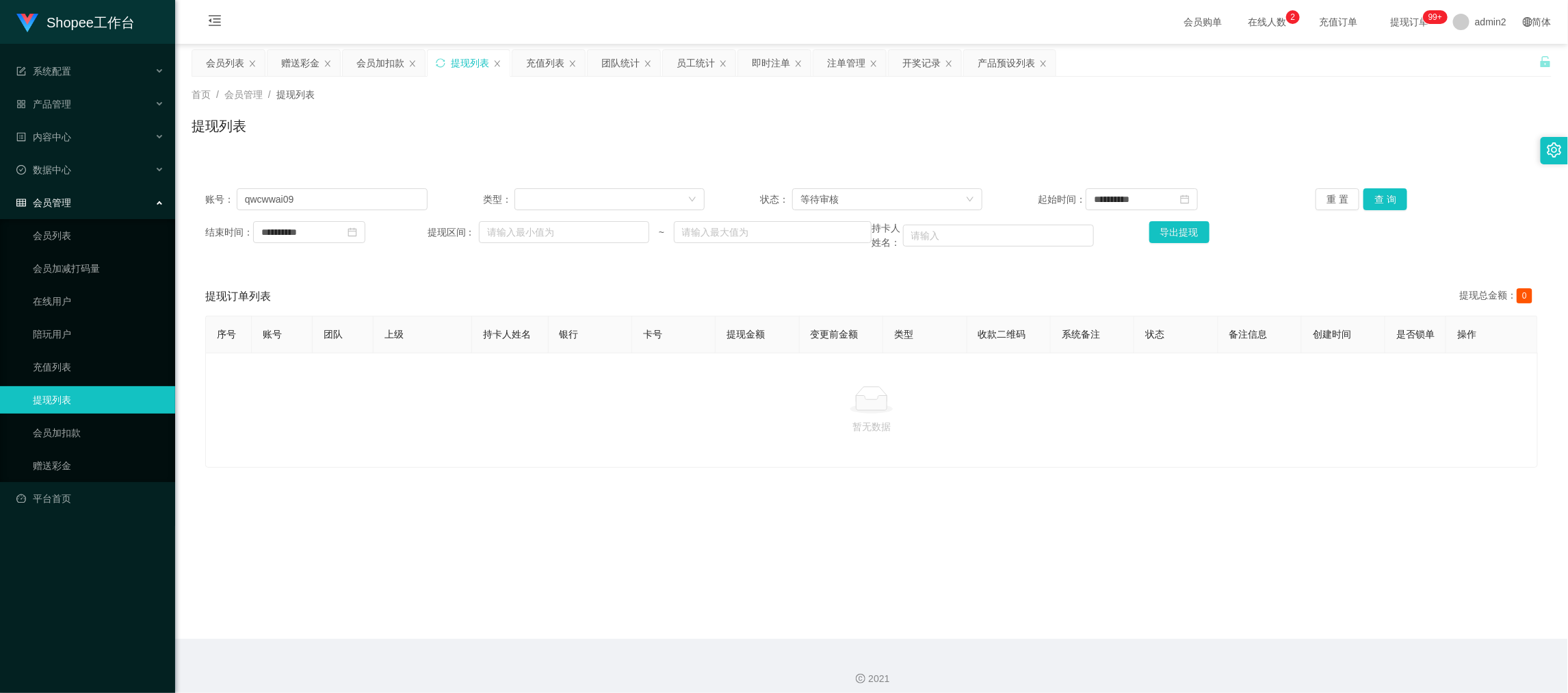
click at [1192, 613] on main "**********" at bounding box center [871, 341] width 1392 height 594
click at [333, 193] on input "qwcwwai09" at bounding box center [332, 199] width 191 height 22
paste input "sammy99"
type input "sammy999"
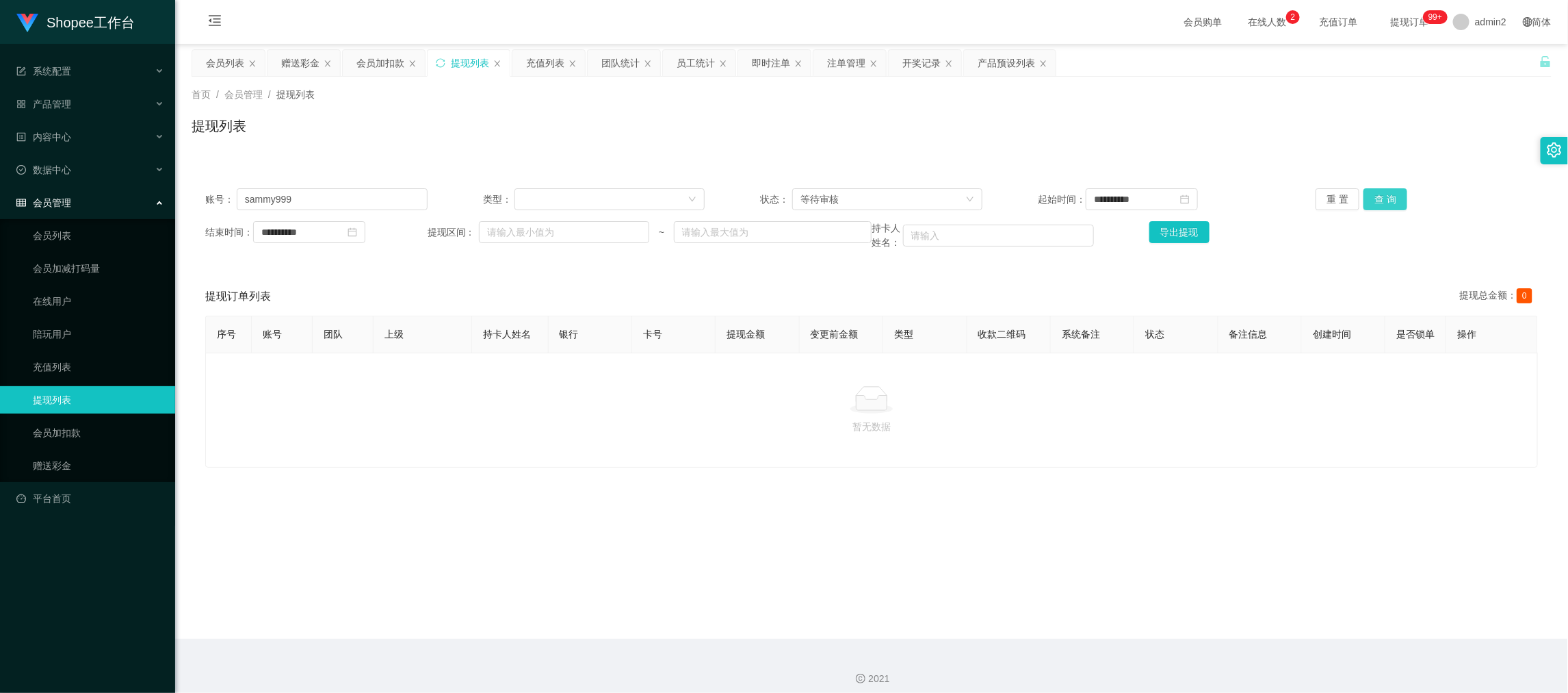
click at [1365, 200] on button "查 询" at bounding box center [1384, 199] width 44 height 22
click at [220, 61] on div "会员列表" at bounding box center [225, 63] width 39 height 26
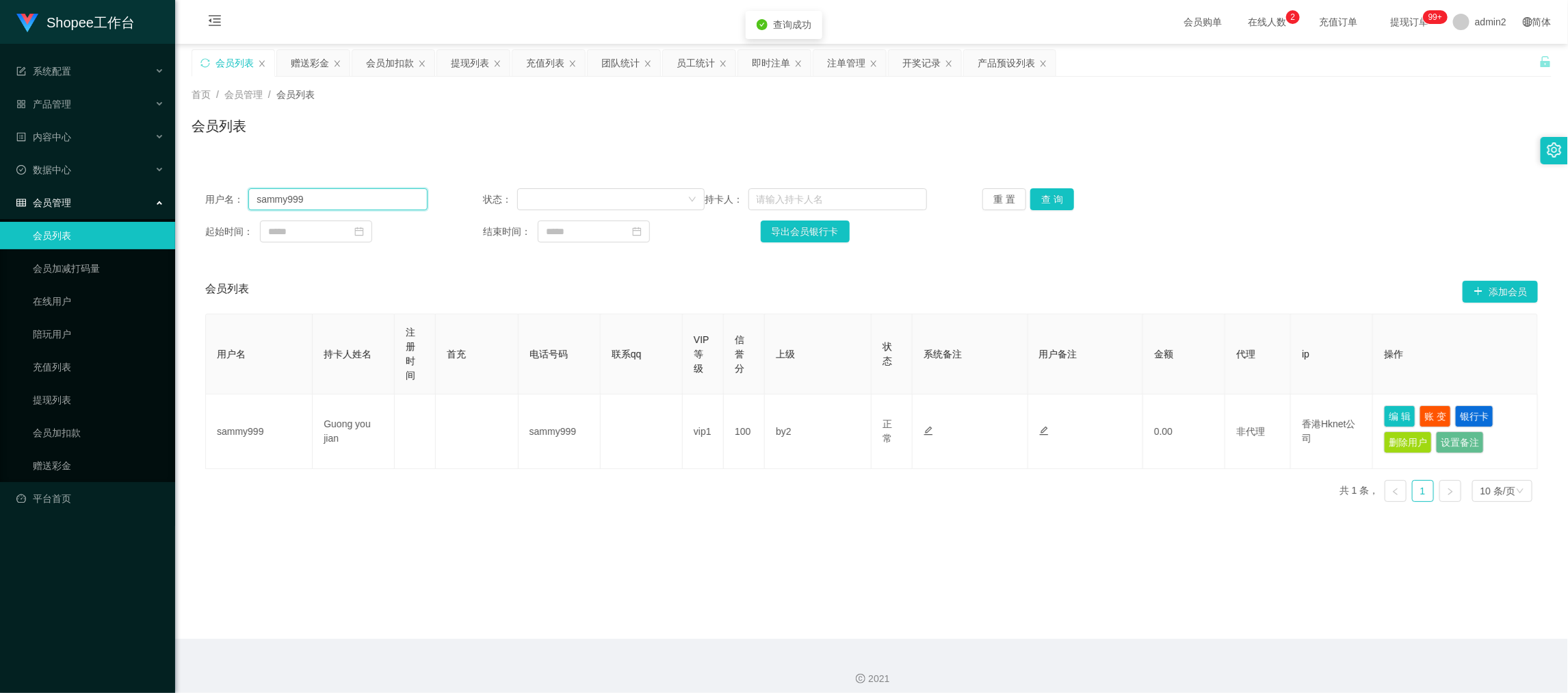
click at [359, 201] on input "sammy999" at bounding box center [337, 199] width 178 height 22
drag, startPoint x: 1043, startPoint y: 195, endPoint x: 1192, endPoint y: 256, distance: 161.0
click at [1043, 195] on button "查 询" at bounding box center [1052, 199] width 44 height 22
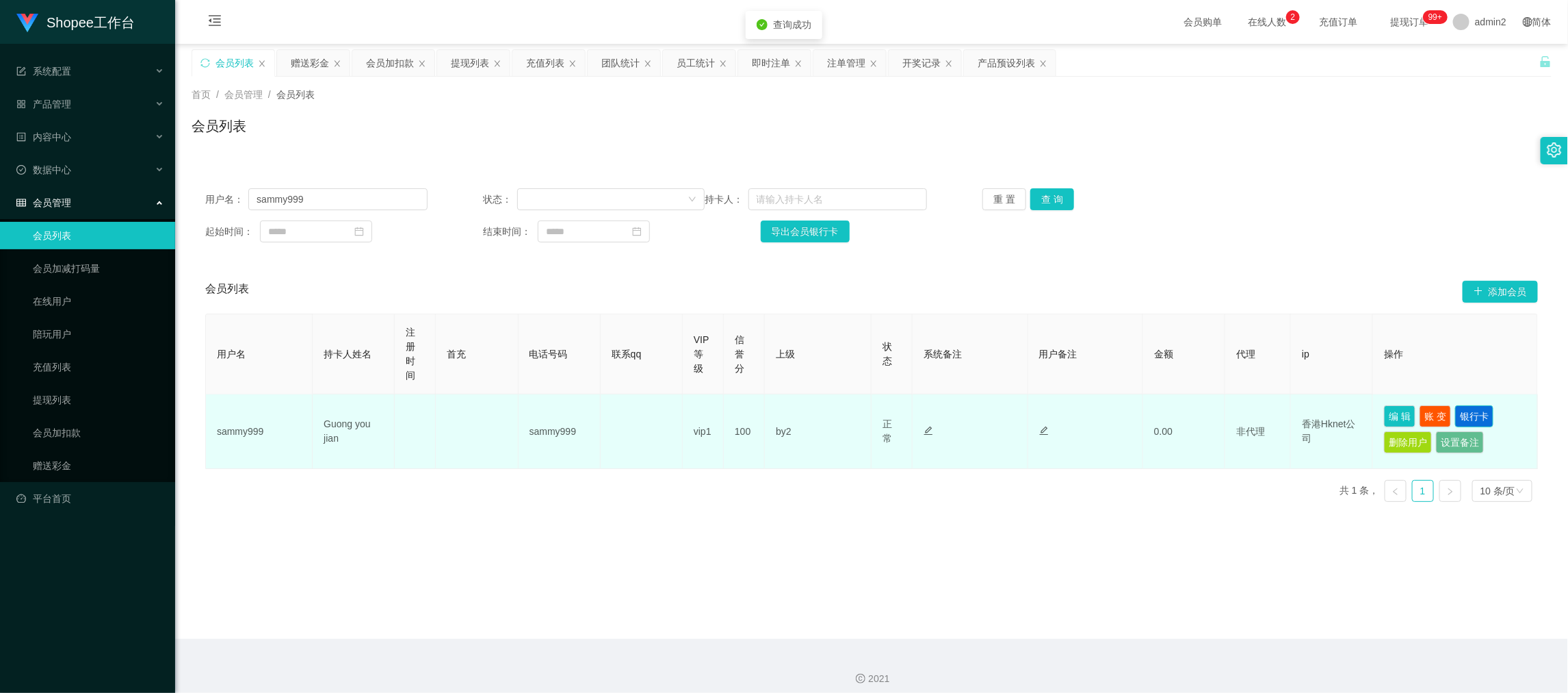
click at [1461, 412] on button "银行卡" at bounding box center [1474, 416] width 39 height 22
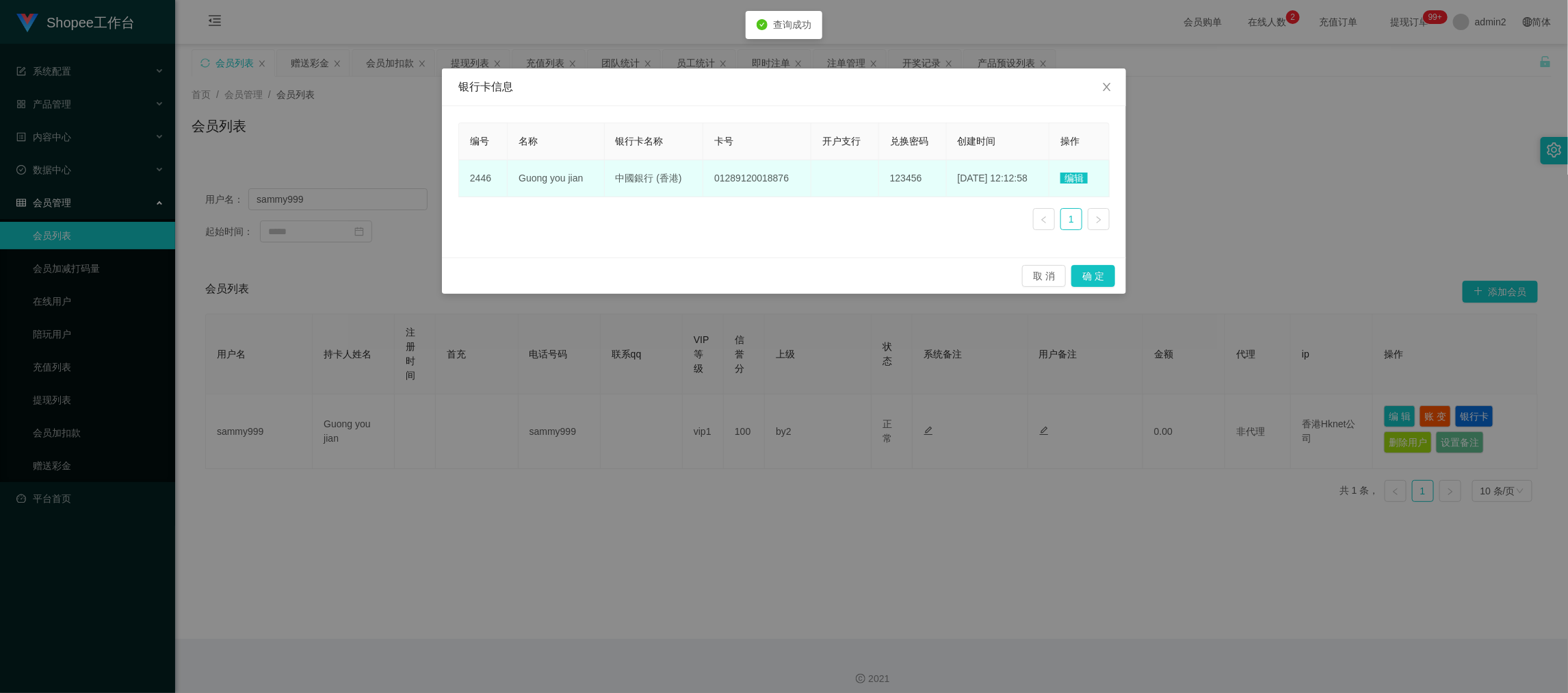
click at [1083, 172] on span "编辑" at bounding box center [1073, 178] width 28 height 11
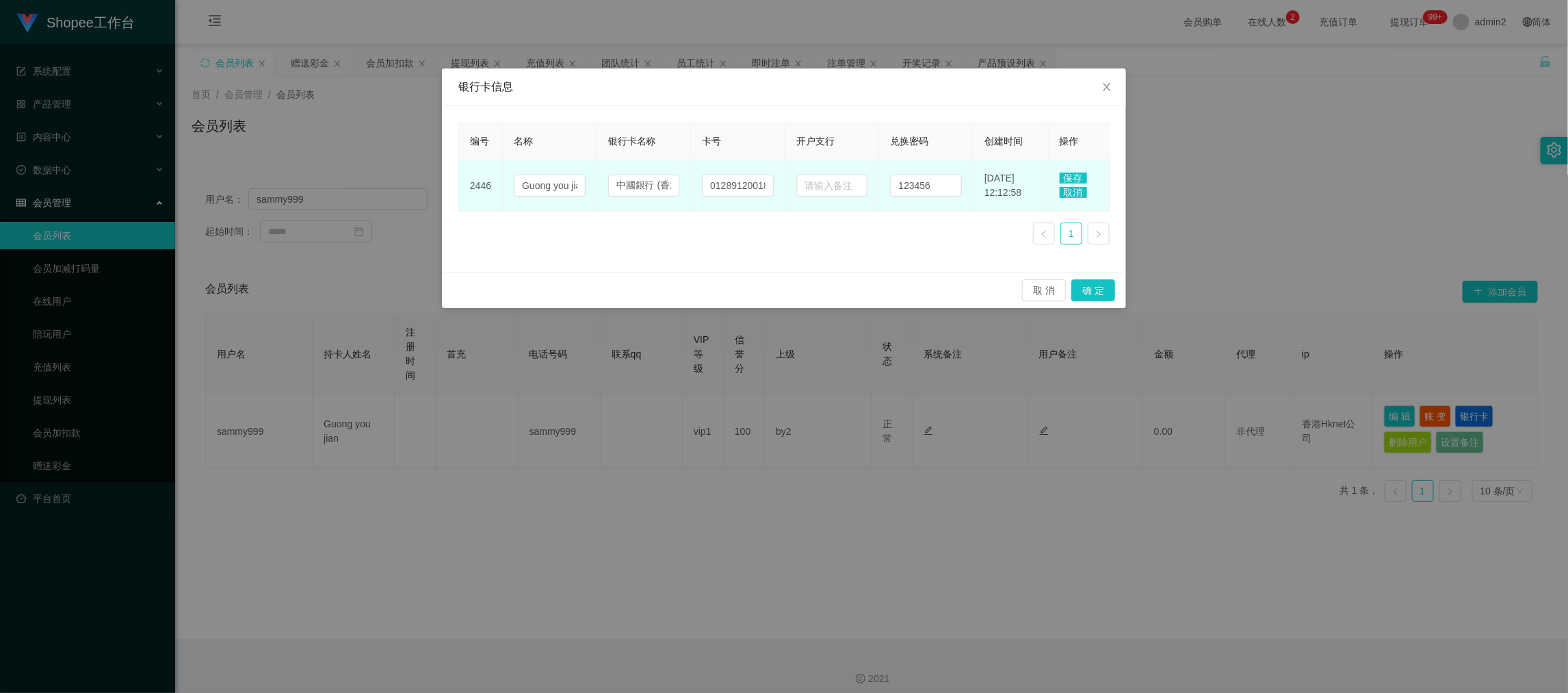
click at [718, 263] on div "编号 名称 银行卡名称 卡号 开户支行 兑换密码 创建时间 操作 2446 Guong you jian 中國銀行 (香港) 01289120018876 1…" at bounding box center [783, 188] width 684 height 166
drag, startPoint x: 768, startPoint y: 241, endPoint x: 797, endPoint y: 240, distance: 29.0
click at [767, 241] on div "编号 名称 银行卡名称 卡号 开户支行 兑换密码 创建时间 操作 2446 Guong you jian 中國銀行 (香港) 01289120018876 1…" at bounding box center [783, 189] width 651 height 133
click at [1113, 81] on span "Close" at bounding box center [1107, 87] width 39 height 39
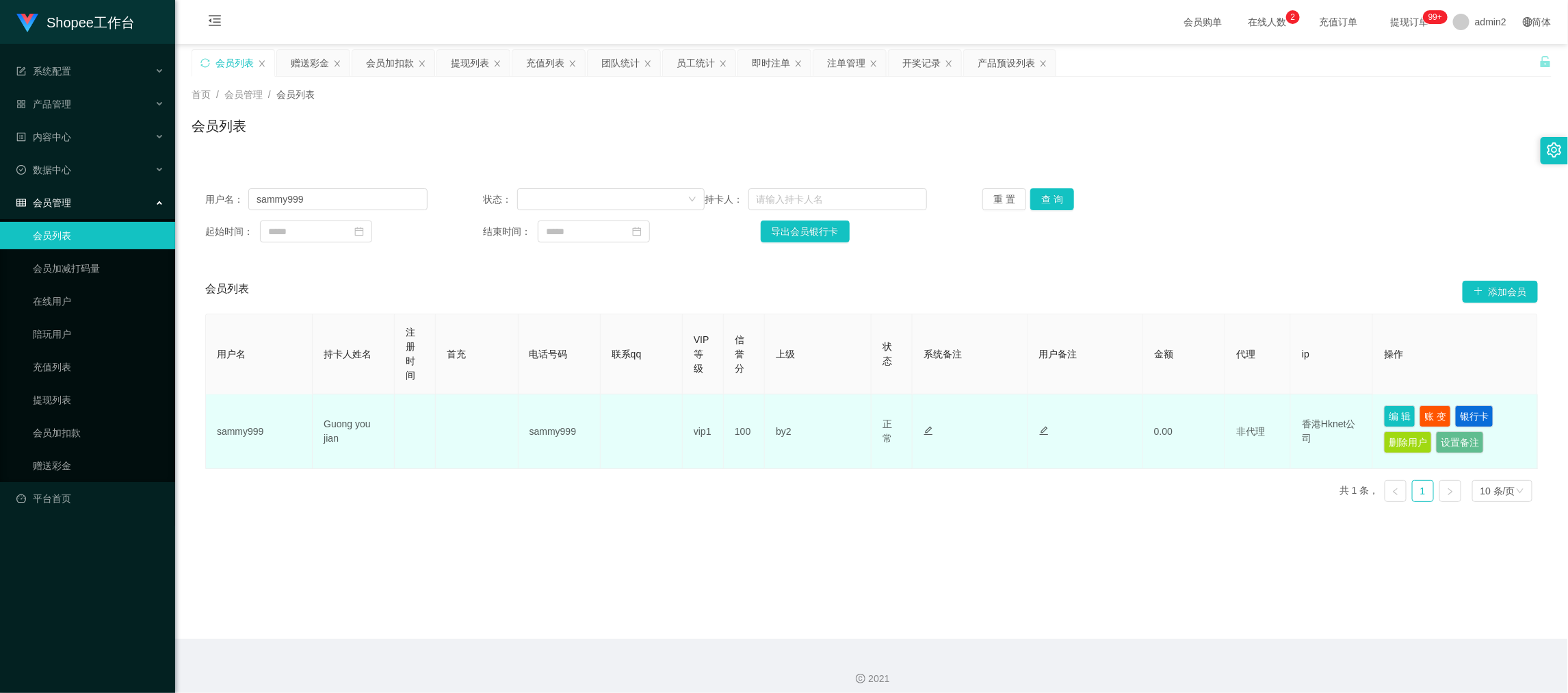
drag, startPoint x: 1210, startPoint y: 583, endPoint x: 1207, endPoint y: 464, distance: 119.0
click at [1210, 583] on main "关闭左侧 关闭右侧 关闭其它 刷新页面 会员列表 赠送彩金 会员加扣款 提现列表 充值列表 团队统计 员工统计 即时注单 注单管理 开奖记录 产品预设列表 首…" at bounding box center [871, 341] width 1392 height 594
click at [1461, 414] on button "银行卡" at bounding box center [1474, 416] width 39 height 22
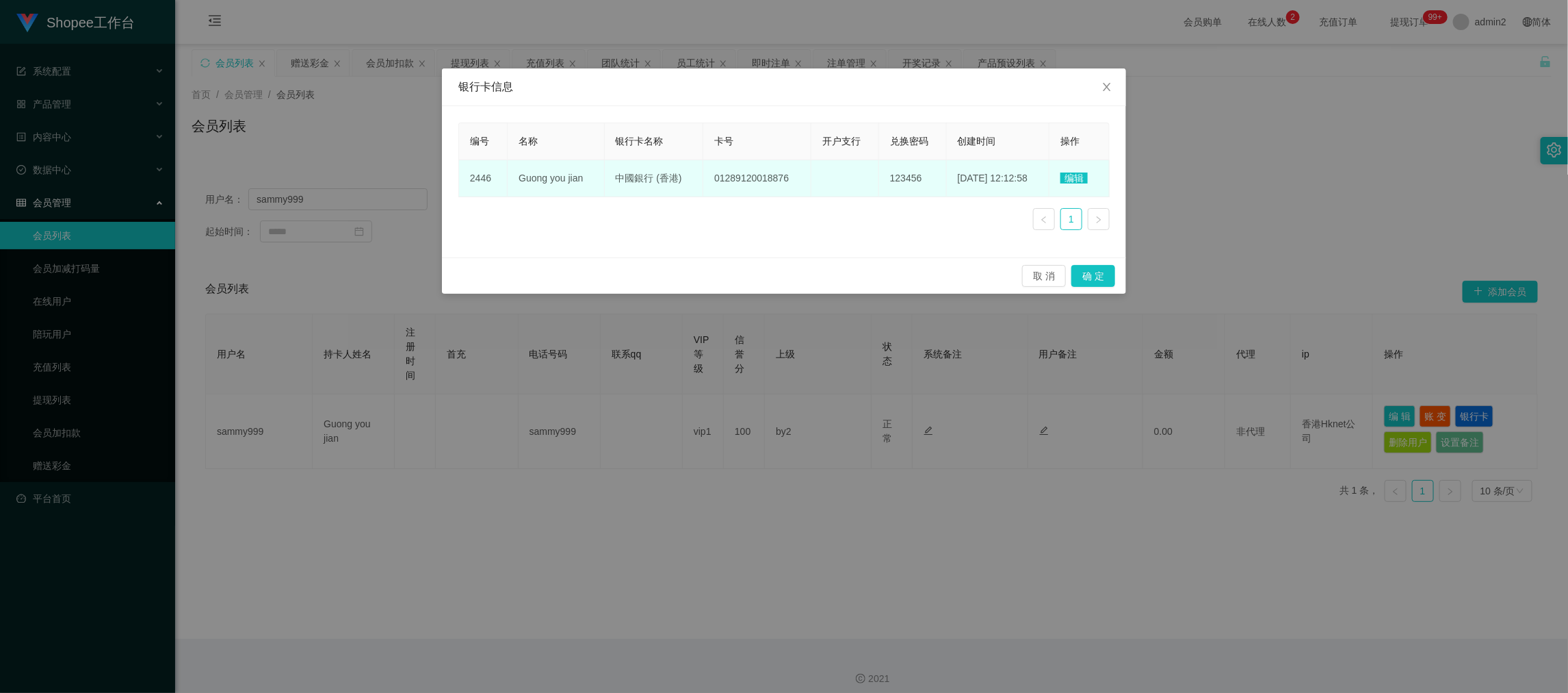
click at [1081, 178] on span "编辑" at bounding box center [1073, 178] width 28 height 11
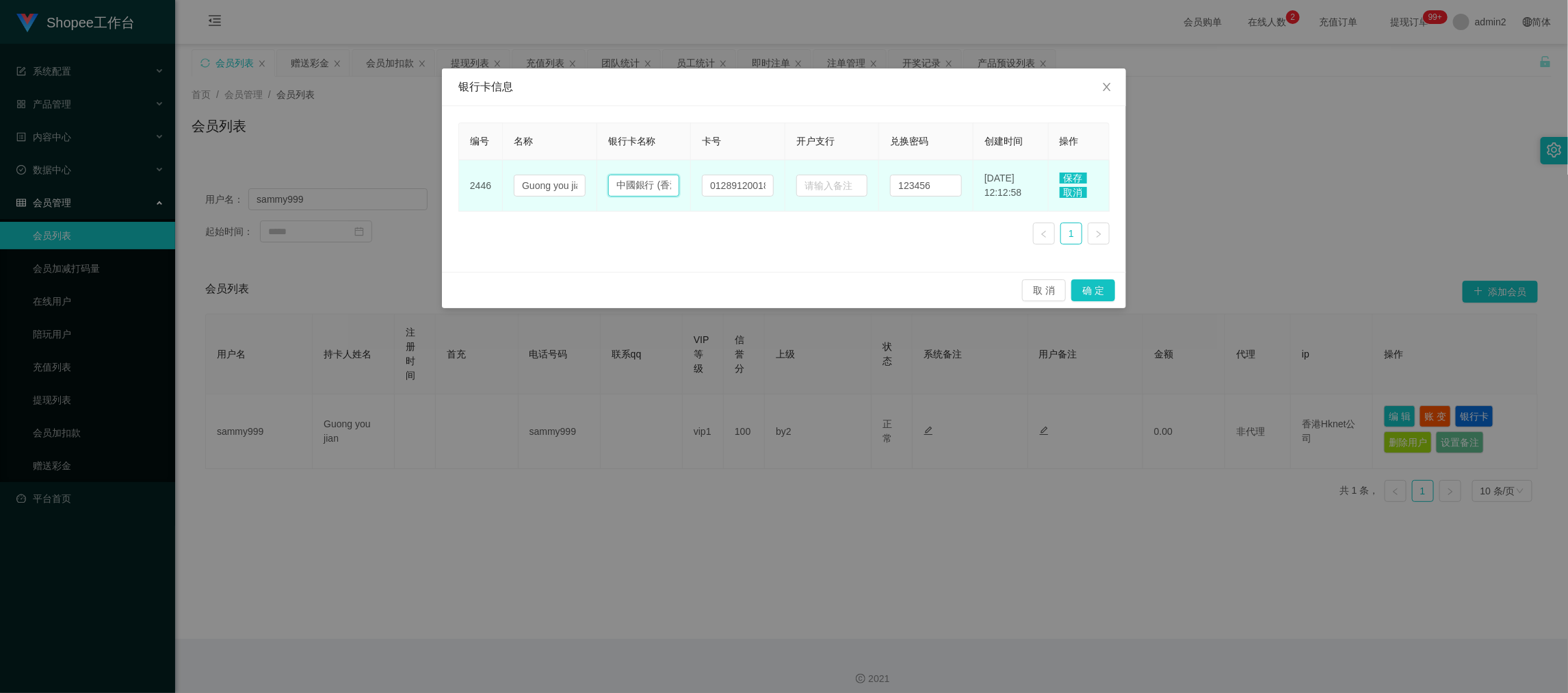
click at [644, 191] on input "中國銀行 (香港)" at bounding box center [644, 186] width 72 height 22
paste input "Mox银行"
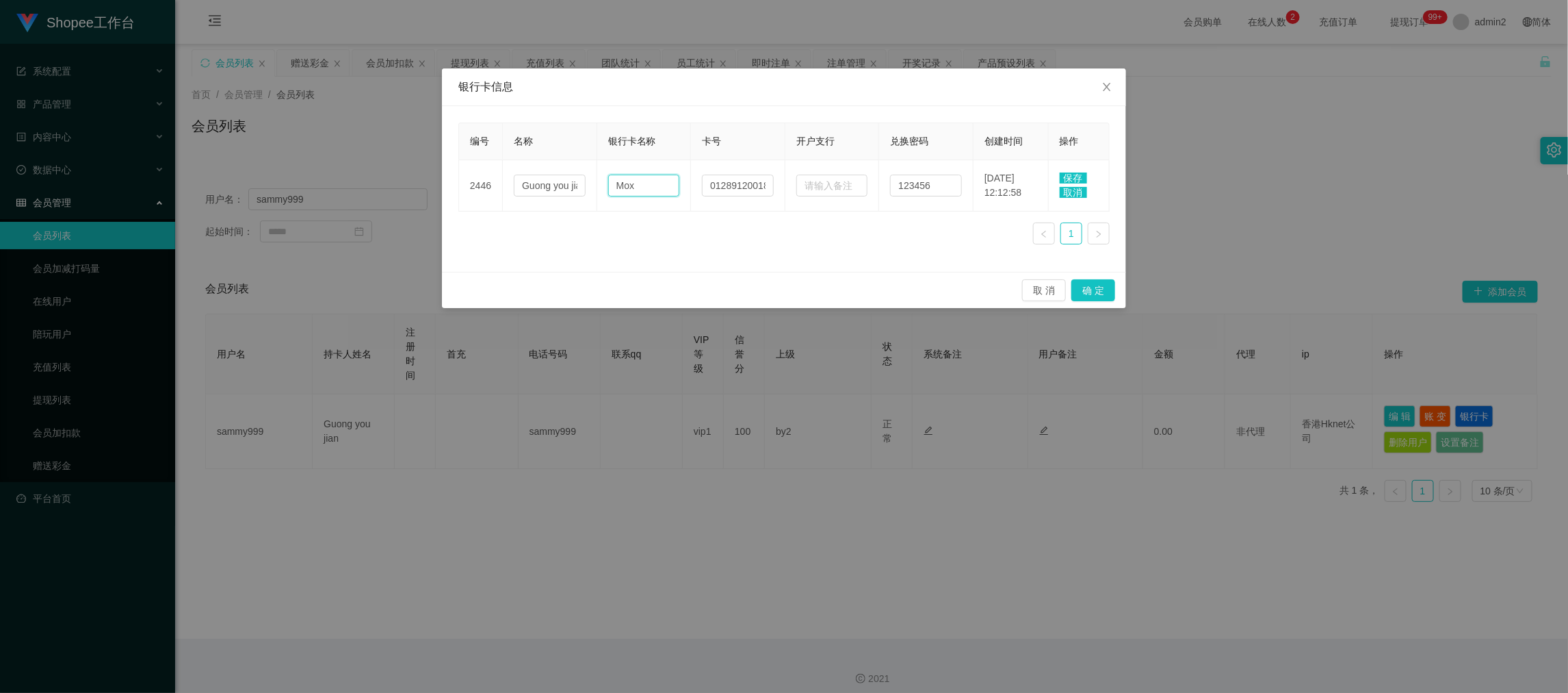
type input "Mox"
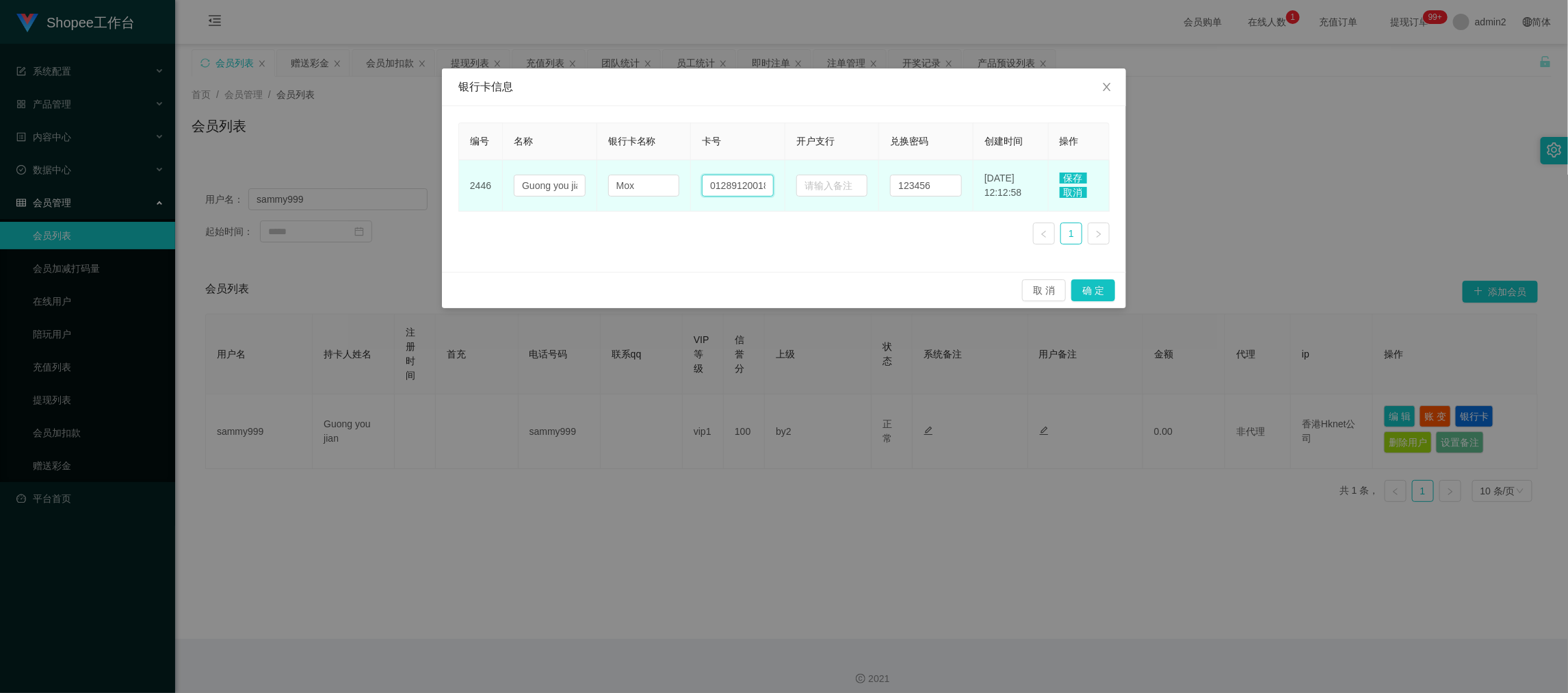
click at [727, 186] on input "01289120018876" at bounding box center [737, 186] width 72 height 22
paste input "749-15743111"
click at [721, 186] on input "749-15743111" at bounding box center [737, 186] width 72 height 22
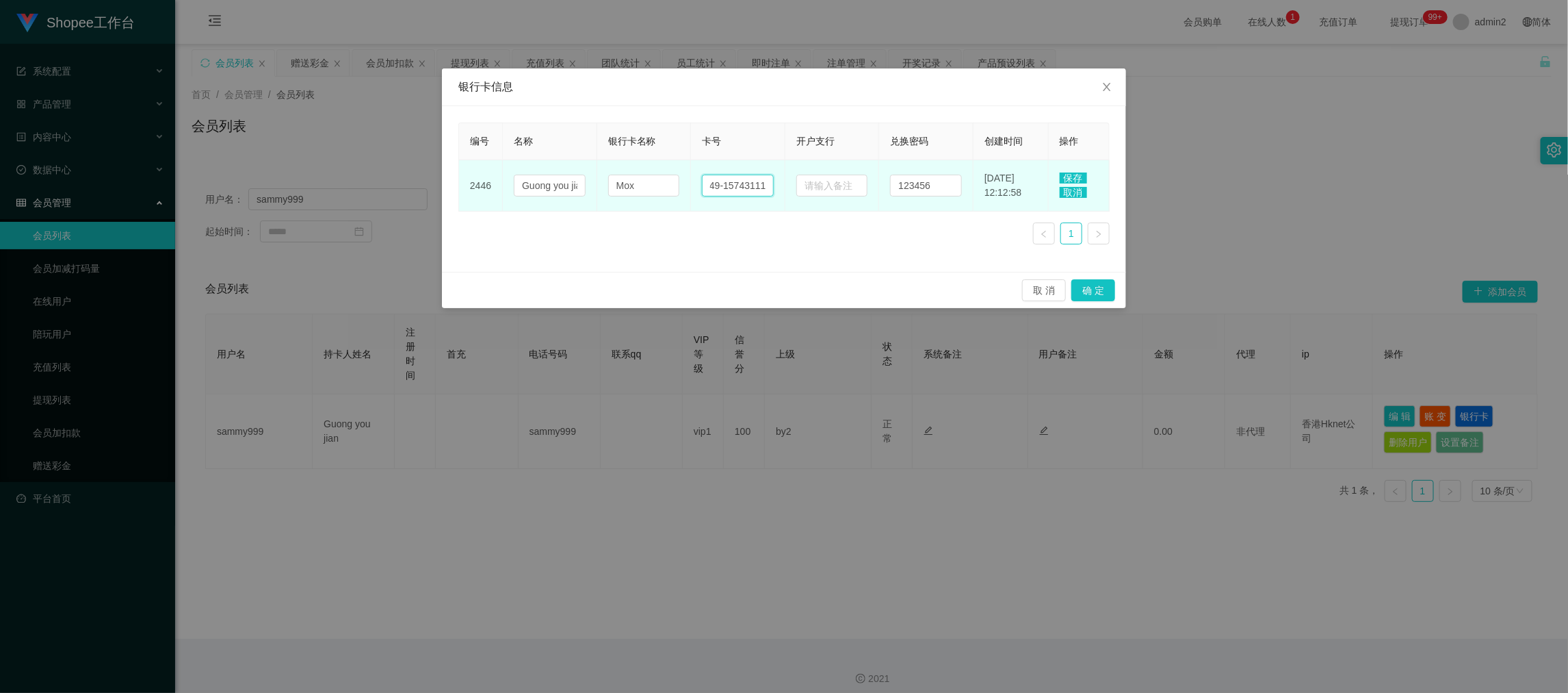
click at [719, 186] on input "749-15743111" at bounding box center [737, 186] width 72 height 22
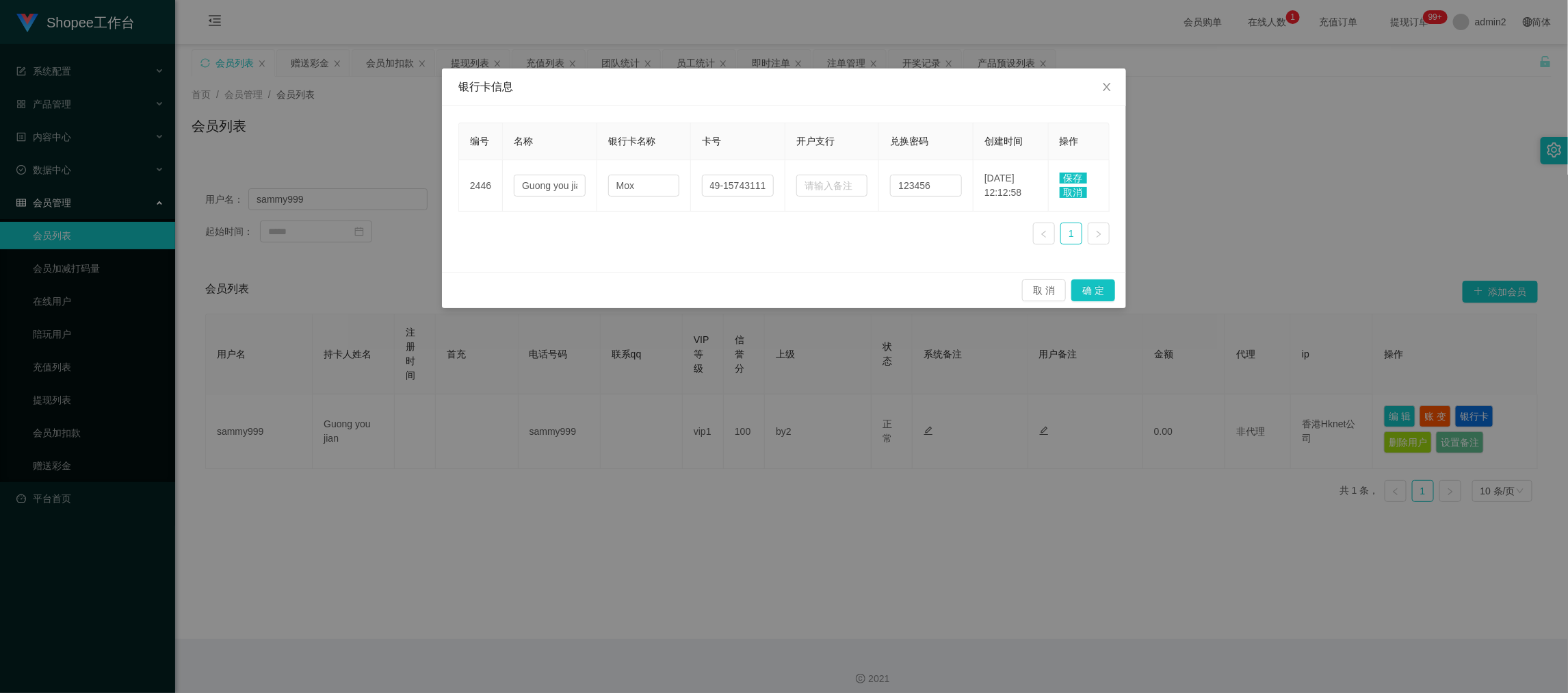
scroll to position [0, 0]
click at [726, 186] on input "749-15743111" at bounding box center [737, 186] width 72 height 22
click at [741, 226] on div "编号 名称 银行卡名称 卡号 开户支行 兑换密码 创建时间 操作 2446 Guong you jian Mox 749-15743111 123456 [D…" at bounding box center [783, 189] width 651 height 133
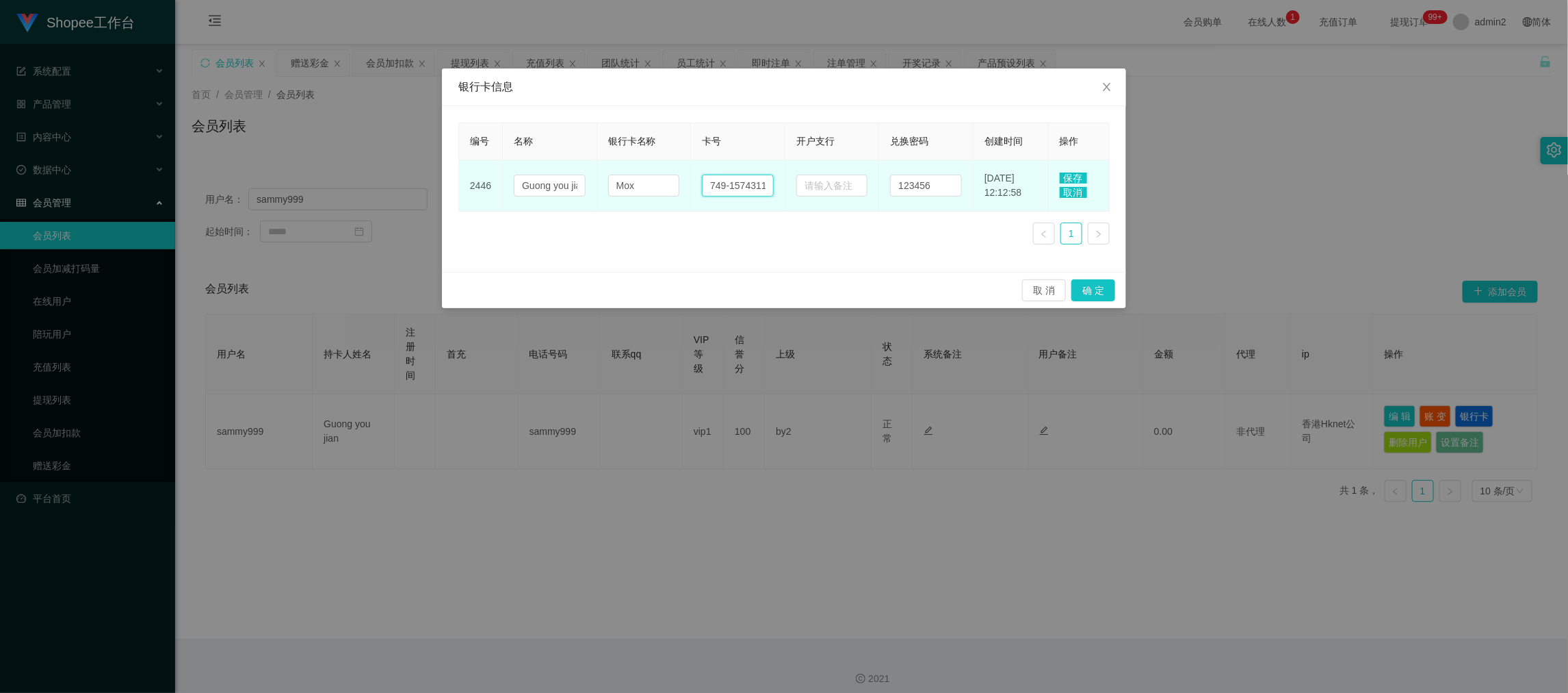
drag, startPoint x: 727, startPoint y: 180, endPoint x: 737, endPoint y: 180, distance: 10.0
click at [727, 179] on input "749-15743111" at bounding box center [737, 186] width 72 height 22
type input "74915743111"
click at [1074, 178] on span "保存" at bounding box center [1073, 178] width 28 height 11
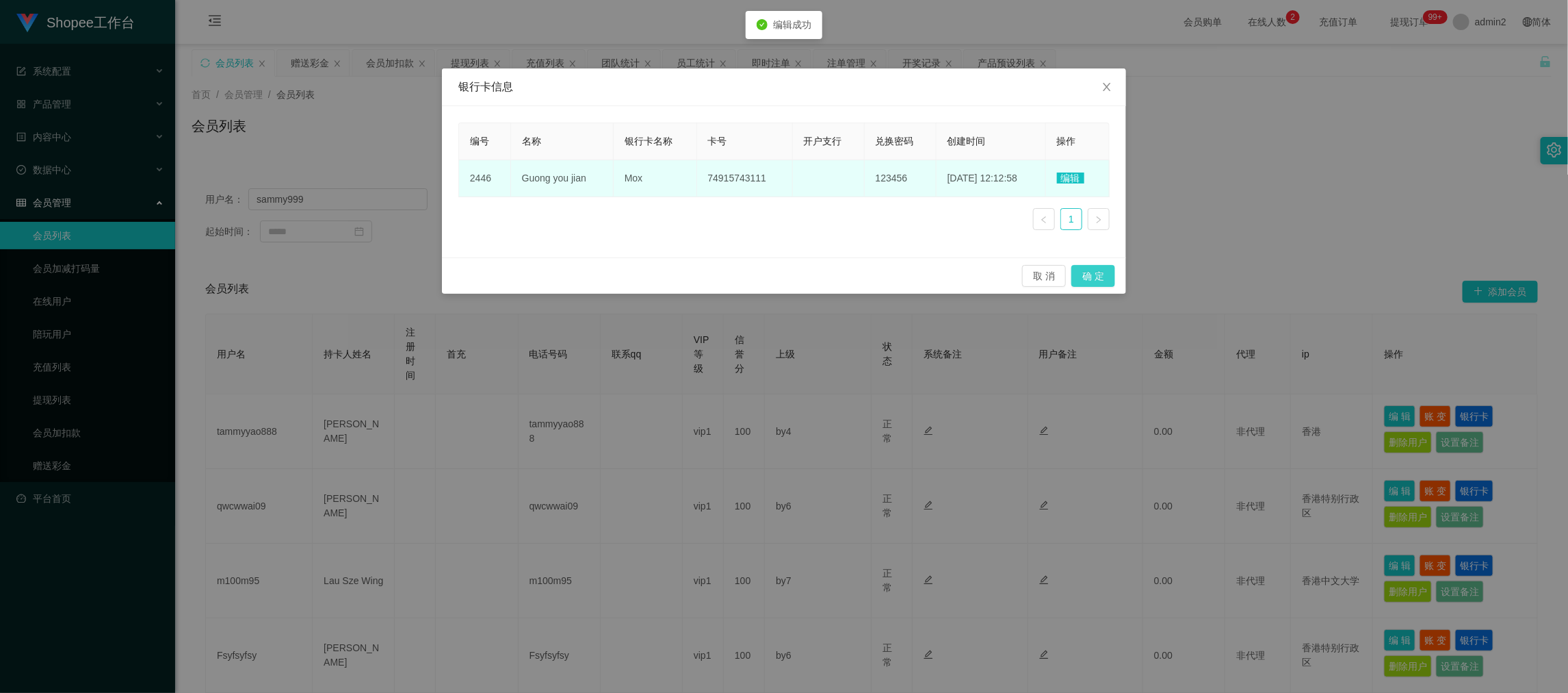
click at [1097, 276] on button "确 定" at bounding box center [1092, 275] width 44 height 22
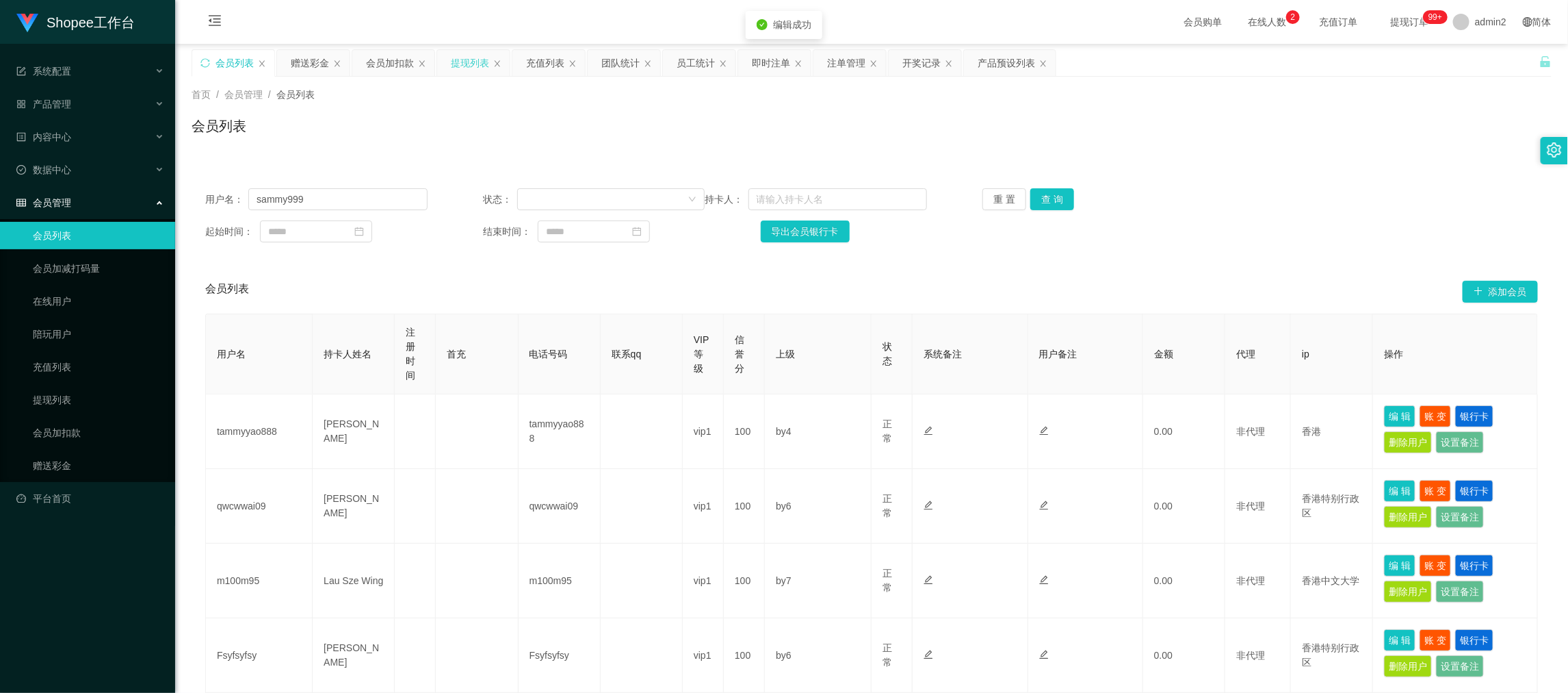
drag, startPoint x: 465, startPoint y: 61, endPoint x: 468, endPoint y: 73, distance: 12.4
click at [466, 61] on div "提现列表" at bounding box center [470, 63] width 39 height 26
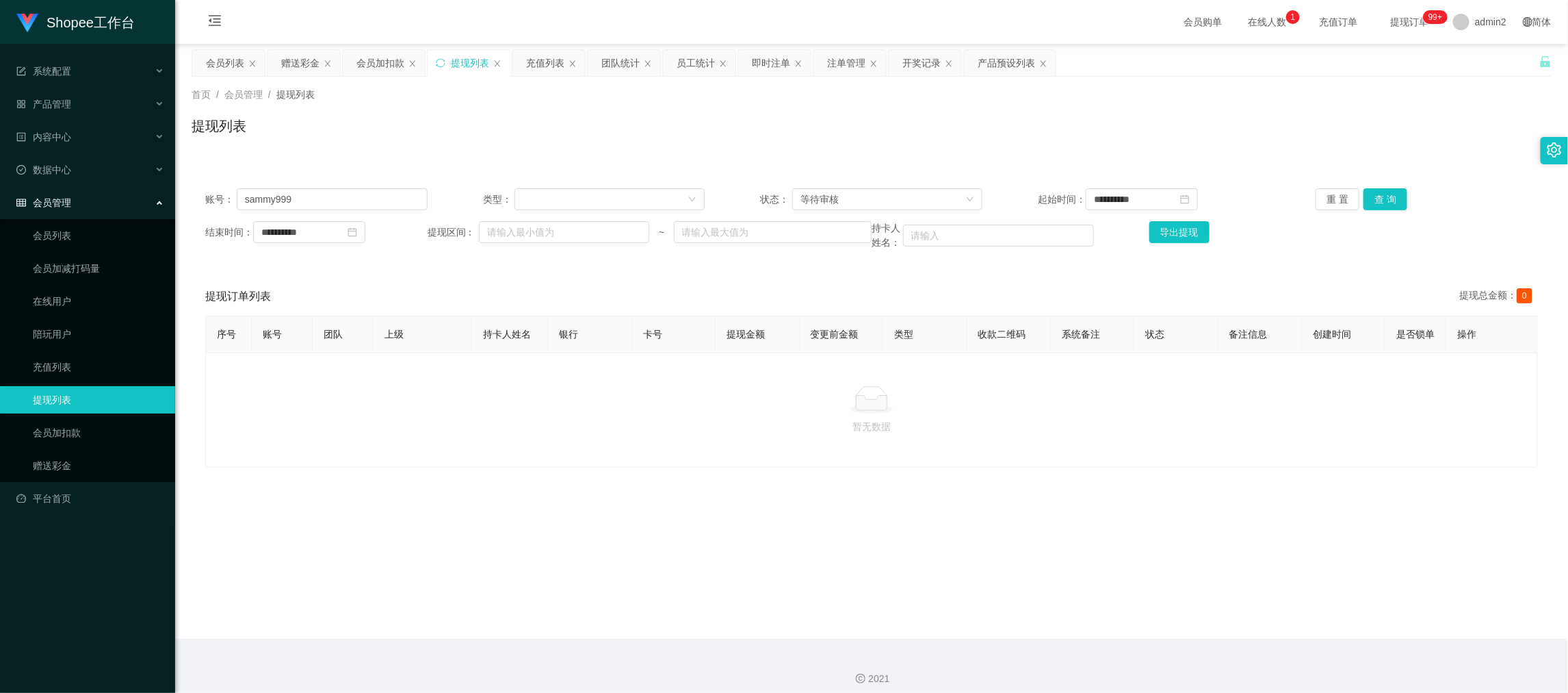
drag, startPoint x: 533, startPoint y: 423, endPoint x: 510, endPoint y: 305, distance: 120.2
click at [536, 413] on div at bounding box center [871, 400] width 1309 height 28
click at [349, 204] on input "sammy999" at bounding box center [332, 199] width 191 height 22
paste input "m100m95"
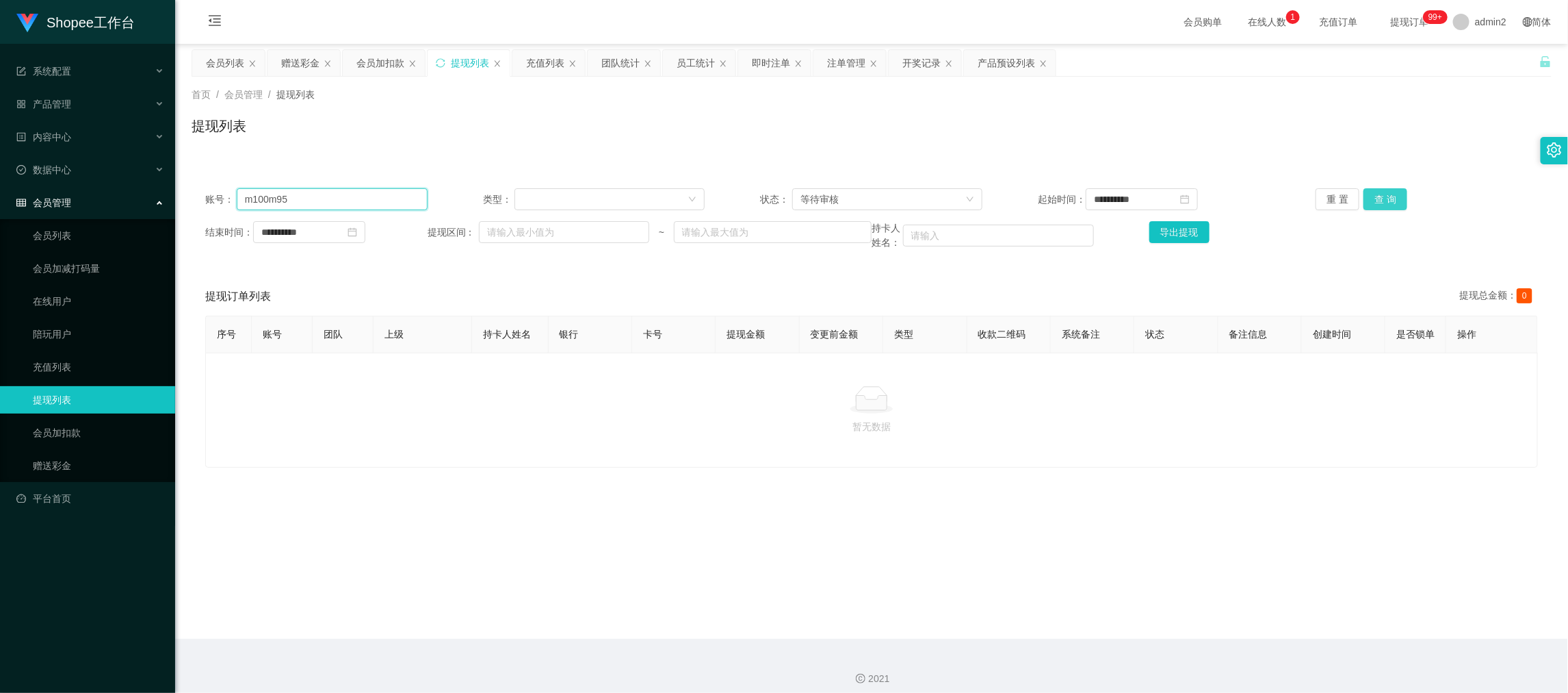
type input "m100m95"
click at [1394, 201] on button "查 询" at bounding box center [1384, 199] width 44 height 22
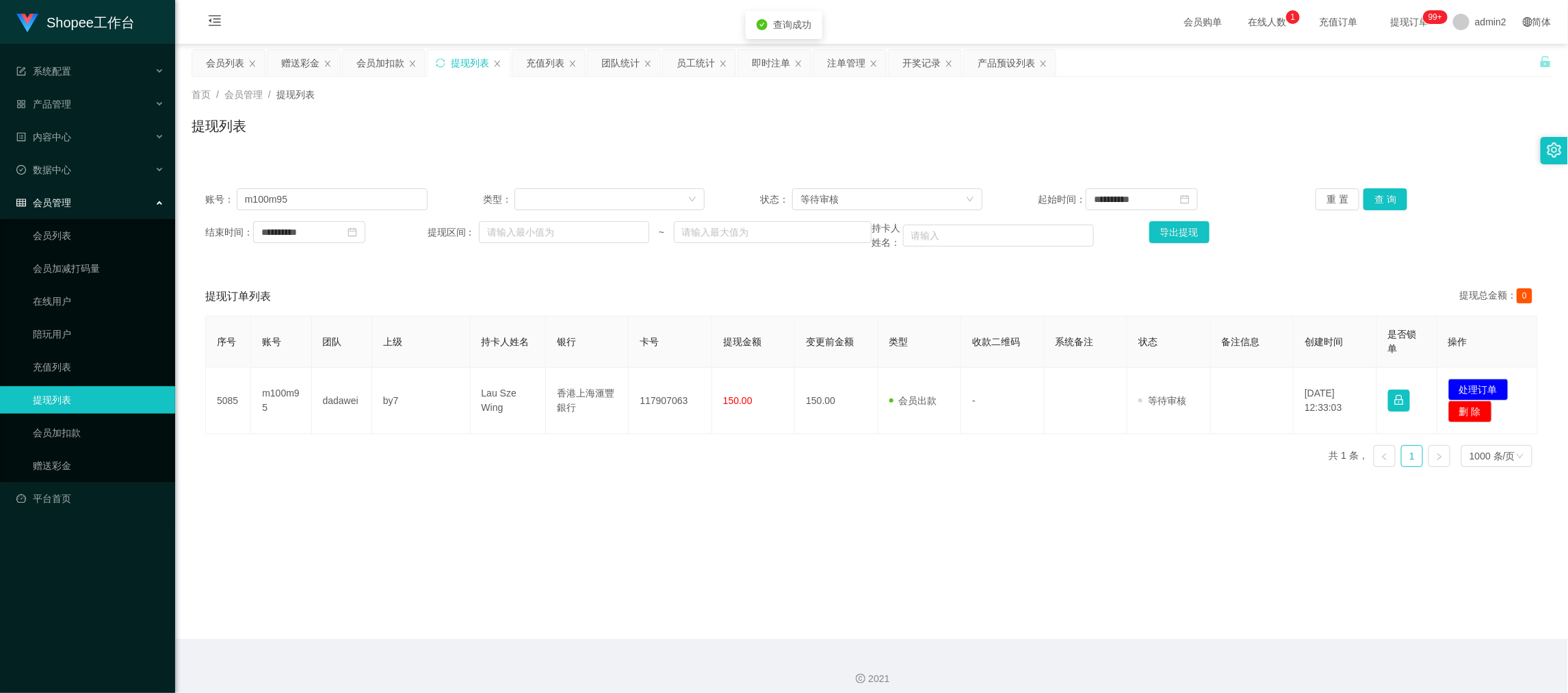
drag, startPoint x: 625, startPoint y: 516, endPoint x: 619, endPoint y: 508, distance: 10.0
click at [619, 508] on main "**********" at bounding box center [871, 341] width 1392 height 594
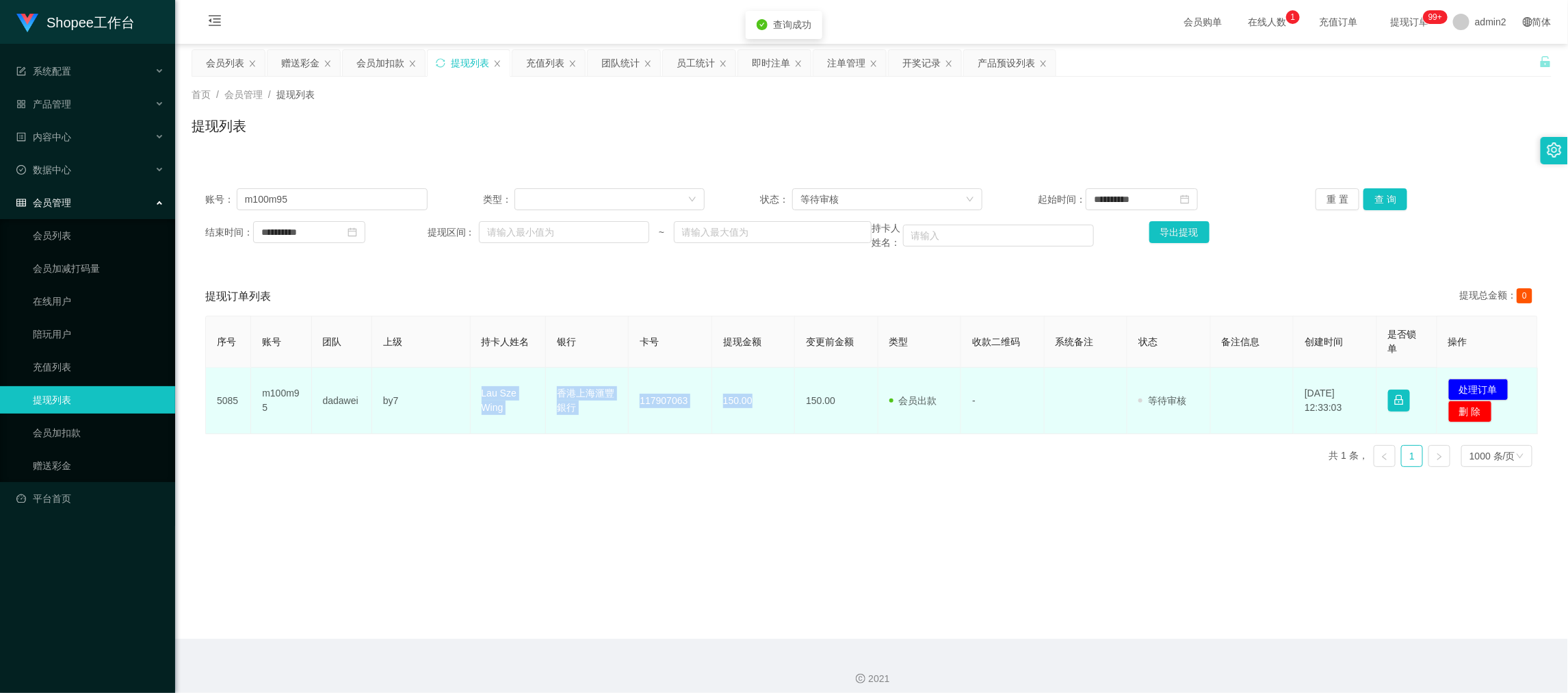
drag, startPoint x: 453, startPoint y: 380, endPoint x: 771, endPoint y: 421, distance: 320.6
click at [771, 421] on tr "5085 m100m95 dadawei by7 Lau Sze Wing 香港上海滙豐銀行 117907063 150.00 150.00 会员出款 人工取…" at bounding box center [872, 401] width 1331 height 66
copy tr "Lau Sze Wing 香港上海滙豐銀行 117907063 150.00"
click at [1475, 392] on button "处理订单" at bounding box center [1478, 389] width 60 height 22
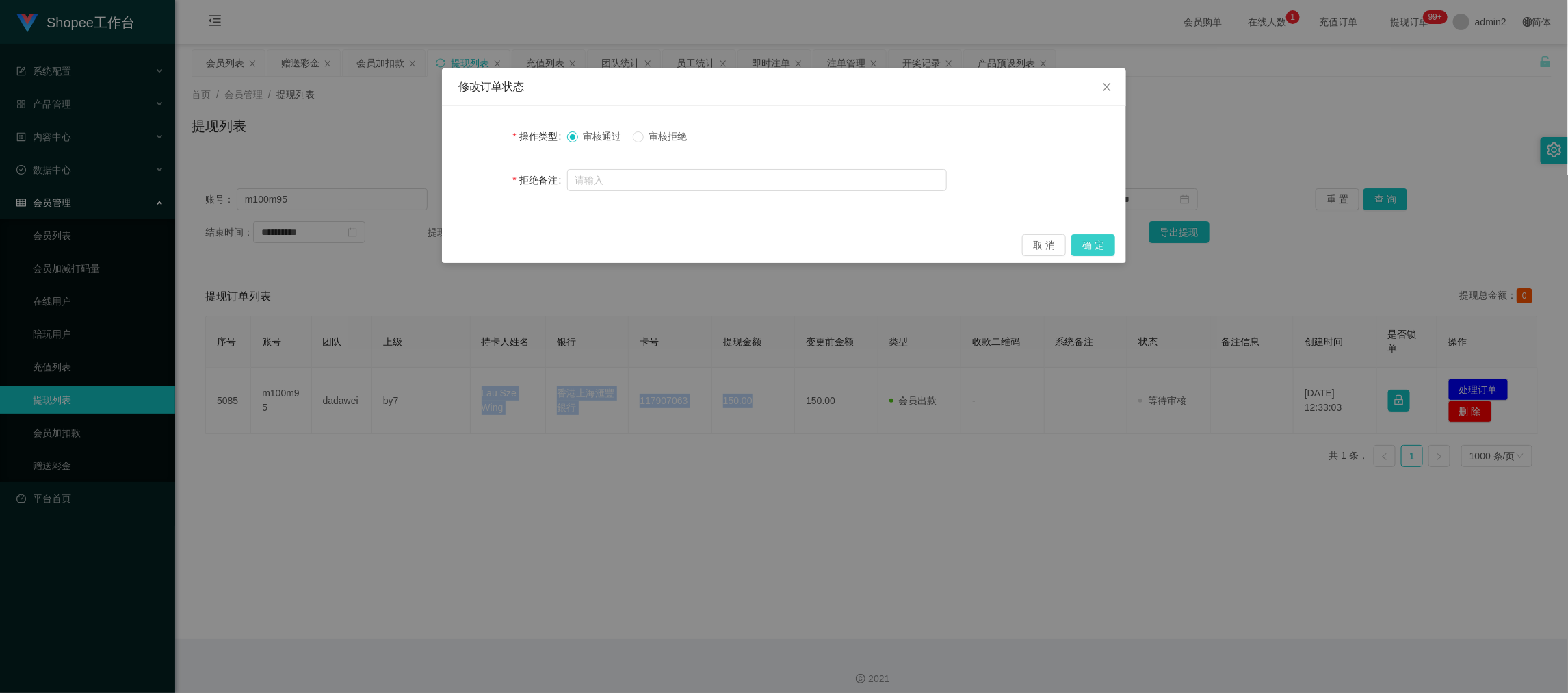
click at [1100, 245] on button "确 定" at bounding box center [1092, 245] width 44 height 22
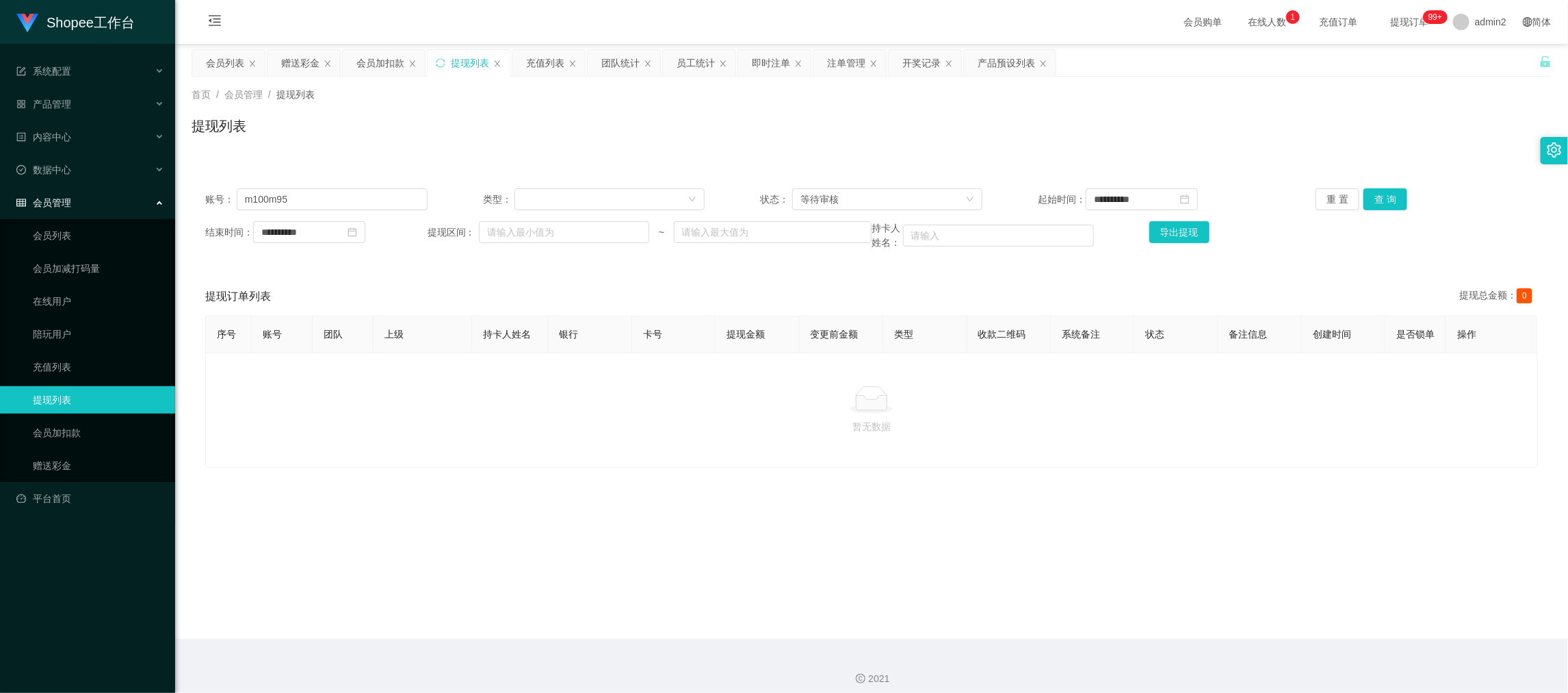
click at [753, 397] on div "暂无数据" at bounding box center [871, 410] width 1332 height 115
click at [228, 66] on div "会员列表" at bounding box center [225, 63] width 39 height 26
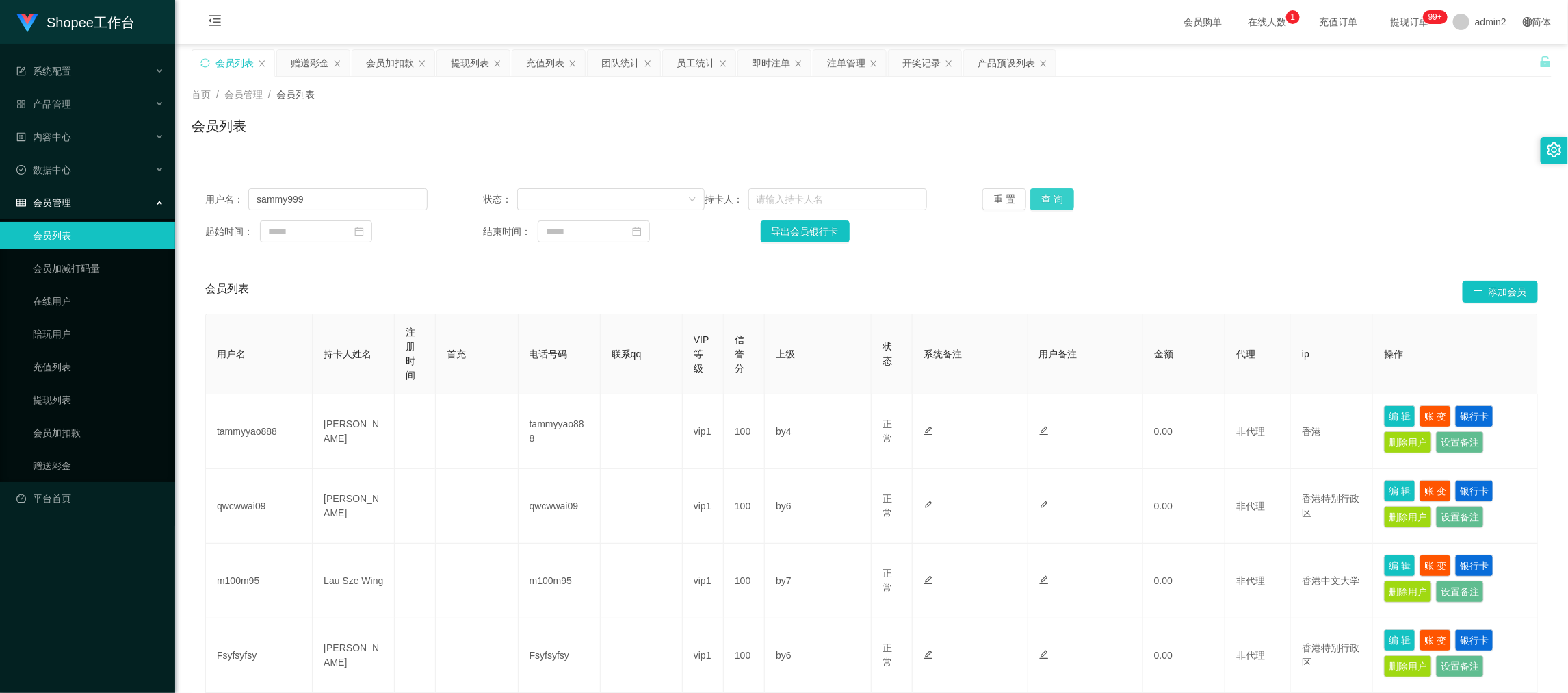
click at [1030, 200] on button "查 询" at bounding box center [1052, 199] width 44 height 22
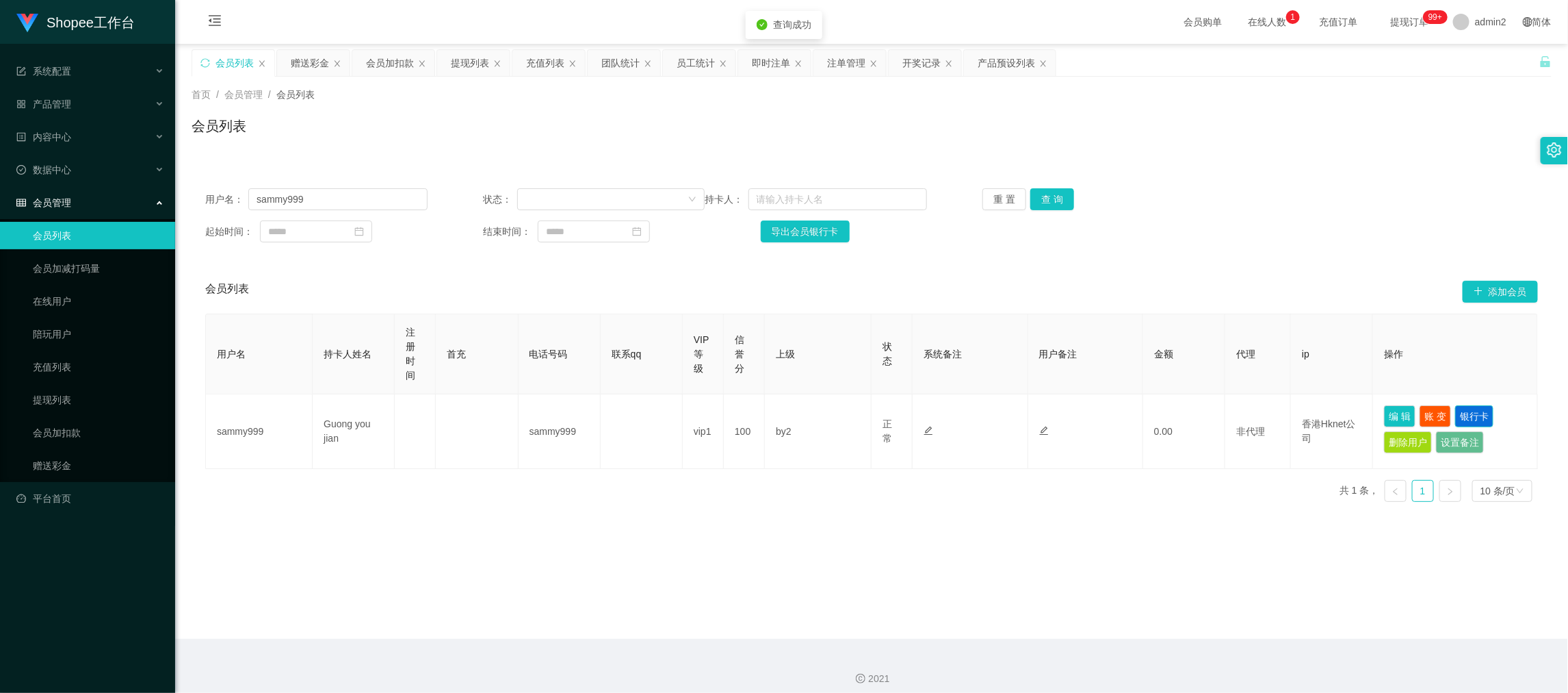
click at [1461, 415] on button "银行卡" at bounding box center [1474, 416] width 39 height 22
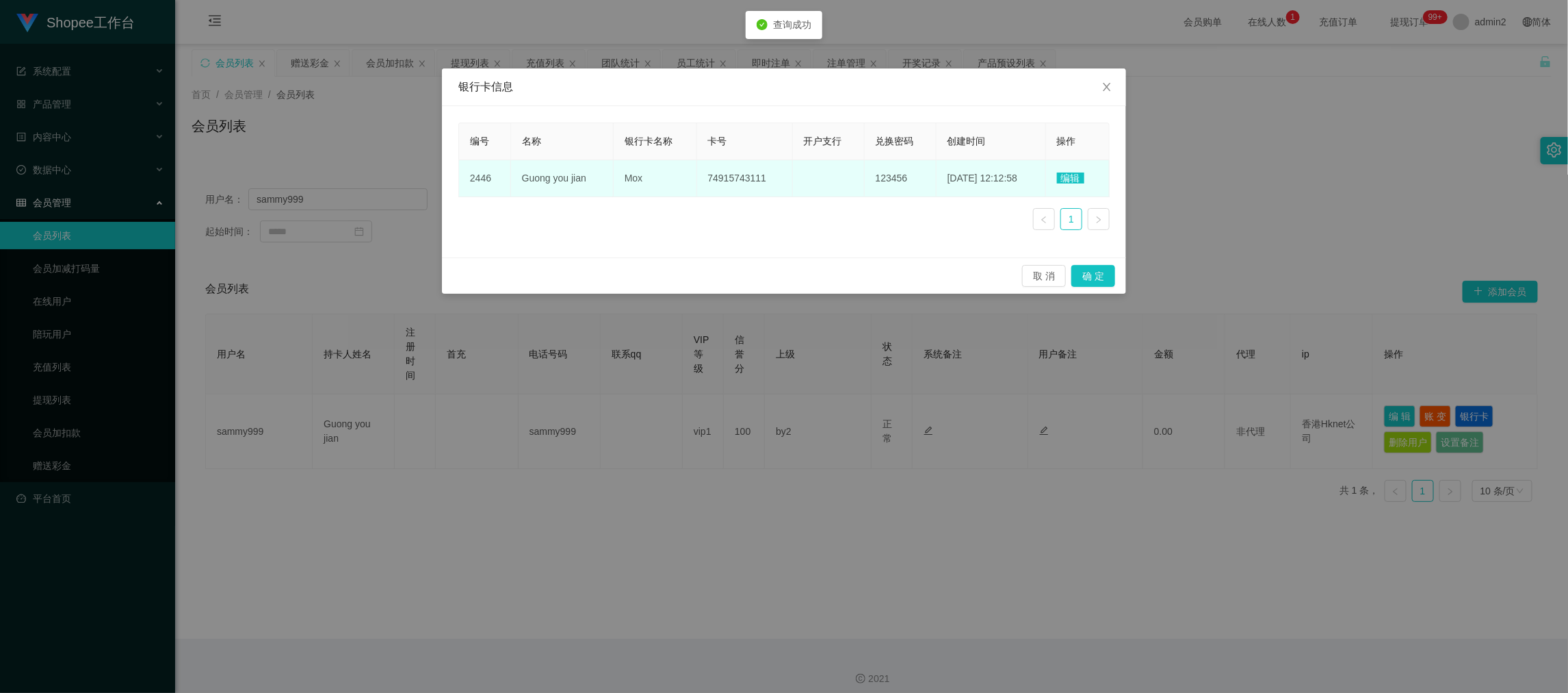
click at [1067, 174] on span "编辑" at bounding box center [1070, 178] width 28 height 11
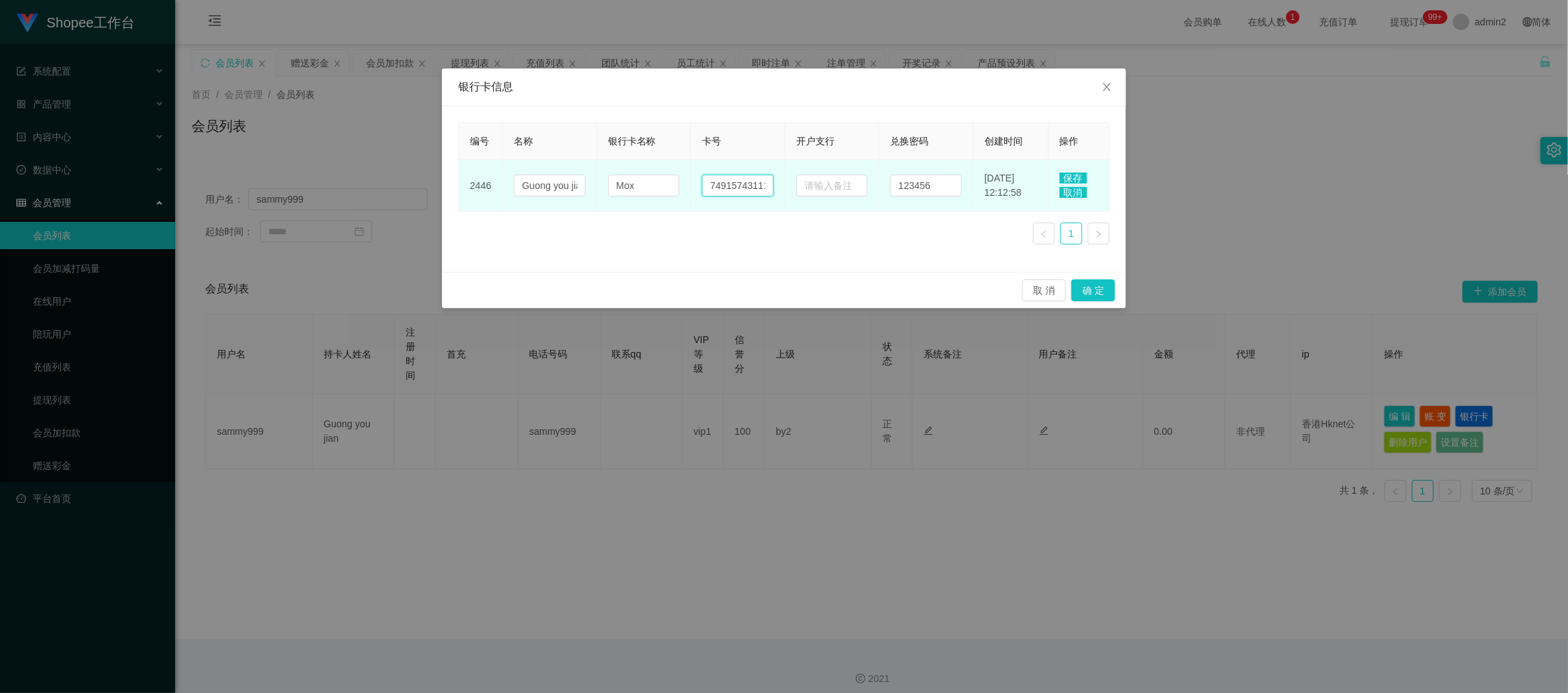
click at [730, 192] on input "74915743111" at bounding box center [737, 186] width 72 height 22
paste input "-"
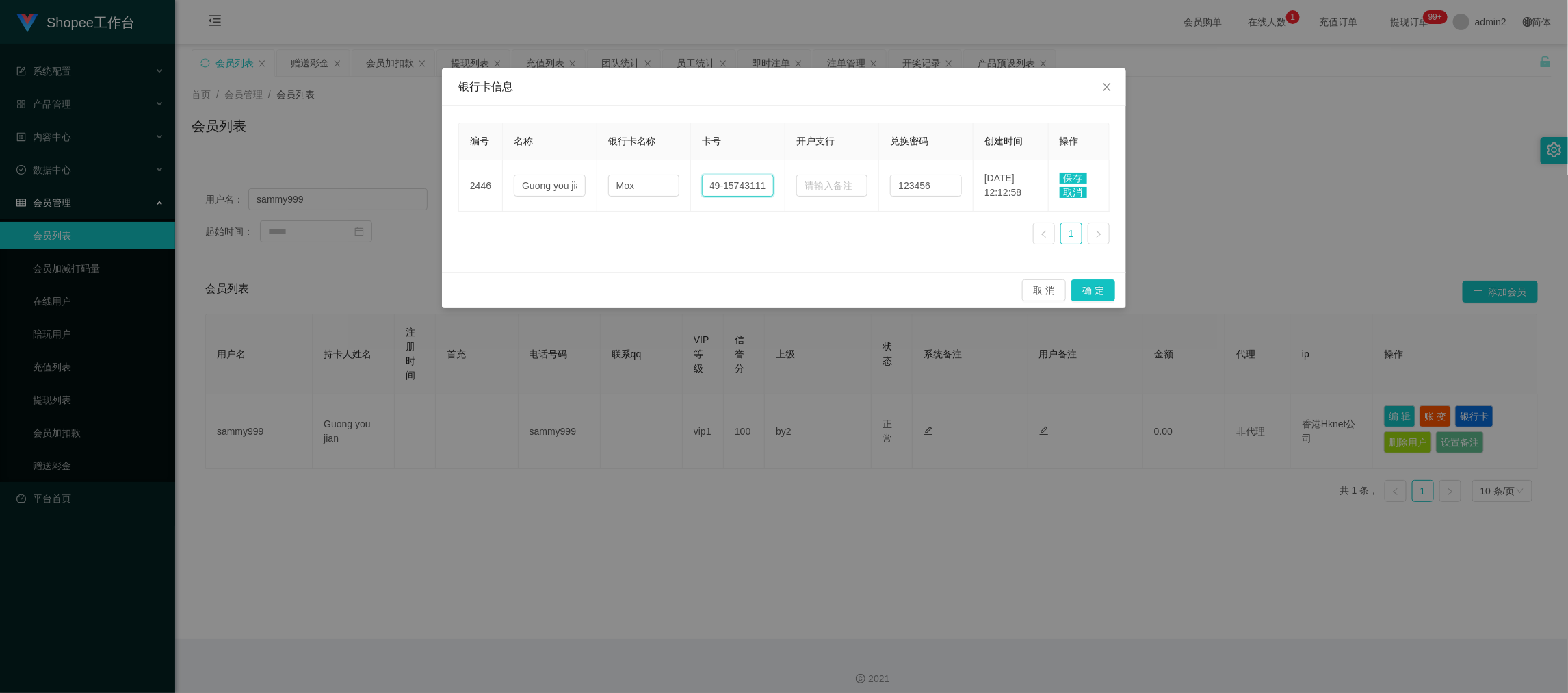
type input "749-15743111"
click at [1073, 178] on span "保存" at bounding box center [1073, 178] width 28 height 11
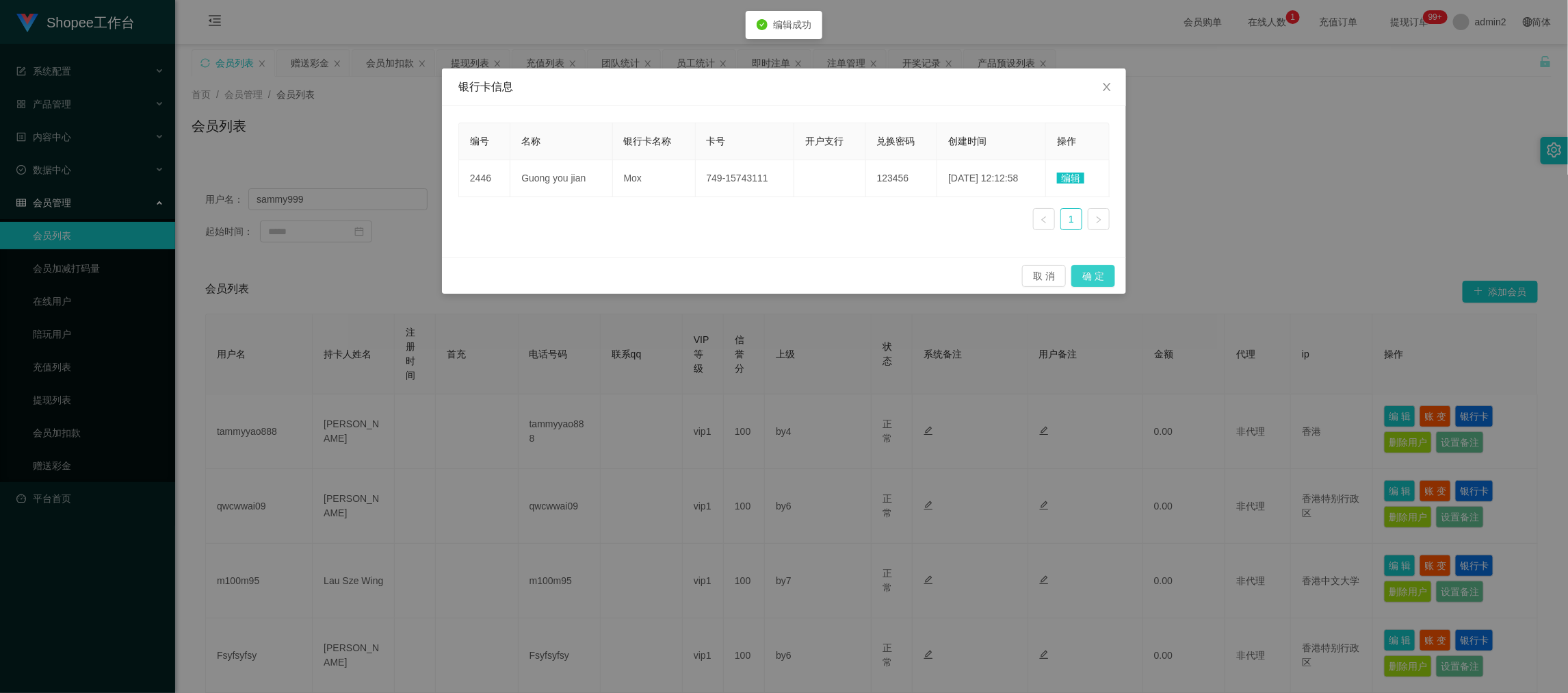
click at [1097, 279] on button "确 定" at bounding box center [1092, 275] width 44 height 22
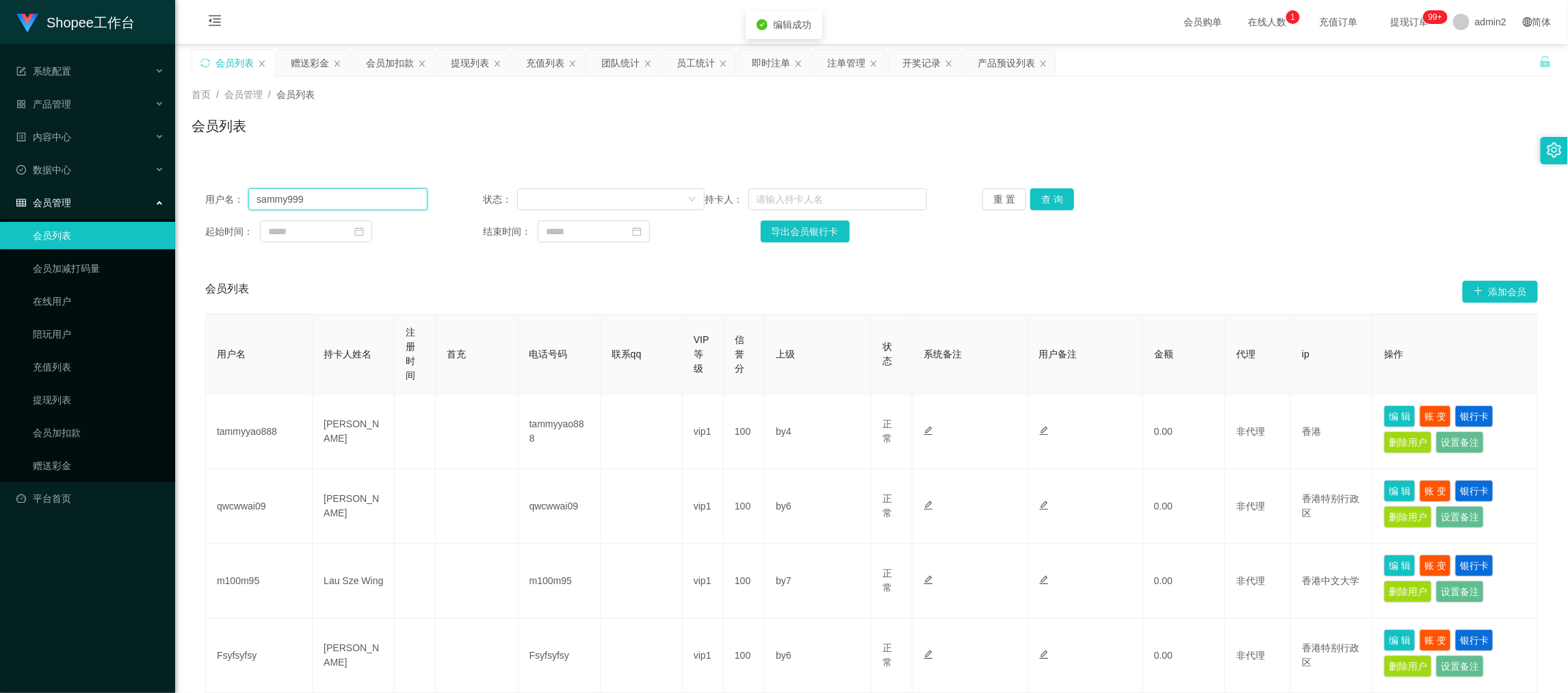
click at [337, 195] on input "sammy999" at bounding box center [337, 199] width 178 height 22
drag, startPoint x: 460, startPoint y: 56, endPoint x: 544, endPoint y: 167, distance: 139.2
click at [460, 56] on div "提现列表" at bounding box center [470, 63] width 39 height 26
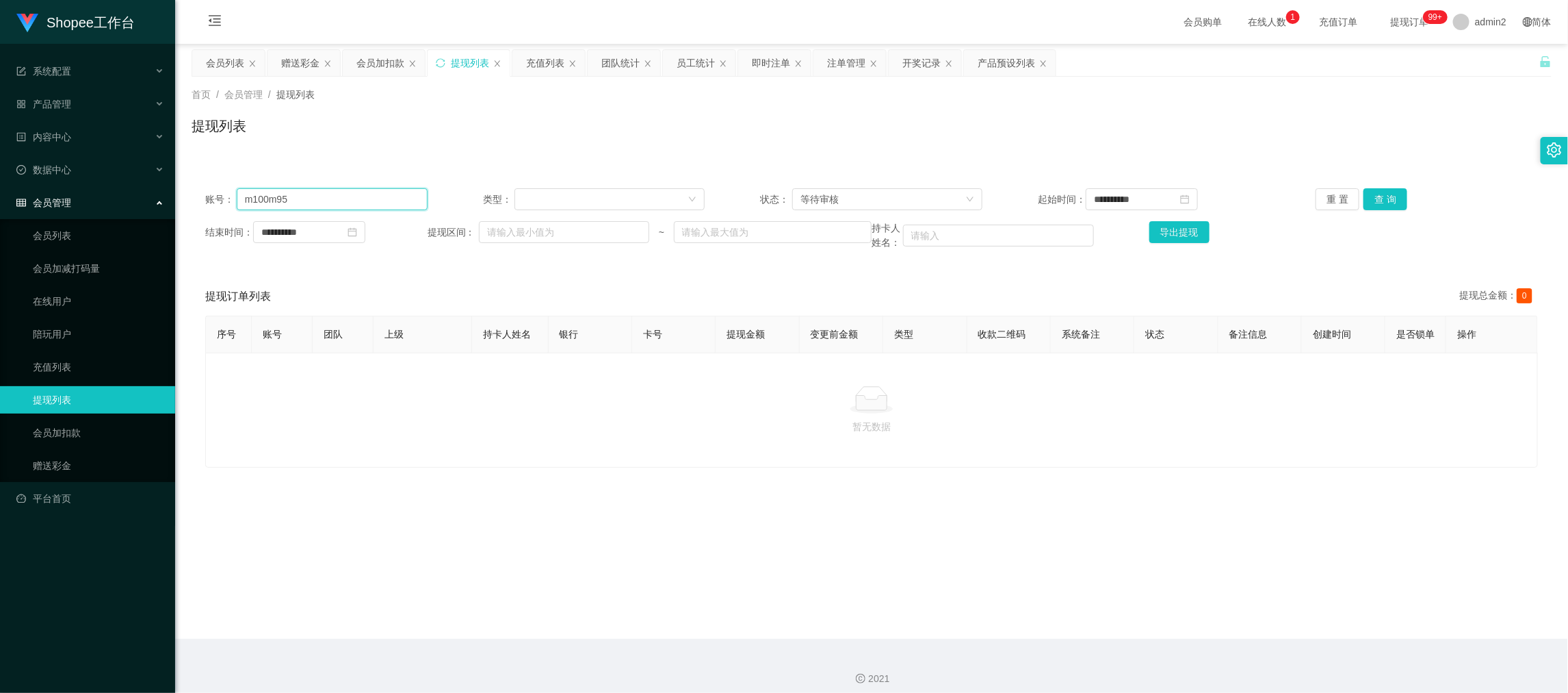
click at [337, 197] on input "m100m95" at bounding box center [332, 199] width 191 height 22
paste input "sammy999"
type input "sammy999"
drag, startPoint x: 885, startPoint y: 199, endPoint x: 883, endPoint y: 216, distance: 17.1
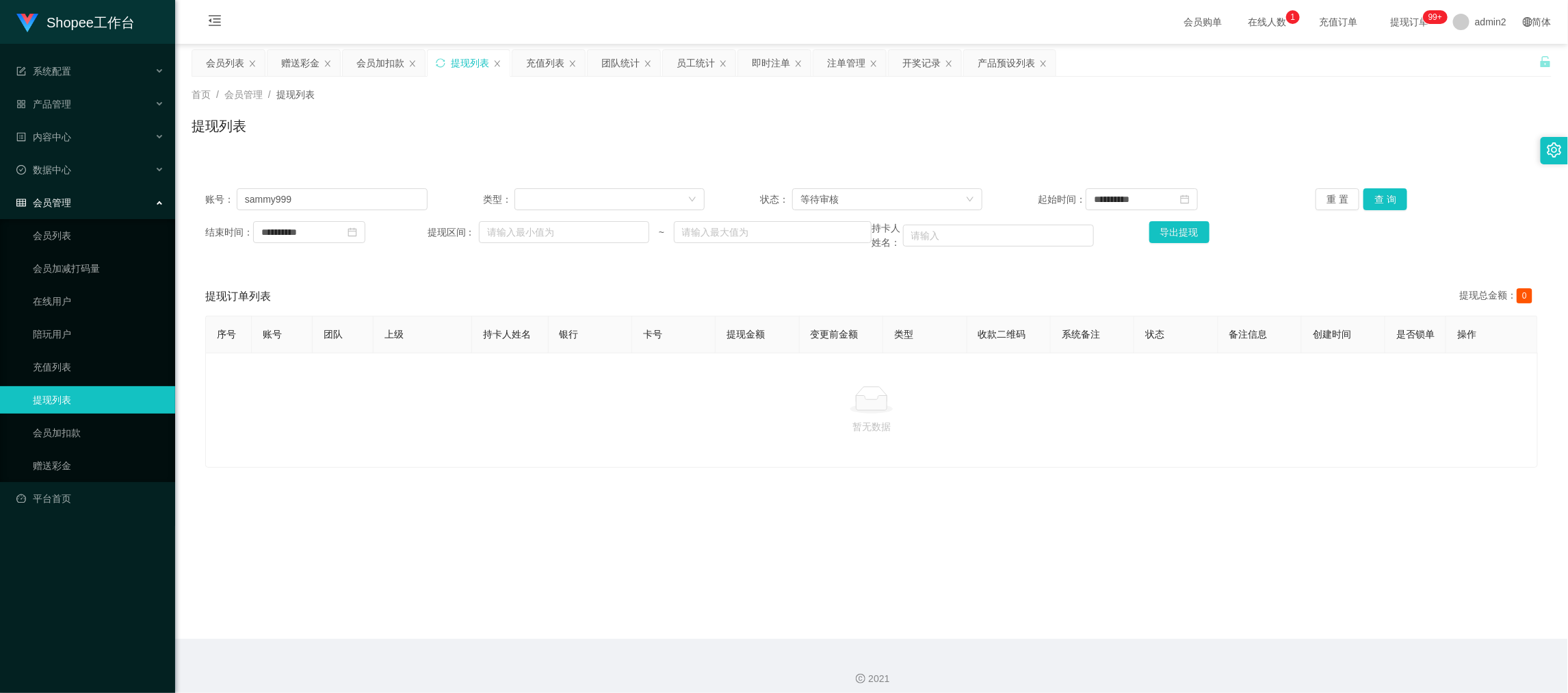
click at [885, 199] on div "等待审核" at bounding box center [883, 199] width 165 height 21
click at [838, 249] on li "审核成功" at bounding box center [882, 247] width 189 height 22
click at [1378, 203] on button "查 询" at bounding box center [1384, 199] width 44 height 22
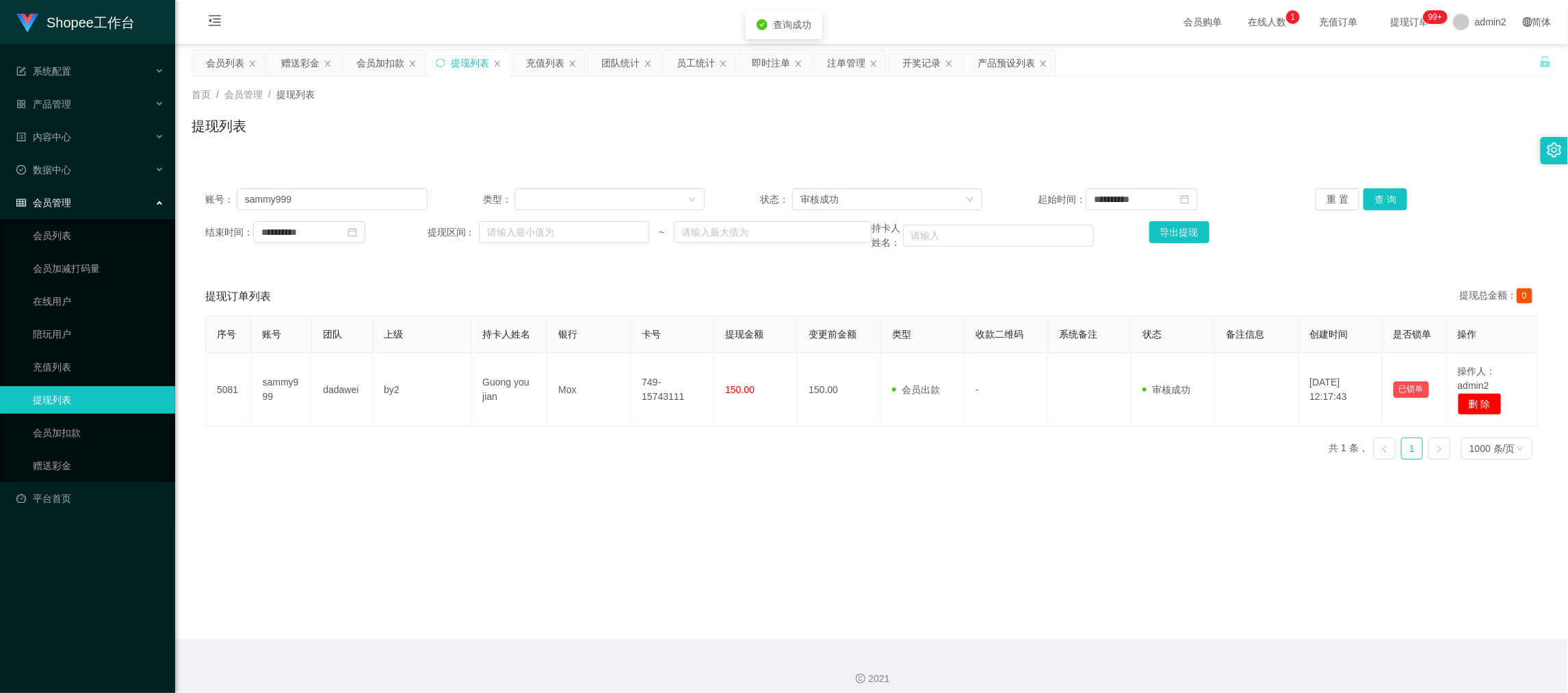
click at [620, 478] on main "**********" at bounding box center [871, 341] width 1392 height 594
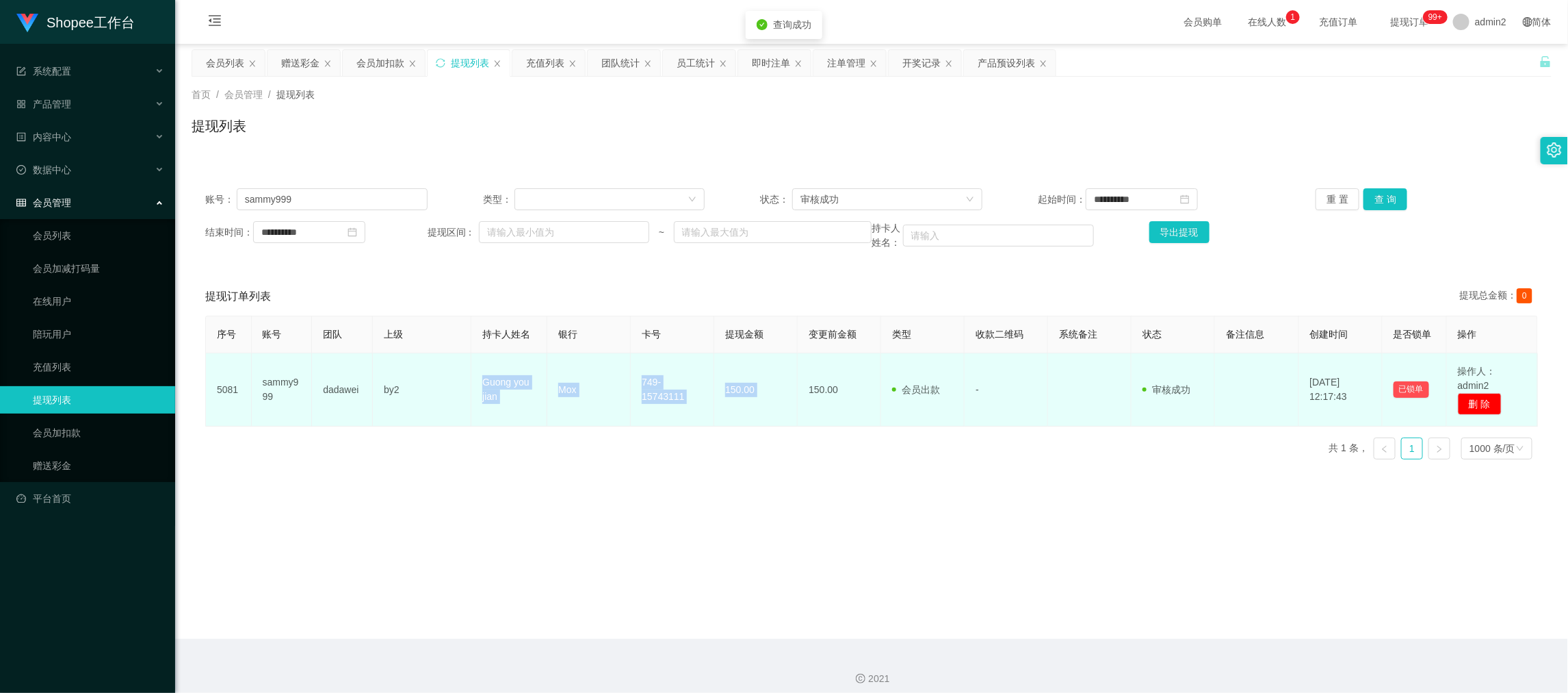
drag, startPoint x: 453, startPoint y: 368, endPoint x: 793, endPoint y: 402, distance: 341.7
click at [793, 402] on tr "5081 sammy999 dadawei by2 Guong you jian Mox 749-15743111 150.00 150.00 会员出款 人工…" at bounding box center [872, 390] width 1331 height 74
copy tr "Guong you jian Mox 749-15743111 150.00"
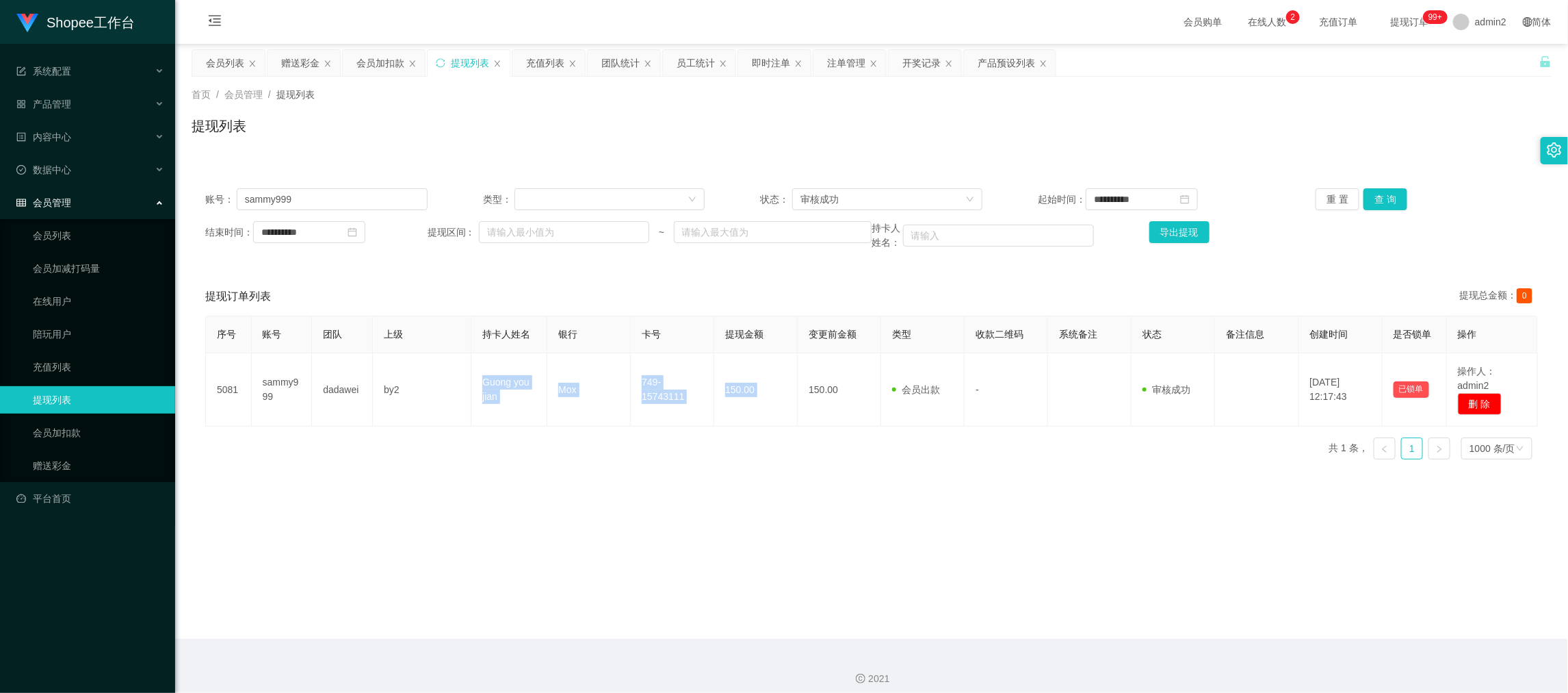
click at [662, 511] on main "**********" at bounding box center [871, 341] width 1392 height 594
click at [663, 496] on main "**********" at bounding box center [871, 341] width 1392 height 594
click at [848, 204] on div "审核成功" at bounding box center [883, 199] width 165 height 21
click at [848, 219] on li "等待审核" at bounding box center [882, 226] width 189 height 22
click at [1374, 195] on button "查 询" at bounding box center [1384, 199] width 44 height 22
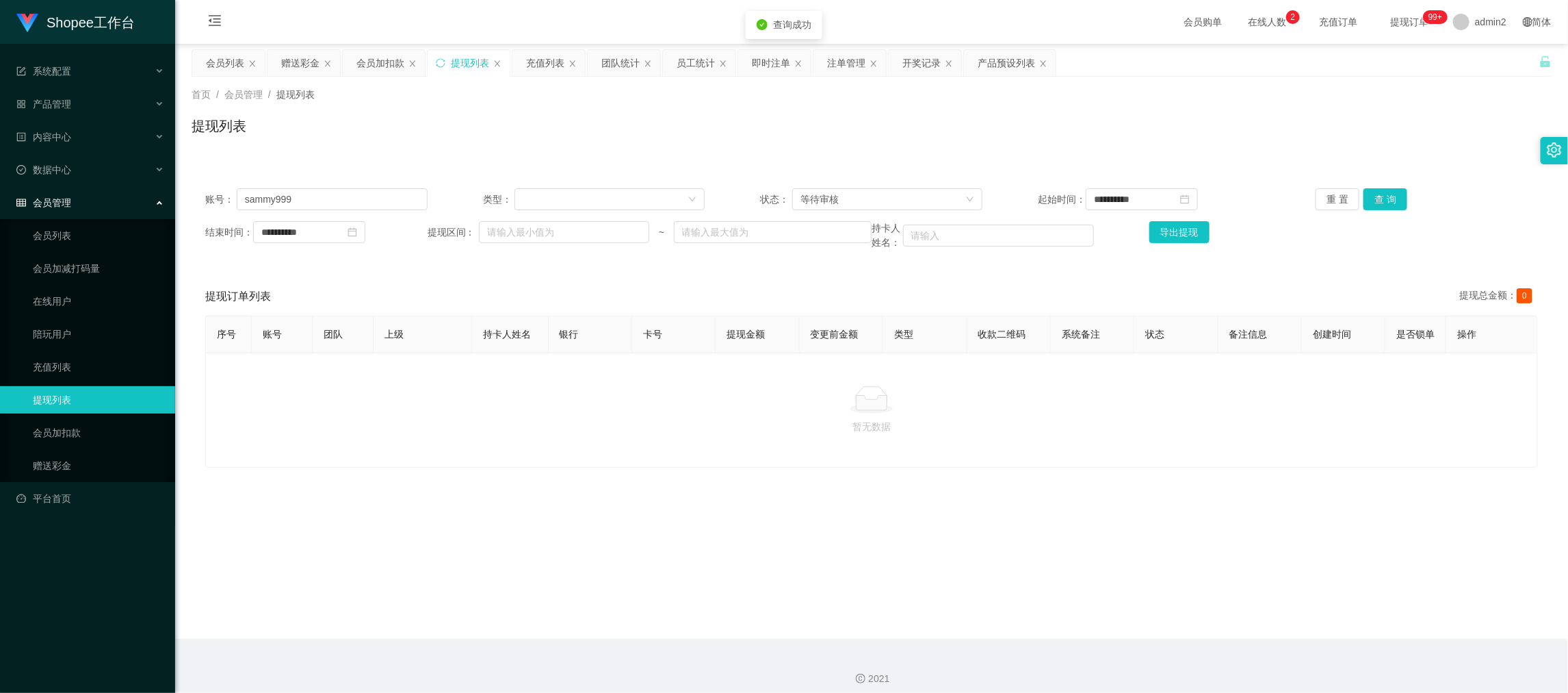
drag, startPoint x: 990, startPoint y: 513, endPoint x: 981, endPoint y: 521, distance: 12.0
click at [987, 515] on main "**********" at bounding box center [871, 341] width 1392 height 594
click at [1142, 600] on main "**********" at bounding box center [871, 341] width 1392 height 594
click at [852, 195] on div "等待审核" at bounding box center [883, 199] width 165 height 21
click at [838, 247] on li "审核成功" at bounding box center [882, 247] width 189 height 22
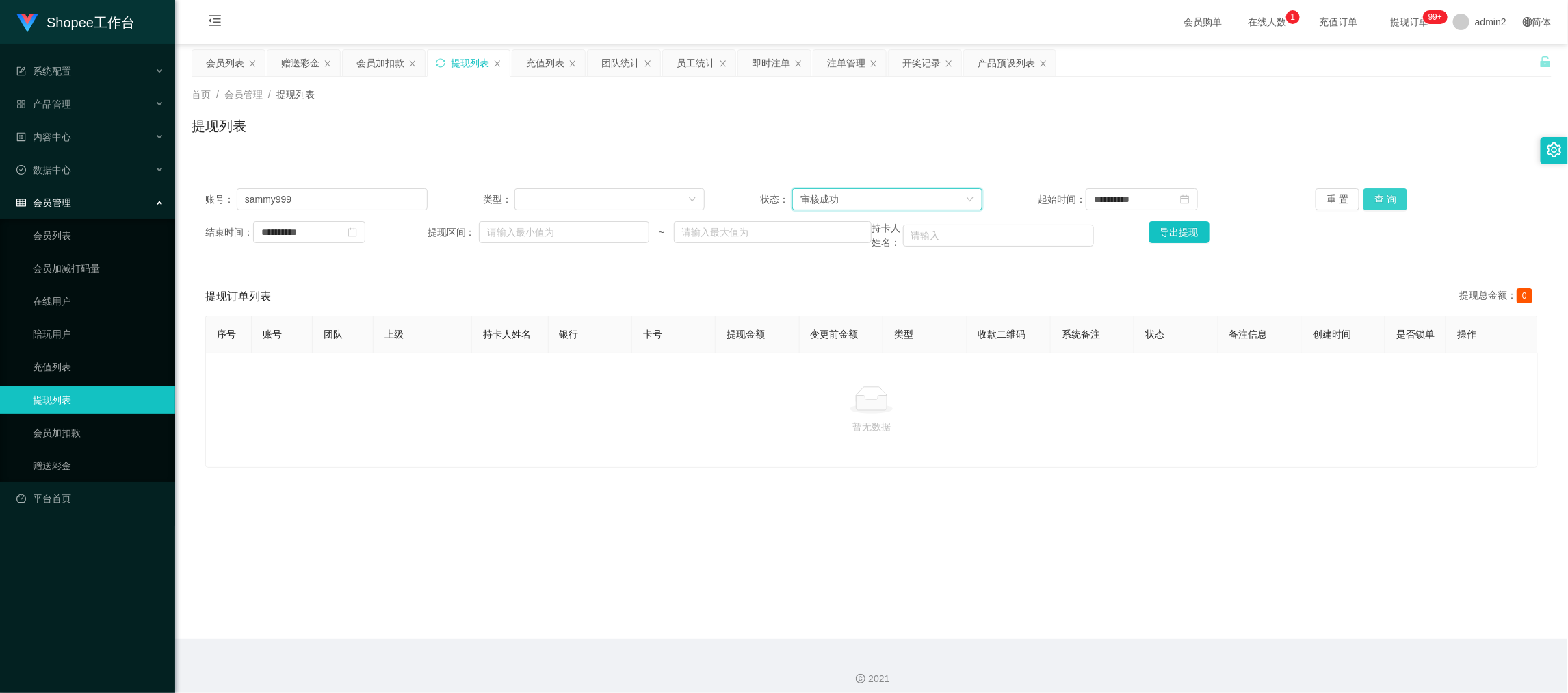
click at [1388, 199] on button "查 询" at bounding box center [1384, 199] width 44 height 22
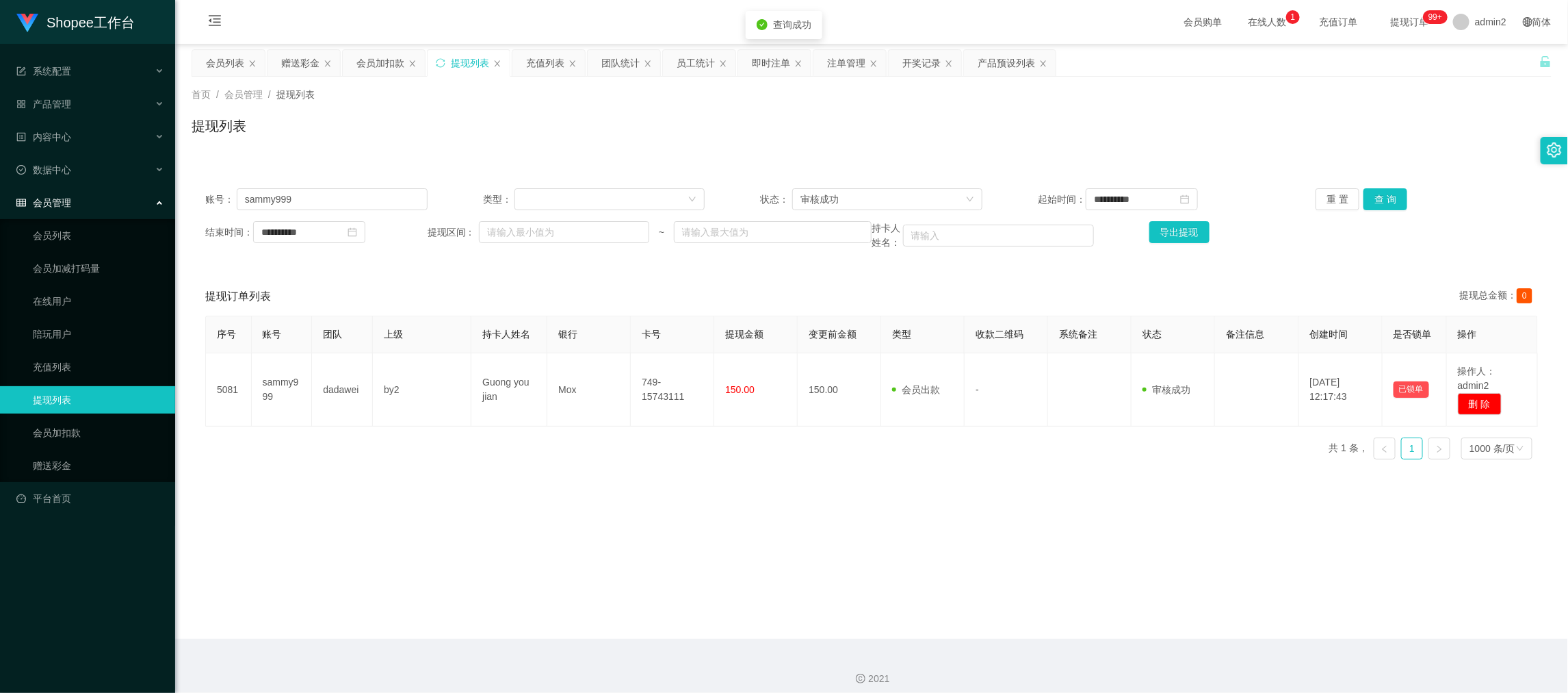
click at [738, 520] on main "**********" at bounding box center [871, 341] width 1392 height 594
click at [550, 453] on div "序号 账号 团队 上级 持卡人姓名 银行 卡号 提现金额 变更前金额 类型 收款二维码 系统备注 状态 备注信息 创建时间 是否锁单 操作 5081 samm…" at bounding box center [871, 393] width 1332 height 155
click at [886, 190] on div "审核成功" at bounding box center [883, 199] width 165 height 21
click at [855, 225] on li "等待审核" at bounding box center [882, 226] width 189 height 22
click at [1381, 204] on button "查 询" at bounding box center [1384, 199] width 44 height 22
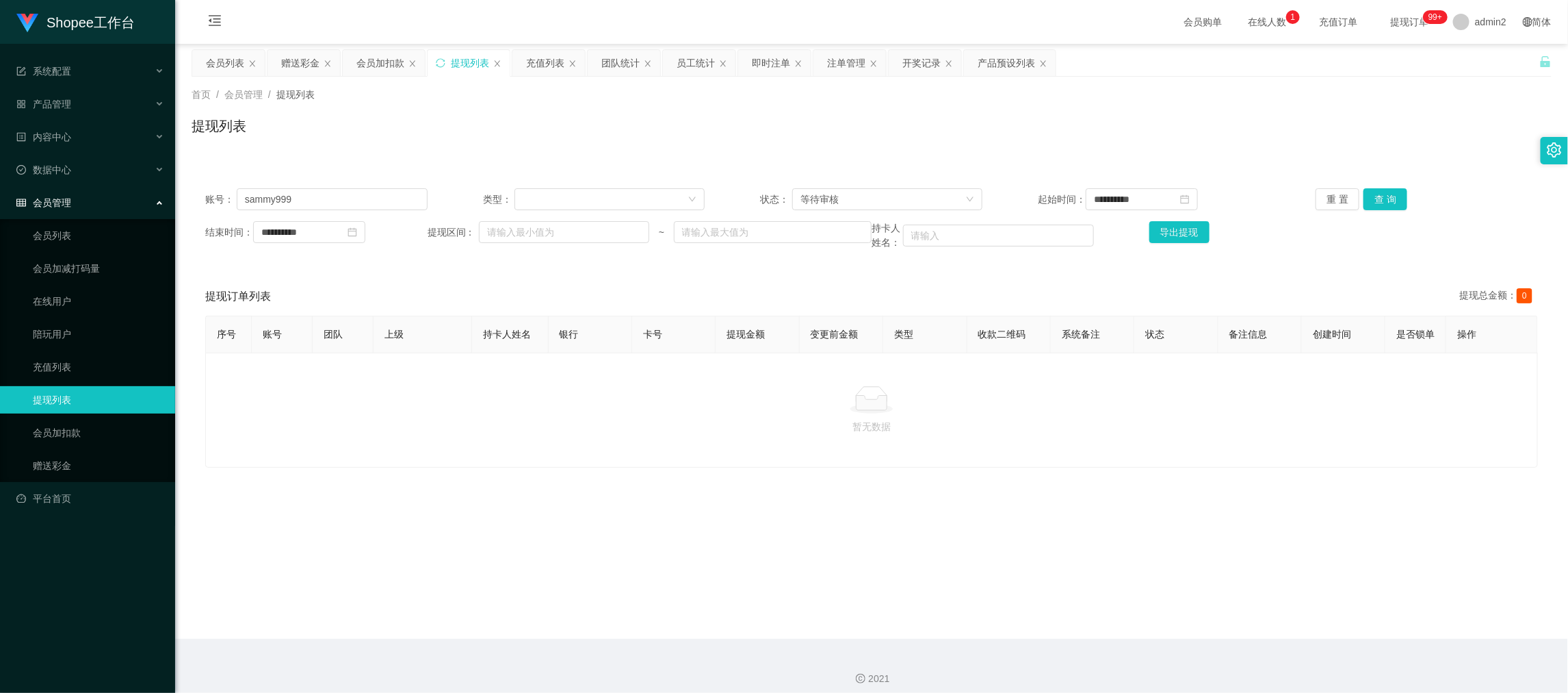
drag, startPoint x: 1167, startPoint y: 632, endPoint x: 1147, endPoint y: 617, distance: 25.0
click at [1167, 631] on main "**********" at bounding box center [871, 341] width 1392 height 594
click at [703, 62] on div "员工统计" at bounding box center [695, 63] width 39 height 26
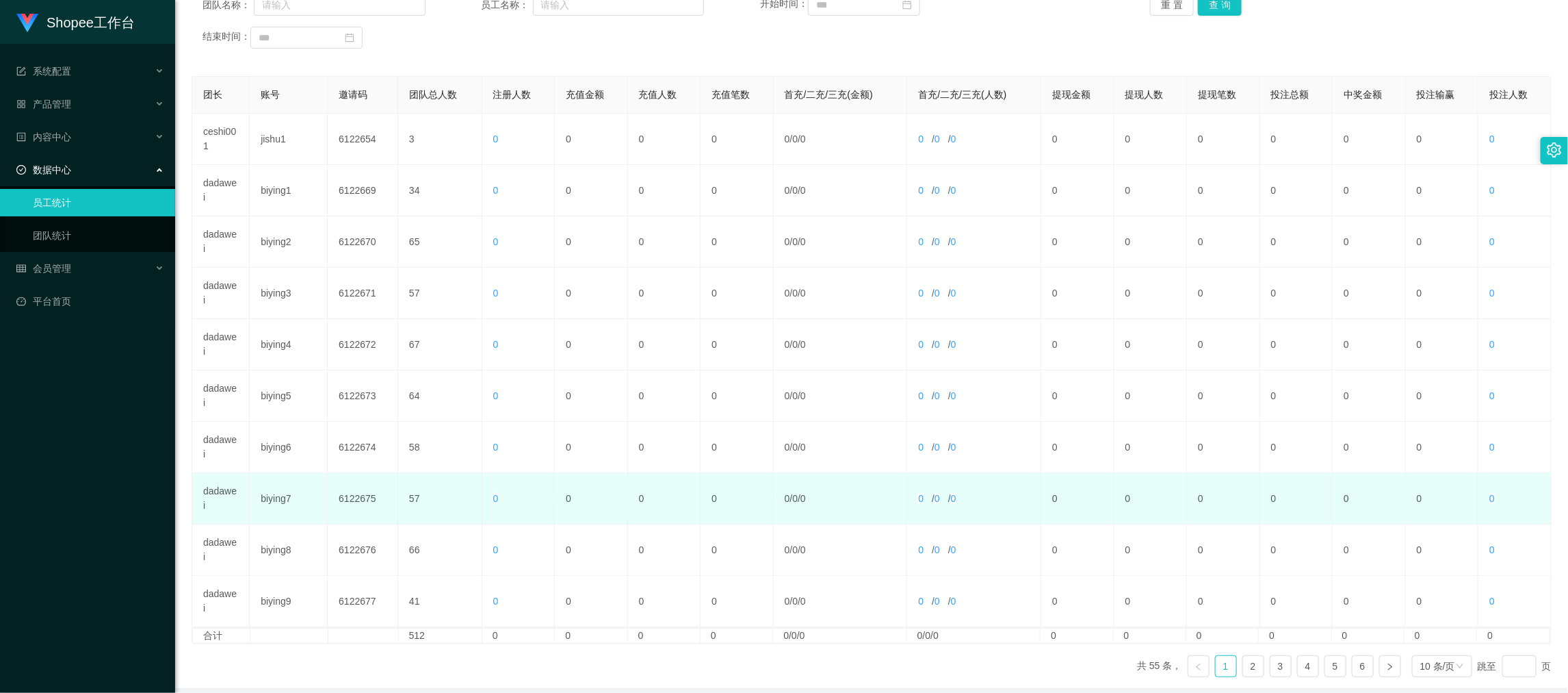
scroll to position [255, 0]
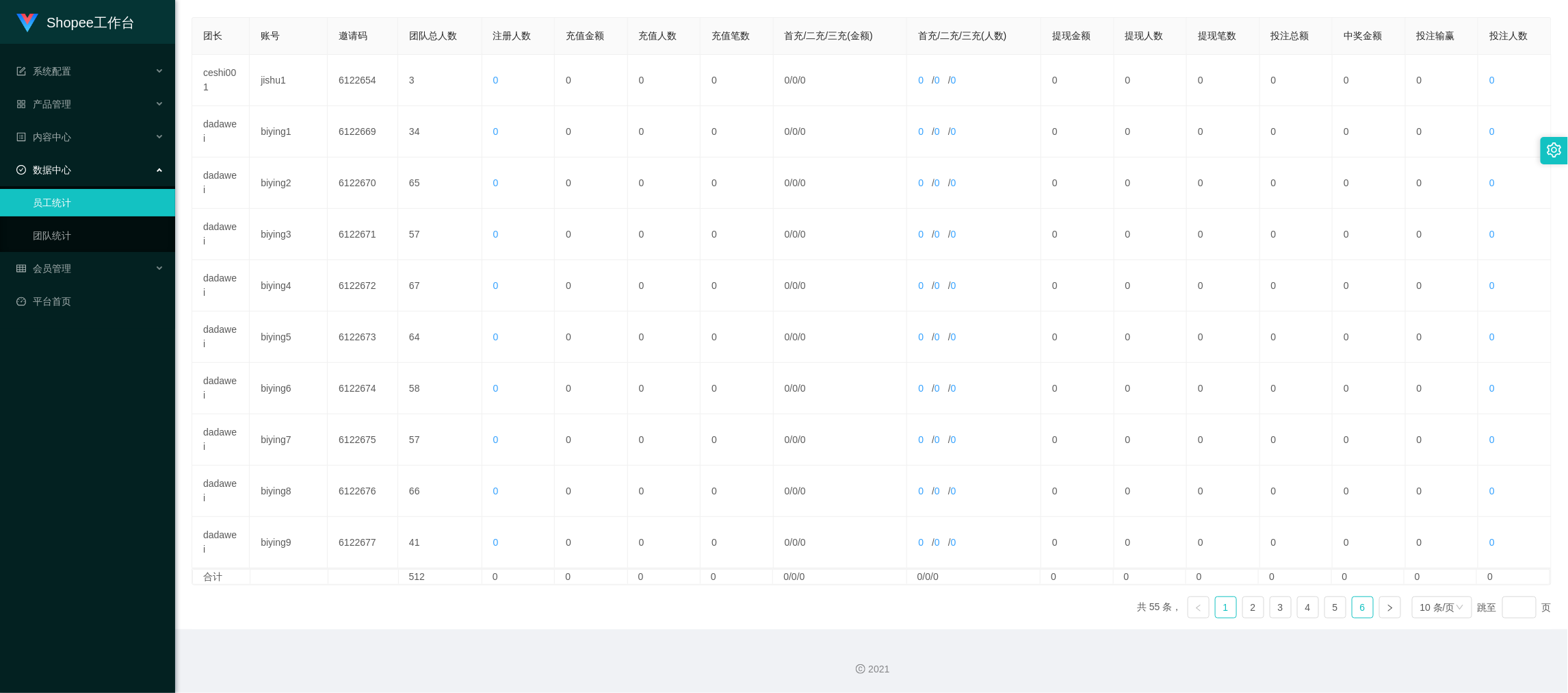
click at [1352, 609] on link "6" at bounding box center [1362, 607] width 21 height 21
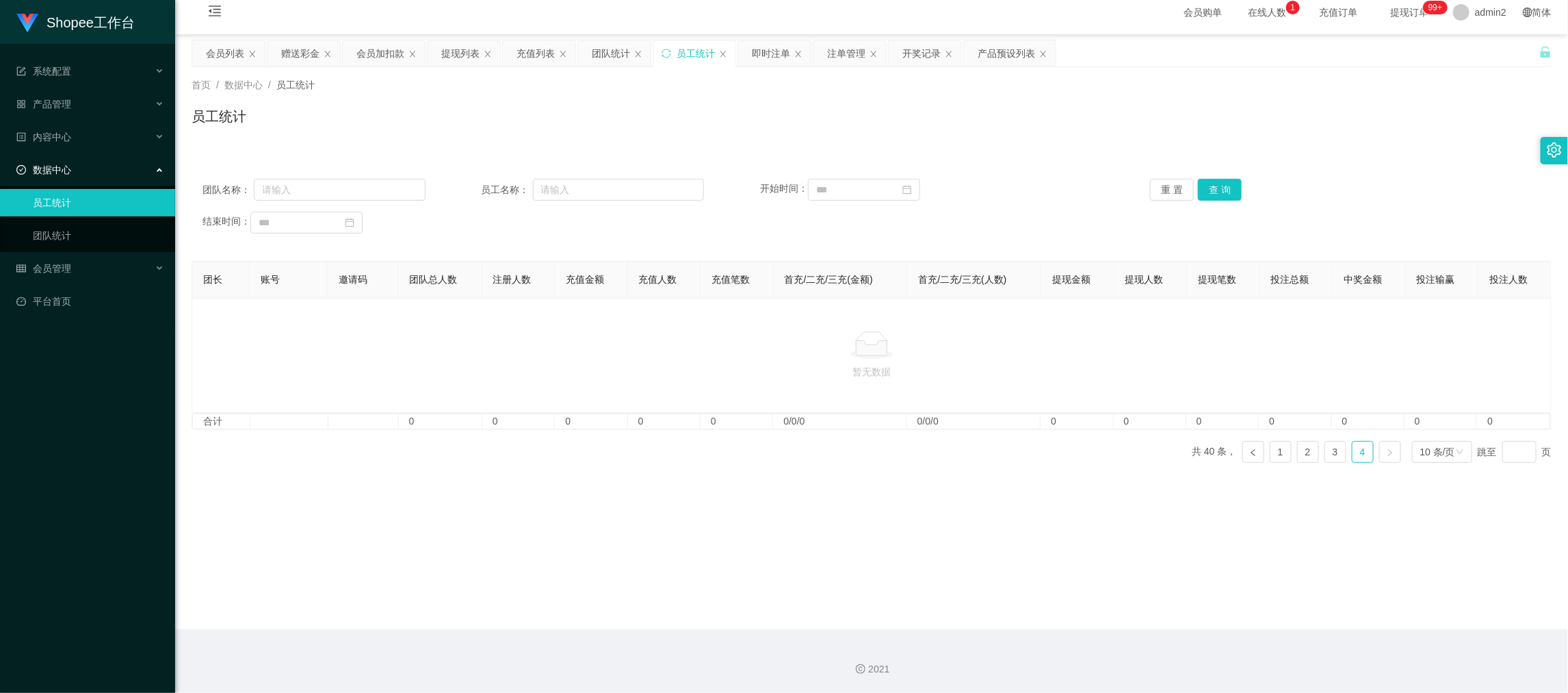
scroll to position [9, 0]
click at [1325, 456] on link "3" at bounding box center [1335, 452] width 21 height 21
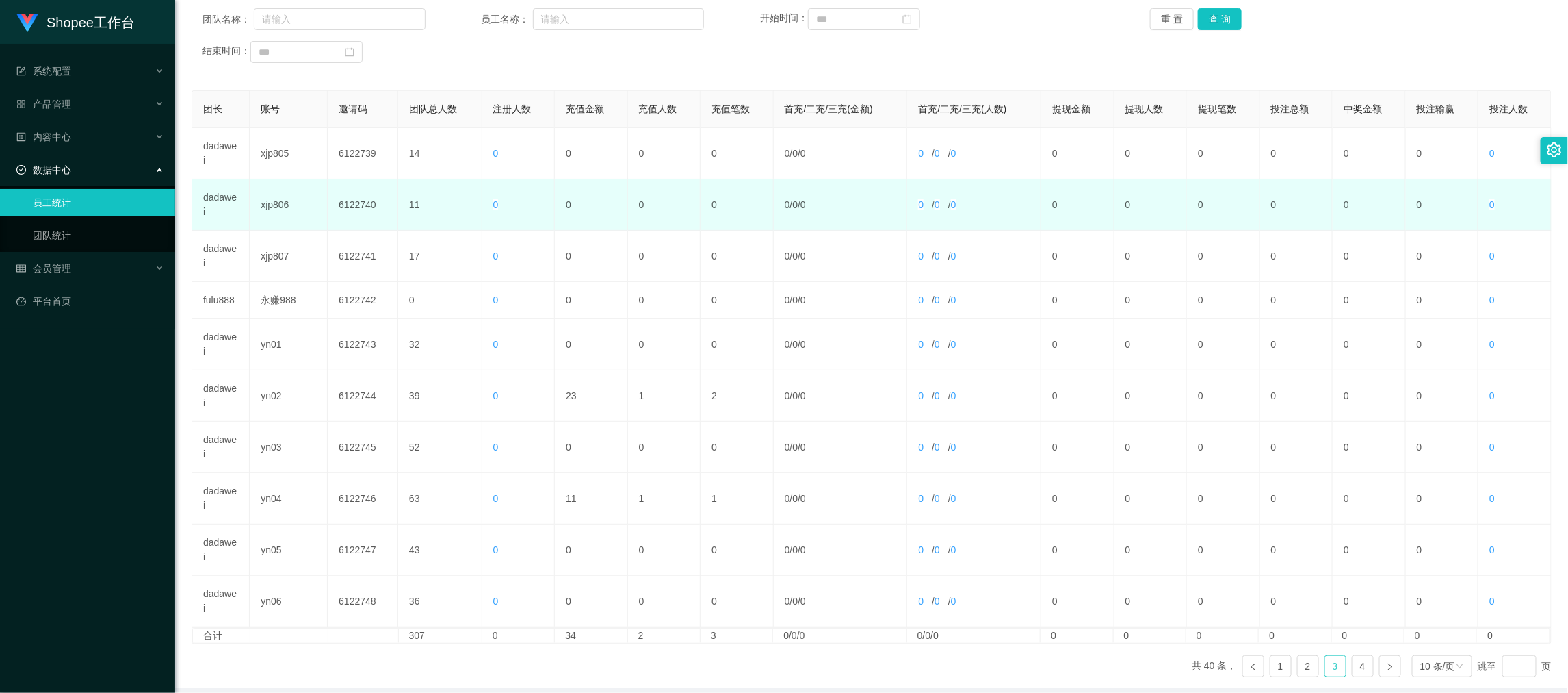
scroll to position [240, 0]
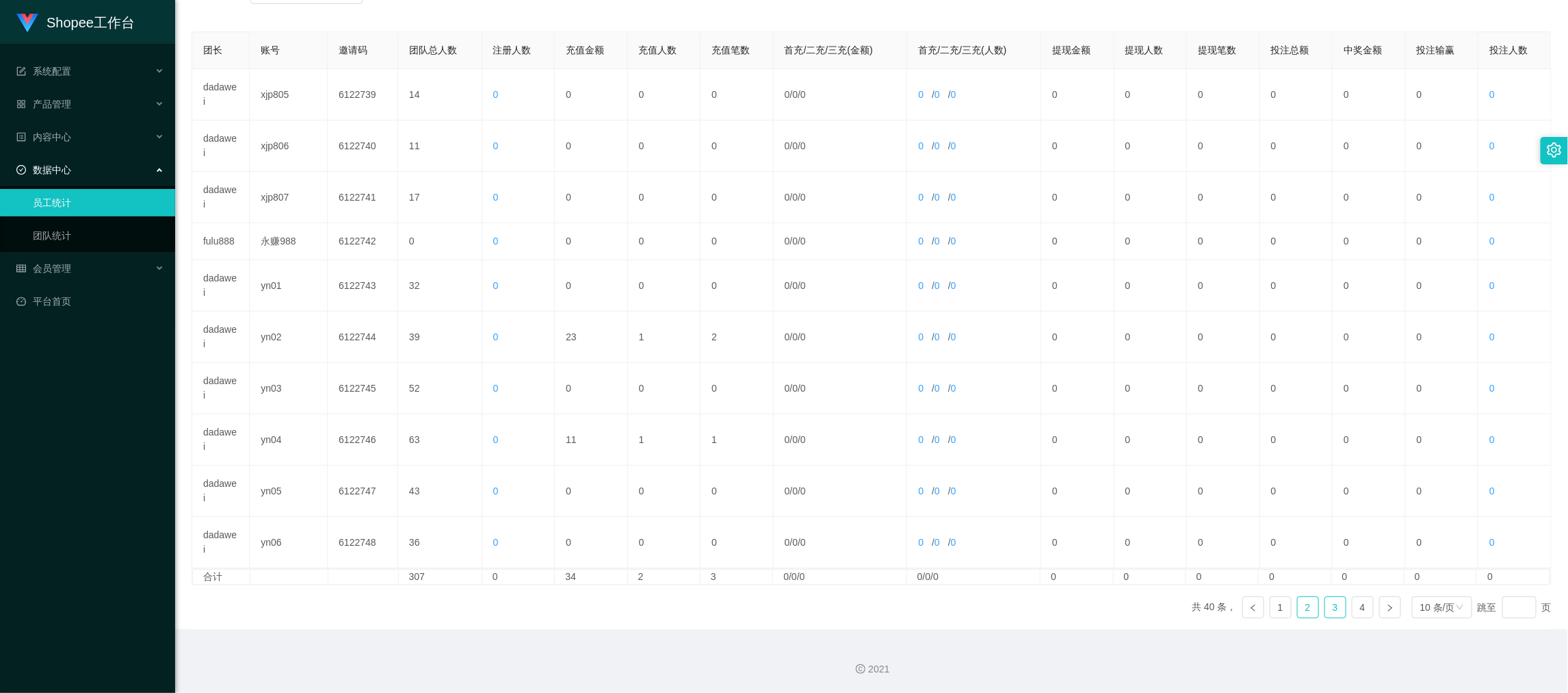
click at [1297, 612] on link "2" at bounding box center [1307, 607] width 21 height 21
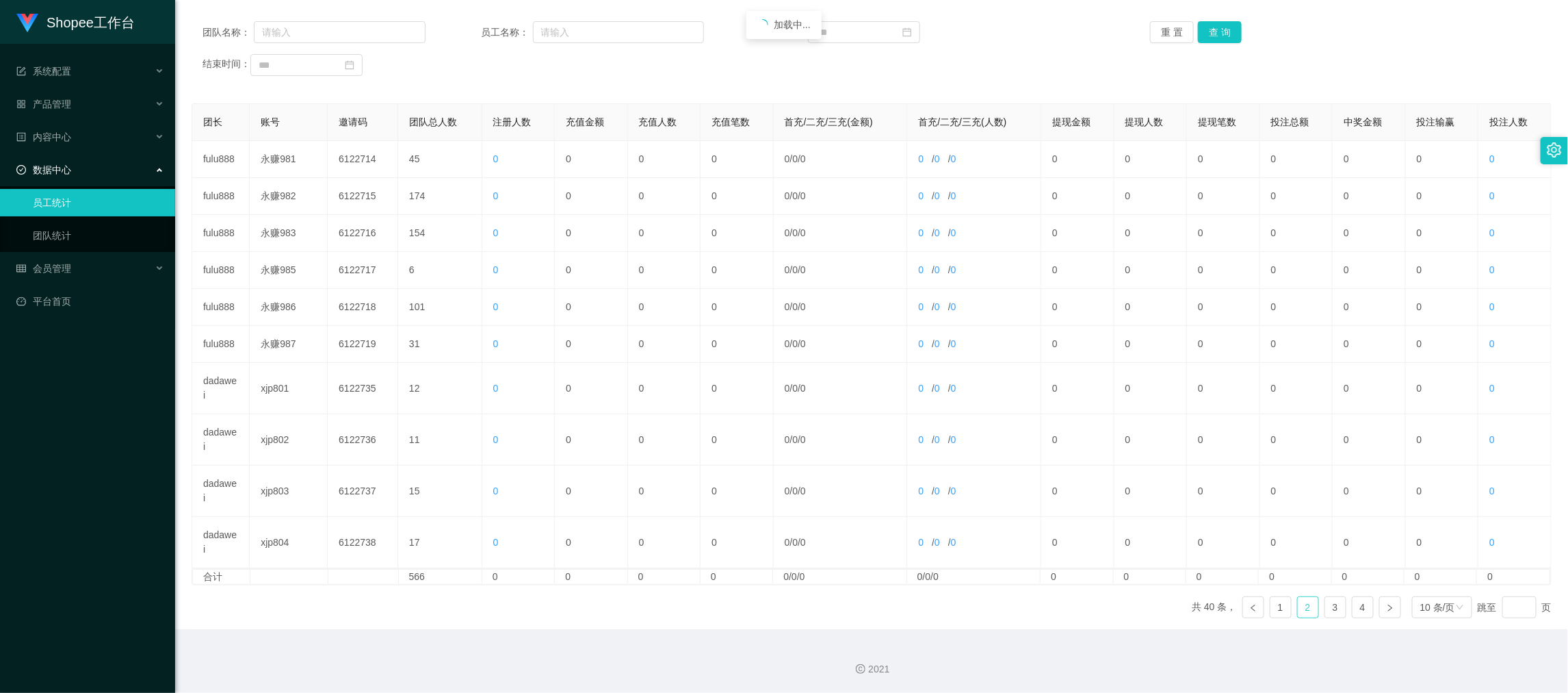
scroll to position [168, 0]
click at [1271, 605] on link "1" at bounding box center [1280, 607] width 21 height 21
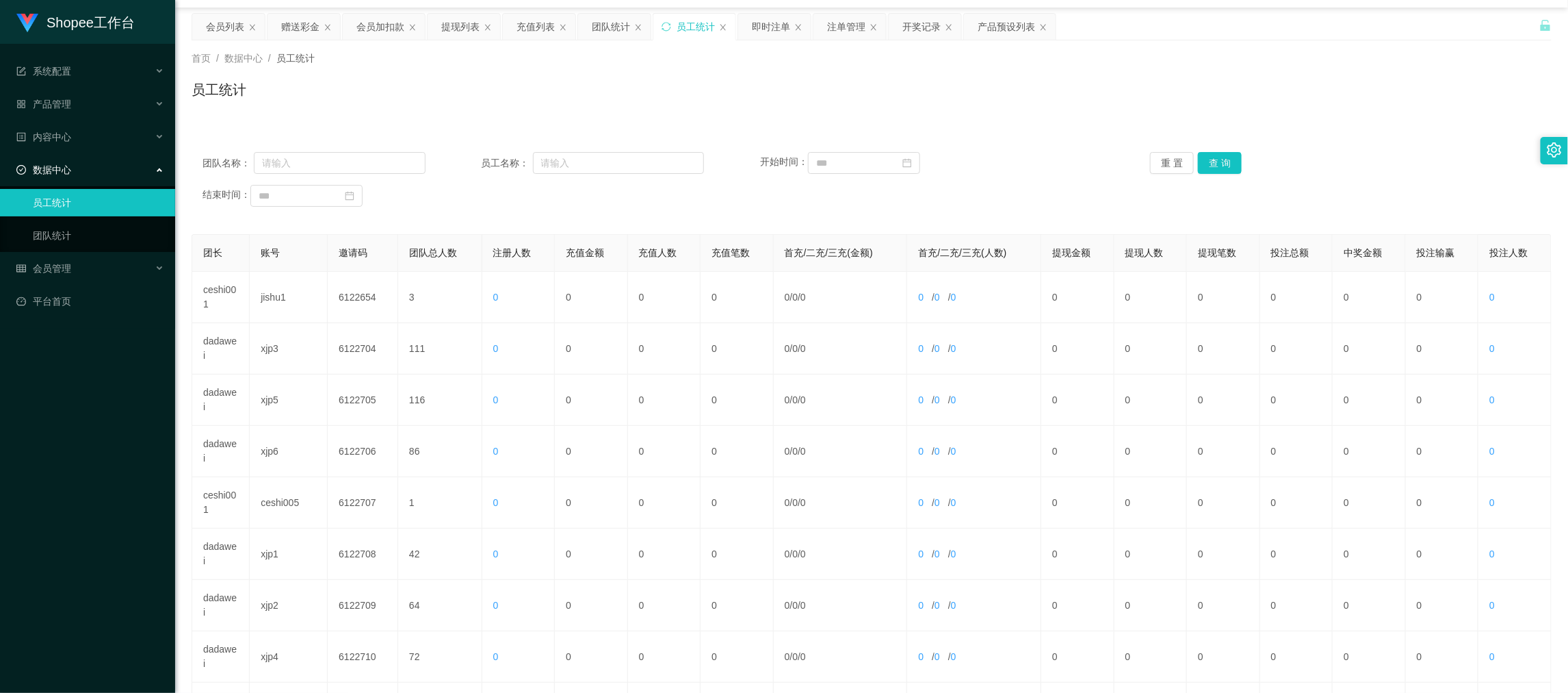
scroll to position [0, 0]
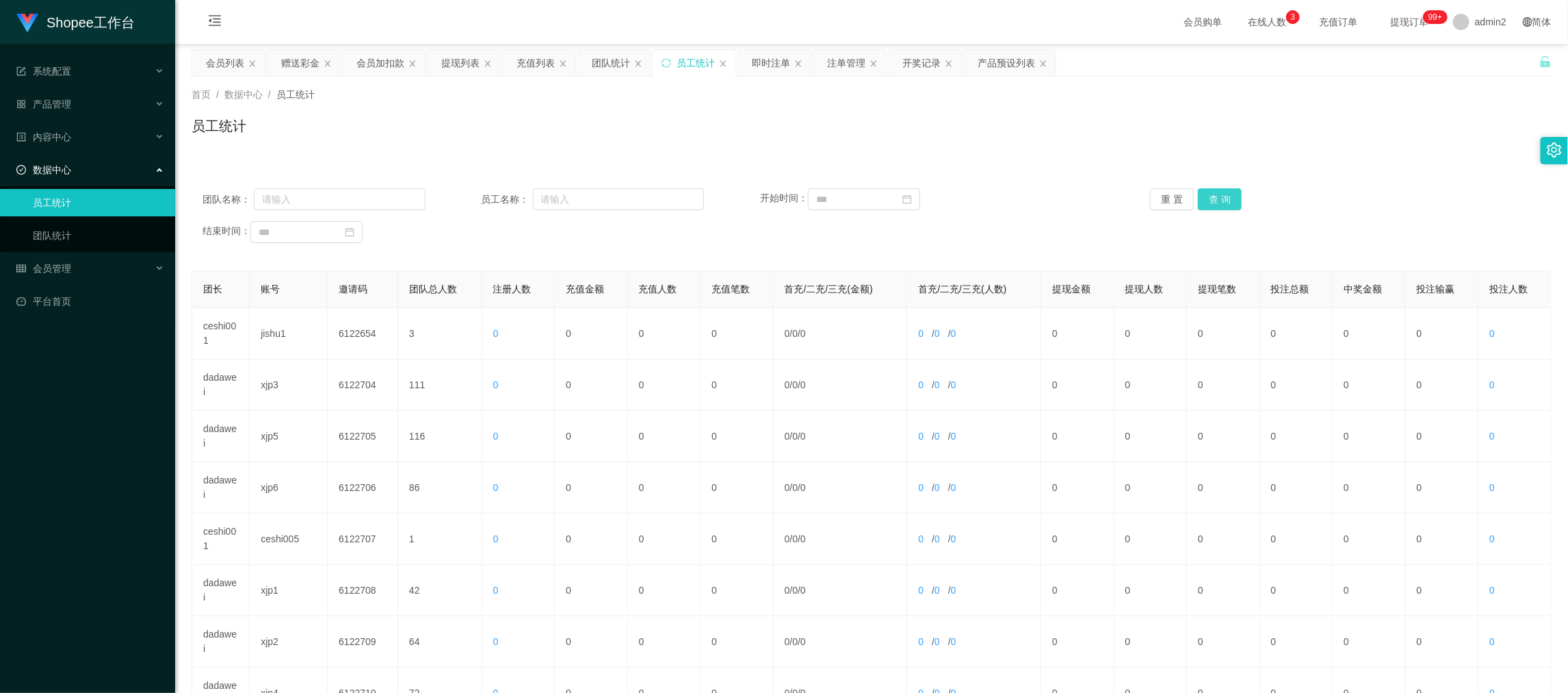
click at [1219, 195] on button "查 询" at bounding box center [1219, 199] width 44 height 22
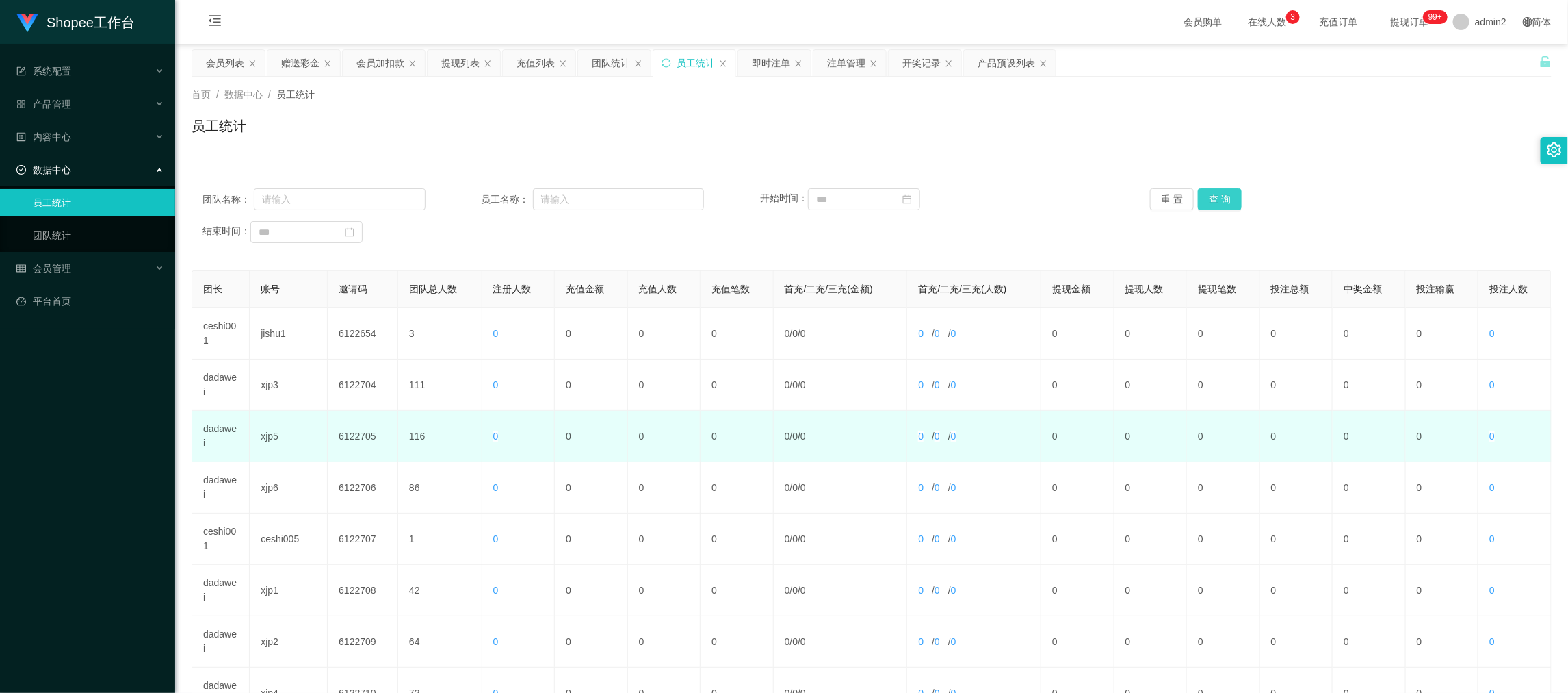
scroll to position [255, 0]
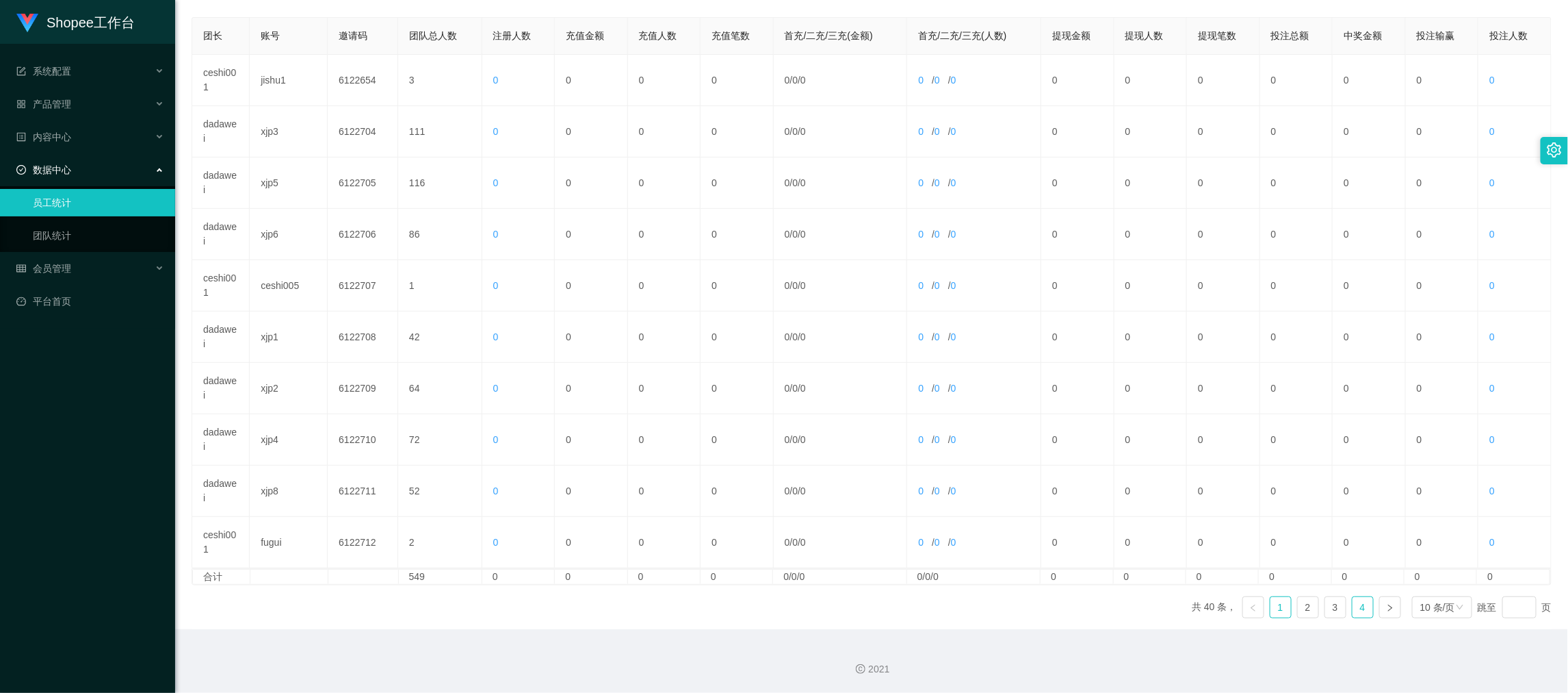
click at [1352, 608] on link "4" at bounding box center [1362, 607] width 21 height 21
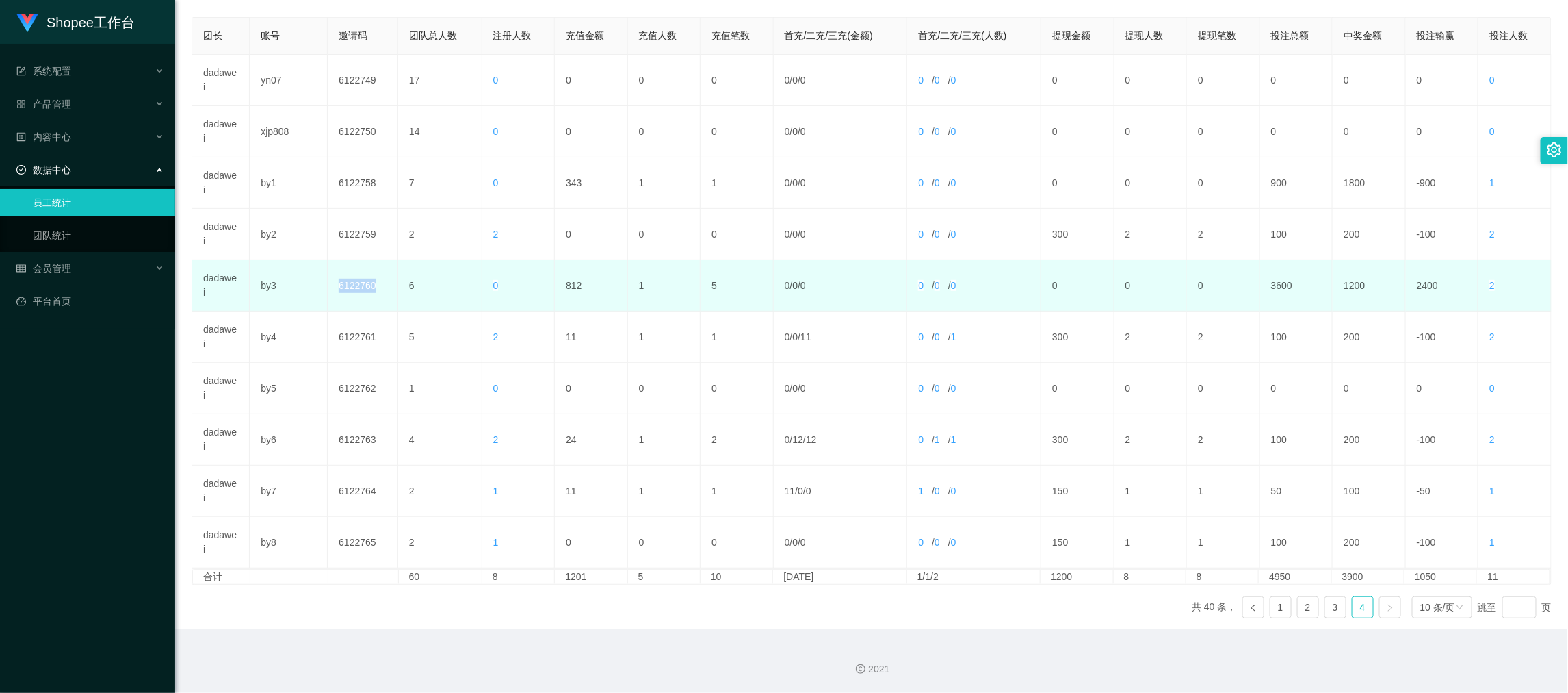
drag, startPoint x: 339, startPoint y: 289, endPoint x: 371, endPoint y: 292, distance: 32.1
click at [371, 292] on td "6122760" at bounding box center [363, 285] width 71 height 51
copy td "6122760"
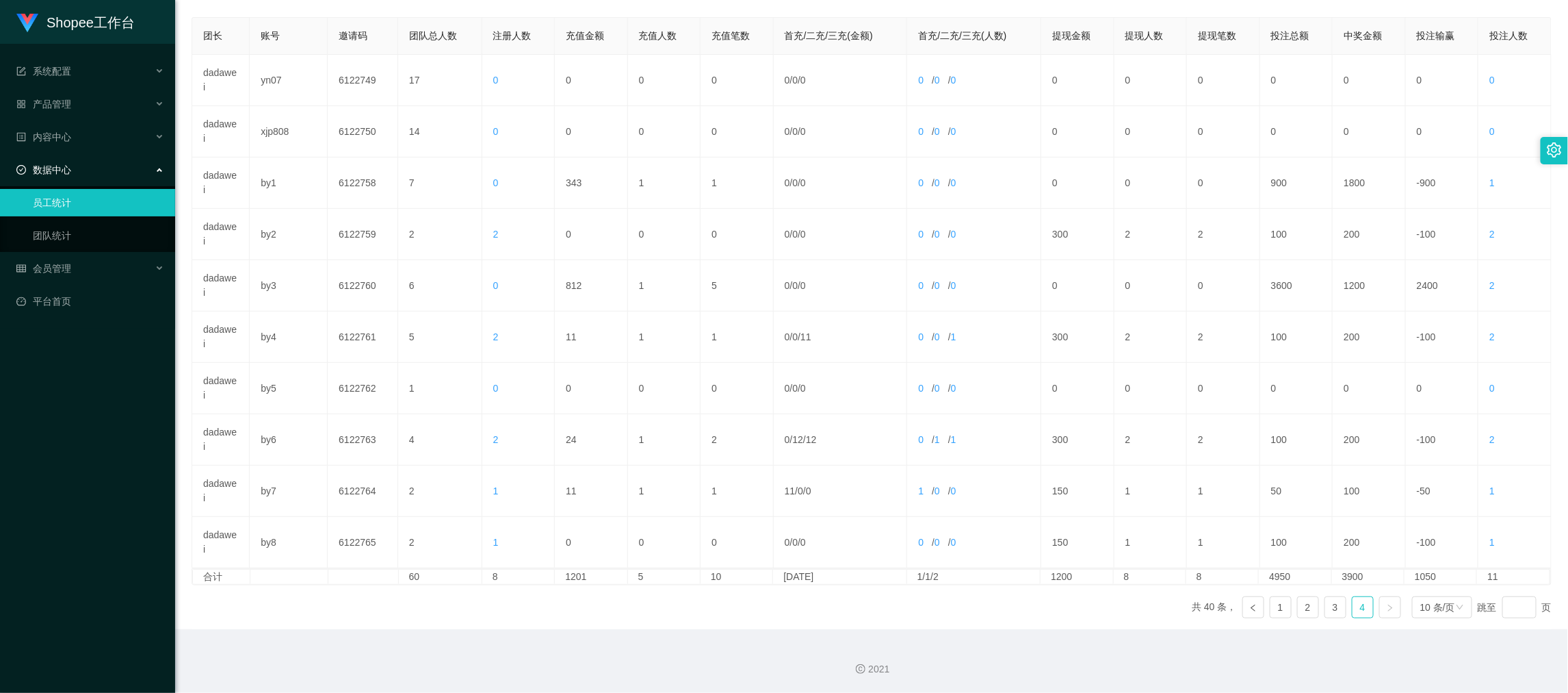
click at [1088, 606] on div "团长 账号 邀请码 团队总人数 注册人数 充值金额 充值人数 充值笔数 首充/二充/三充(金额) 首充/二充/三充(人数) 提现金额 提现人数 提现笔数 投注…" at bounding box center [872, 323] width 1360 height 611
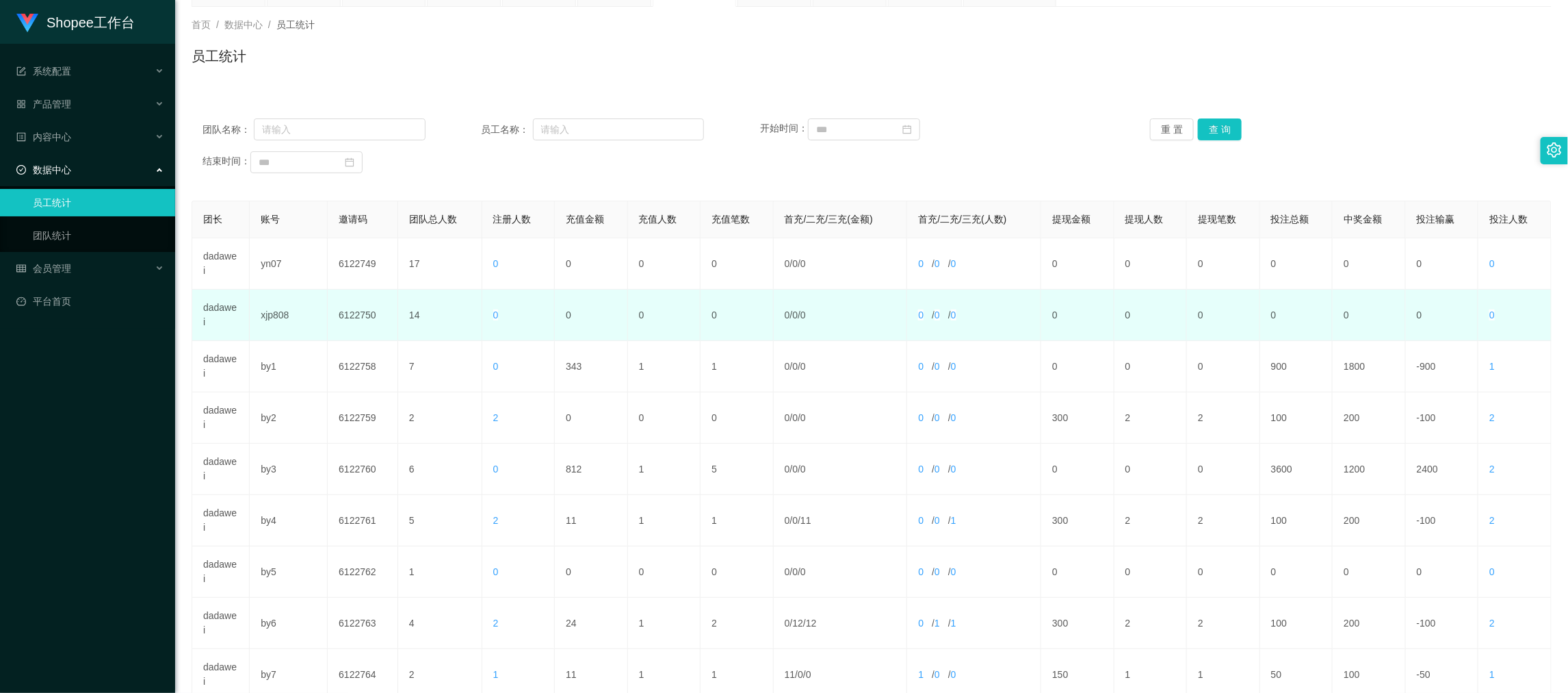
scroll to position [0, 0]
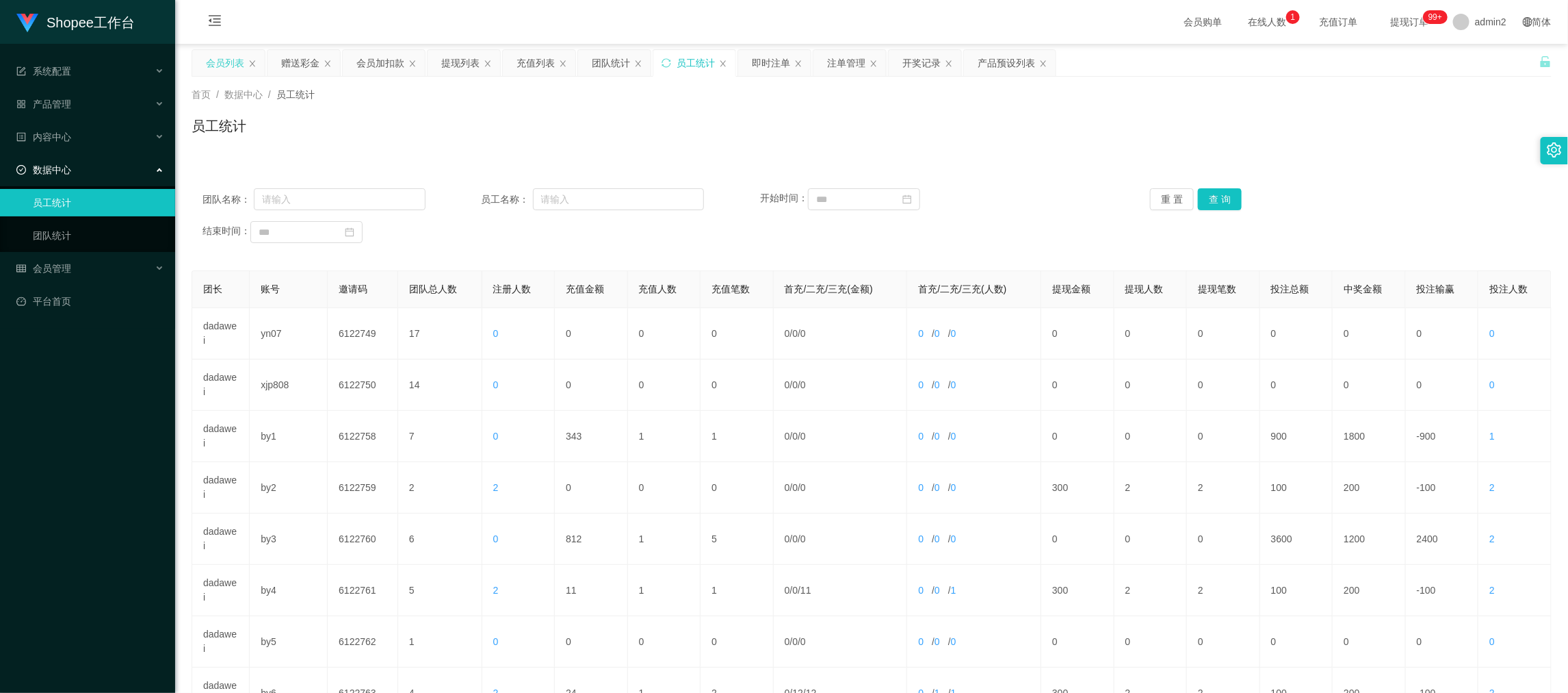
click at [221, 68] on div "会员列表" at bounding box center [225, 63] width 39 height 26
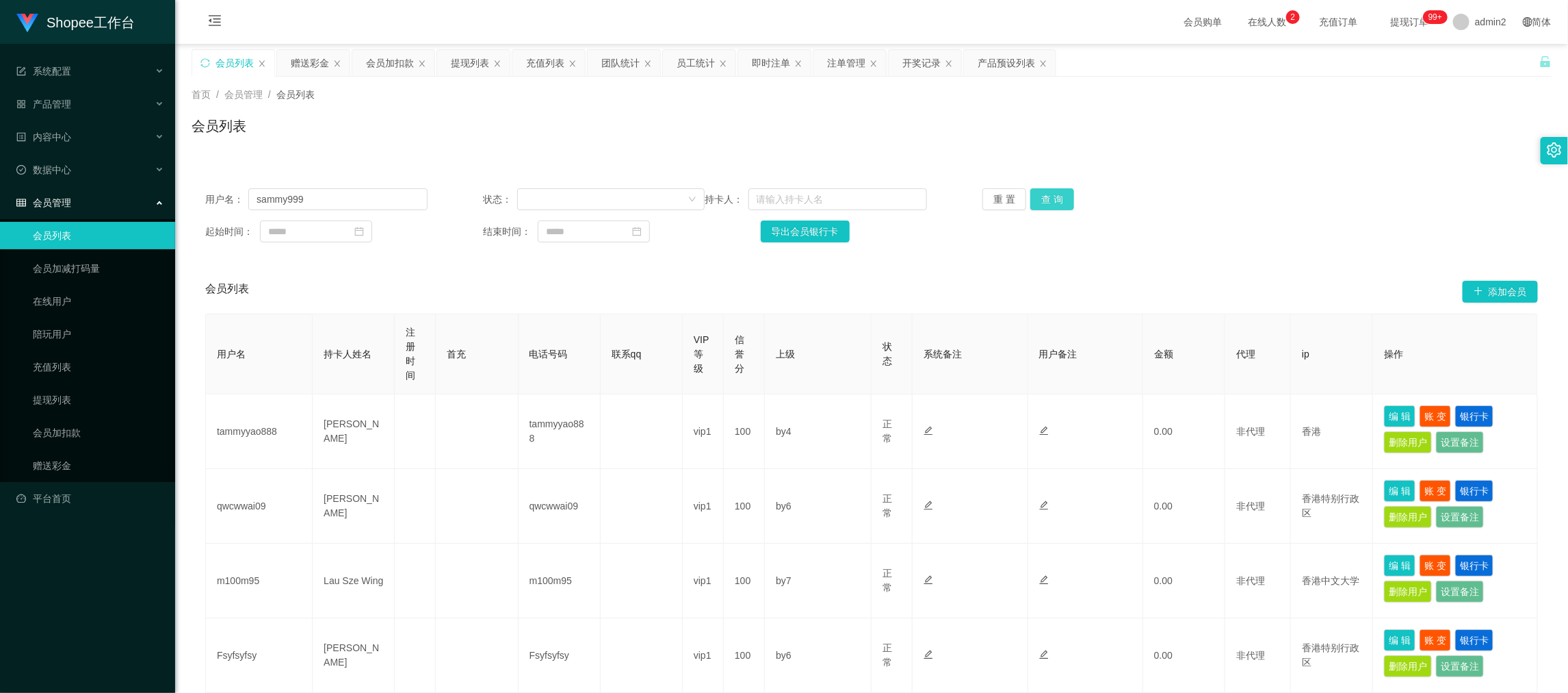
click at [1054, 205] on button "查 询" at bounding box center [1052, 199] width 44 height 22
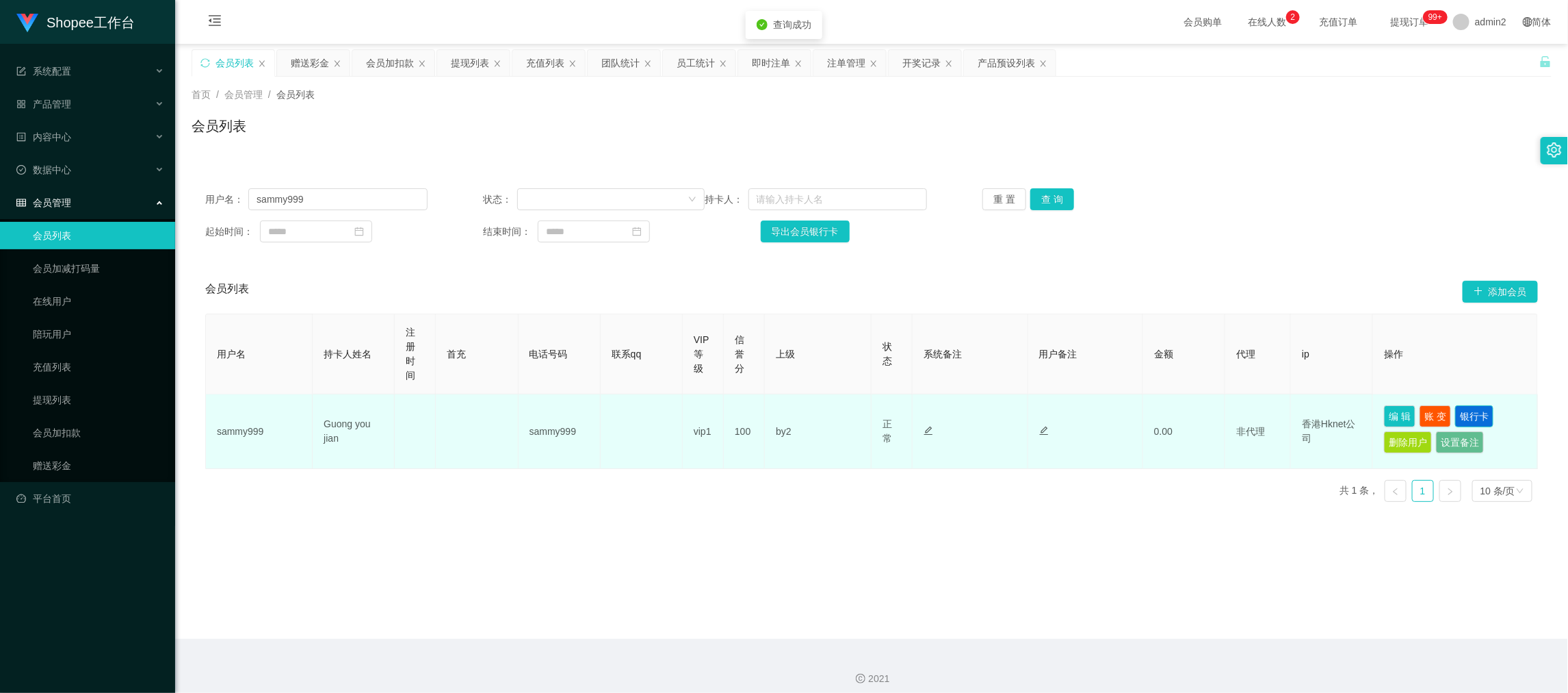
click at [1473, 415] on button "银行卡" at bounding box center [1474, 416] width 39 height 22
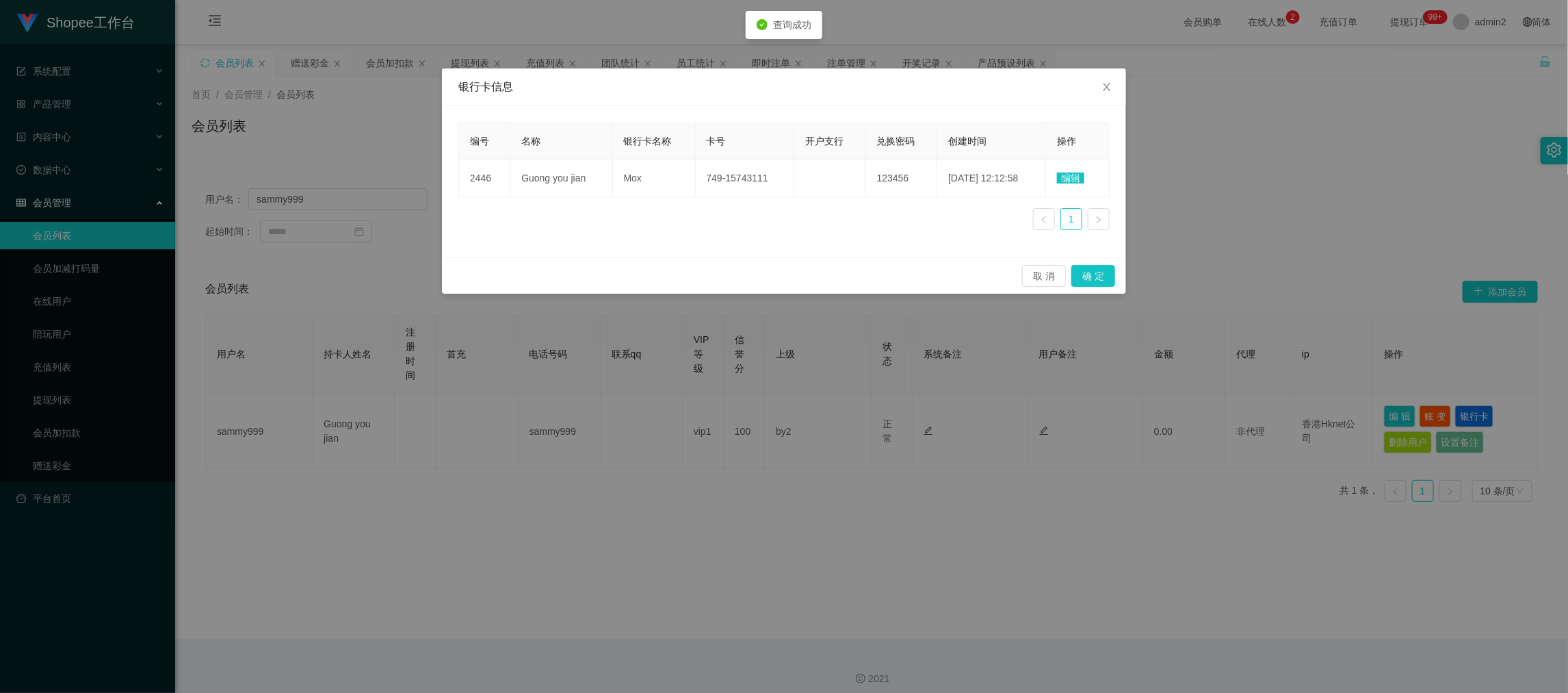
click at [1073, 176] on span "编辑" at bounding box center [1070, 178] width 28 height 11
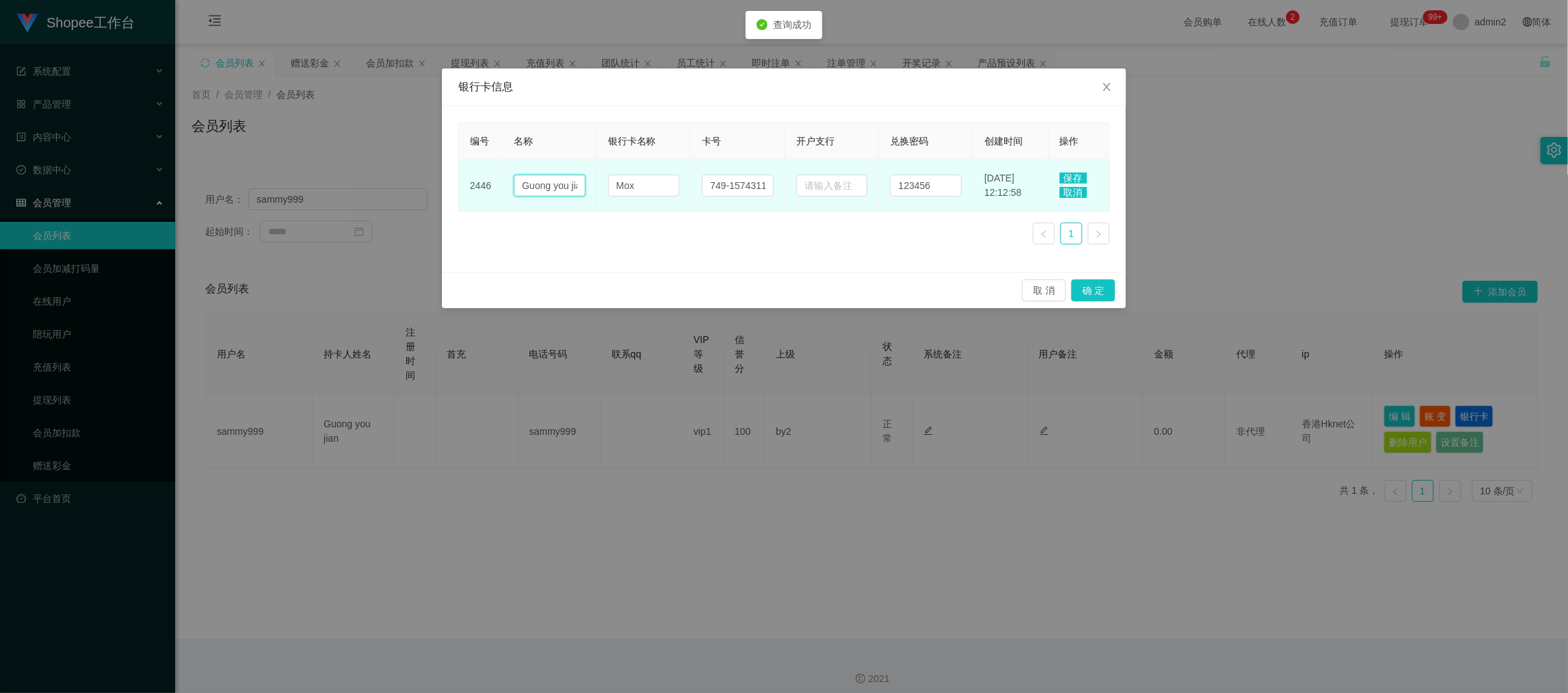
click at [560, 176] on input "Guong you jian" at bounding box center [549, 186] width 72 height 22
paste input "oung You JIAN"
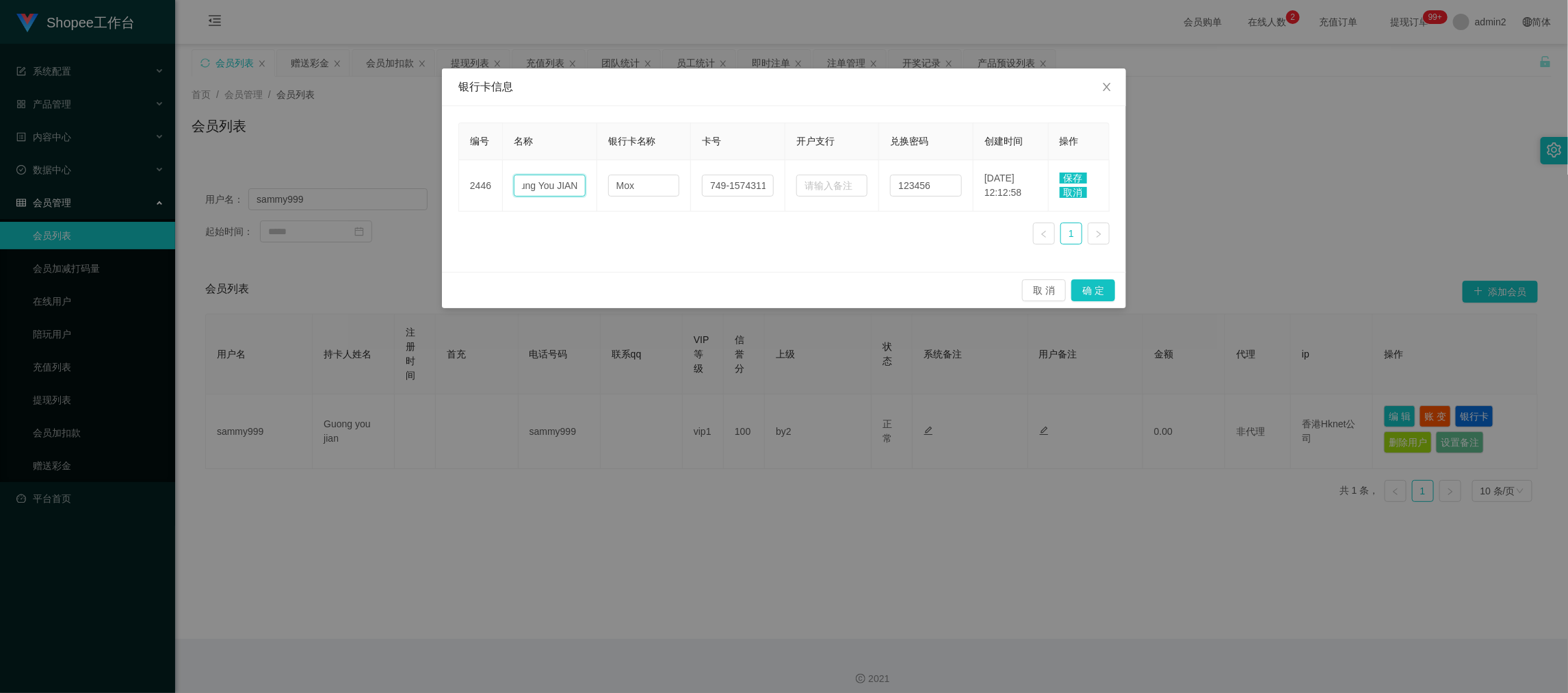
type input "Goung You JIAN"
click at [1073, 174] on span "保存" at bounding box center [1073, 178] width 28 height 11
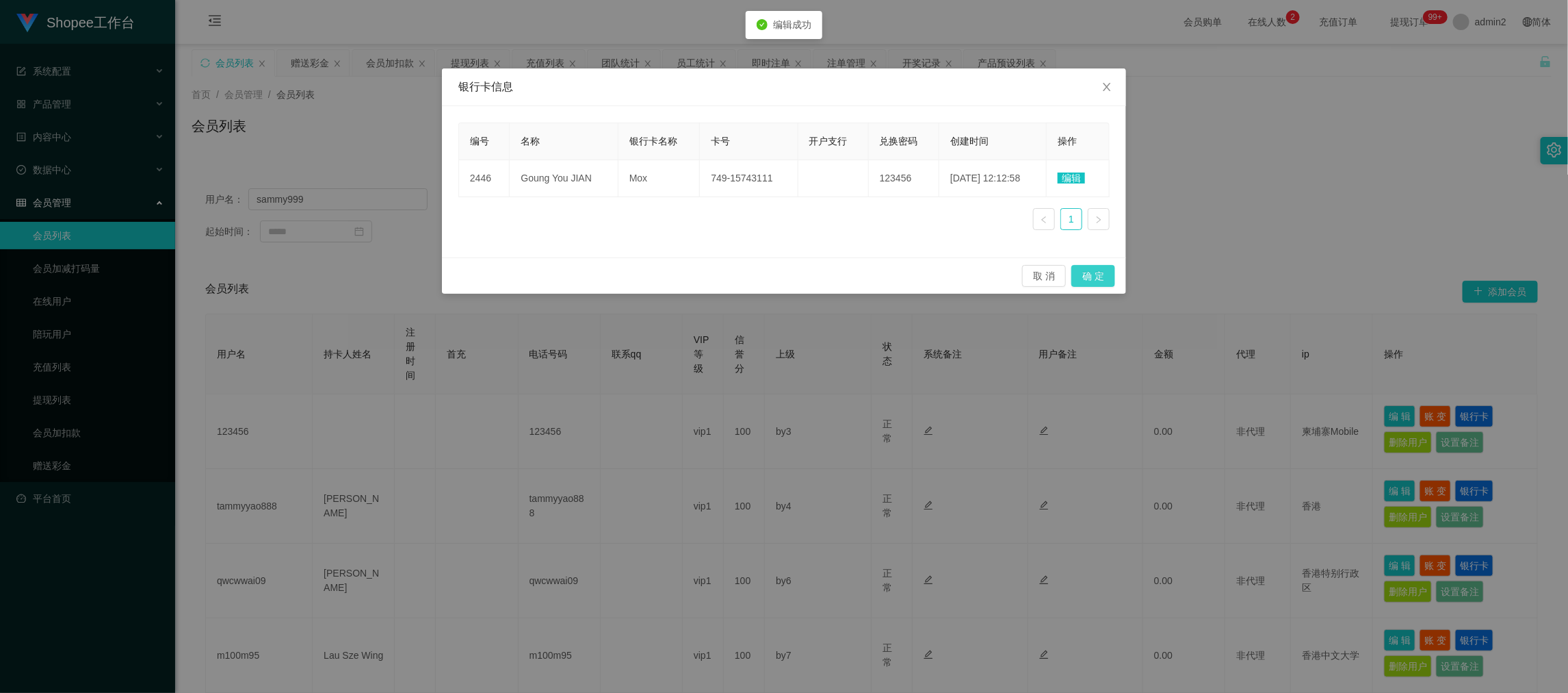
click at [1095, 277] on button "确 定" at bounding box center [1092, 275] width 44 height 22
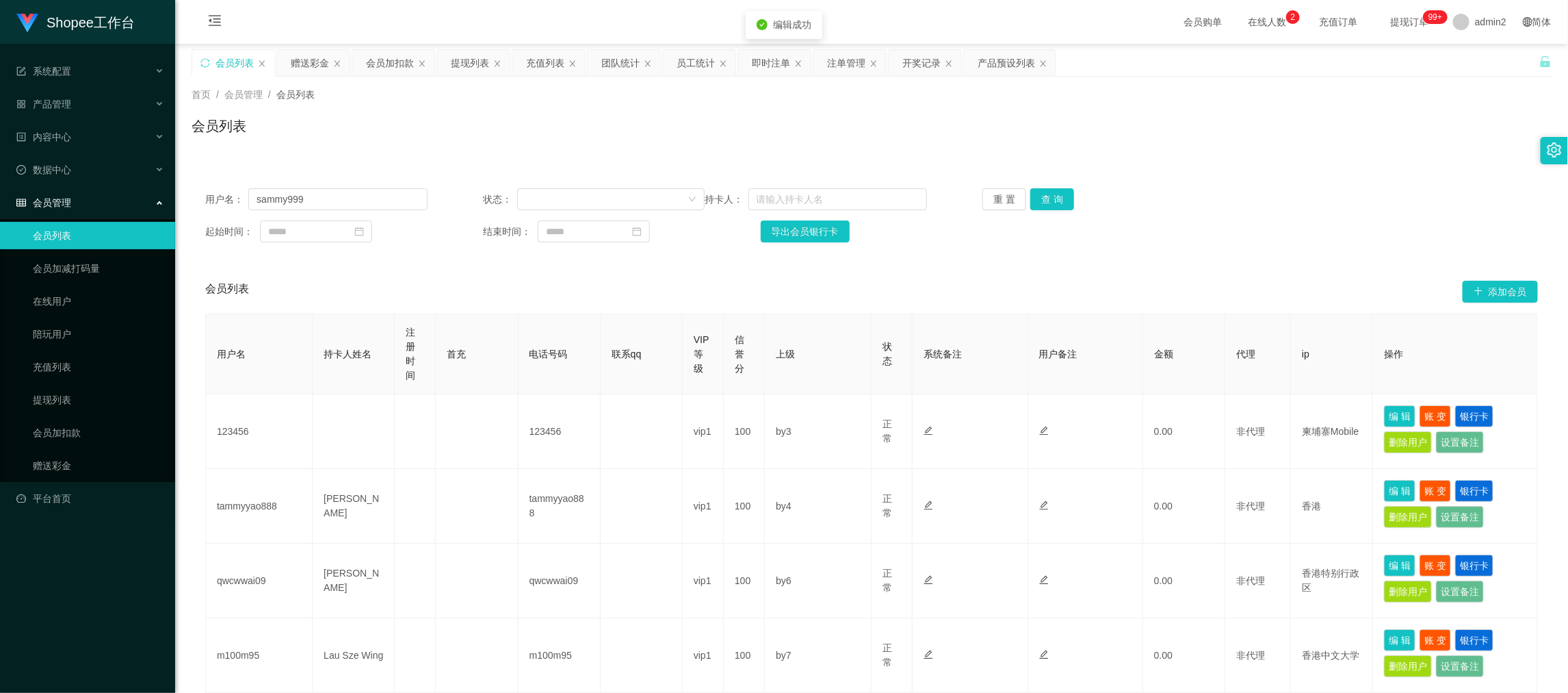
click at [1285, 236] on div "Shopee工作台 系统配置 产品管理 产品列表 产品预设列表 开奖记录 注单管理 即时注单 内容中心 数据中心 员工统计 团队统计 会员管理 会员列表 会员…" at bounding box center [784, 346] width 1568 height 693
click at [312, 62] on div "赠送彩金" at bounding box center [309, 63] width 39 height 26
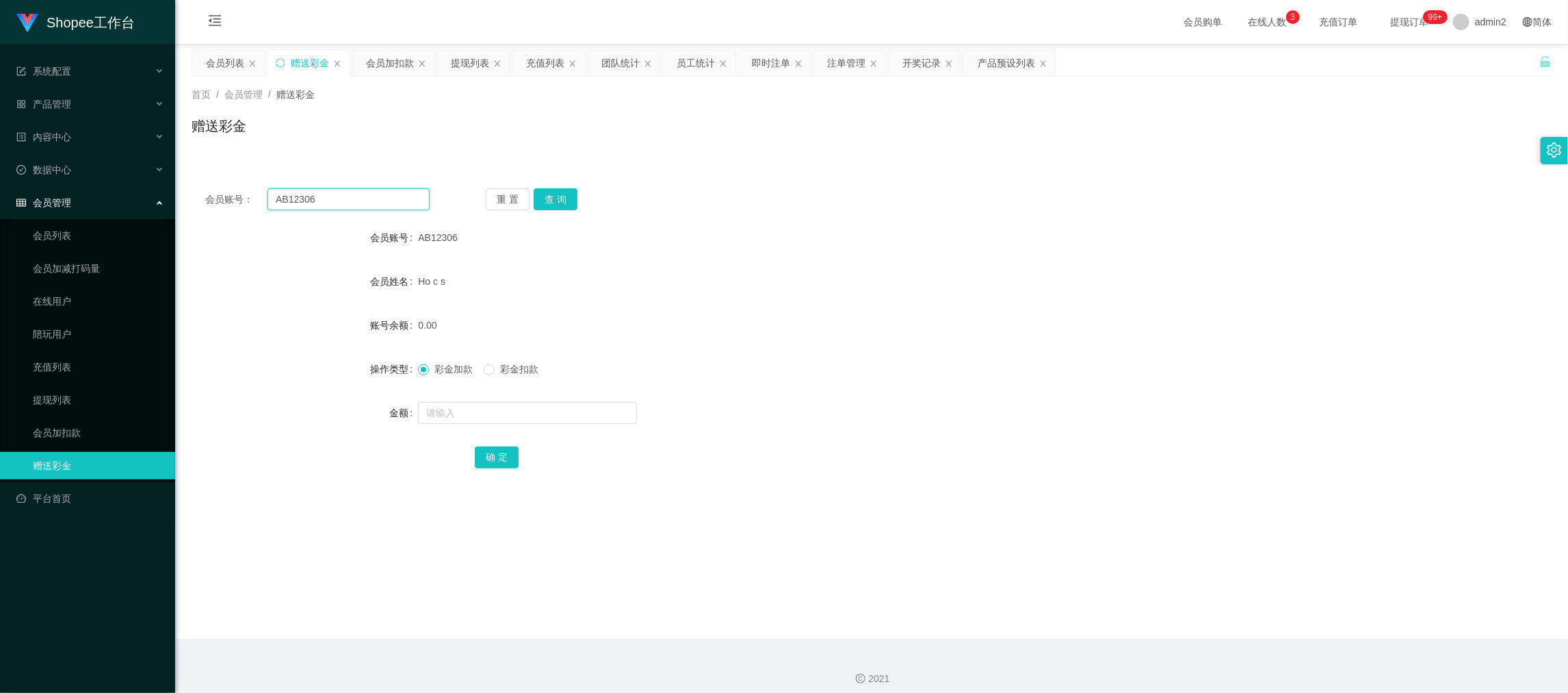
click at [357, 201] on input "AB12306" at bounding box center [348, 199] width 162 height 22
paste input "Kitty1023"
type input "Kitty1023"
click at [557, 197] on button "查 询" at bounding box center [555, 199] width 44 height 22
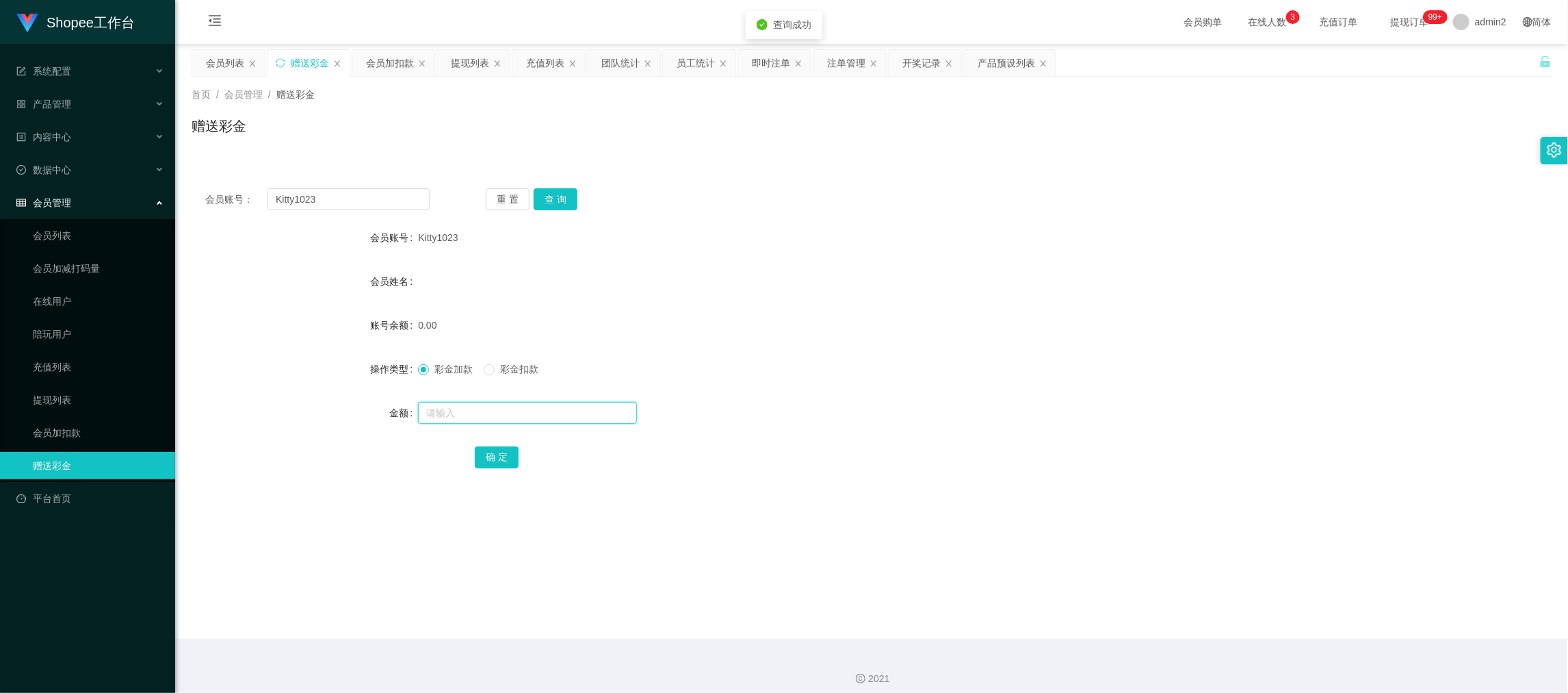
click at [555, 415] on input "text" at bounding box center [527, 412] width 219 height 22
type input "100"
click at [481, 449] on button "确 定" at bounding box center [496, 457] width 44 height 22
click at [879, 385] on form "会员账号 Kitty1023 会员姓名 账号余额 0.00 操作类型 彩金加款 彩金扣款 金额 确 定" at bounding box center [872, 347] width 1360 height 247
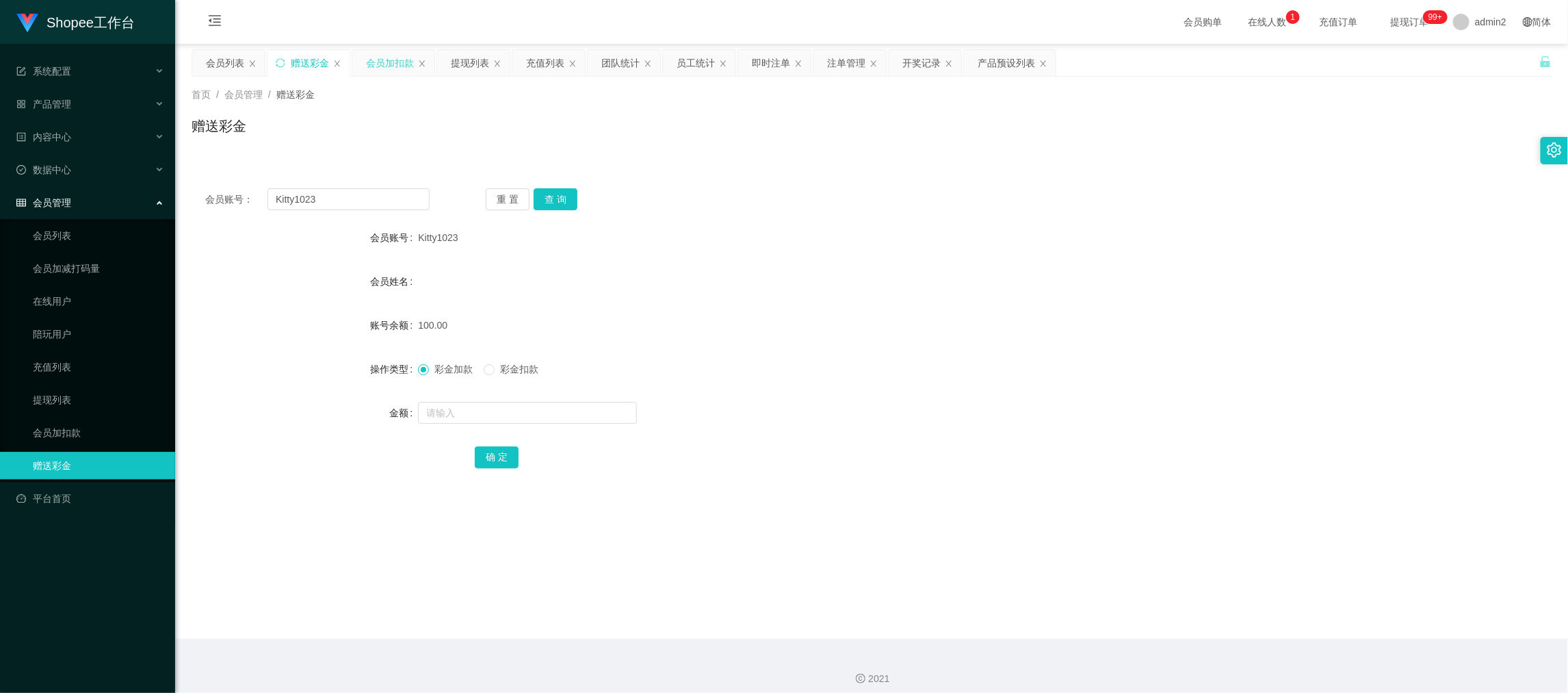
click at [373, 56] on div "会员加扣款" at bounding box center [389, 63] width 47 height 26
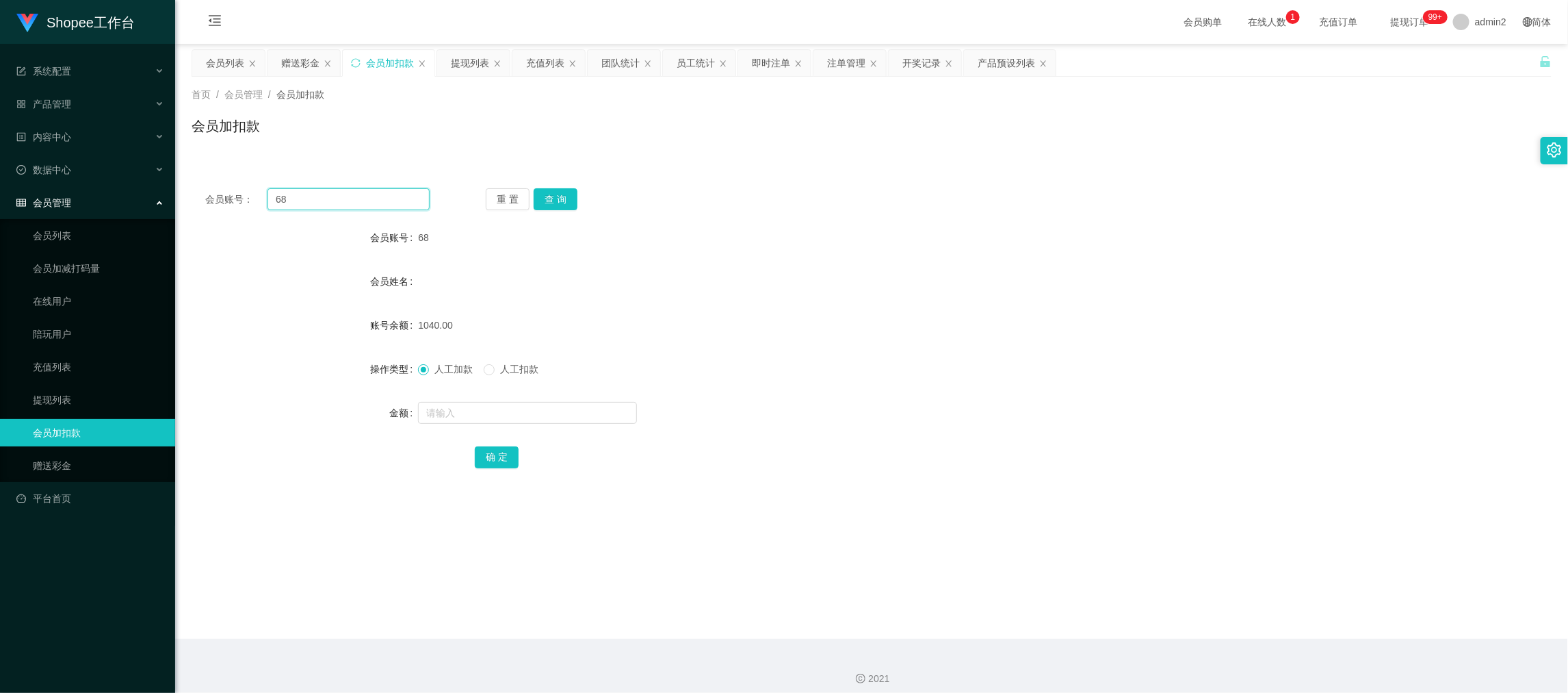
click at [394, 193] on input "68" at bounding box center [348, 199] width 162 height 22
paste input "9"
type input "98"
click at [549, 191] on button "查 询" at bounding box center [555, 199] width 44 height 22
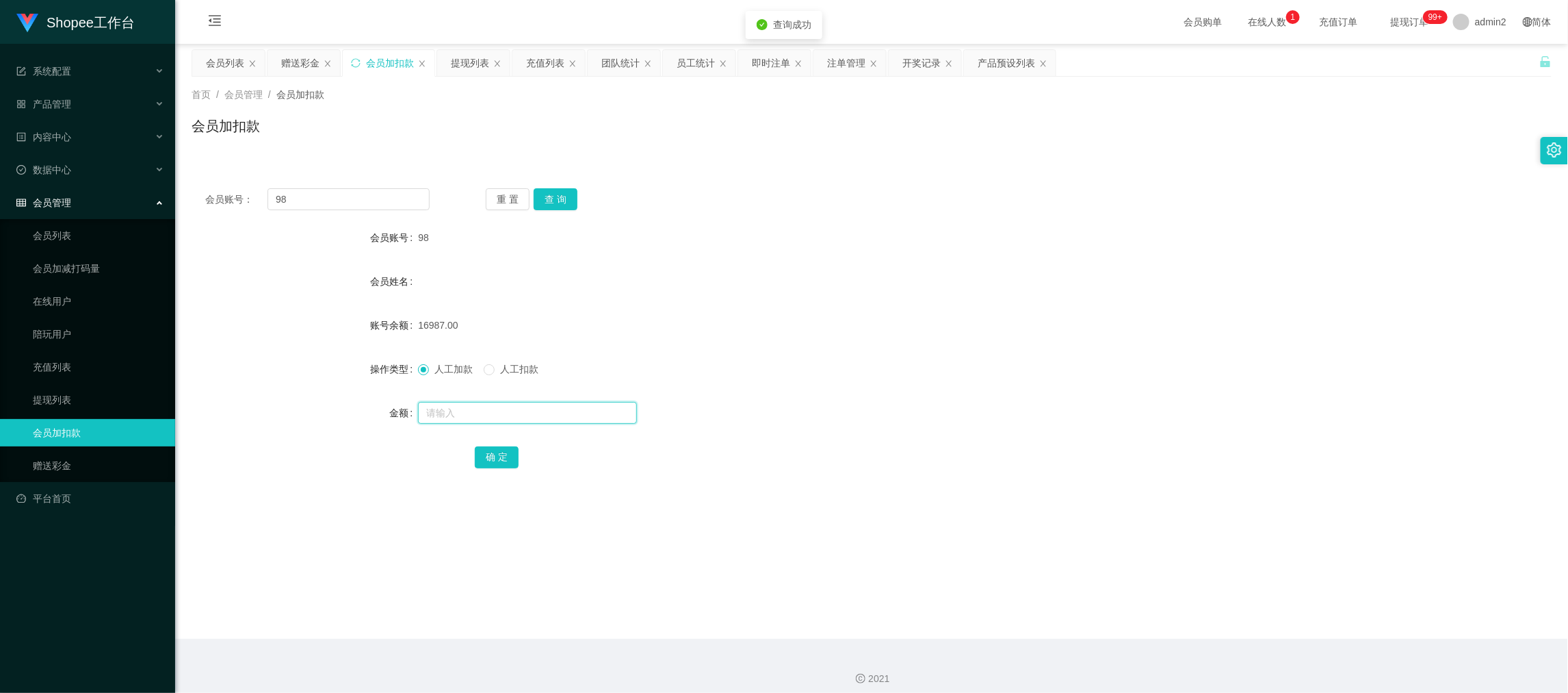
click at [585, 411] on input "text" at bounding box center [527, 412] width 219 height 22
click at [585, 411] on input "1" at bounding box center [527, 412] width 219 height 22
type input "12"
click at [498, 459] on button "确 定" at bounding box center [496, 457] width 44 height 22
drag, startPoint x: 1256, startPoint y: 624, endPoint x: 733, endPoint y: 351, distance: 590.0
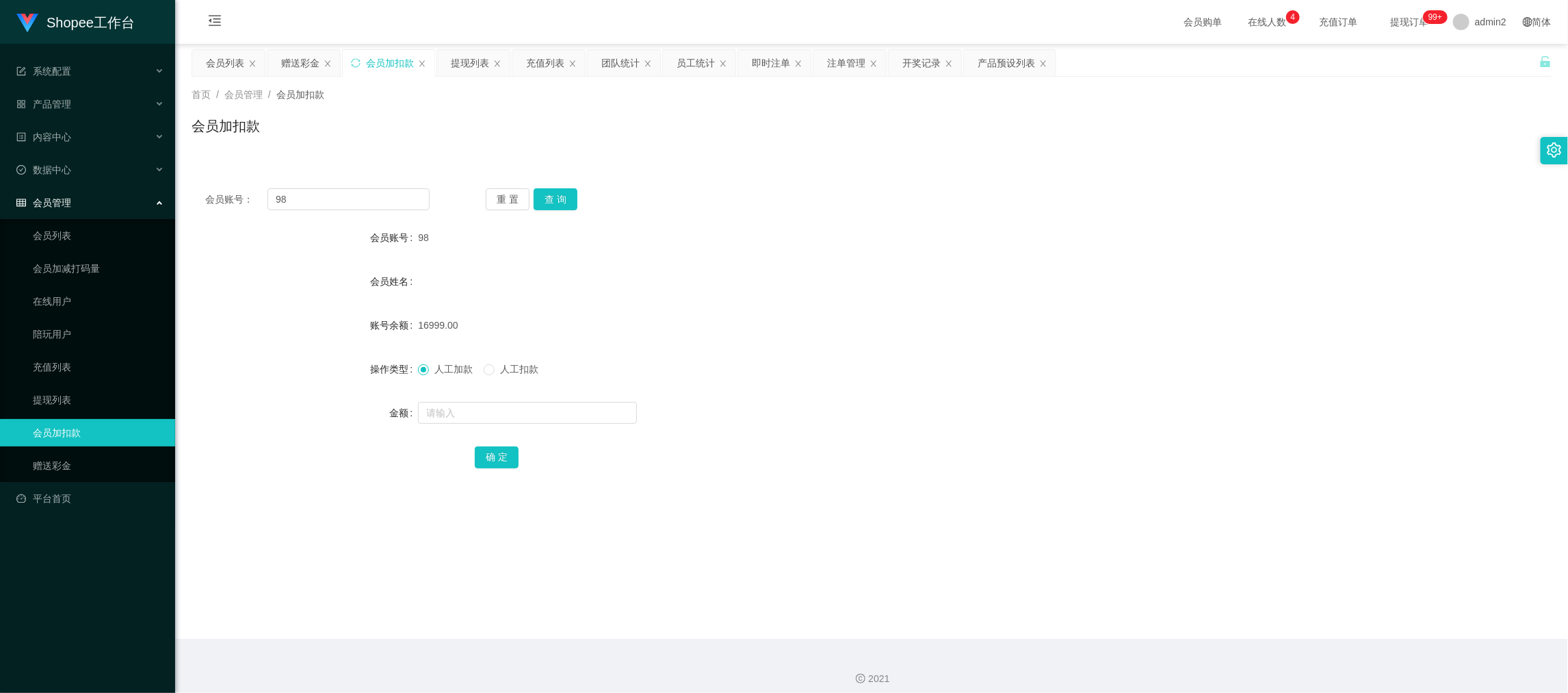
click at [1256, 624] on main "关闭左侧 关闭右侧 关闭其它 刷新页面 会员列表 赠送彩金 会员加扣款 提现列表 充值列表 团队统计 员工统计 即时注单 注单管理 开奖记录 产品预设列表 首…" at bounding box center [871, 341] width 1392 height 594
click at [297, 55] on div "赠送彩金" at bounding box center [300, 63] width 39 height 26
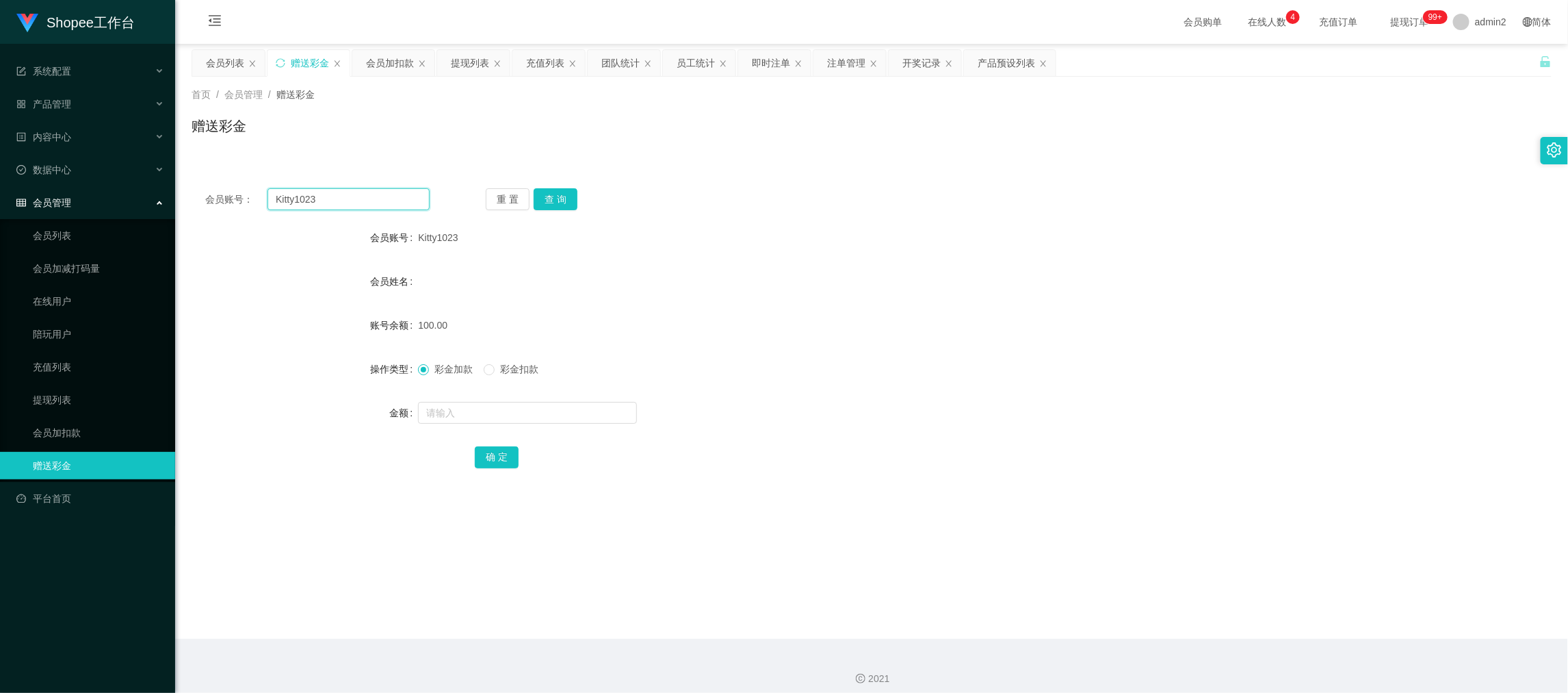
click at [409, 197] on input "Kitty1023" at bounding box center [348, 199] width 162 height 22
click at [409, 199] on input "Kitty1023" at bounding box center [348, 199] width 162 height 22
paste input "Lawyan"
type input "Lawyan"
click at [562, 195] on button "查 询" at bounding box center [555, 199] width 44 height 22
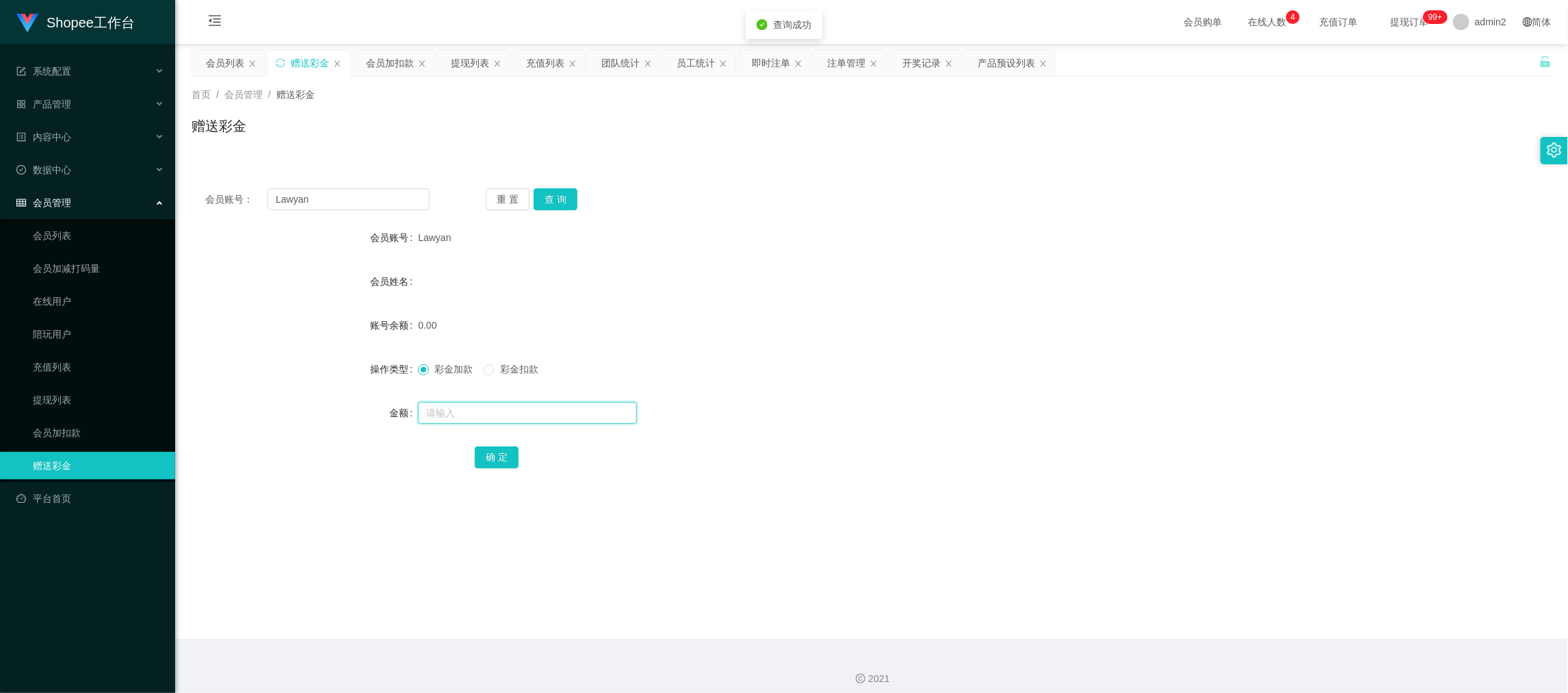
click at [574, 415] on input "text" at bounding box center [527, 412] width 219 height 22
type input "100"
click at [504, 453] on button "确 定" at bounding box center [496, 457] width 44 height 22
click at [918, 357] on div "彩金加款 彩金扣款" at bounding box center [814, 368] width 793 height 28
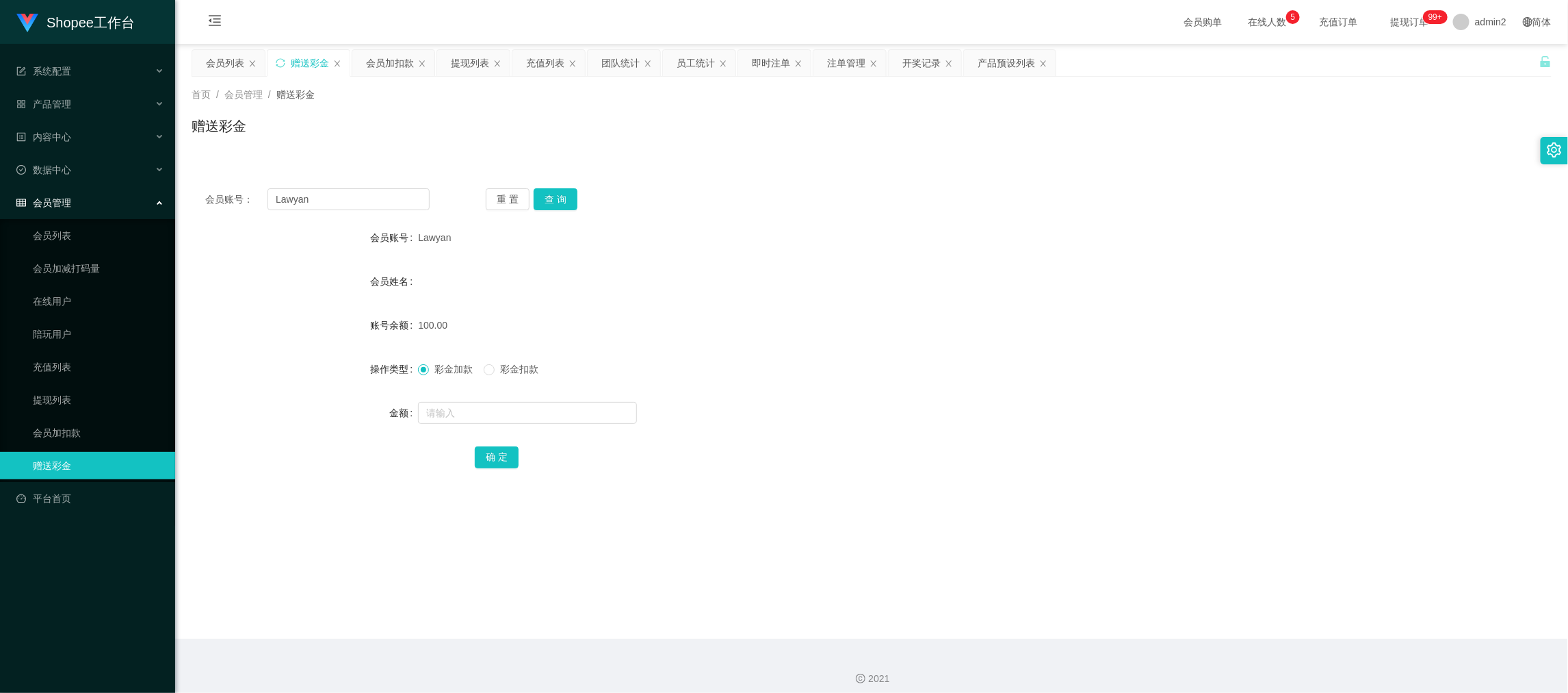
click at [1207, 582] on main "关闭左侧 关闭右侧 关闭其它 刷新页面 会员列表 赠送彩金 会员加扣款 提现列表 充值列表 团队统计 员工统计 即时注单 注单管理 开奖记录 产品预设列表 首…" at bounding box center [871, 341] width 1392 height 594
click at [207, 64] on div "会员列表" at bounding box center [225, 63] width 39 height 26
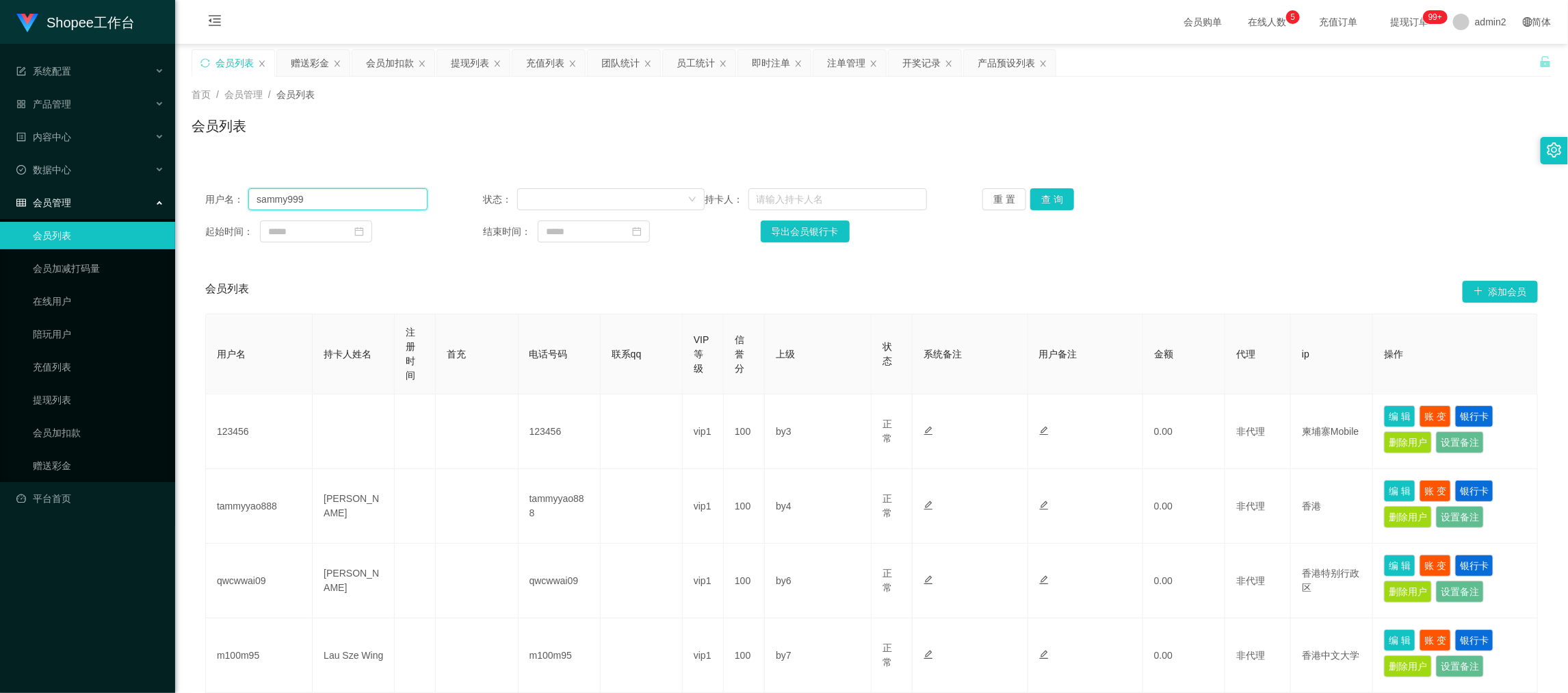
click at [350, 197] on input "sammy999" at bounding box center [337, 199] width 178 height 22
click at [1043, 195] on button "查 询" at bounding box center [1052, 199] width 44 height 22
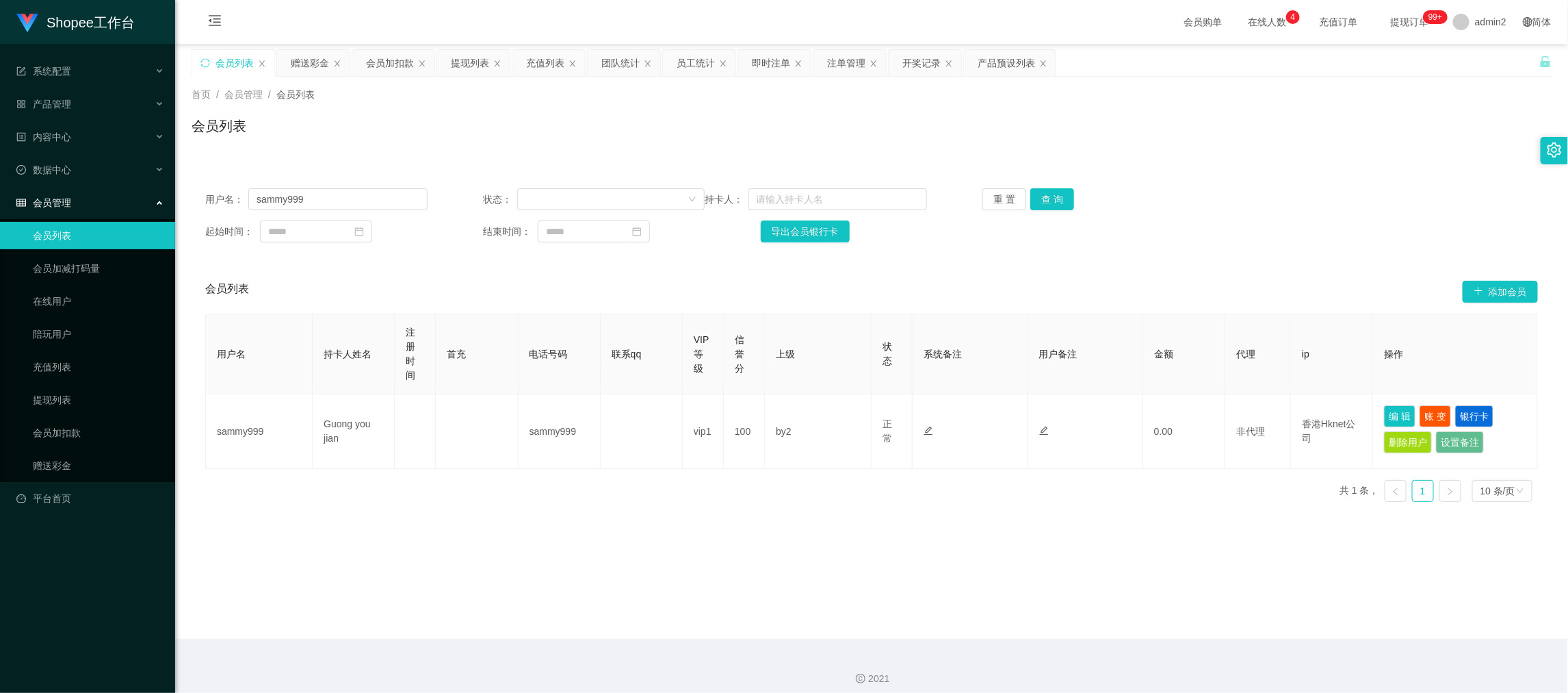
click at [794, 511] on div "用户名 持卡人姓名 注册时间 首充 电话号码 联系qq VIP等级 信誉分 上级 状态 系统备注 用户备注 金额 代理 ip 操作 sammy999 Guon…" at bounding box center [871, 413] width 1332 height 199
drag, startPoint x: 1467, startPoint y: 409, endPoint x: 1322, endPoint y: 385, distance: 147.0
click at [1467, 410] on button "银行卡" at bounding box center [1474, 416] width 39 height 22
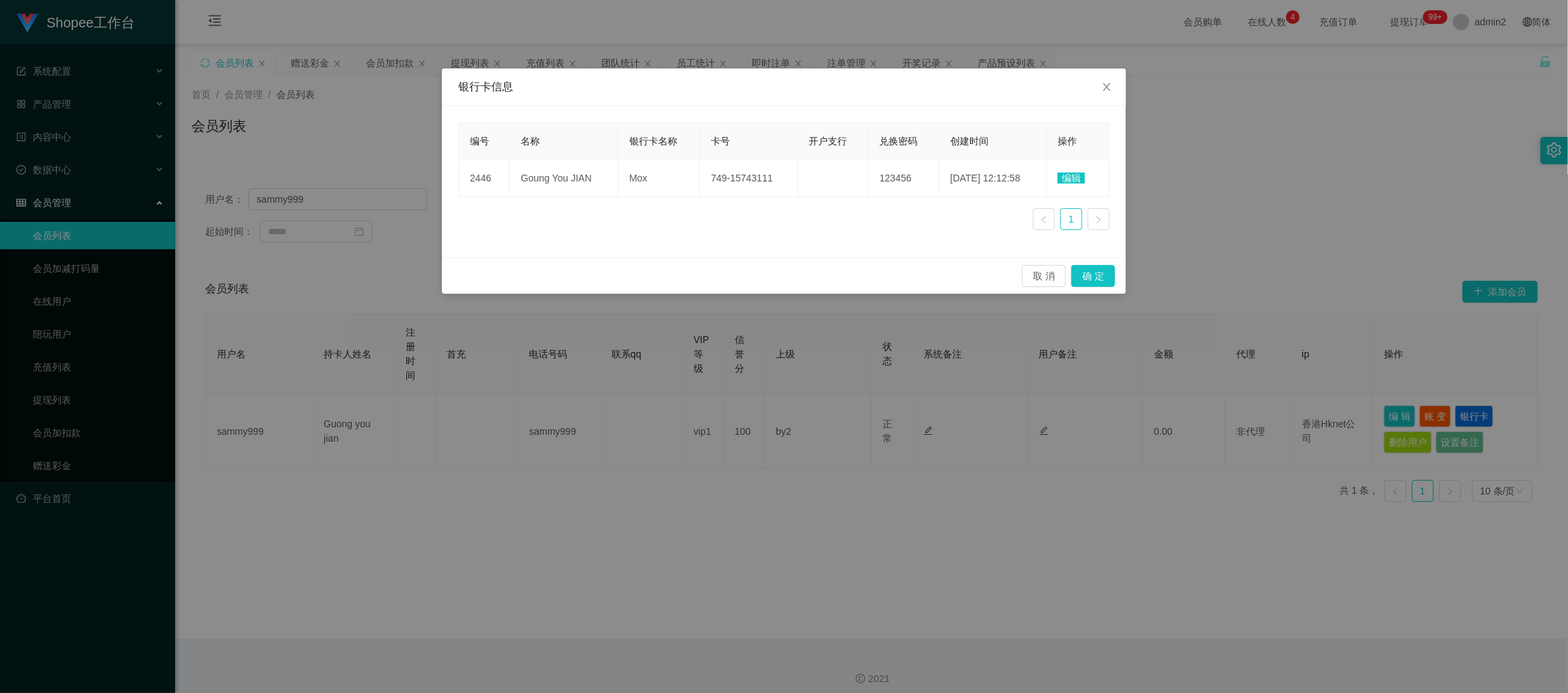
click at [1071, 178] on span "编辑" at bounding box center [1071, 178] width 28 height 11
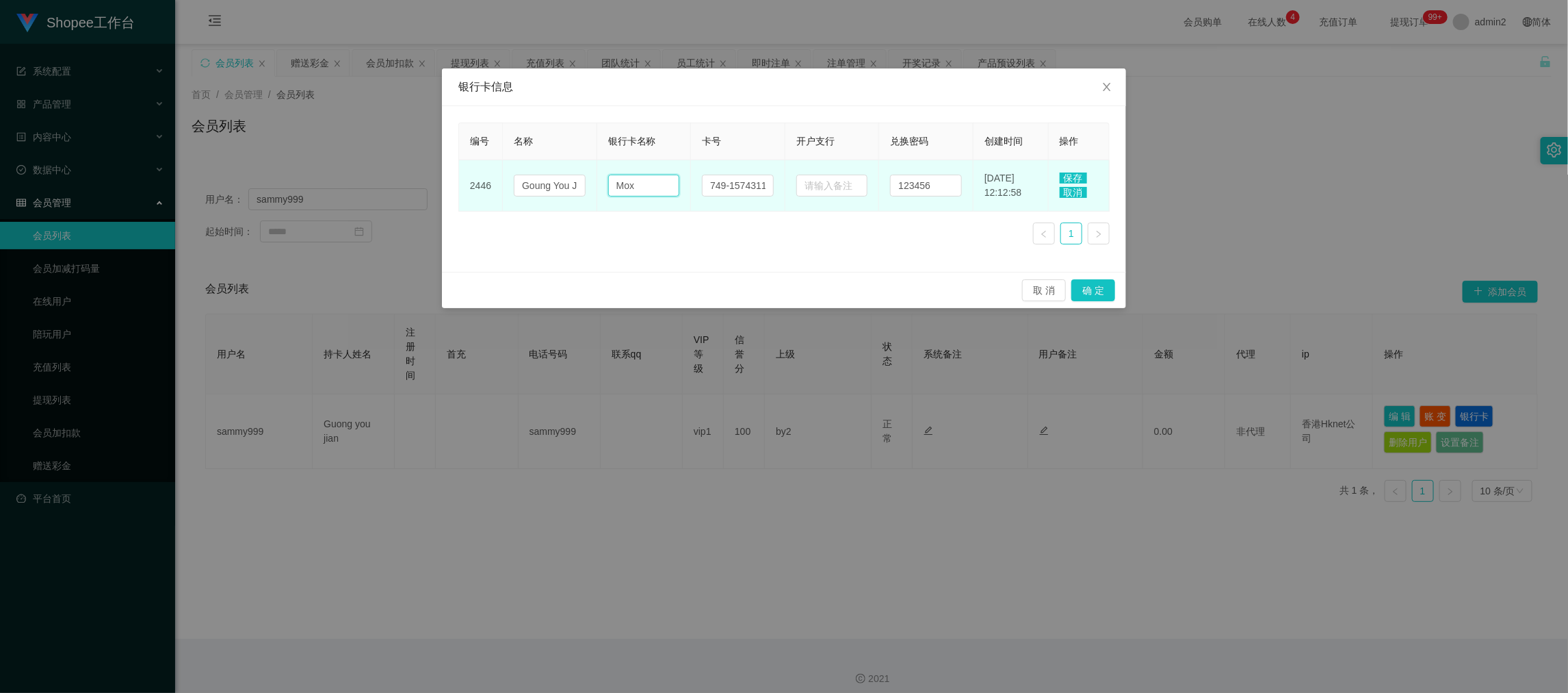
click at [647, 182] on input "Mox" at bounding box center [644, 186] width 72 height 22
paste input "FPS"
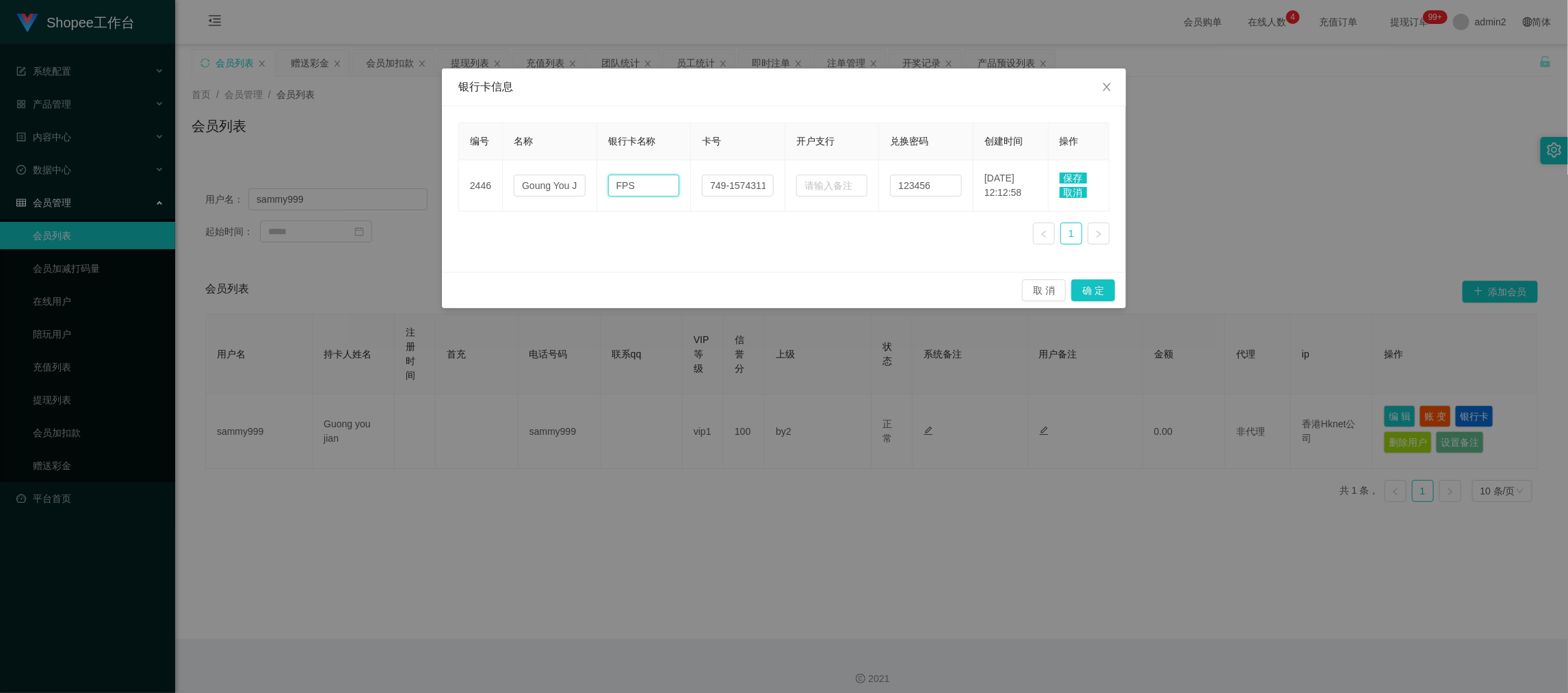
type input "FPS"
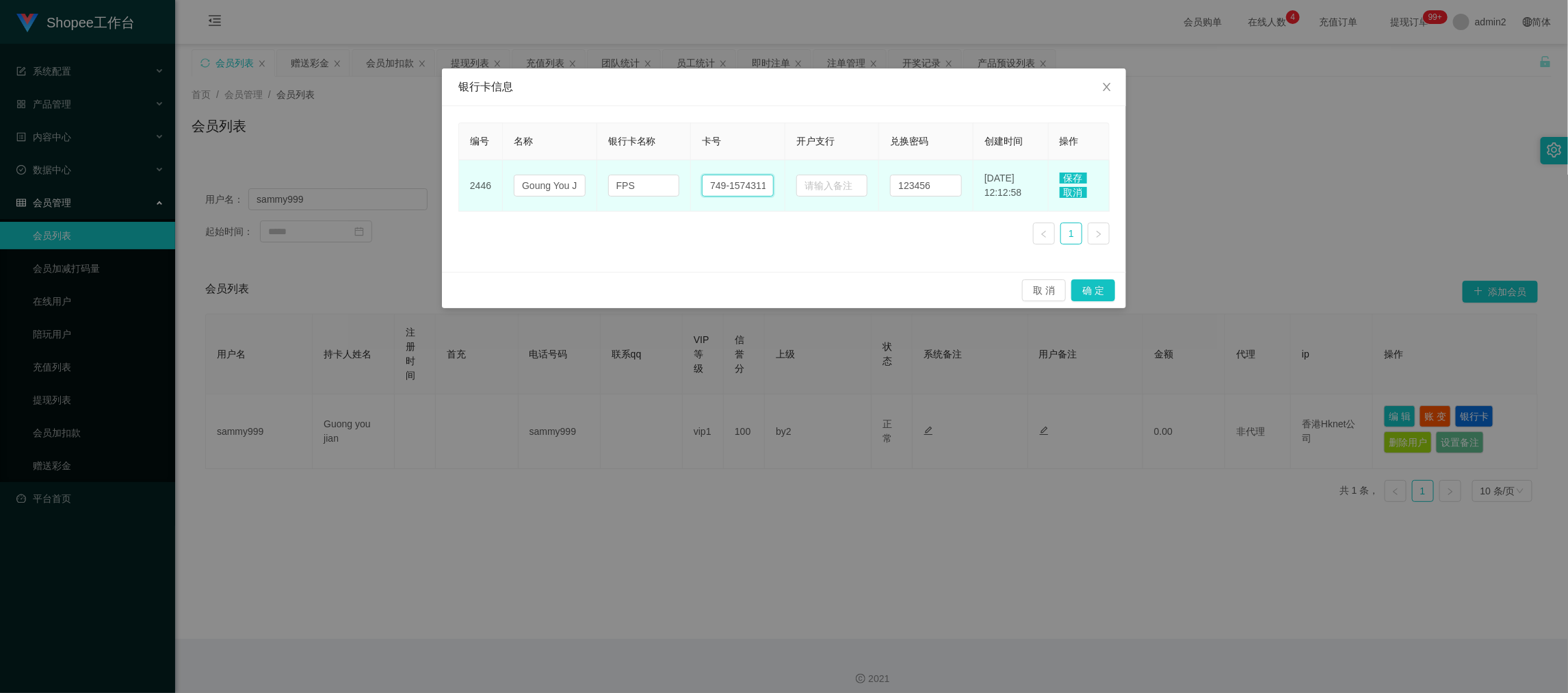
click at [738, 188] on input "749-15743111" at bounding box center [737, 186] width 72 height 22
drag, startPoint x: 738, startPoint y: 188, endPoint x: 763, endPoint y: 188, distance: 25.0
click at [738, 188] on input "749-15743111" at bounding box center [737, 186] width 72 height 22
paste input "104566005"
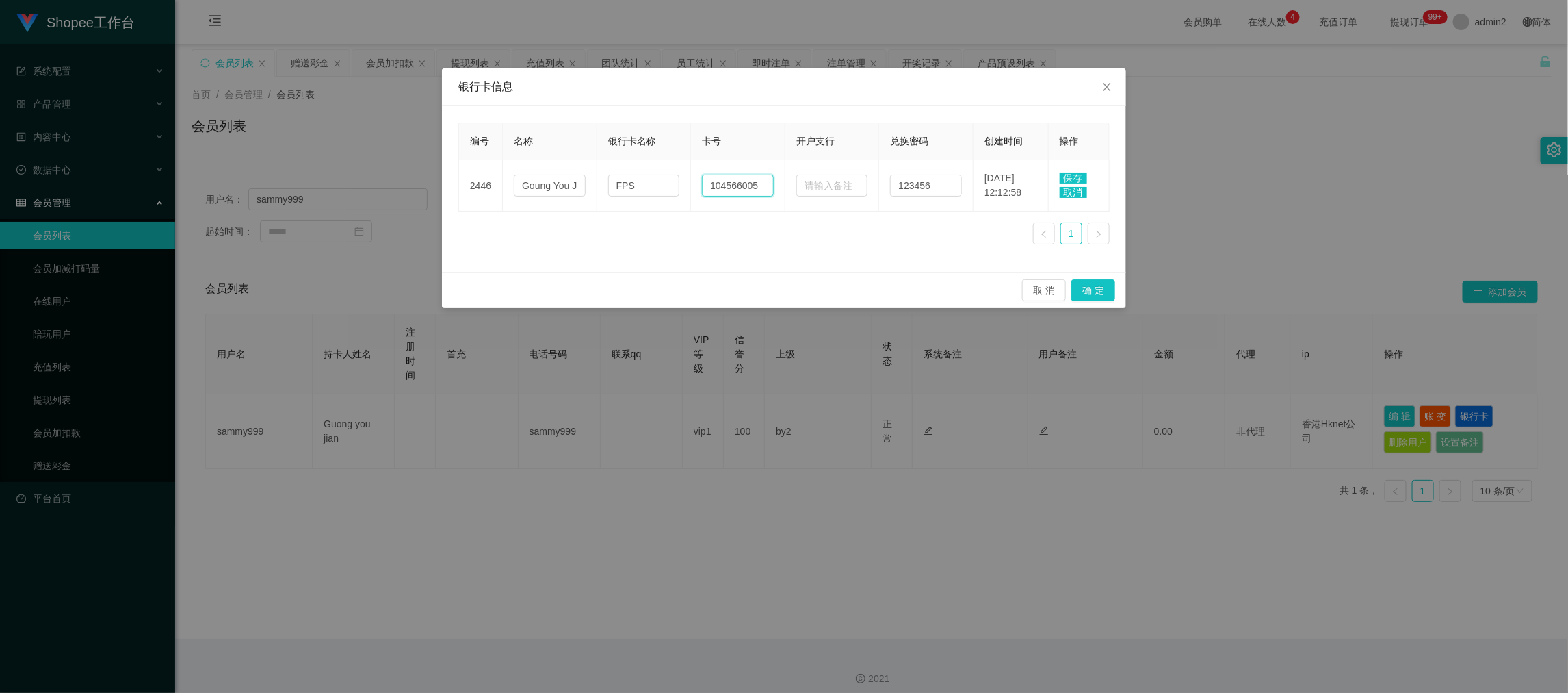
type input "104566005"
click at [1078, 178] on span "保存" at bounding box center [1073, 178] width 28 height 11
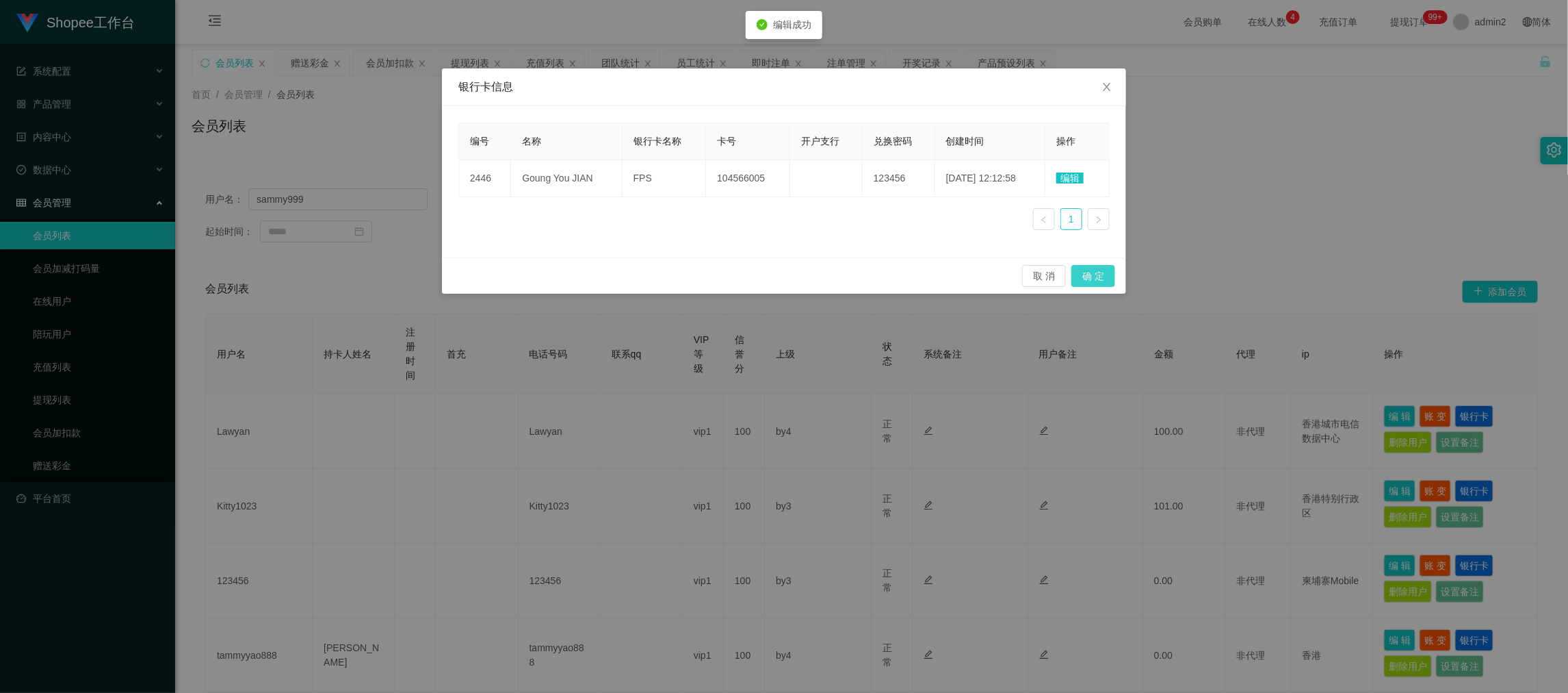
click at [1098, 279] on button "确 定" at bounding box center [1092, 275] width 44 height 22
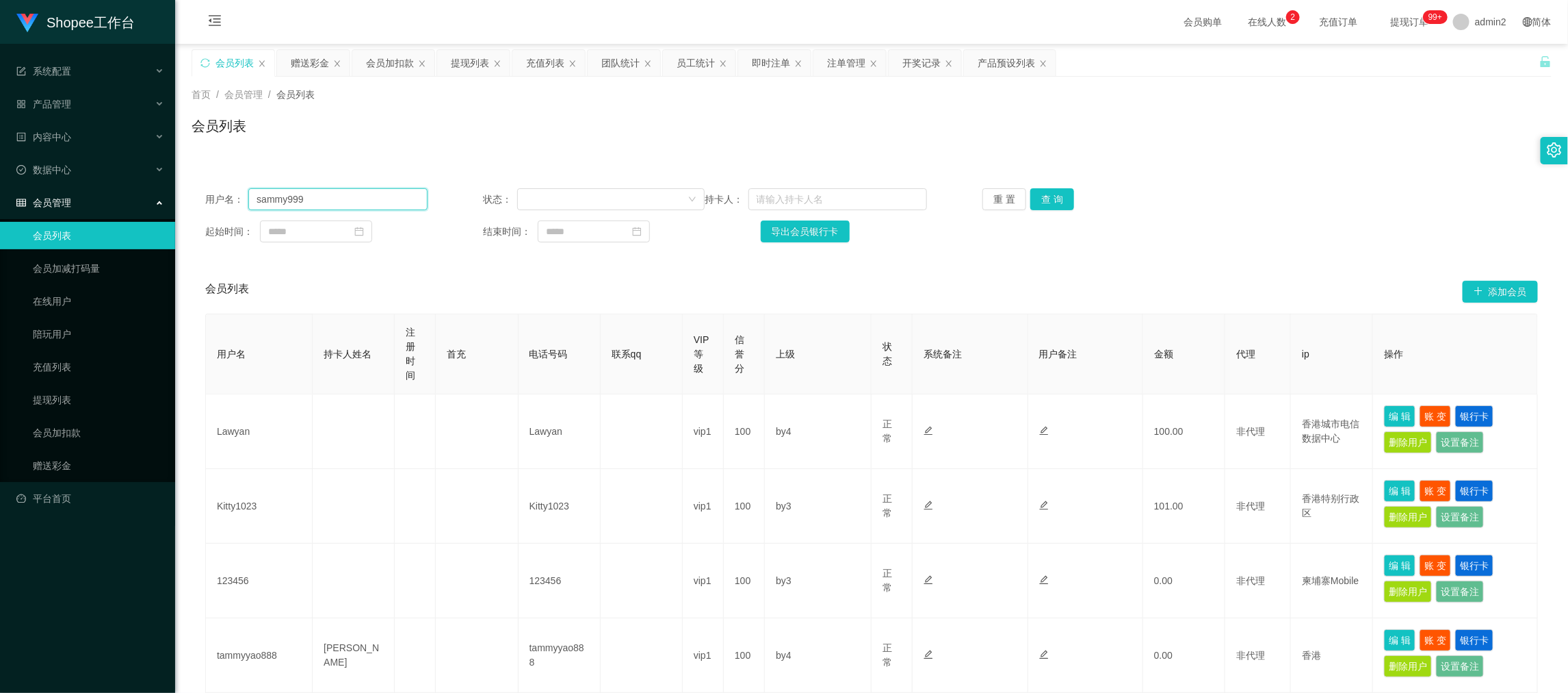
click at [292, 204] on input "sammy999" at bounding box center [337, 199] width 178 height 22
click at [441, 55] on div "提现列表" at bounding box center [473, 63] width 73 height 26
click at [452, 62] on div "提现列表" at bounding box center [470, 63] width 39 height 26
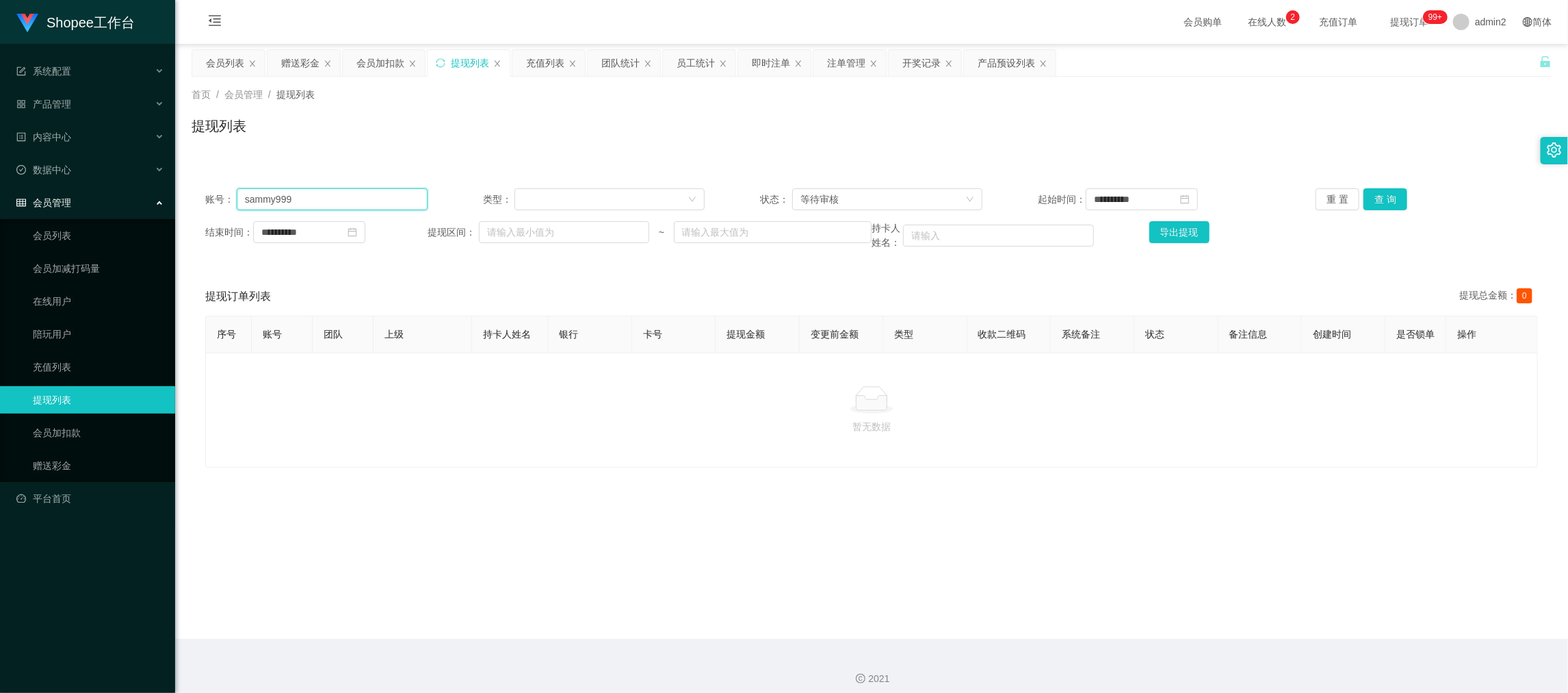
drag, startPoint x: 380, startPoint y: 201, endPoint x: 369, endPoint y: 203, distance: 11.2
click at [369, 203] on input "sammy999" at bounding box center [332, 199] width 191 height 22
paste input "Lawyan"
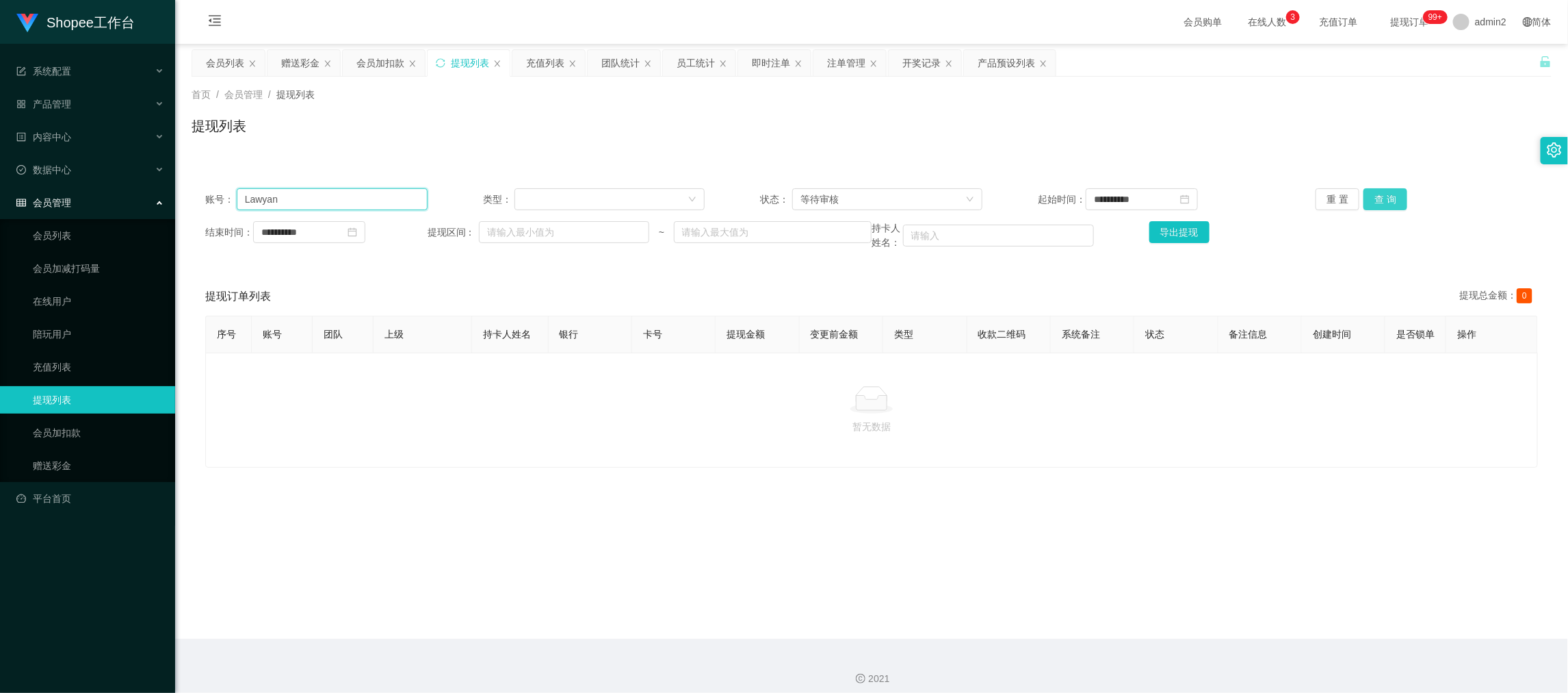
type input "Lawyan"
click at [1378, 195] on button "查 询" at bounding box center [1384, 199] width 44 height 22
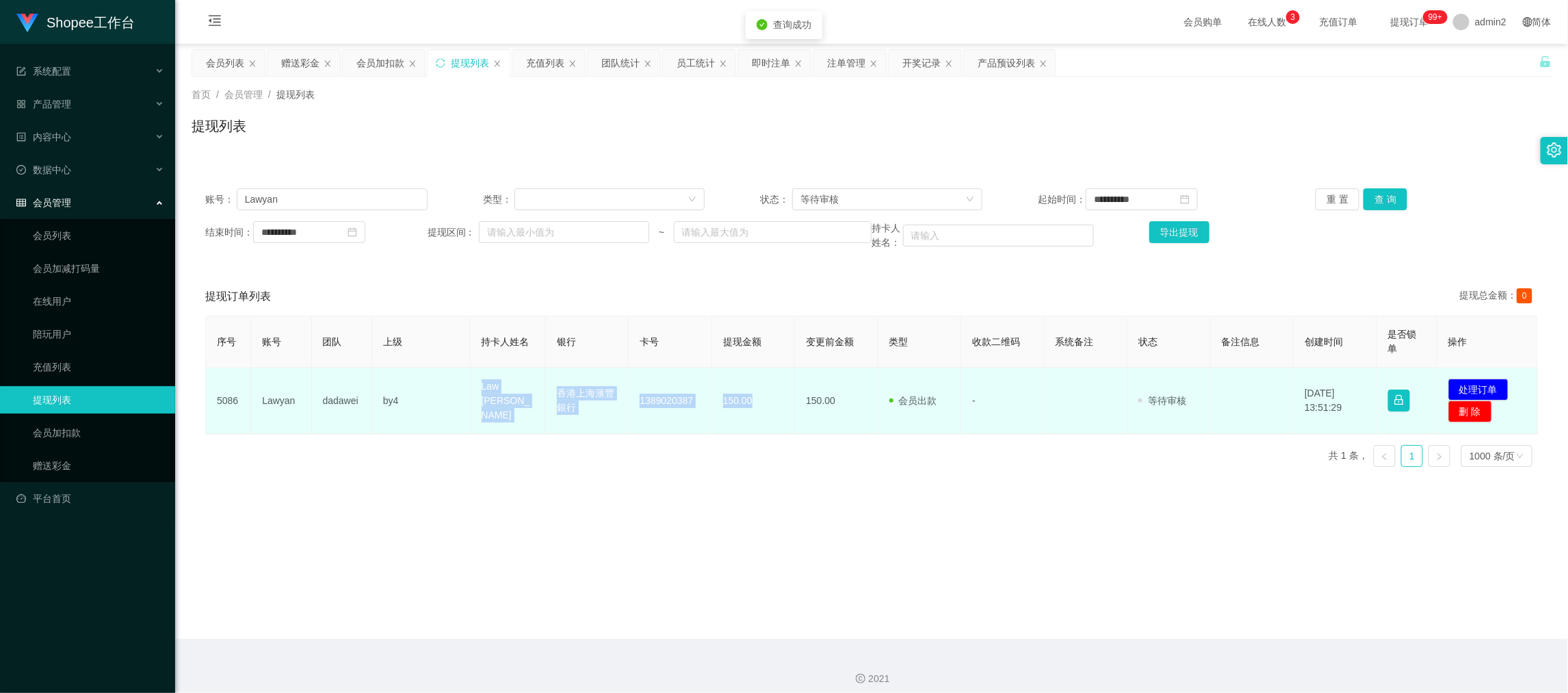
drag, startPoint x: 472, startPoint y: 390, endPoint x: 786, endPoint y: 406, distance: 314.4
click at [786, 406] on tr "5086 Lawyan dadawei by4 Law chung yan 香港上海滙豐銀行 1389020387 150.00 150.00 会员出款 人工…" at bounding box center [872, 401] width 1331 height 66
click at [1467, 389] on button "处理订单" at bounding box center [1478, 389] width 60 height 22
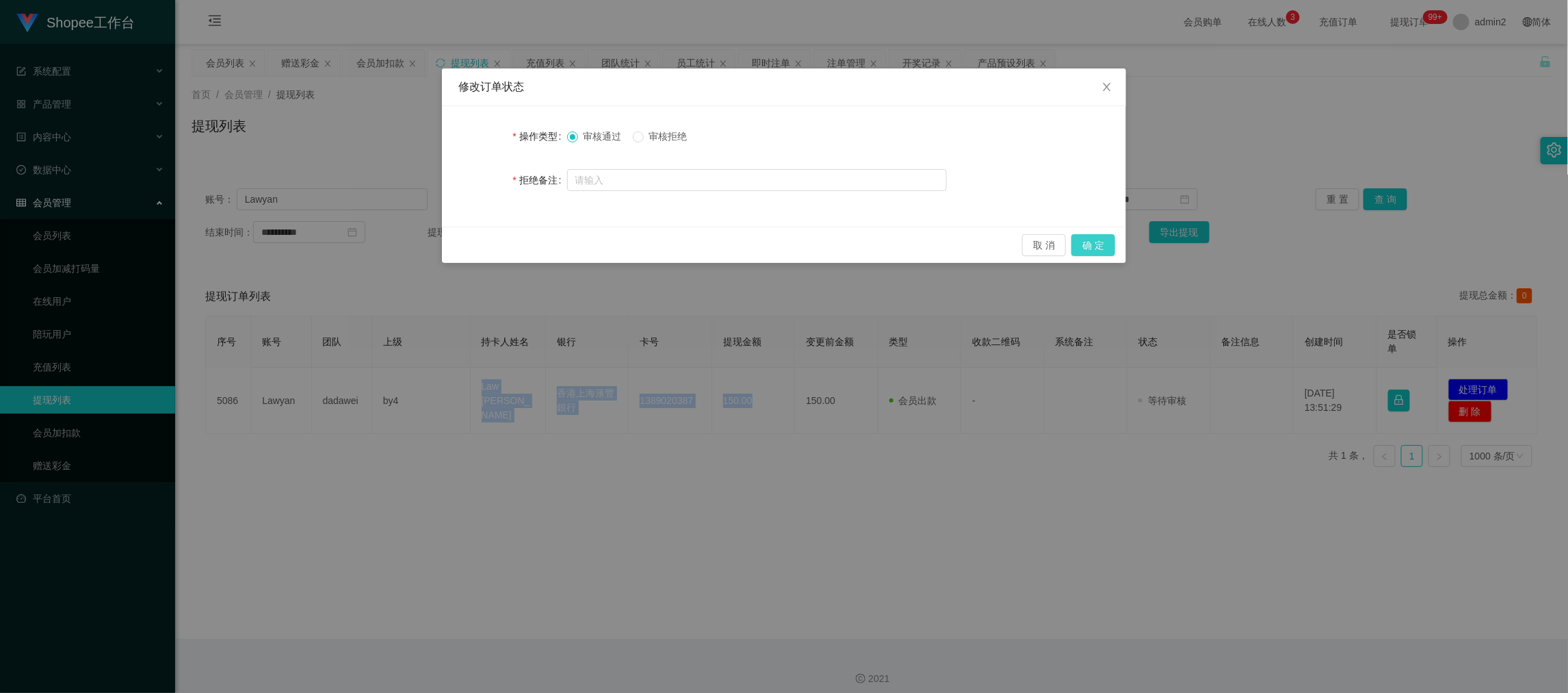
click at [1106, 240] on button "确 定" at bounding box center [1092, 245] width 44 height 22
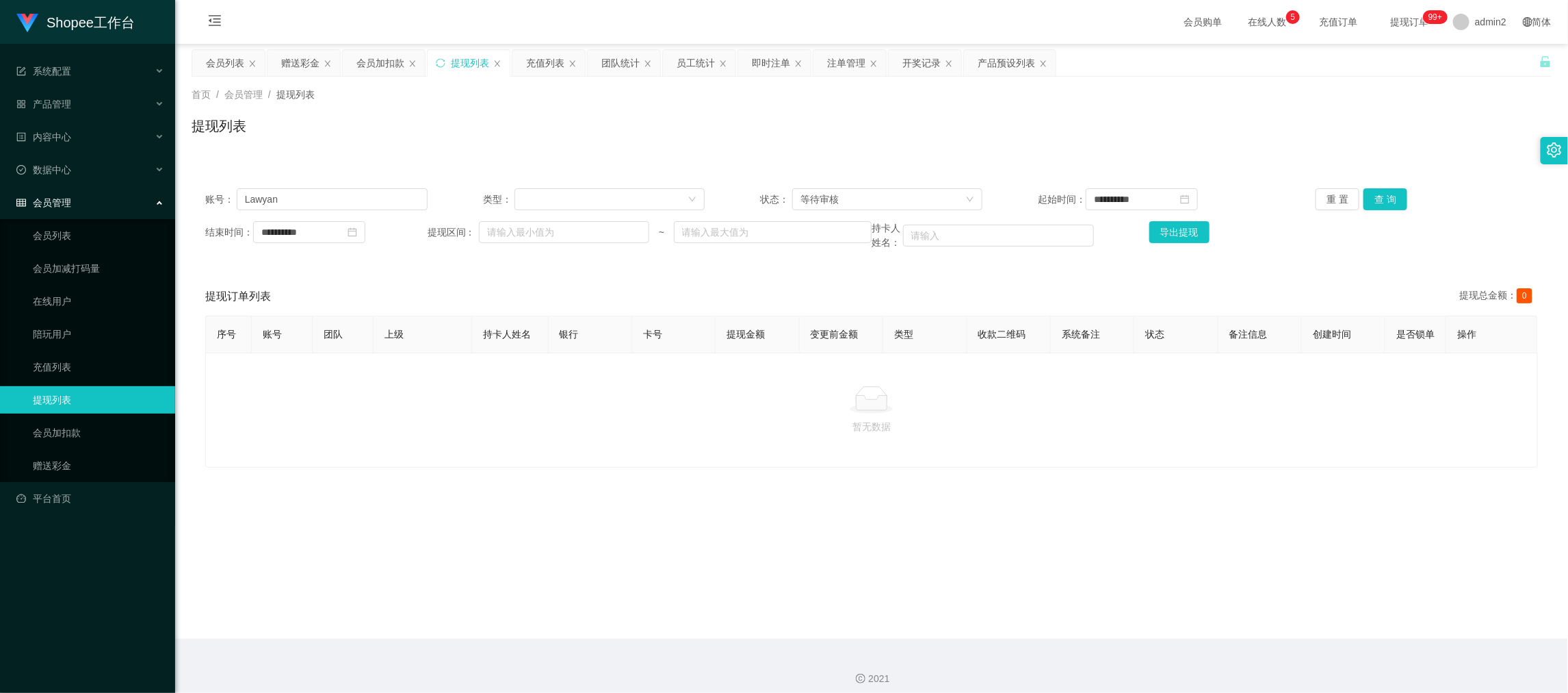
drag, startPoint x: 1080, startPoint y: 654, endPoint x: 1000, endPoint y: 580, distance: 109.0
click at [1080, 649] on div "2021" at bounding box center [871, 670] width 1392 height 64
click at [367, 56] on div "会员加扣款" at bounding box center [380, 63] width 47 height 26
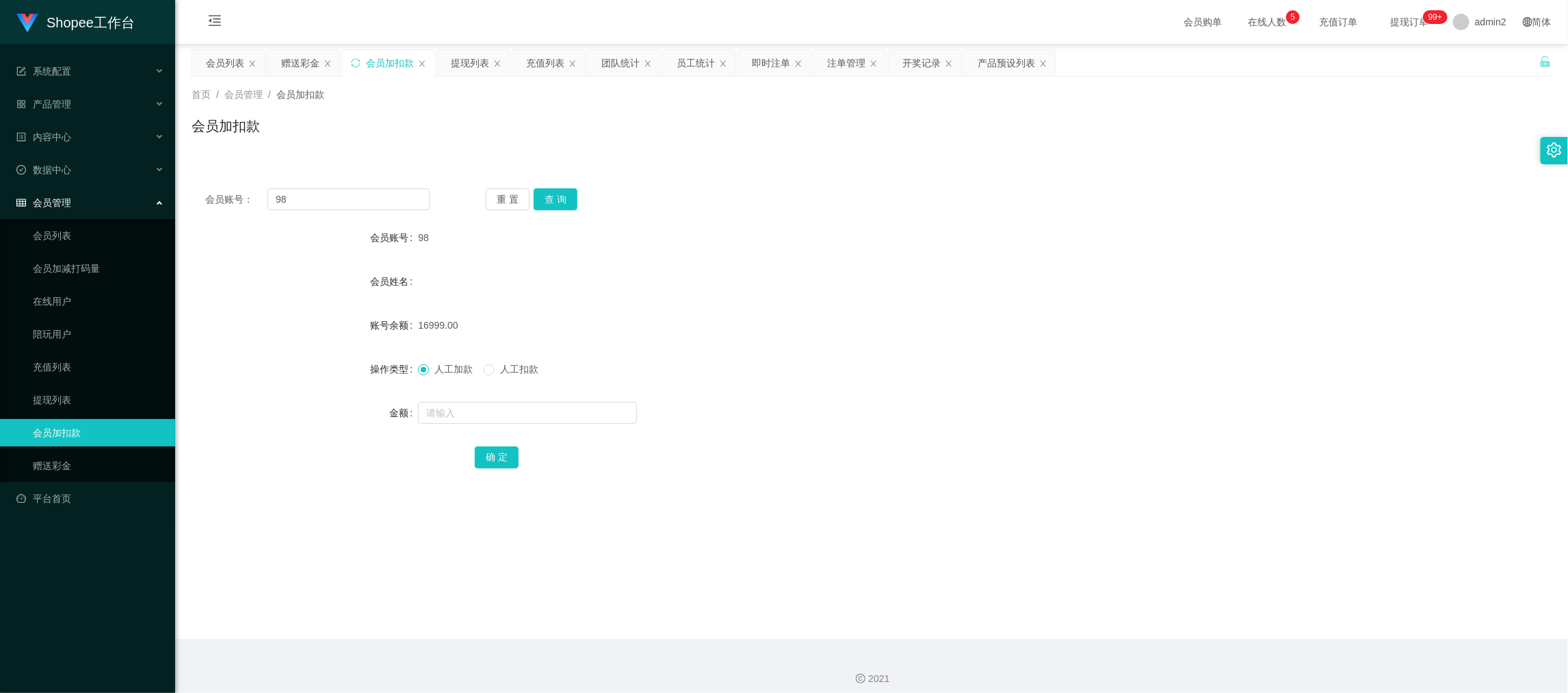
drag, startPoint x: 1002, startPoint y: 586, endPoint x: 849, endPoint y: 472, distance: 190.8
click at [1002, 586] on main "关闭左侧 关闭右侧 关闭其它 刷新页面 会员列表 赠送彩金 会员加扣款 提现列表 充值列表 团队统计 员工统计 即时注单 注单管理 开奖记录 产品预设列表 首…" at bounding box center [871, 341] width 1392 height 594
click at [368, 193] on input "98" at bounding box center [348, 199] width 162 height 22
click at [998, 617] on main "关闭左侧 关闭右侧 关闭其它 刷新页面 会员列表 赠送彩金 会员加扣款 提现列表 充值列表 团队统计 员工统计 即时注单 注单管理 开奖记录 产品预设列表 首…" at bounding box center [871, 341] width 1392 height 594
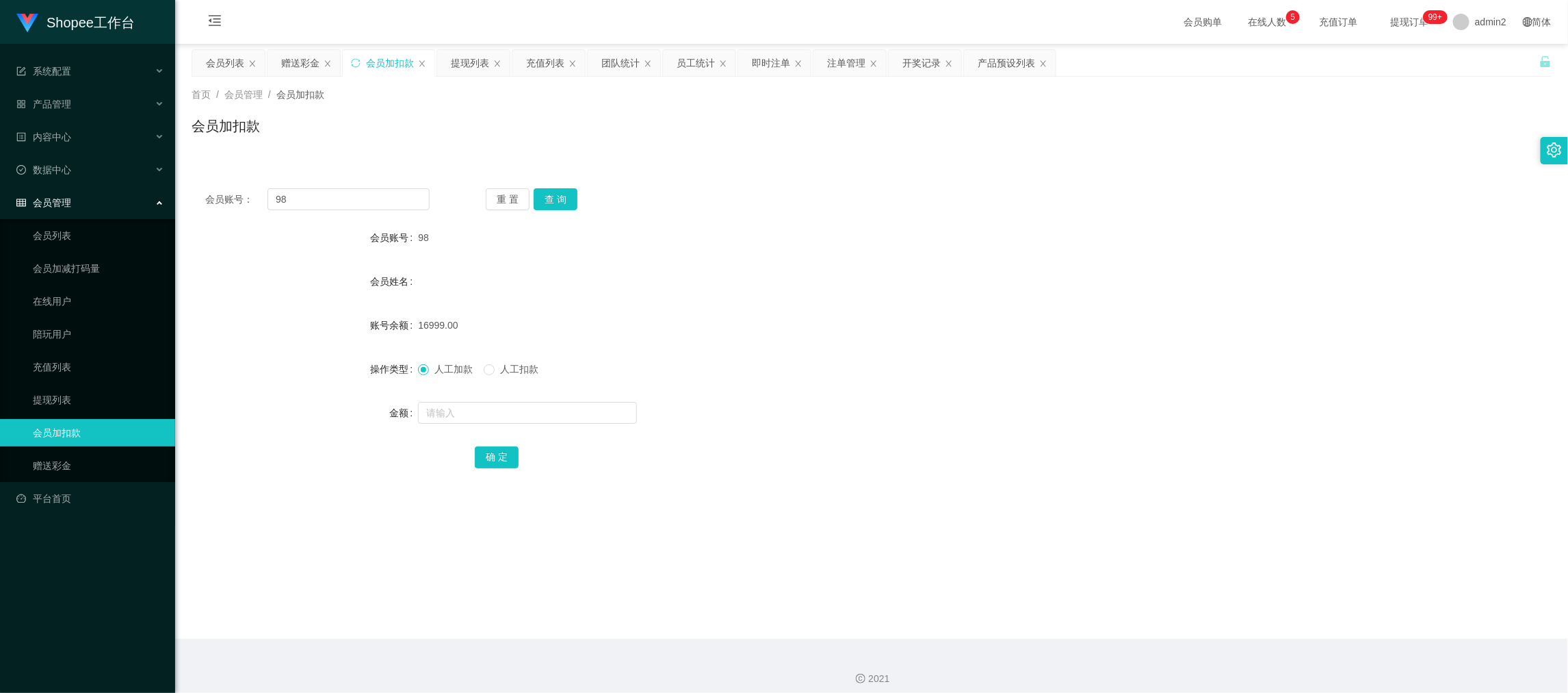
click at [359, 183] on div "会员账号： 98 重 置 查 询 会员账号 98 会员姓名 账号余额 16999.00 操作类型 人工加款 人工扣款 金额 确 定" at bounding box center [872, 337] width 1360 height 325
click at [380, 201] on input "98" at bounding box center [348, 199] width 162 height 22
paste input "lb123"
type input "lb123"
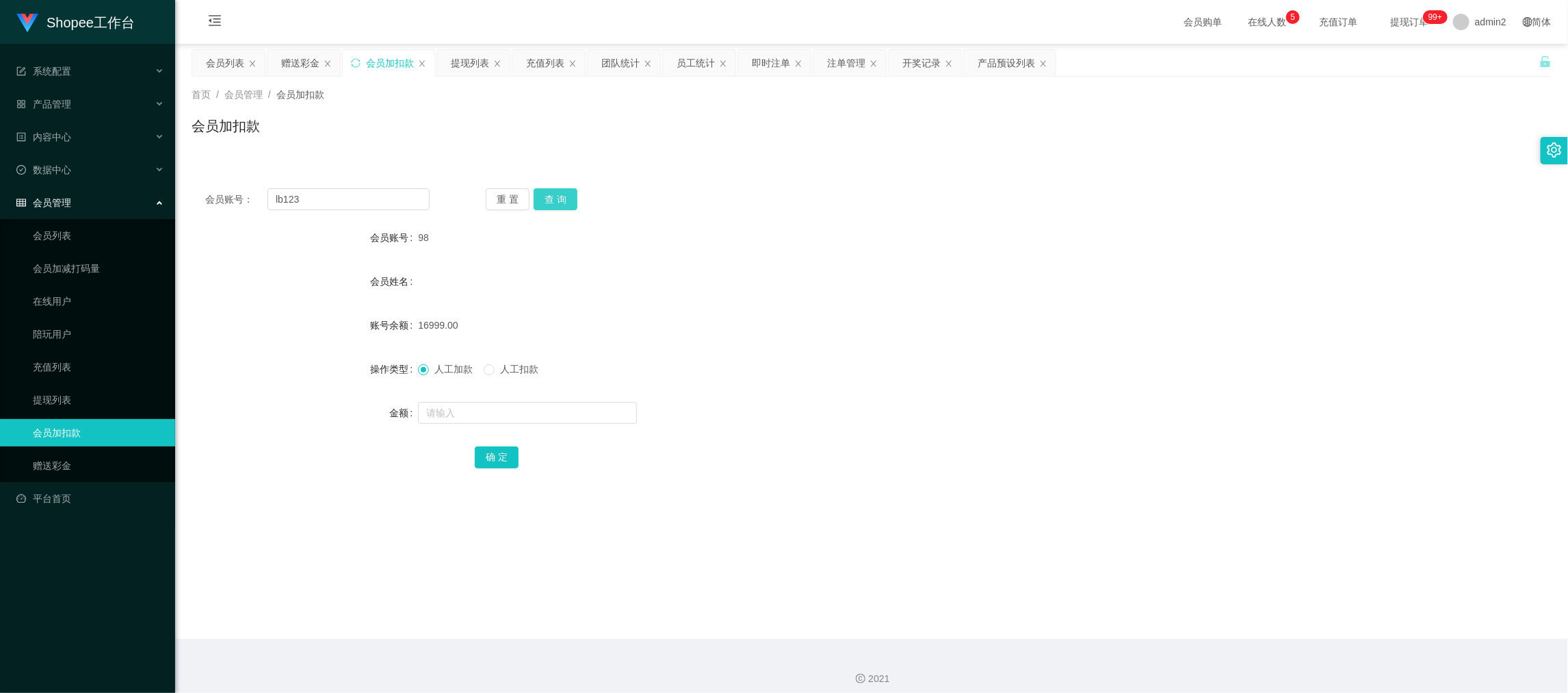
click at [549, 199] on button "查 询" at bounding box center [555, 199] width 44 height 22
click at [591, 403] on input "text" at bounding box center [527, 412] width 219 height 22
click at [591, 406] on input "text" at bounding box center [527, 412] width 219 height 22
click at [591, 406] on input "1" at bounding box center [527, 412] width 219 height 22
type input "11"
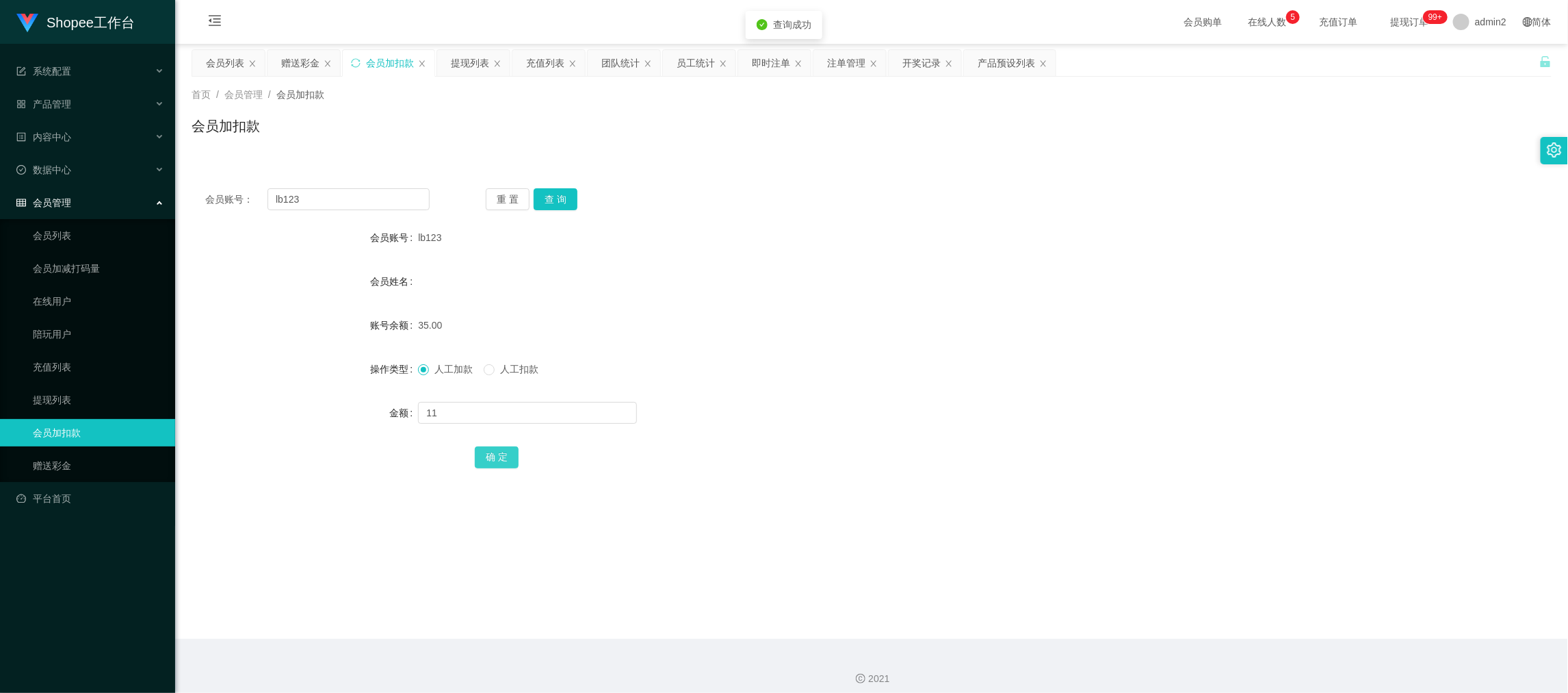
click at [503, 449] on button "确 定" at bounding box center [496, 457] width 44 height 22
click at [931, 386] on form "会员账号 lb123 会员姓名 账号余额 35.00 操作类型 人工加款 人工扣款 金额 确 定" at bounding box center [872, 347] width 1360 height 247
click at [773, 56] on div "即时注单" at bounding box center [771, 63] width 39 height 26
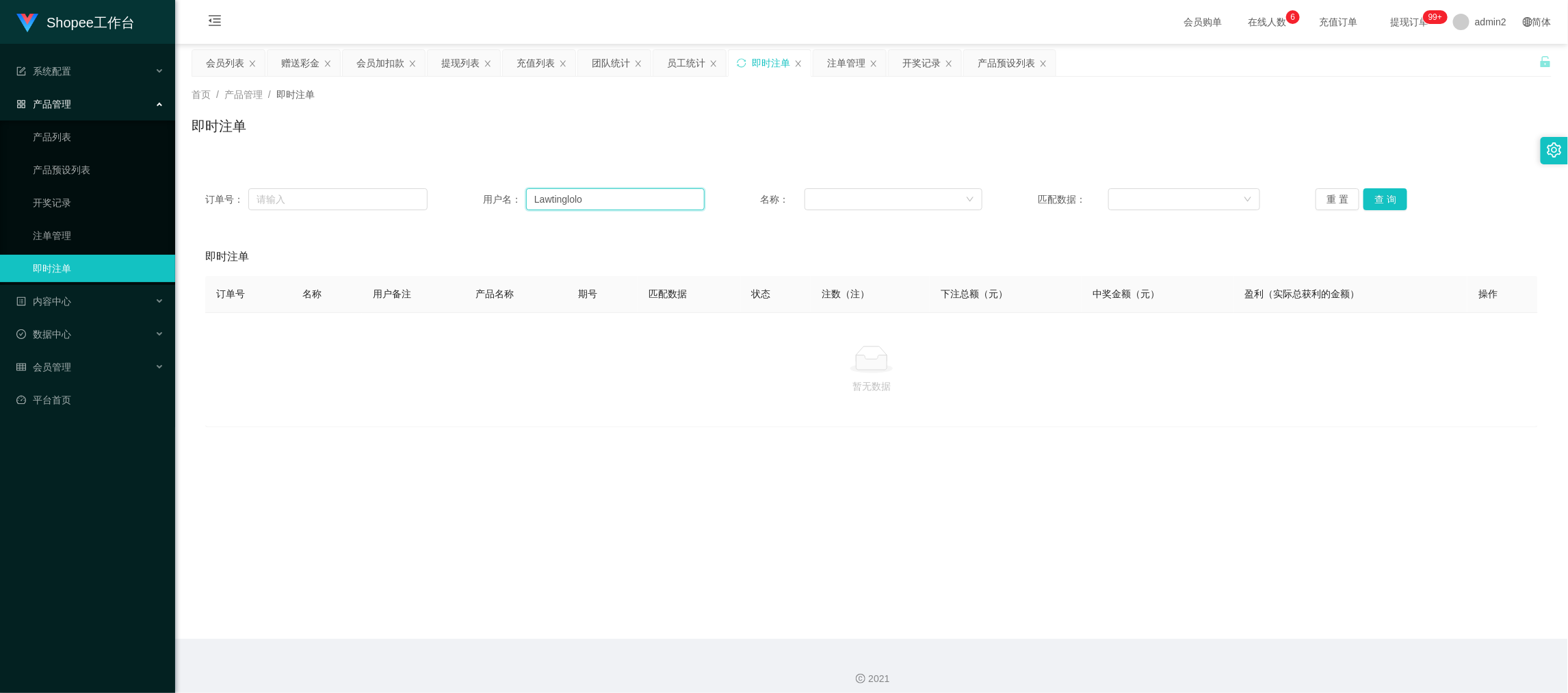
click at [619, 201] on input "Lawtinglolo" at bounding box center [615, 199] width 178 height 22
drag, startPoint x: 619, startPoint y: 201, endPoint x: 799, endPoint y: 203, distance: 180.0
click at [620, 201] on input "Lawtinglolo" at bounding box center [615, 199] width 178 height 22
paste input "Kitty1023"
type input "Kitty1023"
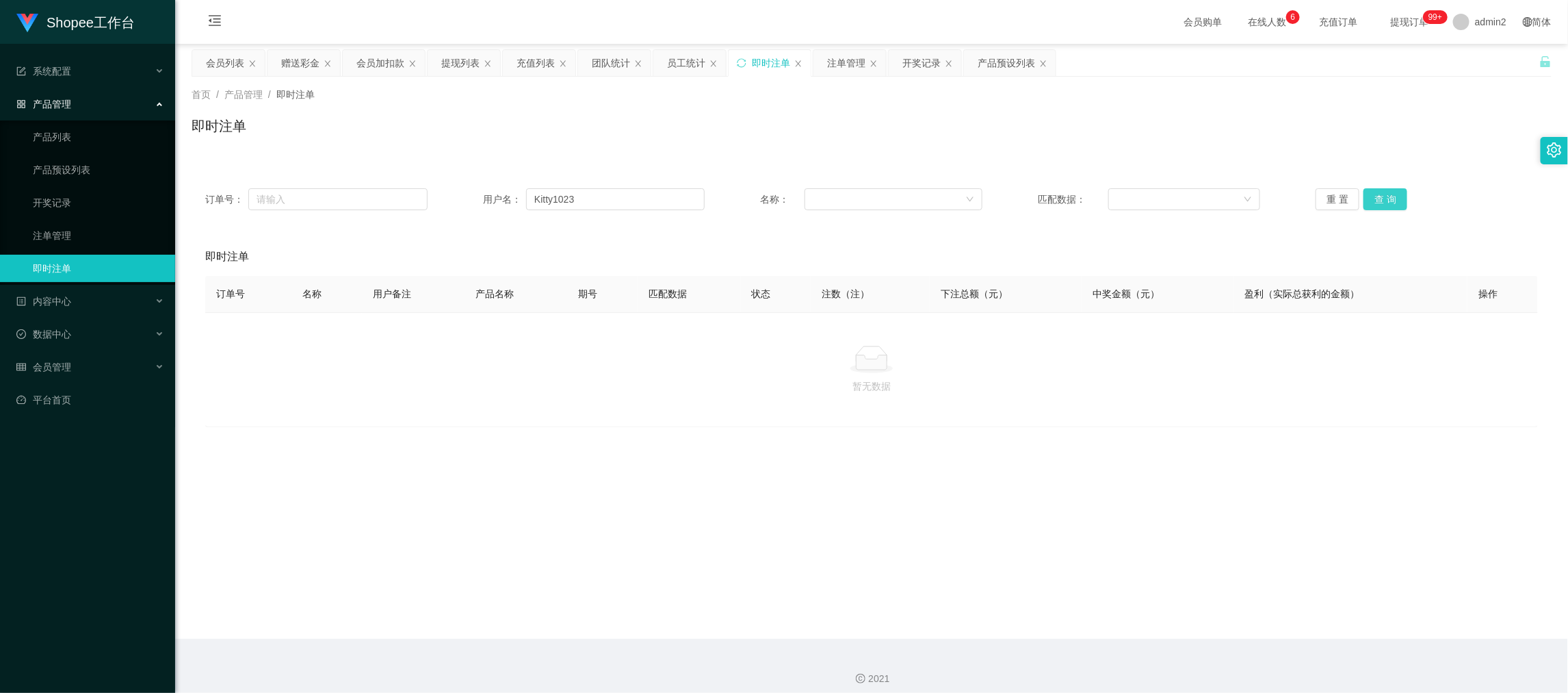
click at [1383, 195] on button "查 询" at bounding box center [1384, 199] width 44 height 22
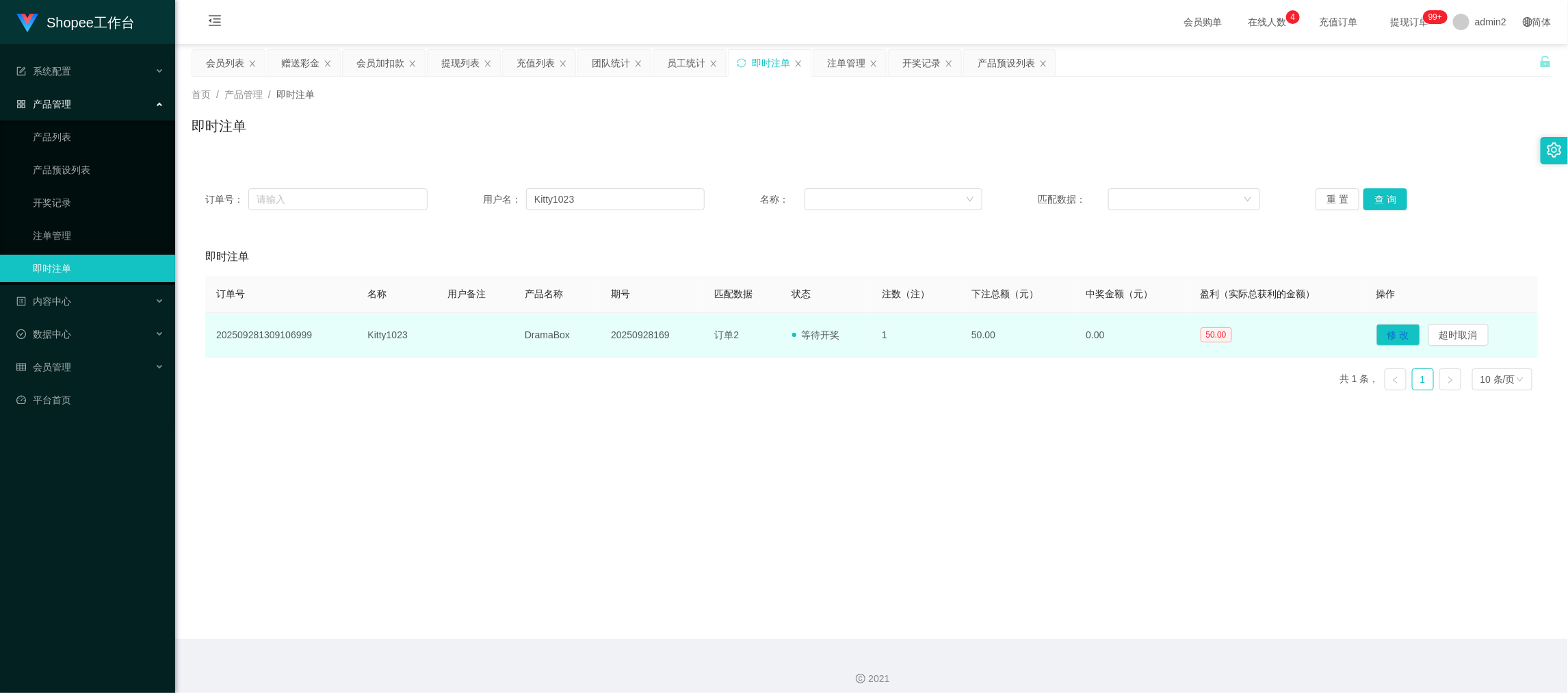
click at [642, 325] on td "20250928169" at bounding box center [650, 335] width 103 height 45
click at [640, 329] on td "20250928169" at bounding box center [650, 335] width 103 height 45
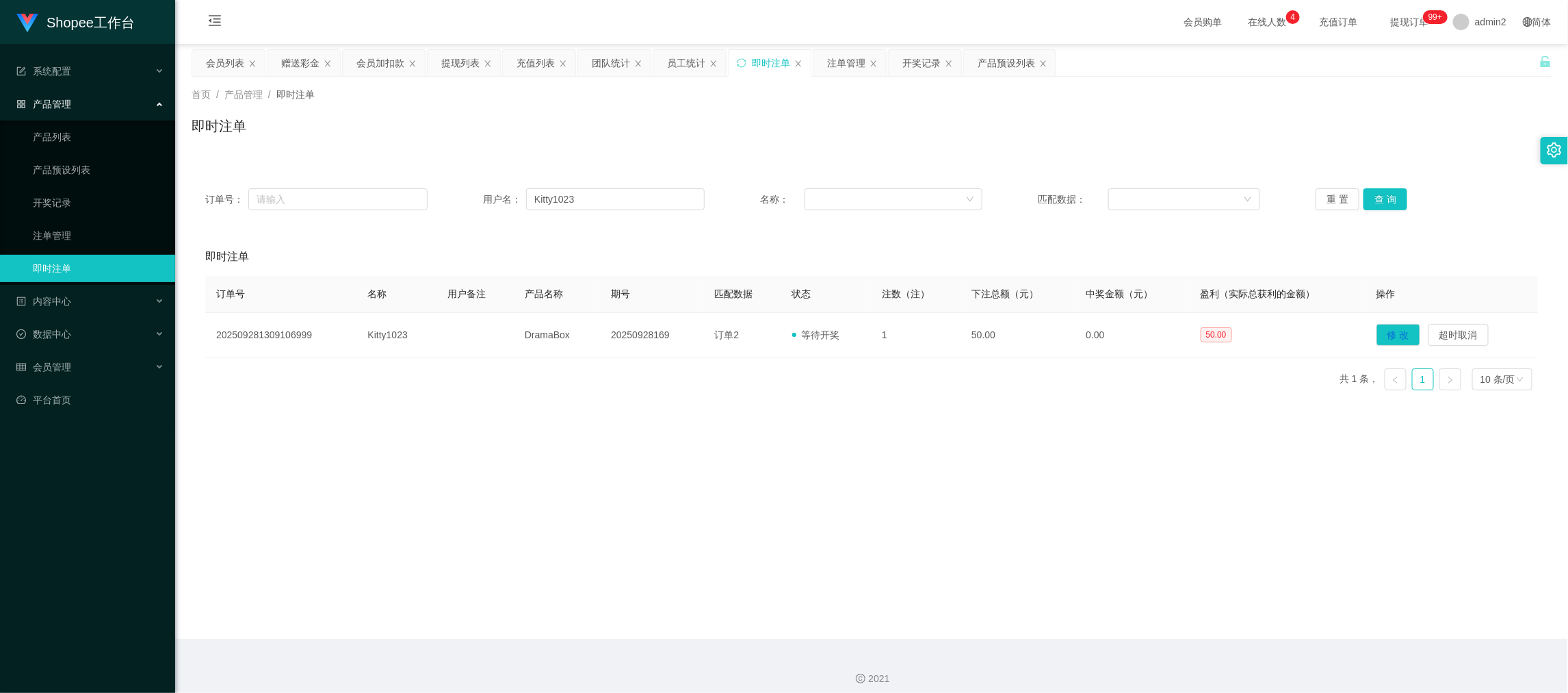
click at [822, 110] on div "首页 / 产品管理 / 即时注单 / 即时注单" at bounding box center [872, 117] width 1360 height 59
click at [911, 62] on div "开奖记录" at bounding box center [921, 63] width 39 height 26
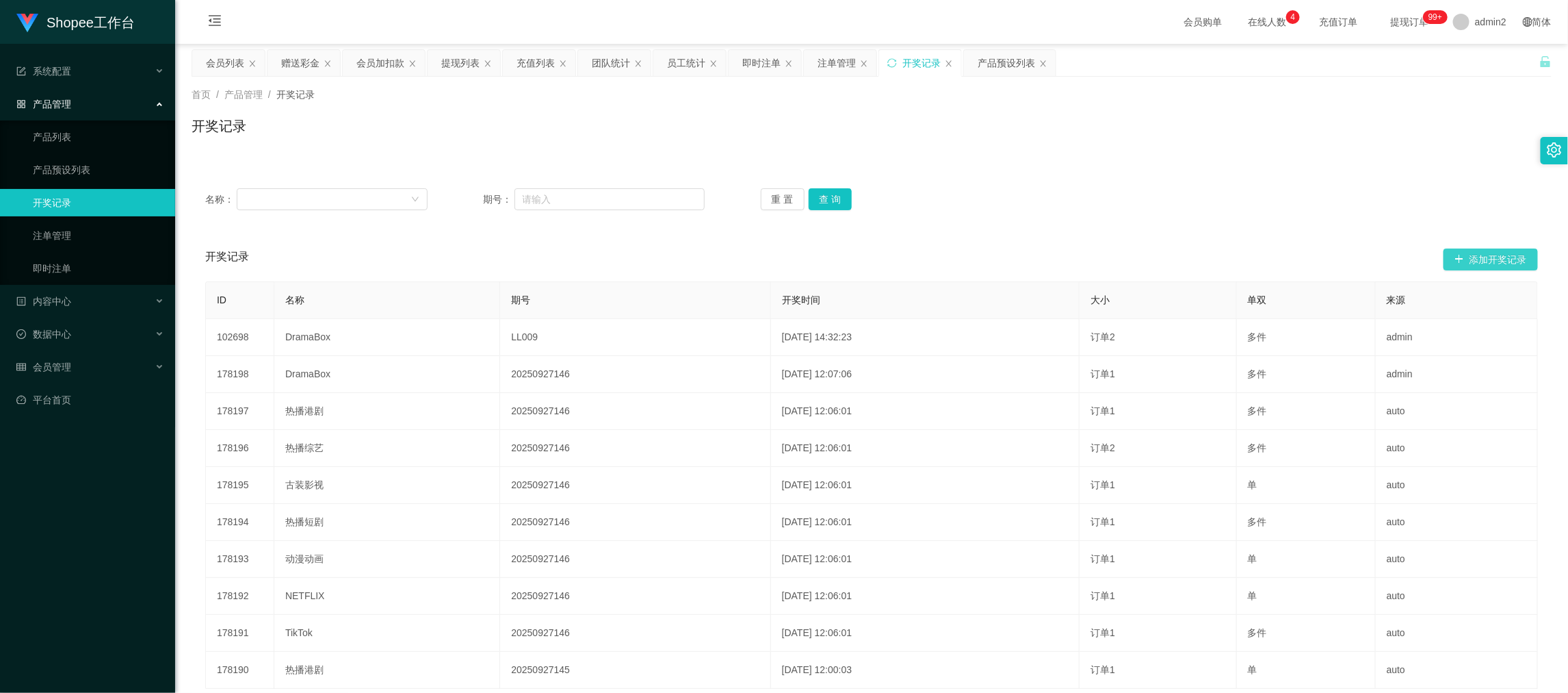
click at [1464, 250] on button "添加开奖记录" at bounding box center [1490, 259] width 94 height 22
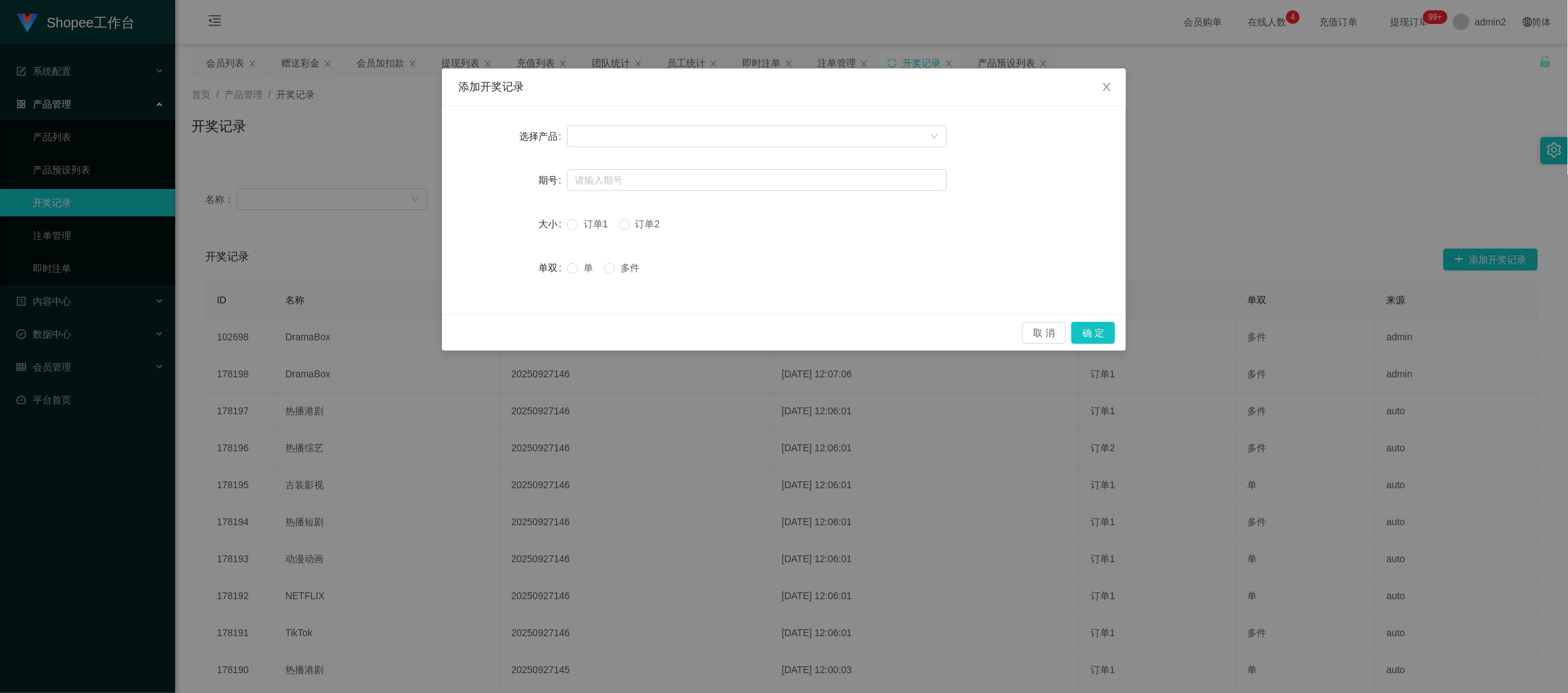
click at [754, 123] on div at bounding box center [757, 136] width 380 height 28
click at [735, 138] on div at bounding box center [752, 135] width 354 height 21
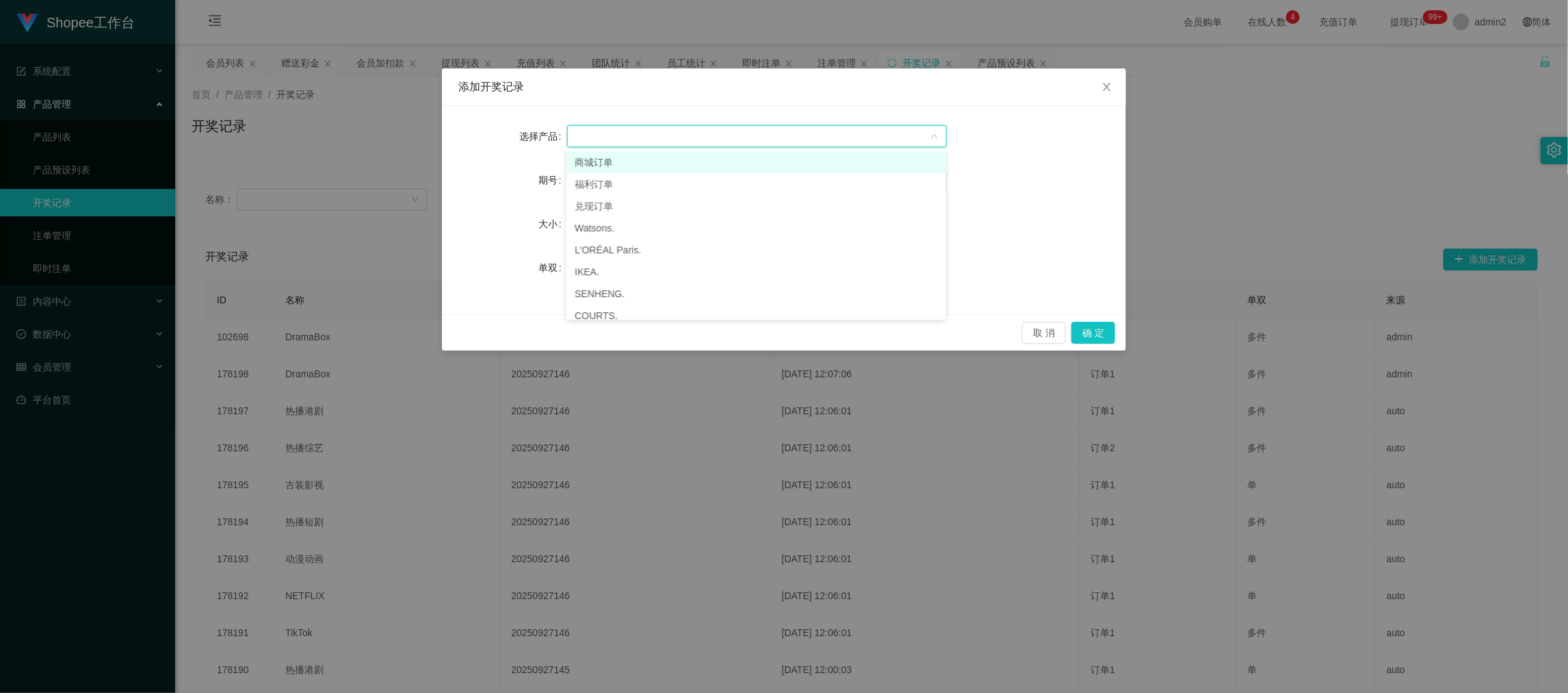
click at [656, 158] on li "商城订单" at bounding box center [756, 162] width 380 height 22
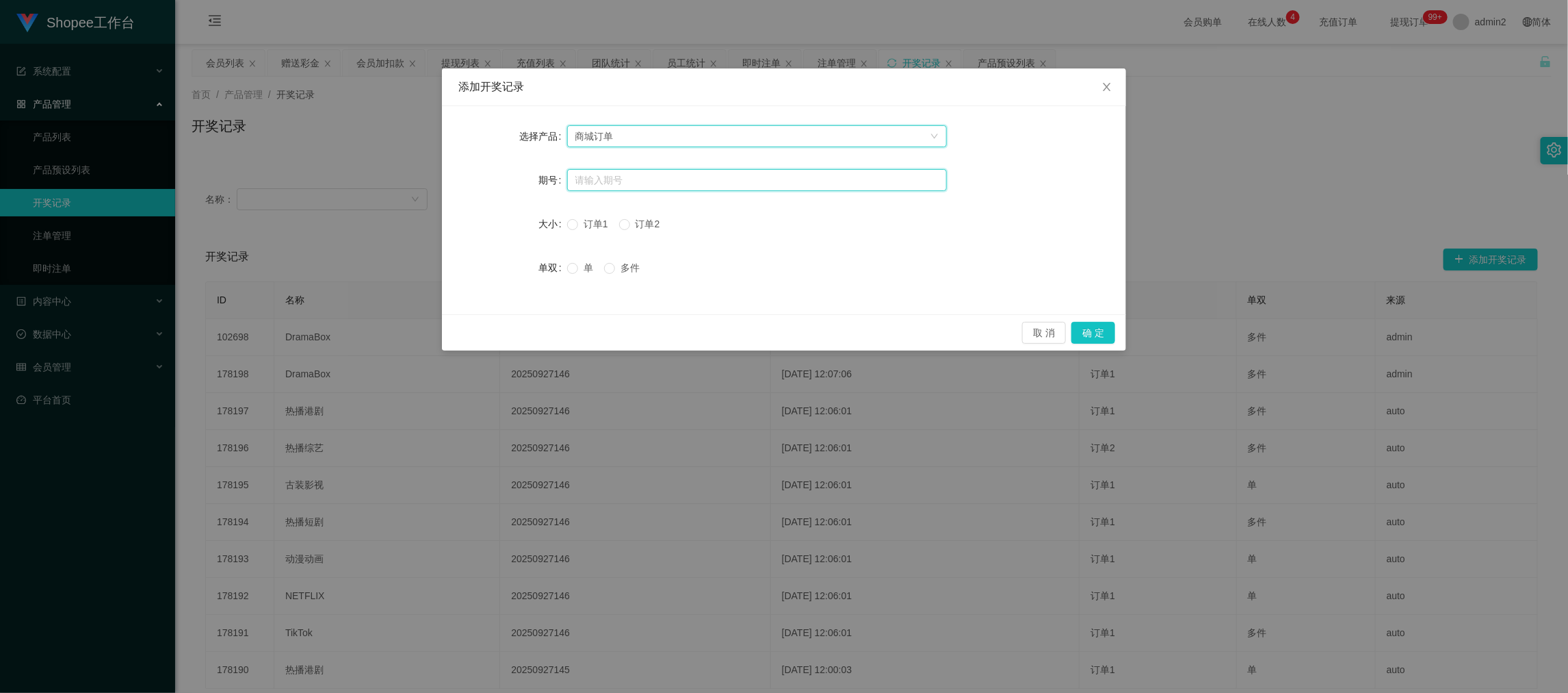
click at [659, 178] on input "text" at bounding box center [757, 180] width 380 height 22
paste input "20250928169"
type input "20250928169"
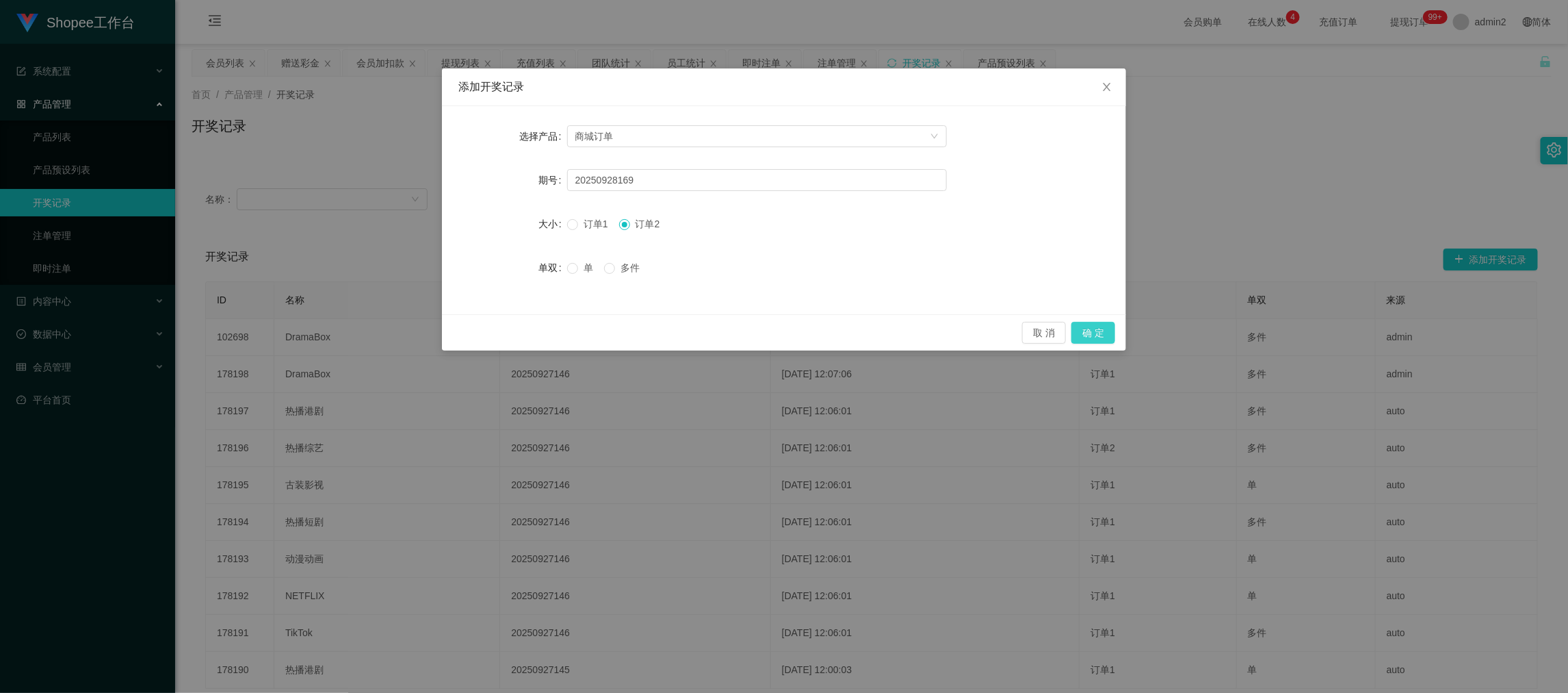
click at [1083, 336] on button "确 定" at bounding box center [1092, 333] width 44 height 22
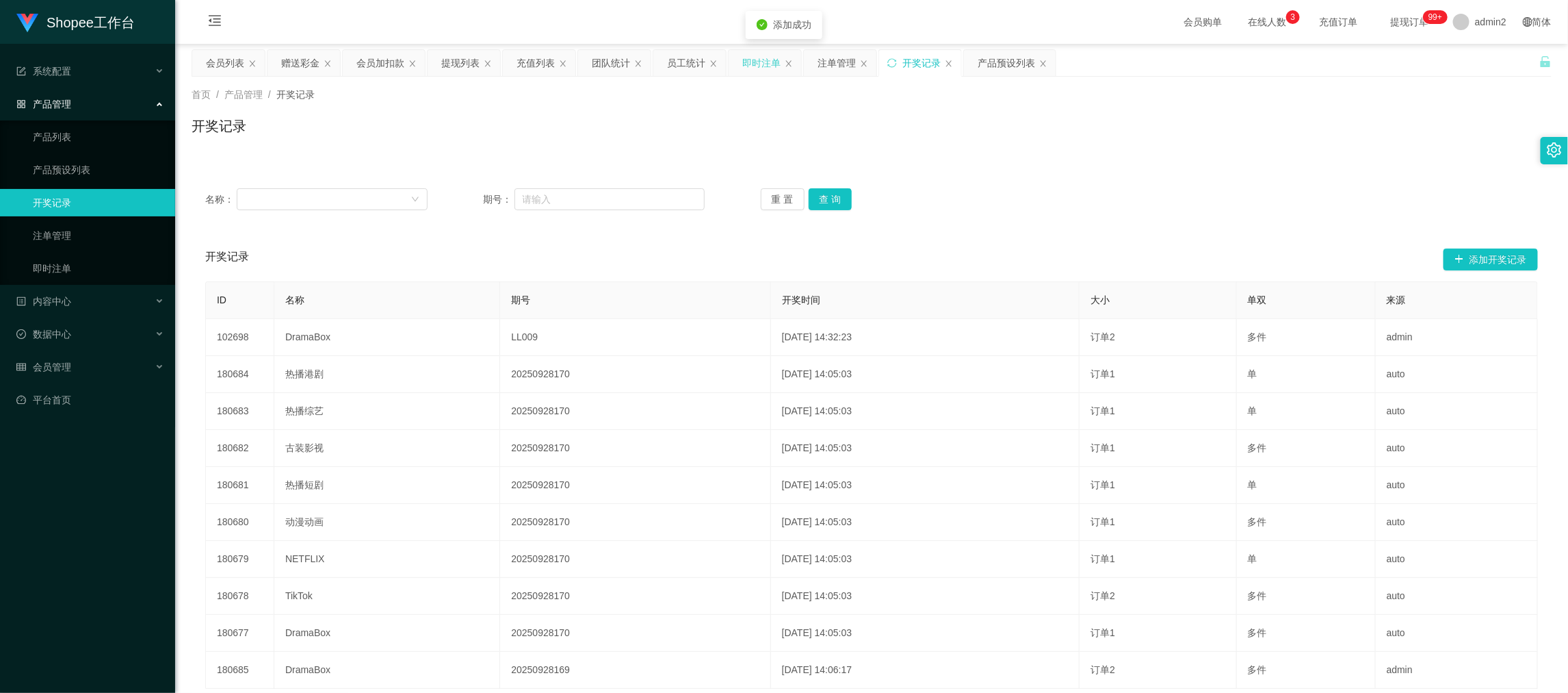
click at [759, 62] on div "即时注单" at bounding box center [761, 63] width 39 height 26
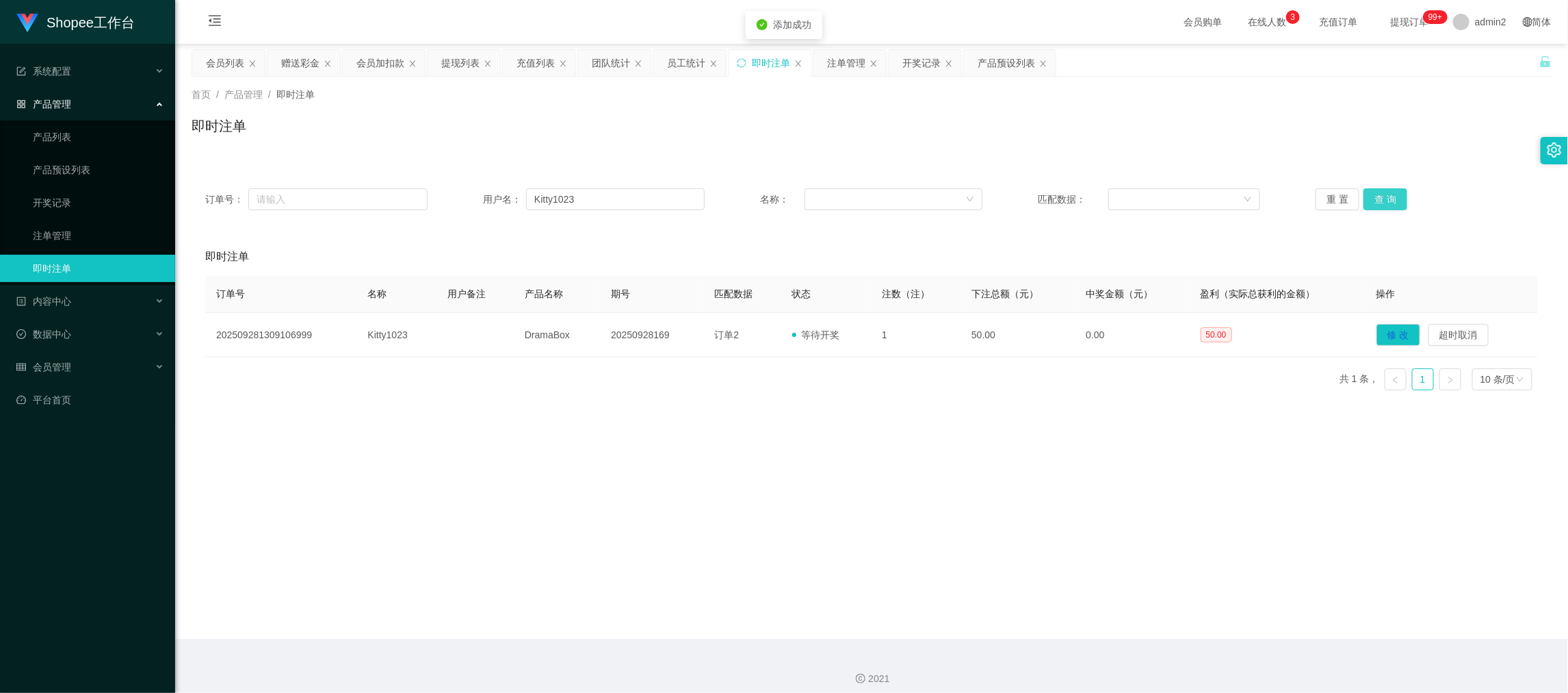
click at [1375, 204] on button "查 询" at bounding box center [1384, 199] width 44 height 22
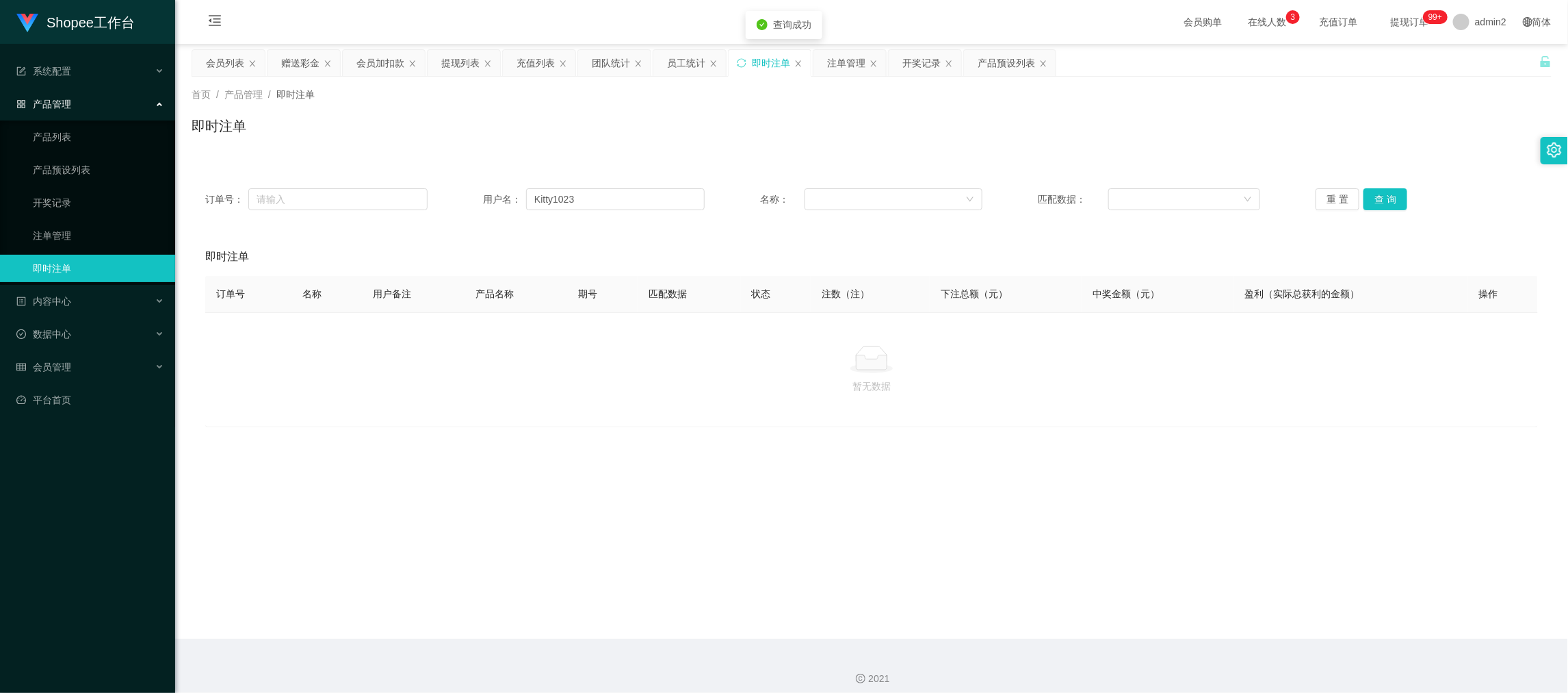
click at [1133, 436] on main "关闭左侧 关闭右侧 关闭其它 刷新页面 会员列表 赠送彩金 会员加扣款 提现列表 充值列表 团队统计 员工统计 即时注单 注单管理 开奖记录 产品预设列表 首…" at bounding box center [871, 341] width 1392 height 594
click at [1221, 587] on main "关闭左侧 关闭右侧 关闭其它 刷新页面 会员列表 赠送彩金 会员加扣款 提现列表 充值列表 团队统计 员工统计 即时注单 注单管理 开奖记录 产品预设列表 首…" at bounding box center [871, 341] width 1392 height 594
click at [296, 59] on div "赠送彩金" at bounding box center [300, 63] width 39 height 26
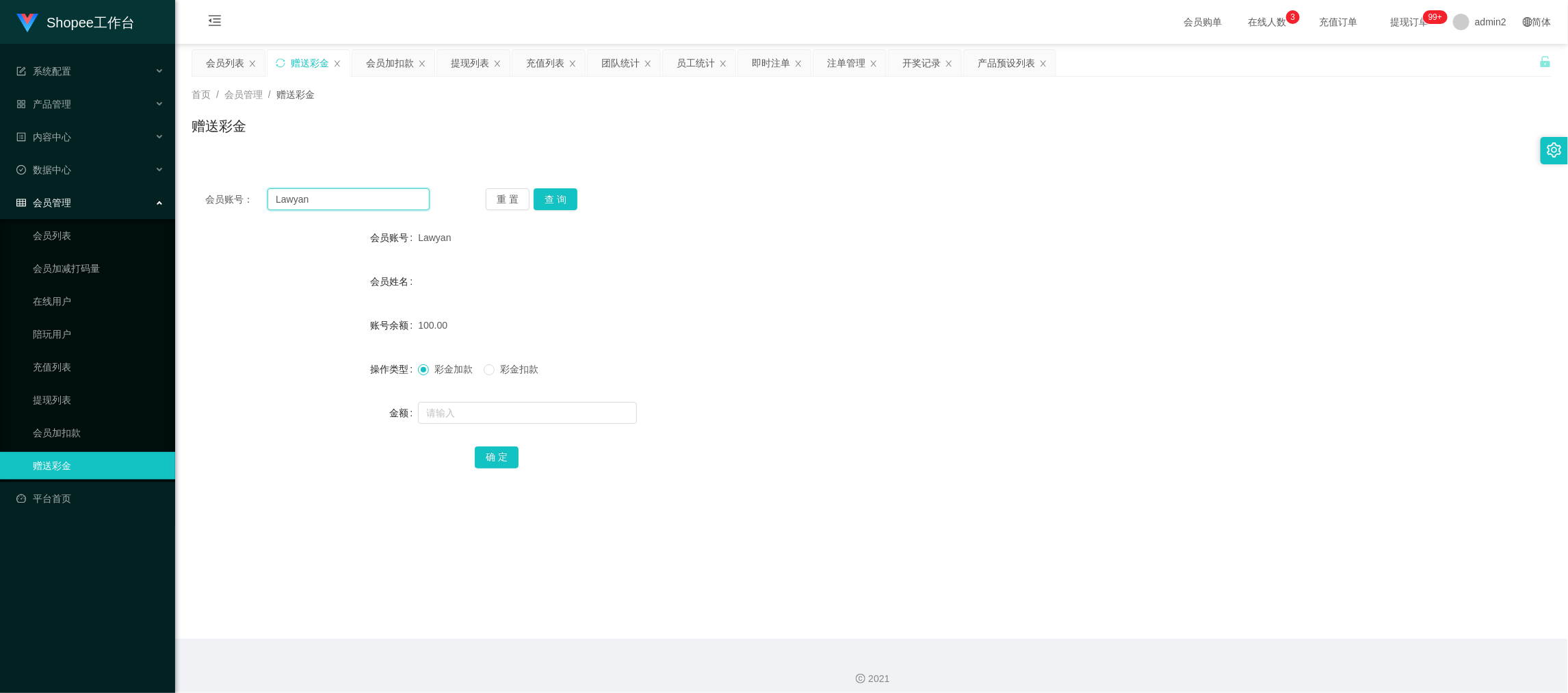
click at [375, 201] on input "Lawyan" at bounding box center [348, 199] width 162 height 22
paste input "Kitty1023"
type input "Kitty1023"
click at [575, 196] on div "重 置 查 询" at bounding box center [598, 199] width 224 height 22
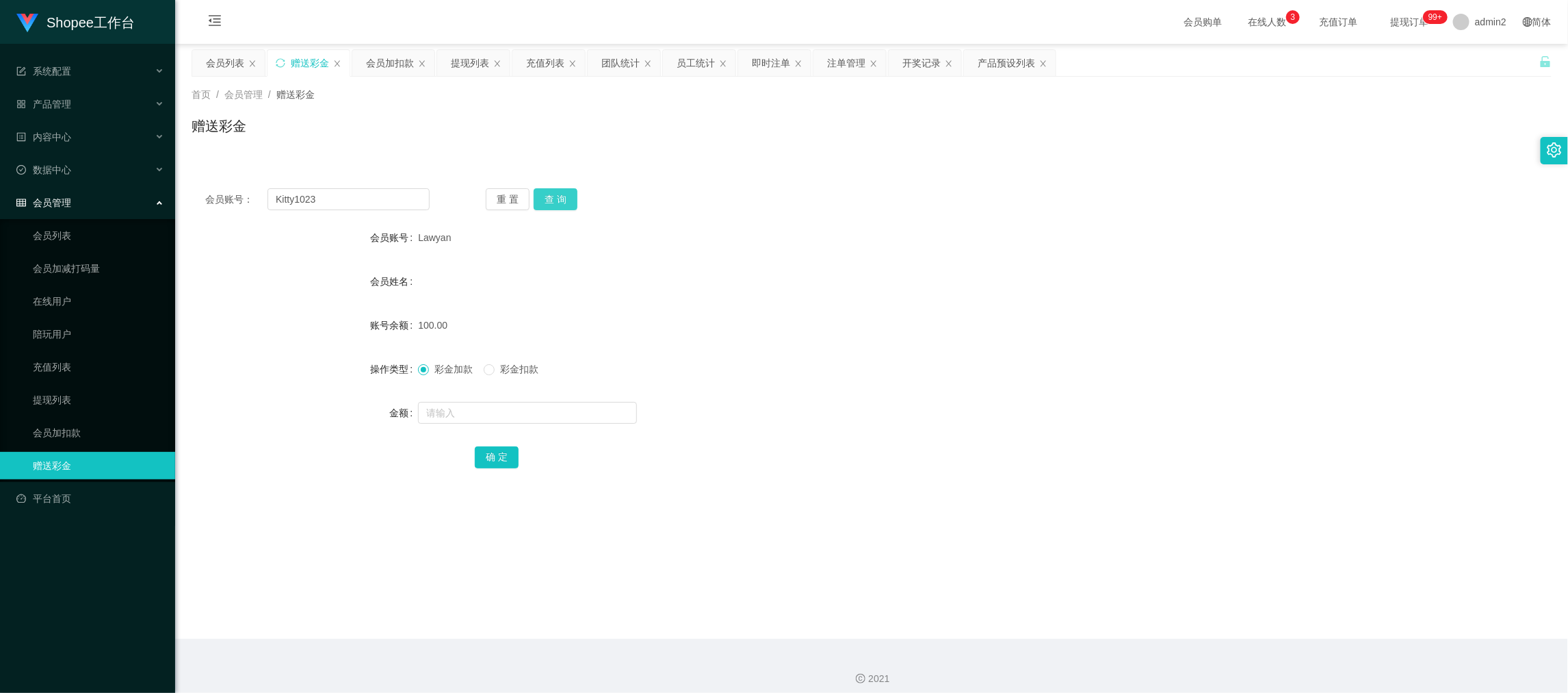
click at [563, 201] on button "查 询" at bounding box center [555, 199] width 44 height 22
click at [563, 406] on input "text" at bounding box center [527, 412] width 219 height 22
type input "1"
click at [604, 344] on form "会员账号 Kitty1023 会员姓名 账号余额 151.00 操作类型 彩金加款 彩金扣款 金额 1 确 定" at bounding box center [872, 347] width 1360 height 247
click at [485, 449] on button "确 定" at bounding box center [496, 457] width 44 height 22
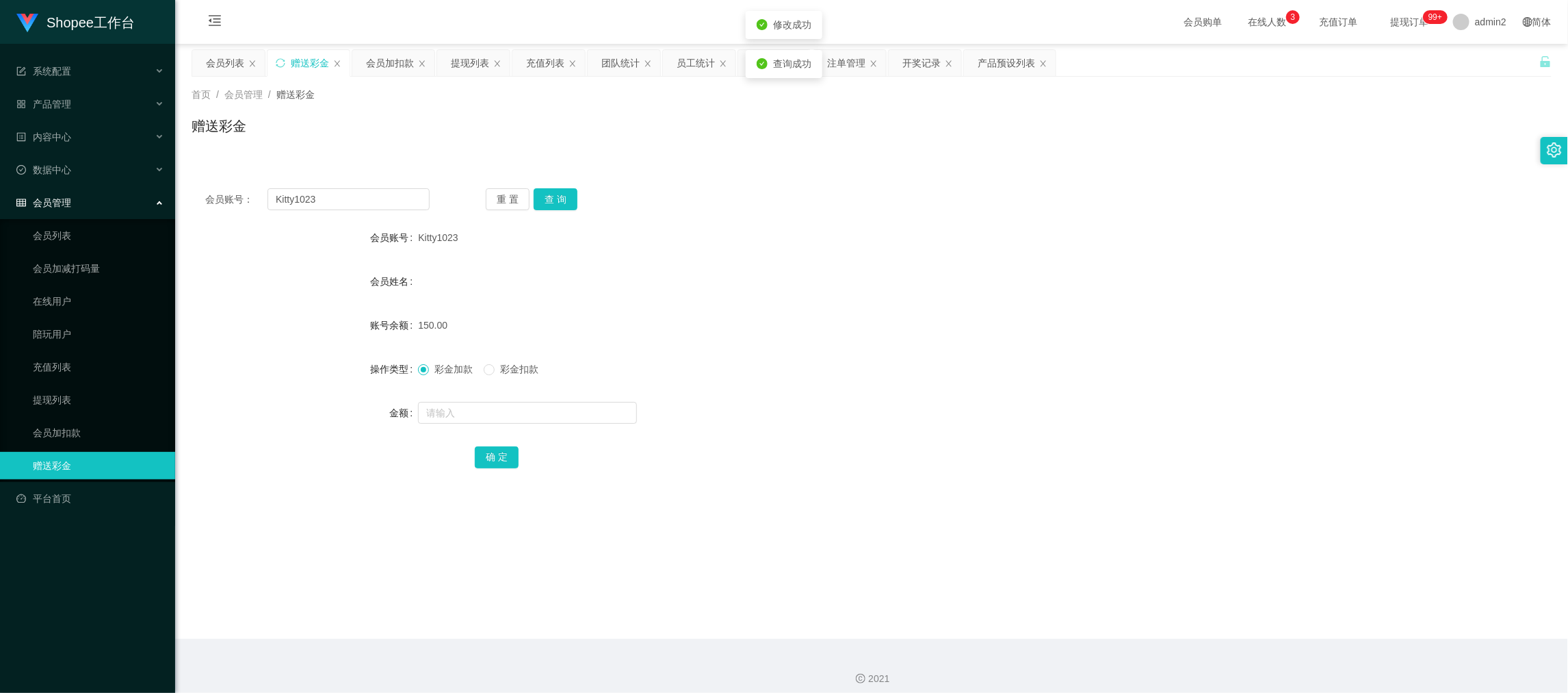
click at [944, 356] on div "彩金加款 彩金扣款" at bounding box center [814, 368] width 793 height 28
drag, startPoint x: 1193, startPoint y: 587, endPoint x: 1181, endPoint y: 584, distance: 12.4
click at [1193, 587] on main "关闭左侧 关闭右侧 关闭其它 刷新页面 会员列表 赠送彩金 会员加扣款 提现列表 充值列表 团队统计 员工统计 即时注单 注单管理 开奖记录 产品预设列表 首…" at bounding box center [871, 341] width 1392 height 594
click at [467, 54] on div "提现列表" at bounding box center [470, 63] width 39 height 26
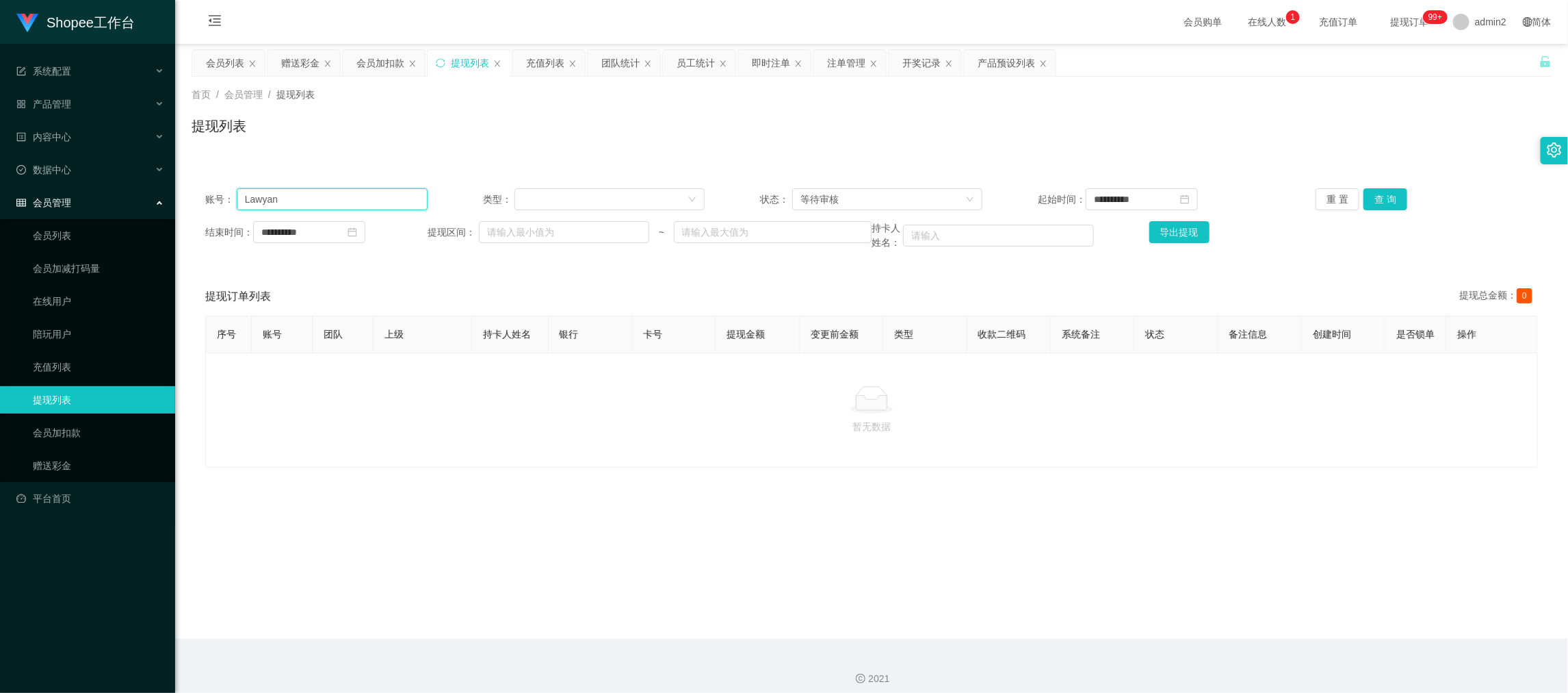
click at [394, 204] on input "Lawyan" at bounding box center [332, 199] width 191 height 22
drag, startPoint x: 394, startPoint y: 204, endPoint x: 969, endPoint y: 203, distance: 575.0
click at [396, 204] on input "Lawyan" at bounding box center [332, 199] width 191 height 22
paste input "zras88"
type input "zras88"
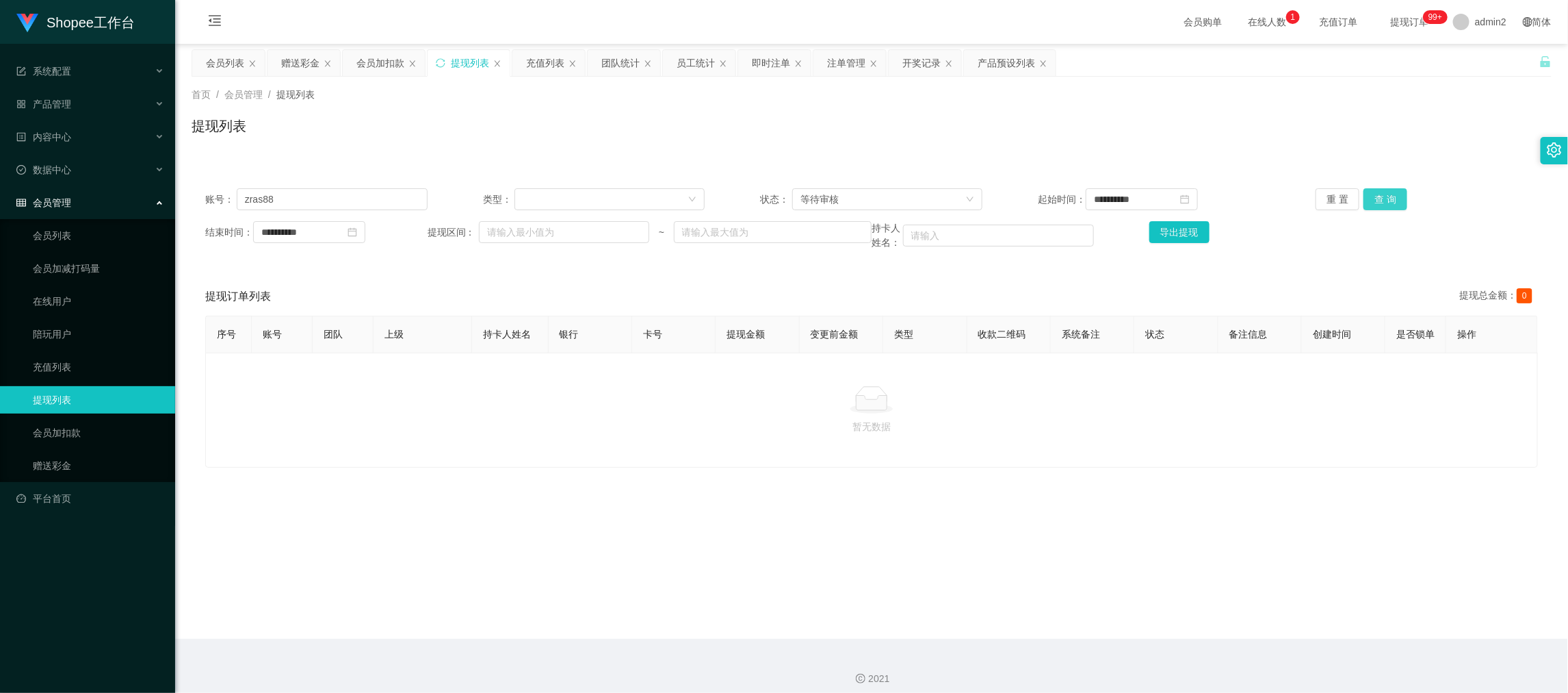
click at [1372, 204] on button "查 询" at bounding box center [1384, 199] width 44 height 22
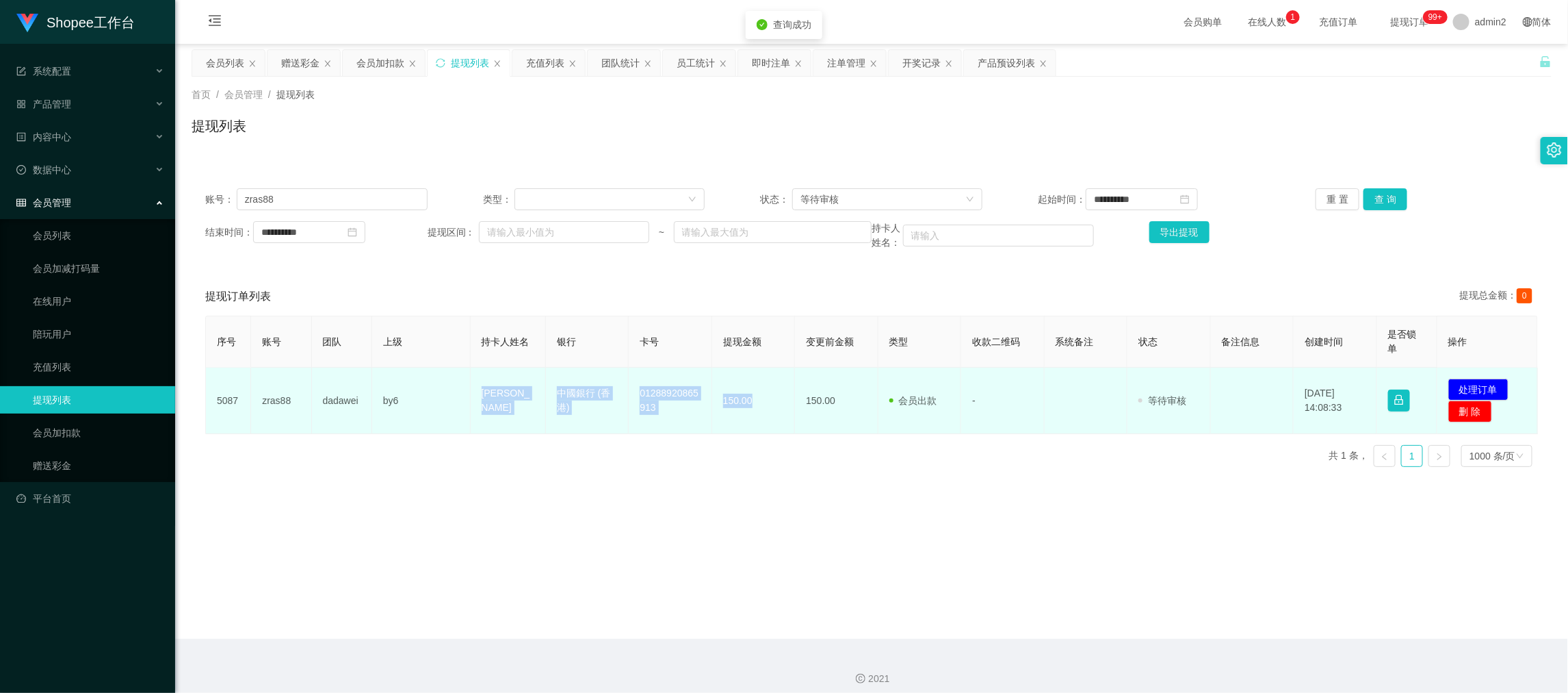
drag, startPoint x: 455, startPoint y: 389, endPoint x: 768, endPoint y: 409, distance: 313.6
click at [768, 409] on tr "5087 zras88 dadawei by6 [PERSON_NAME] wing yan 中國銀行 (香港) 01288920865913 150.00 …" at bounding box center [872, 401] width 1331 height 66
click at [1475, 386] on button "处理订单" at bounding box center [1478, 389] width 60 height 22
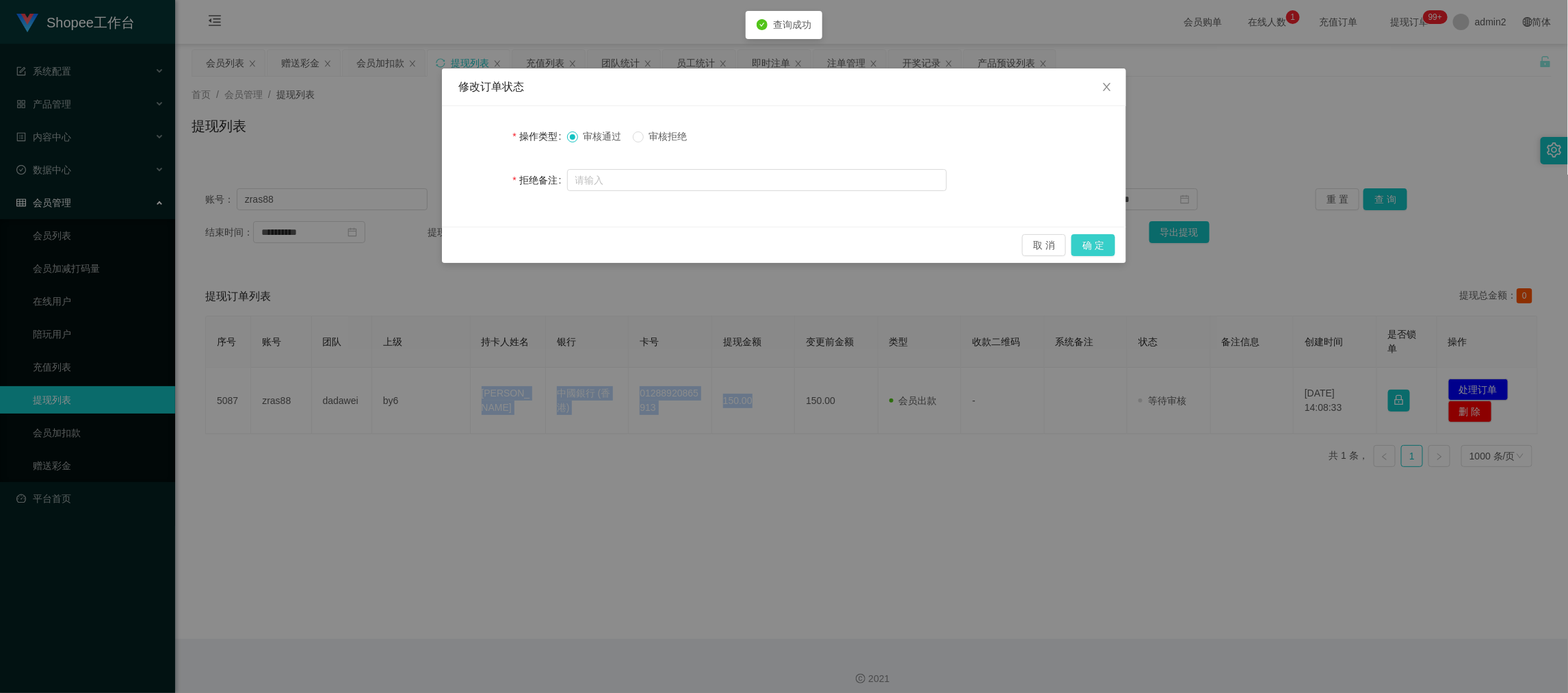
click at [1093, 241] on button "确 定" at bounding box center [1092, 245] width 44 height 22
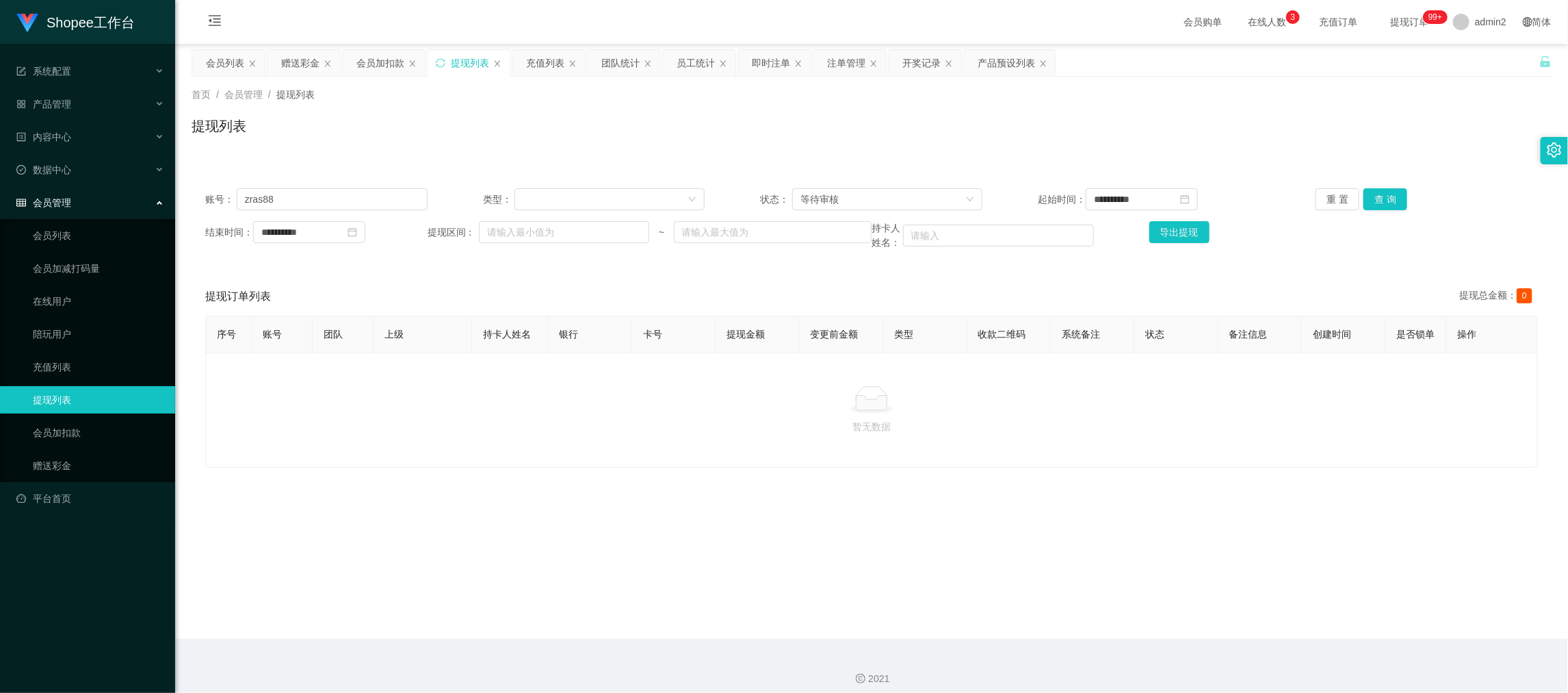
drag, startPoint x: 1276, startPoint y: 626, endPoint x: 1122, endPoint y: 528, distance: 182.5
click at [1276, 629] on main "**********" at bounding box center [871, 341] width 1392 height 594
click at [383, 197] on input "zras88" at bounding box center [332, 199] width 191 height 22
paste input "Kitty1023"
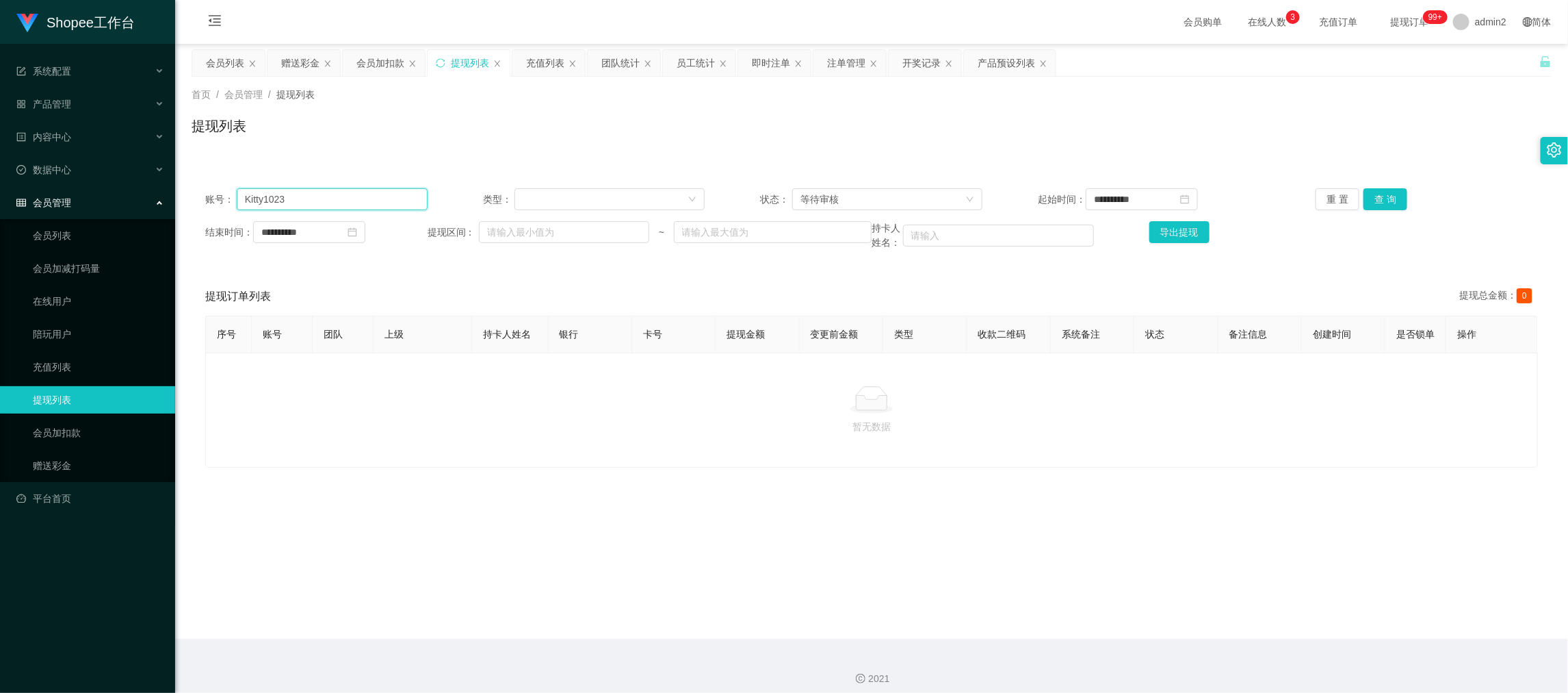
type input "Kitty1023"
click at [1375, 195] on button "查 询" at bounding box center [1384, 199] width 44 height 22
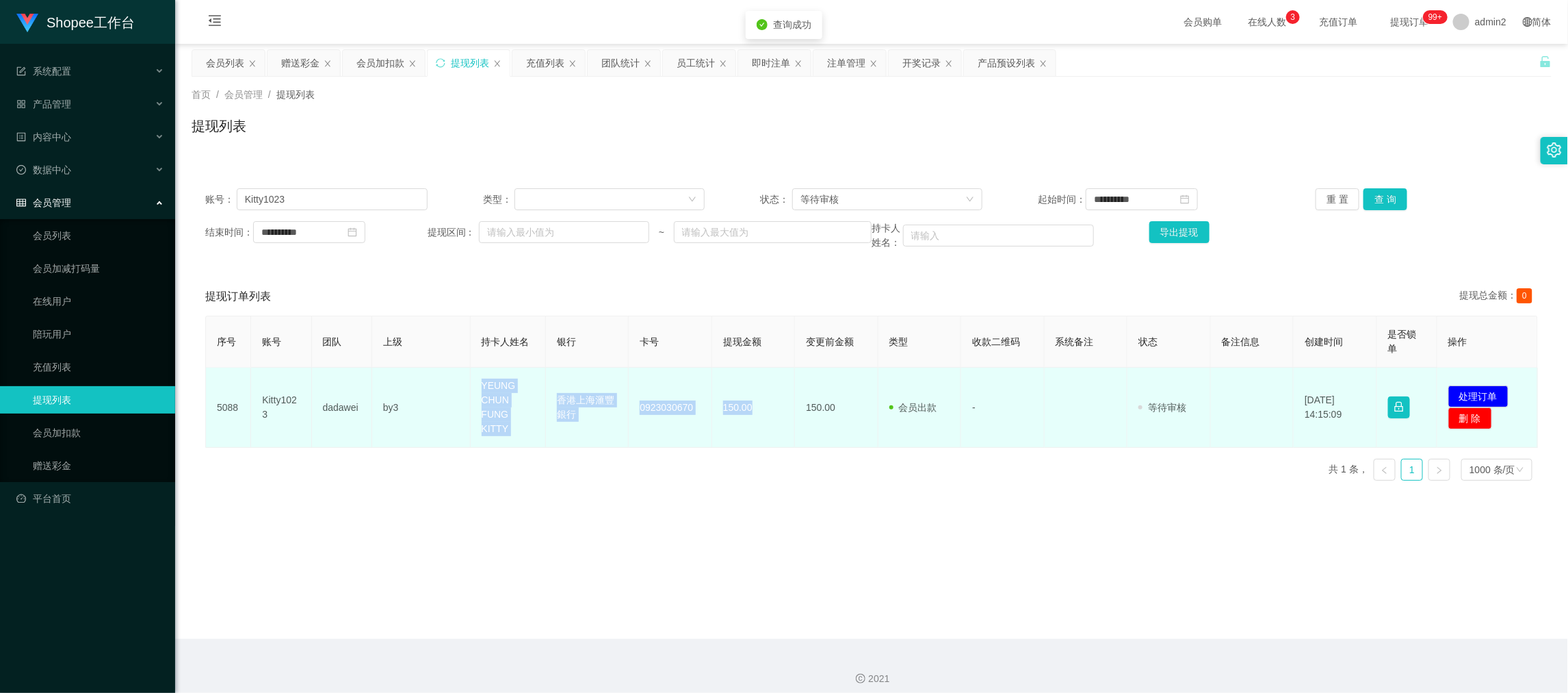
drag, startPoint x: 455, startPoint y: 380, endPoint x: 785, endPoint y: 415, distance: 331.9
click at [785, 415] on tr "5088 Kitty1023 dadawei by3 [PERSON_NAME] FUNG KITTY 香港上海滙豐銀行 0923030670 150.00 …" at bounding box center [872, 407] width 1331 height 80
click at [1448, 385] on button "处理订单" at bounding box center [1478, 396] width 60 height 22
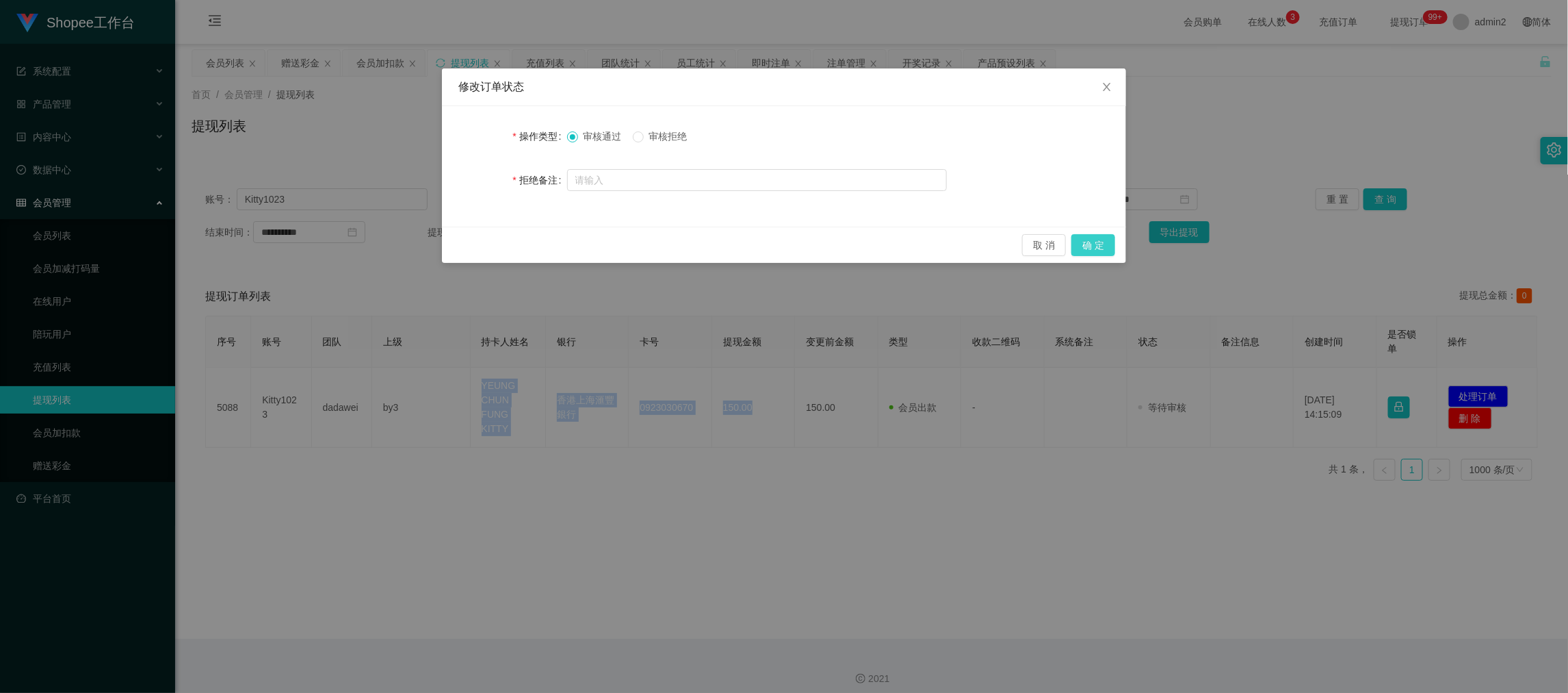
click at [1097, 251] on button "确 定" at bounding box center [1092, 245] width 44 height 22
